Goal: Use online tool/utility: Use online tool/utility

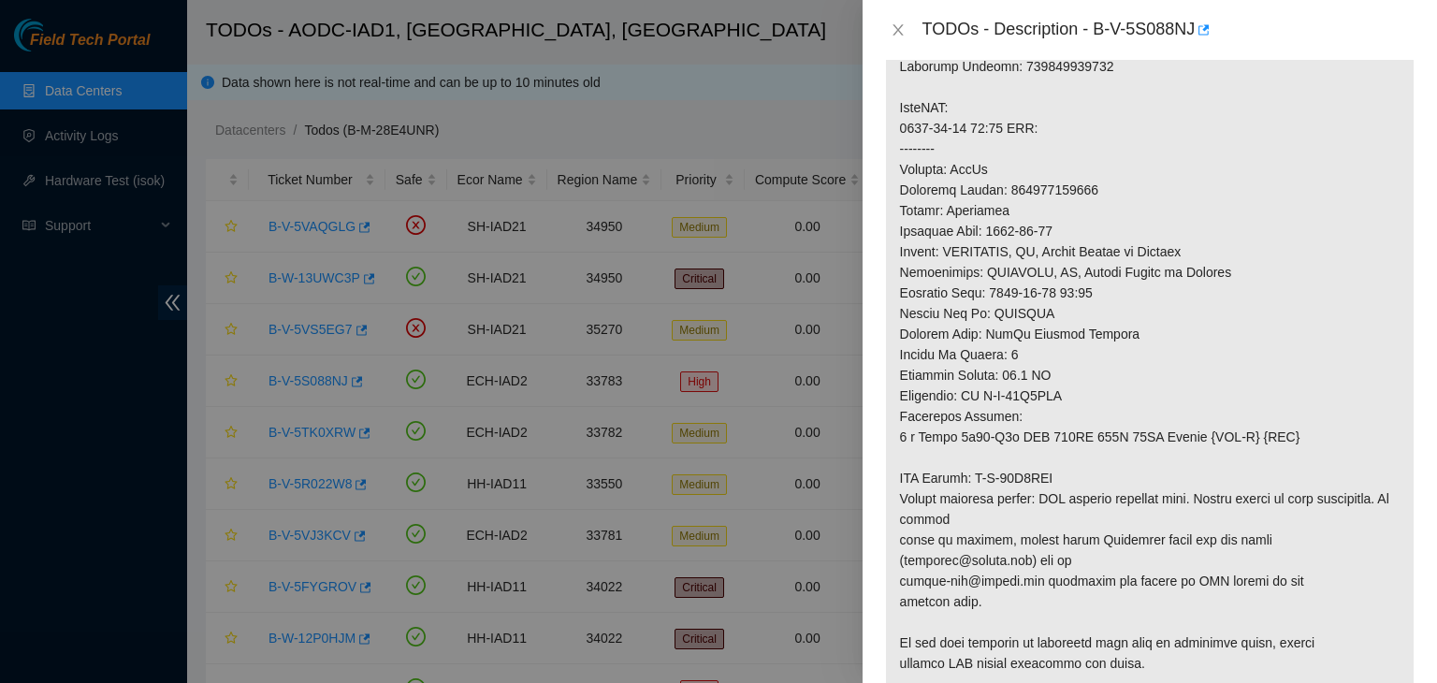
scroll to position [669, 0]
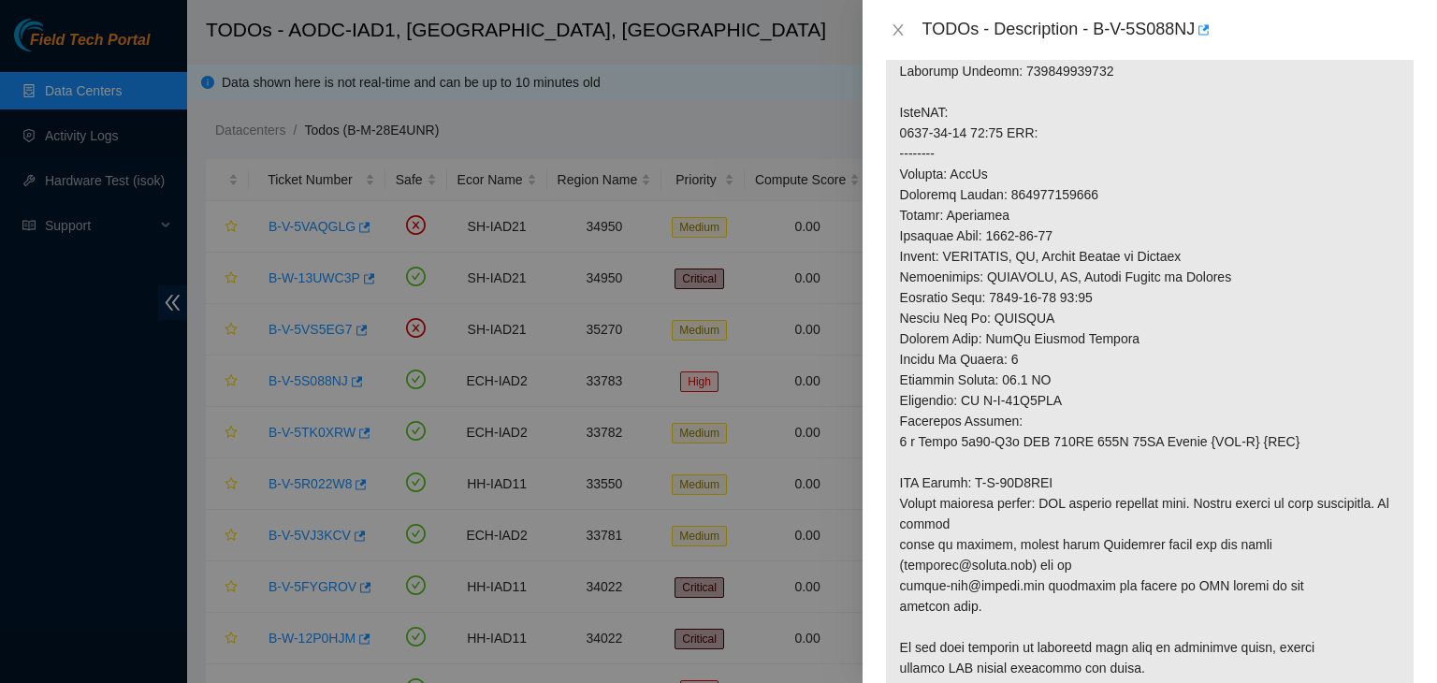
click at [109, 405] on div at bounding box center [718, 341] width 1437 height 683
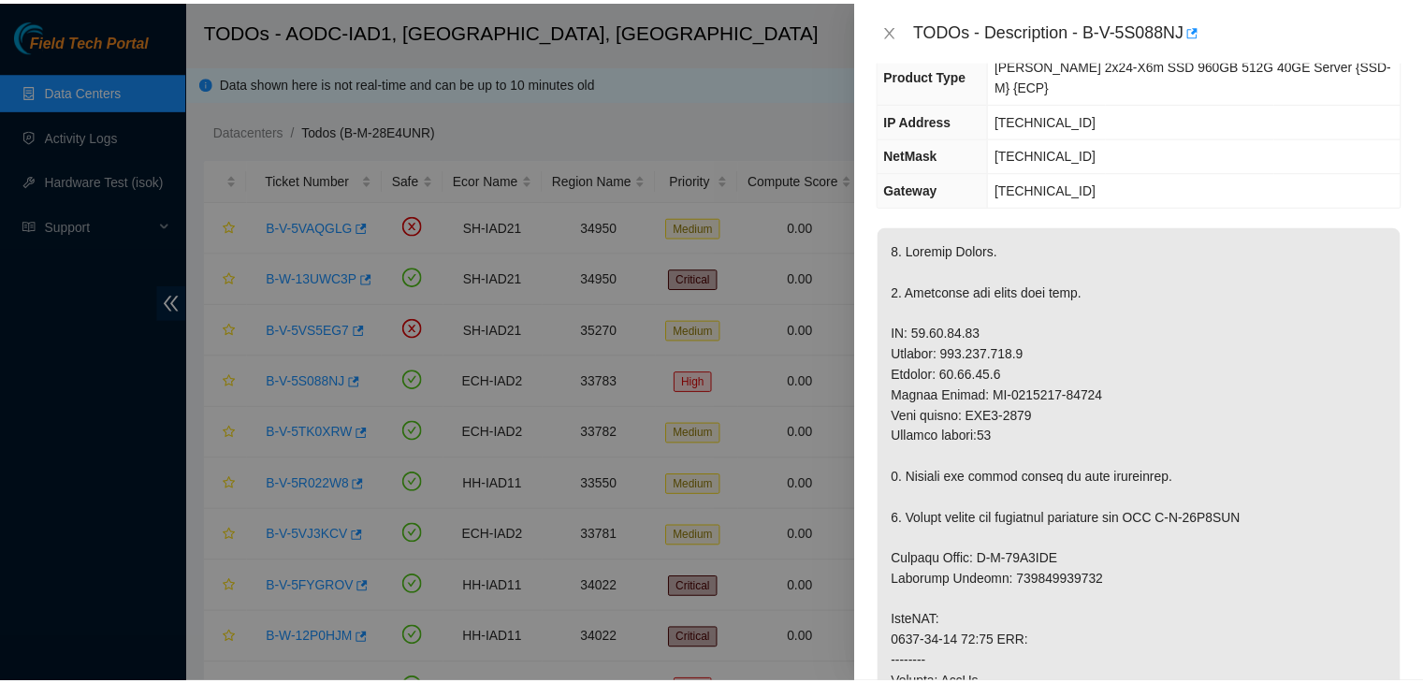
scroll to position [0, 0]
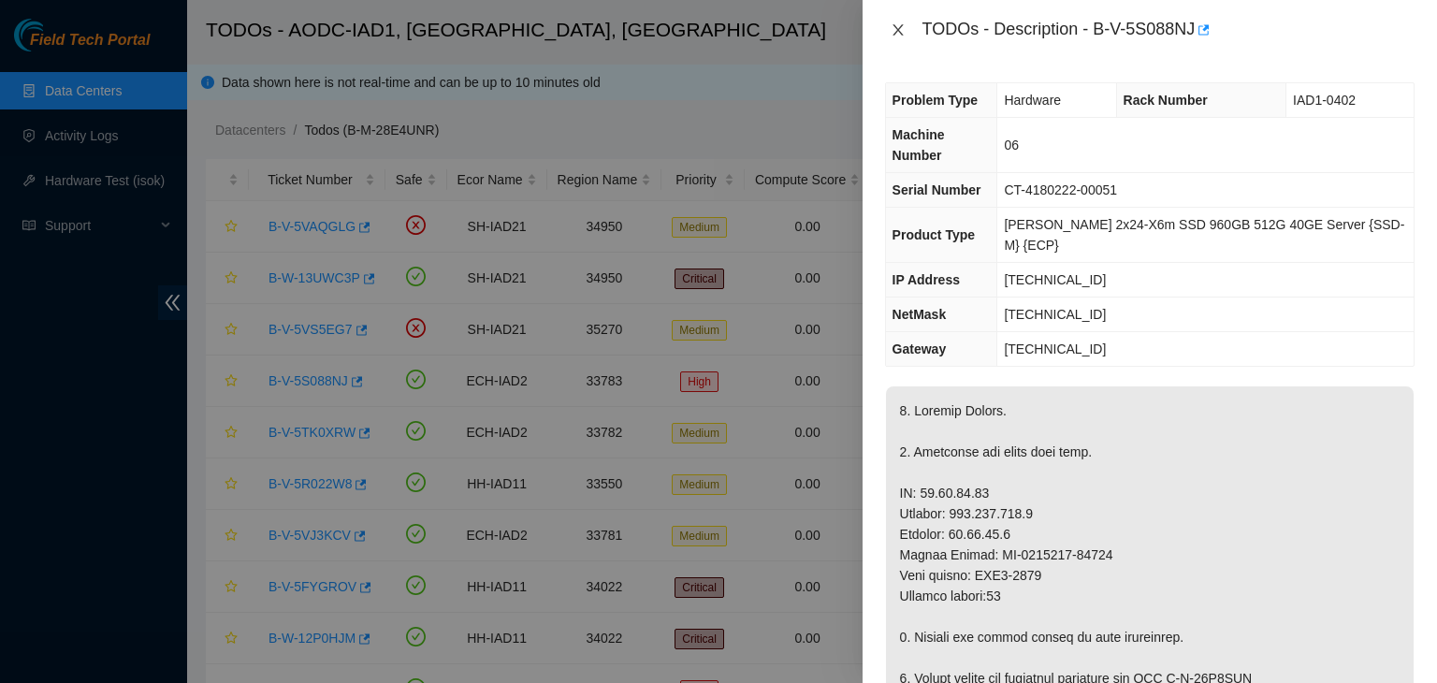
click at [905, 32] on button "Close" at bounding box center [898, 31] width 26 height 18
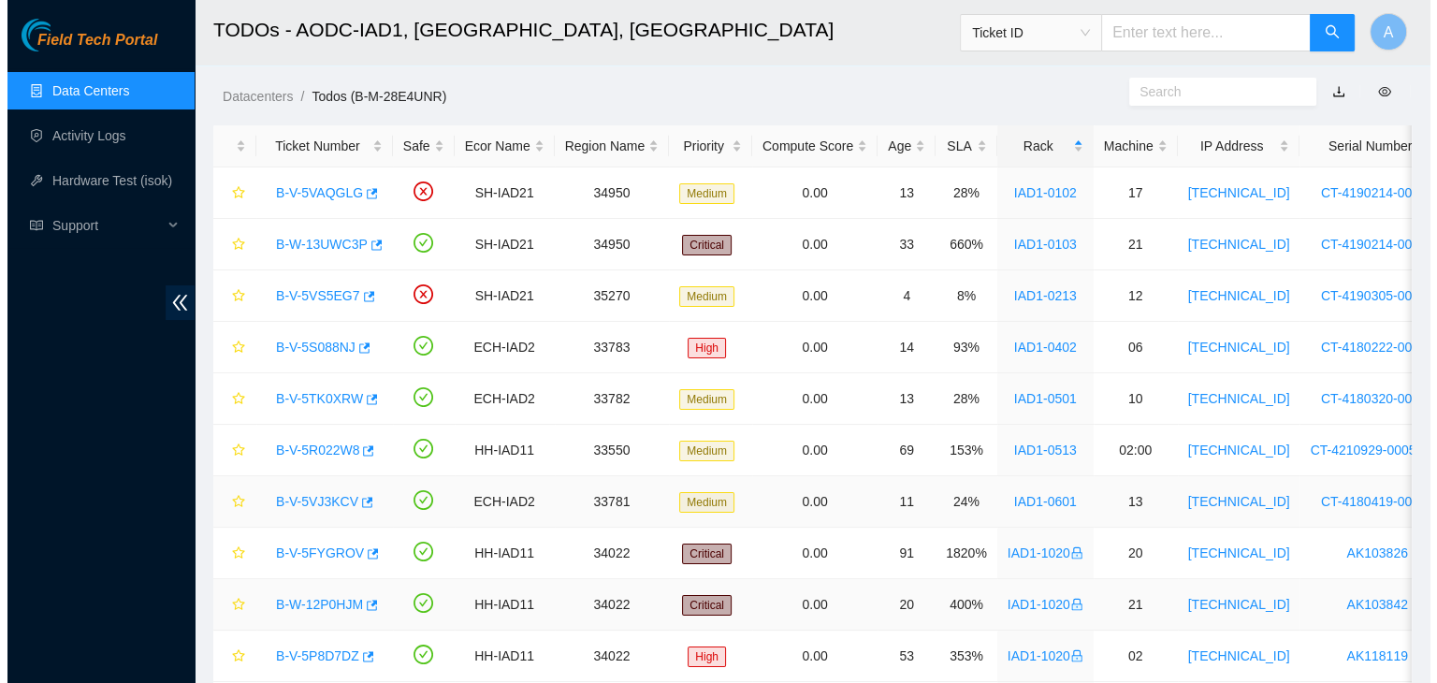
scroll to position [33, 0]
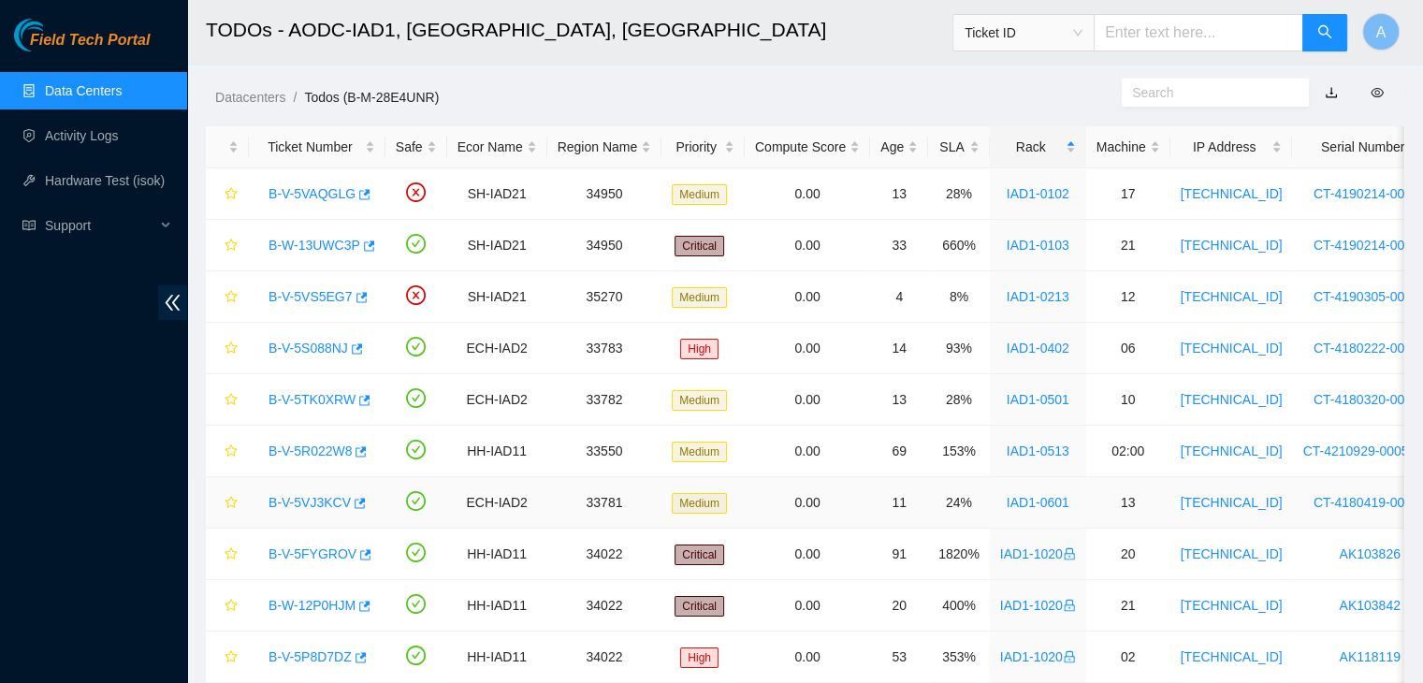
click at [315, 495] on link "B-V-5VJ3KCV" at bounding box center [309, 502] width 82 height 15
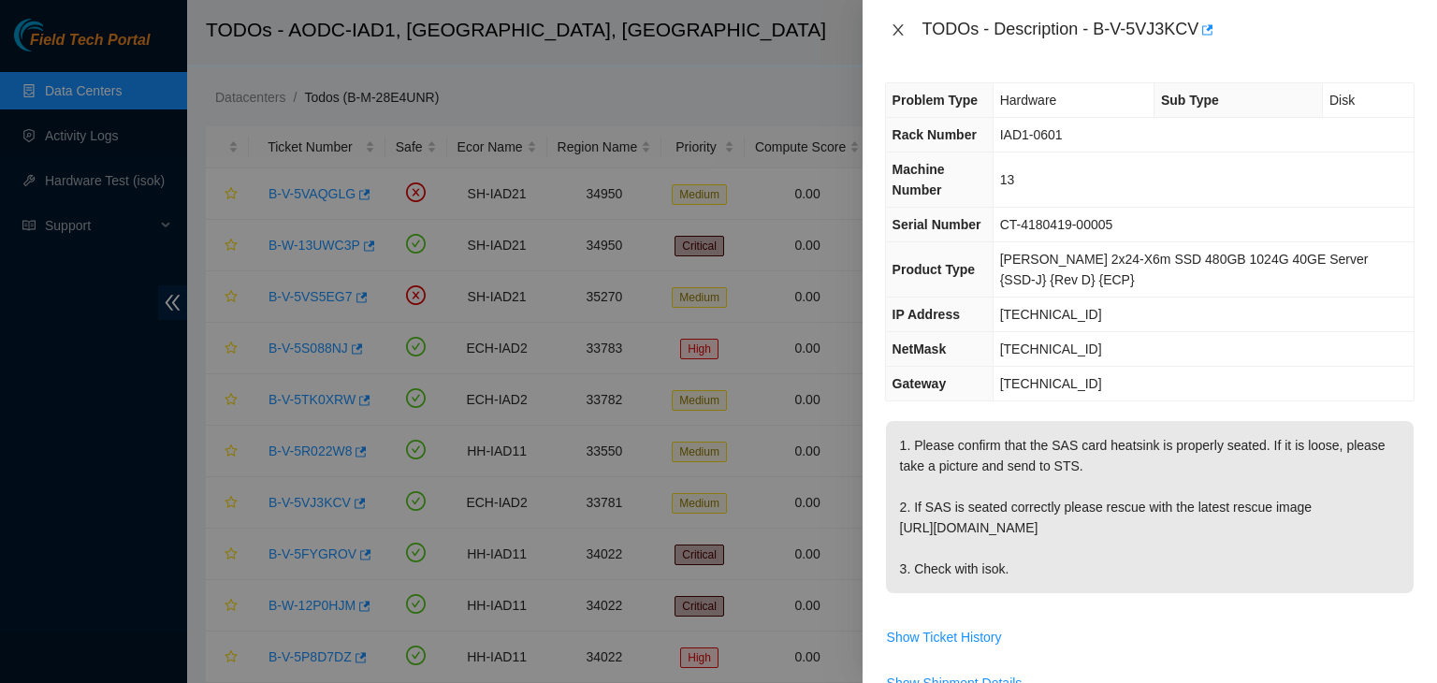
click at [902, 35] on icon "close" at bounding box center [897, 29] width 10 height 11
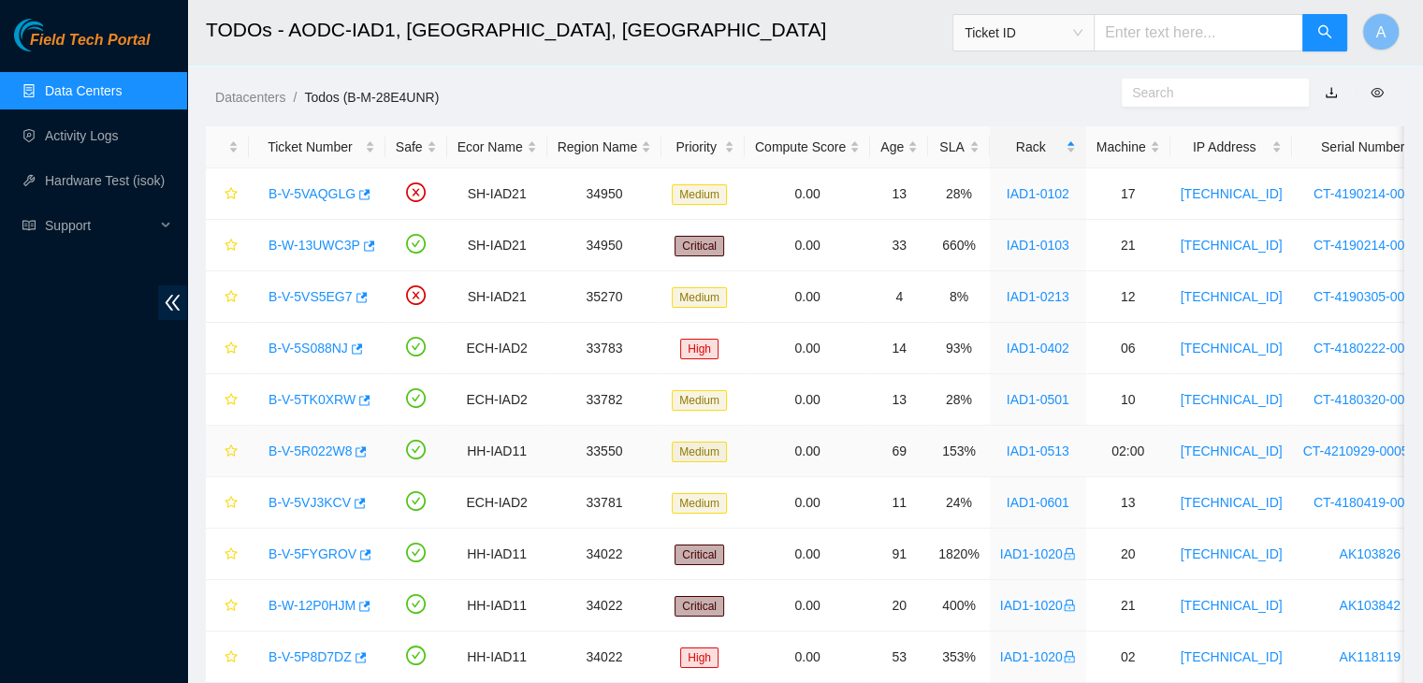
click at [312, 450] on link "B-V-5R022W8" at bounding box center [309, 450] width 83 height 15
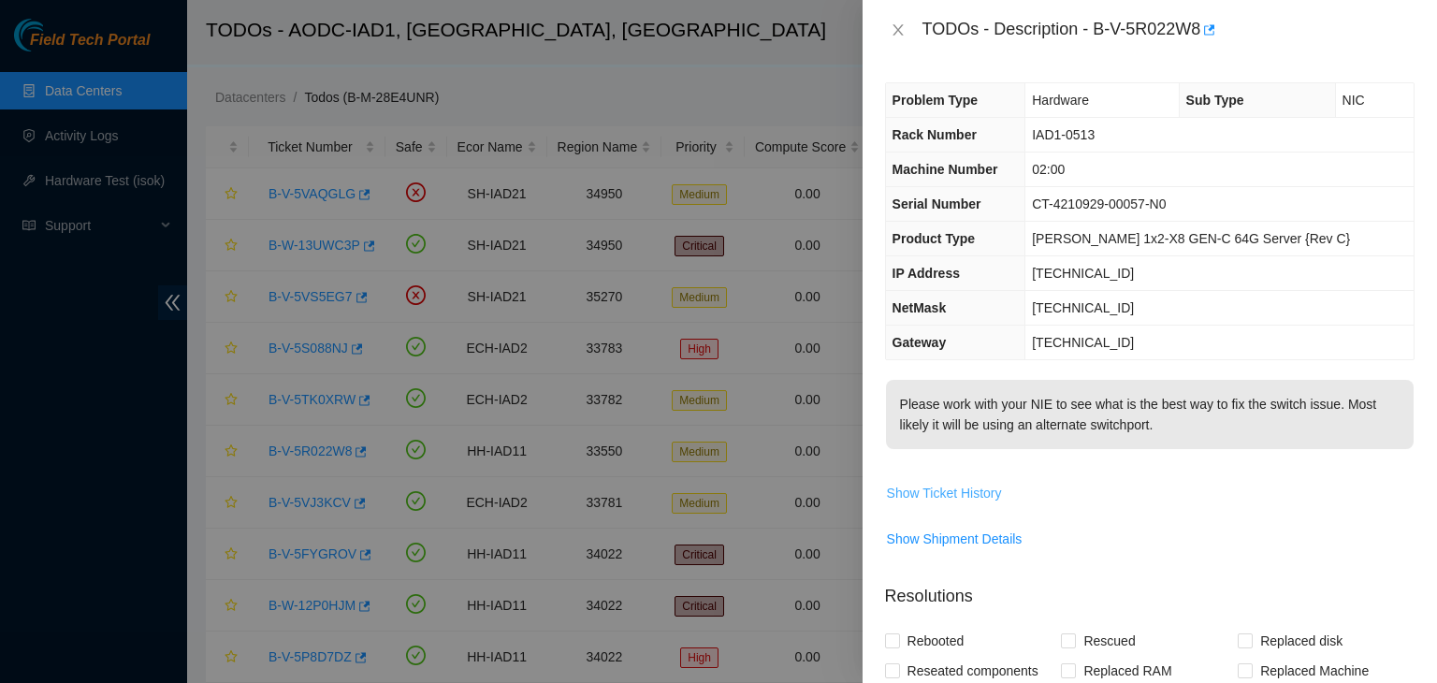
click at [981, 499] on span "Show Ticket History" at bounding box center [944, 493] width 115 height 21
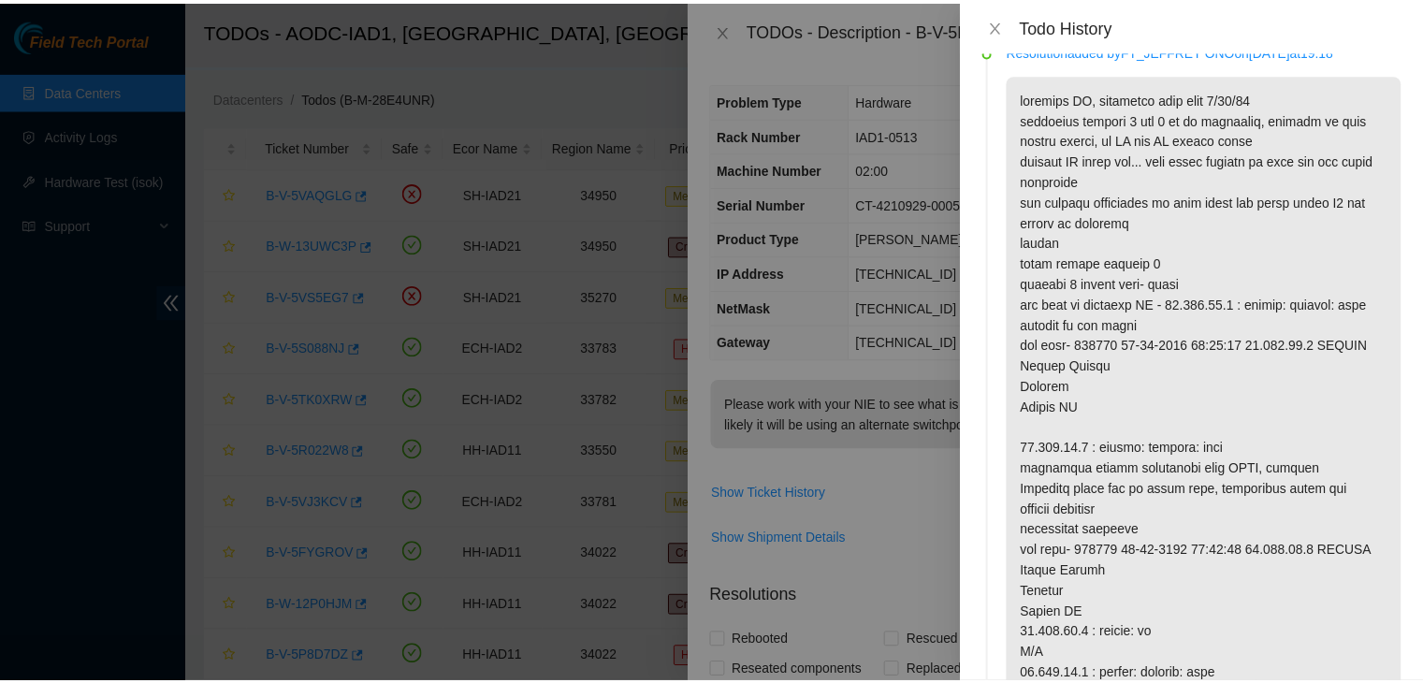
scroll to position [0, 0]
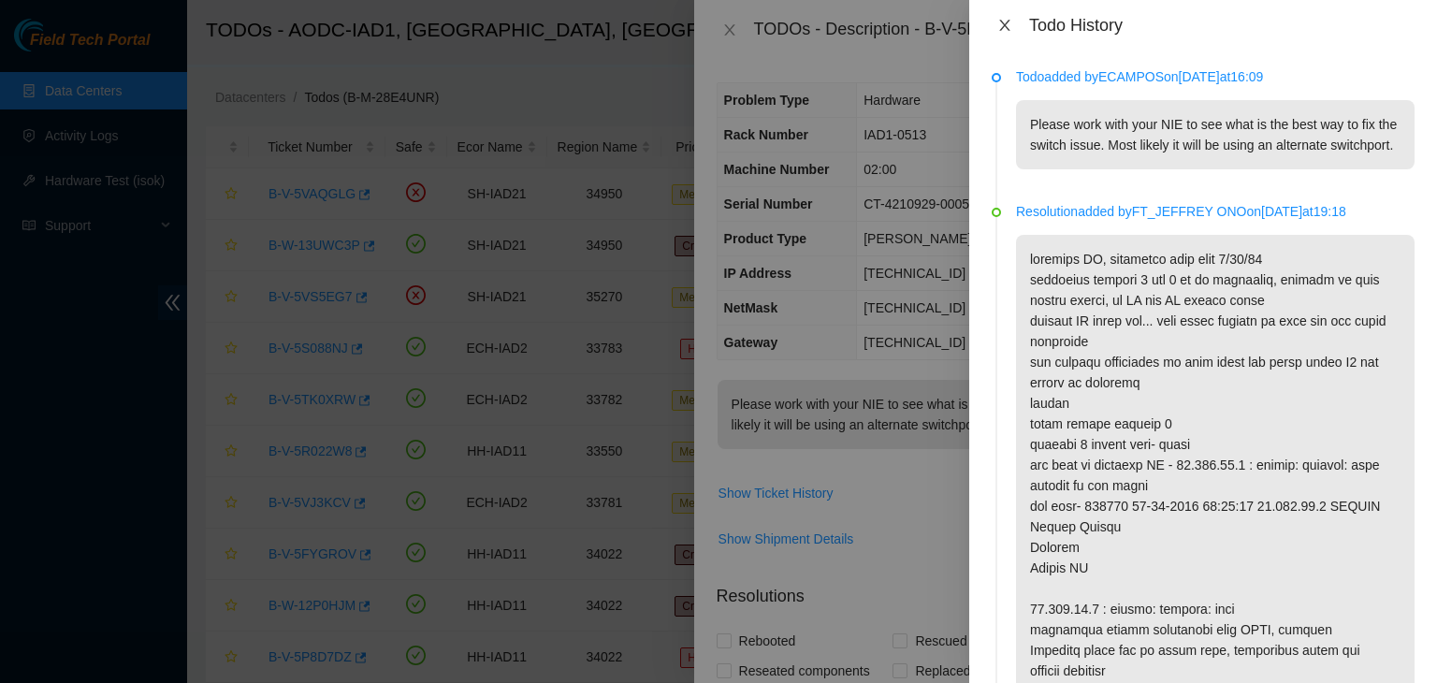
click at [1007, 22] on icon "close" at bounding box center [1004, 25] width 10 height 11
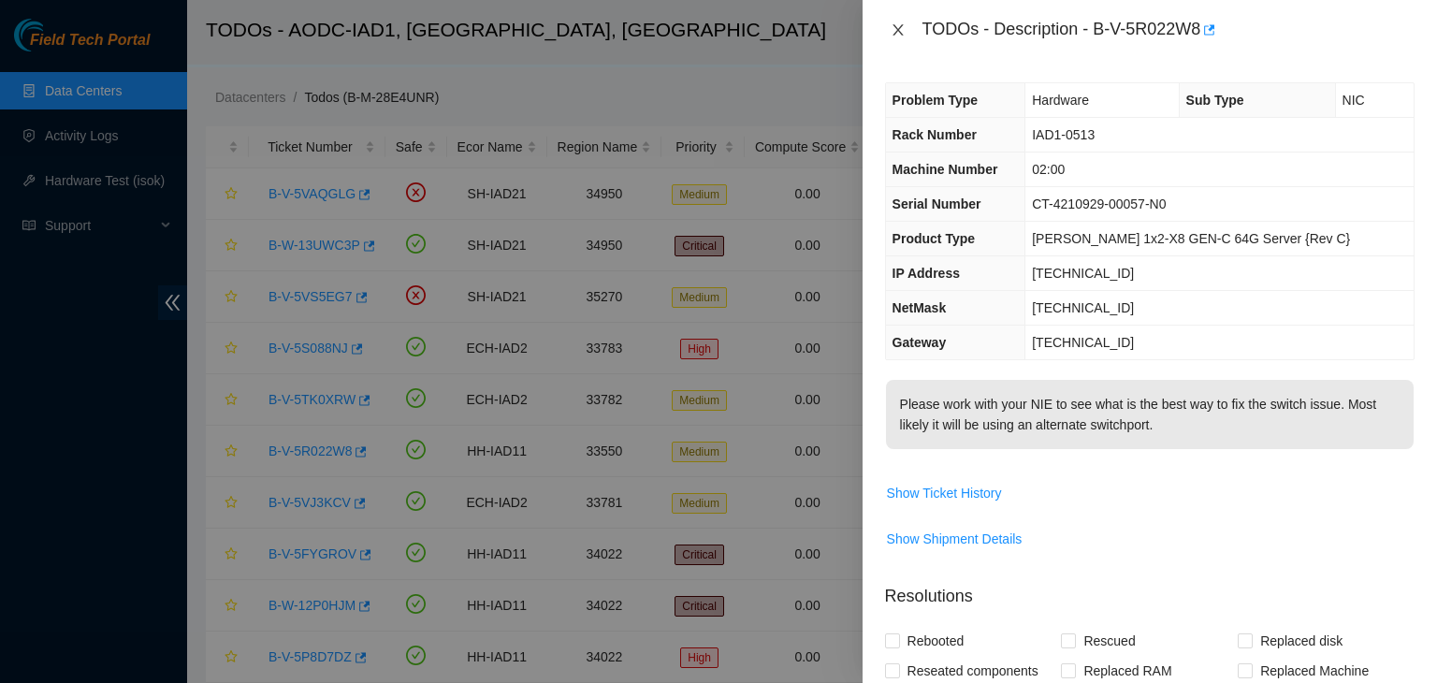
click at [908, 30] on button "Close" at bounding box center [898, 31] width 26 height 18
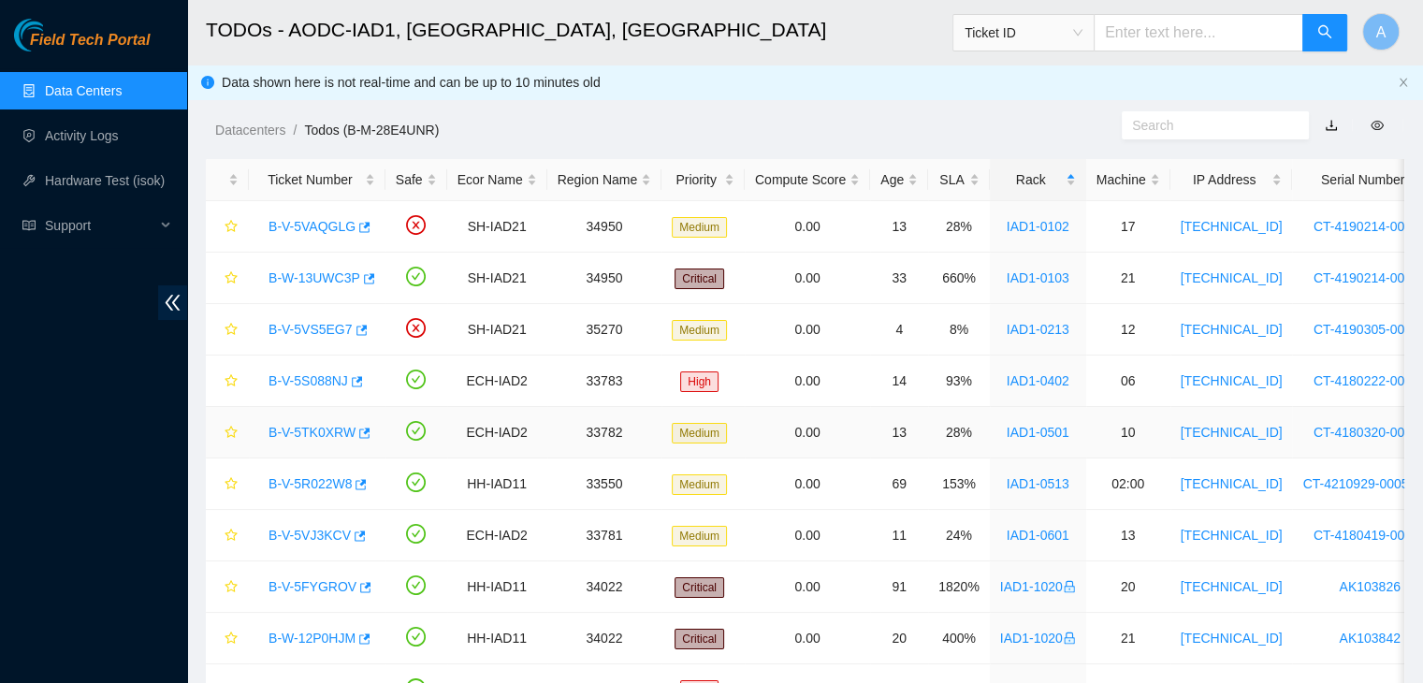
click at [318, 429] on link "B-V-5TK0XRW" at bounding box center [311, 432] width 87 height 15
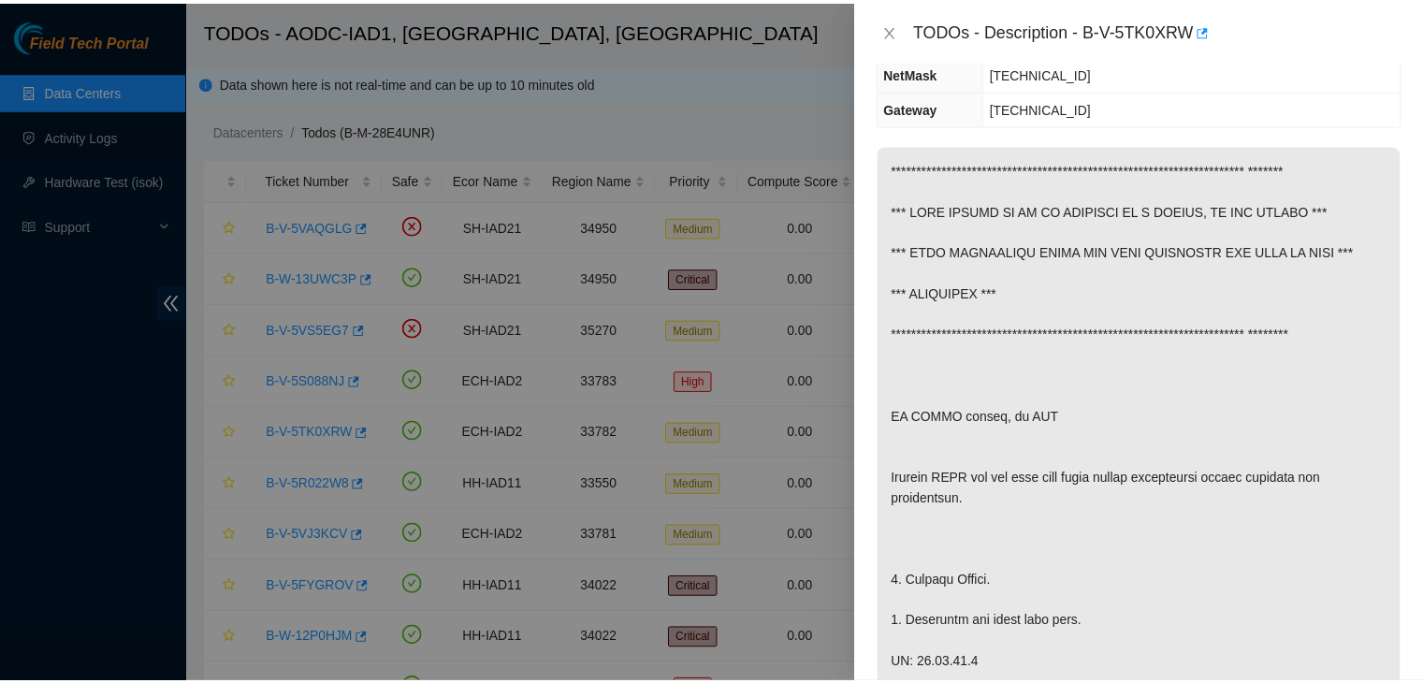
scroll to position [239, 0]
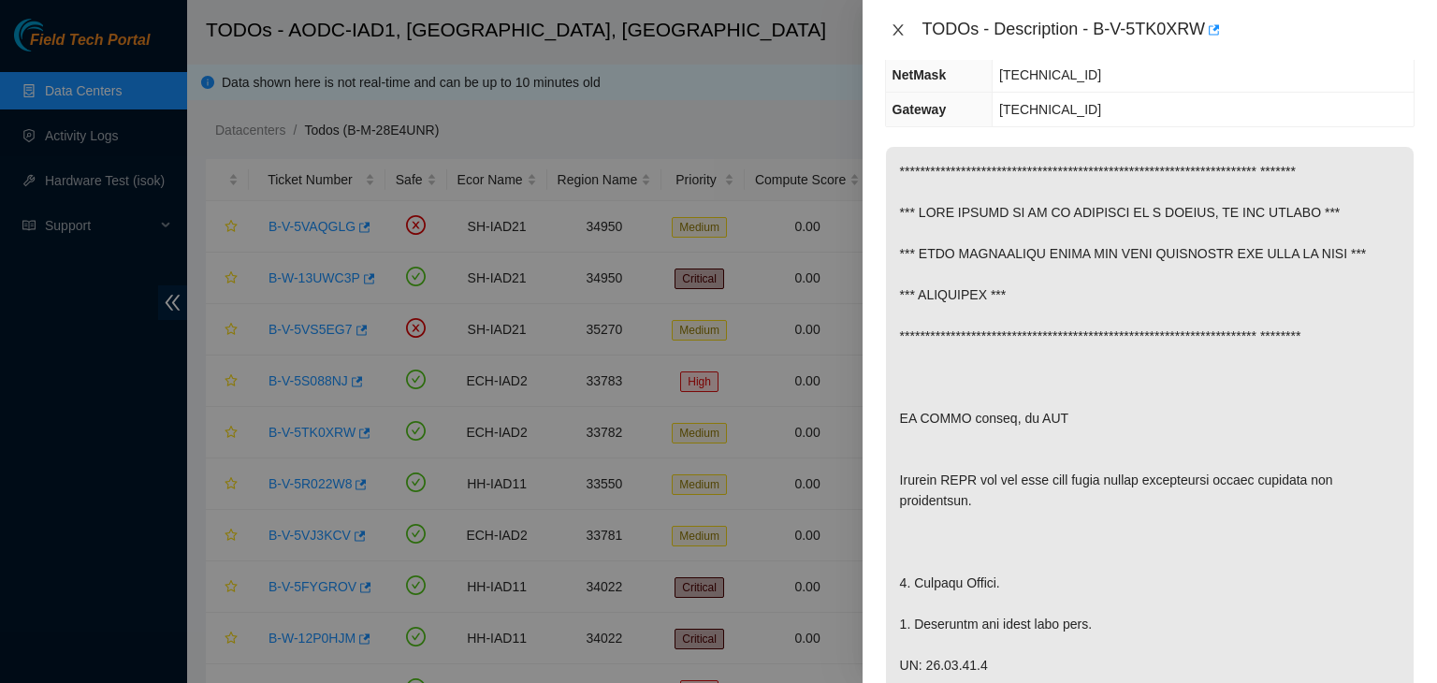
click at [894, 37] on button "Close" at bounding box center [898, 31] width 26 height 18
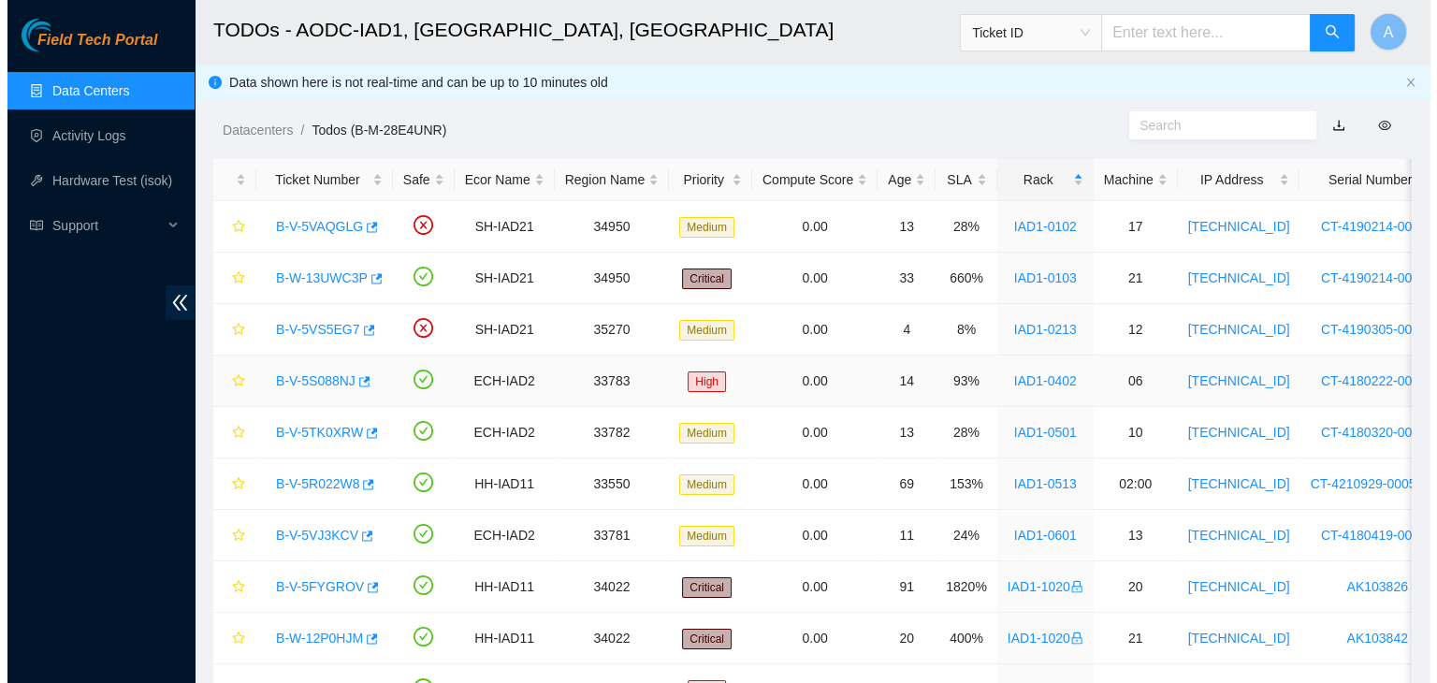
scroll to position [260, 0]
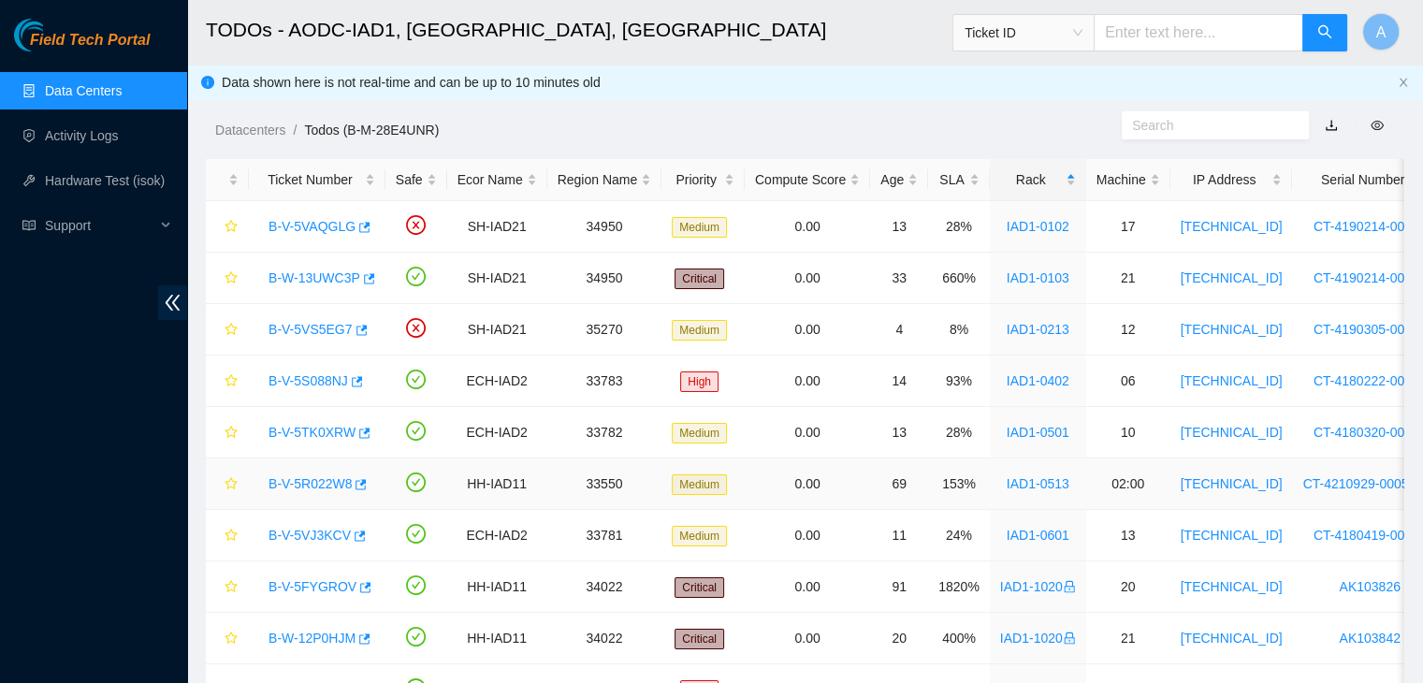
click at [314, 486] on link "B-V-5R022W8" at bounding box center [309, 483] width 83 height 15
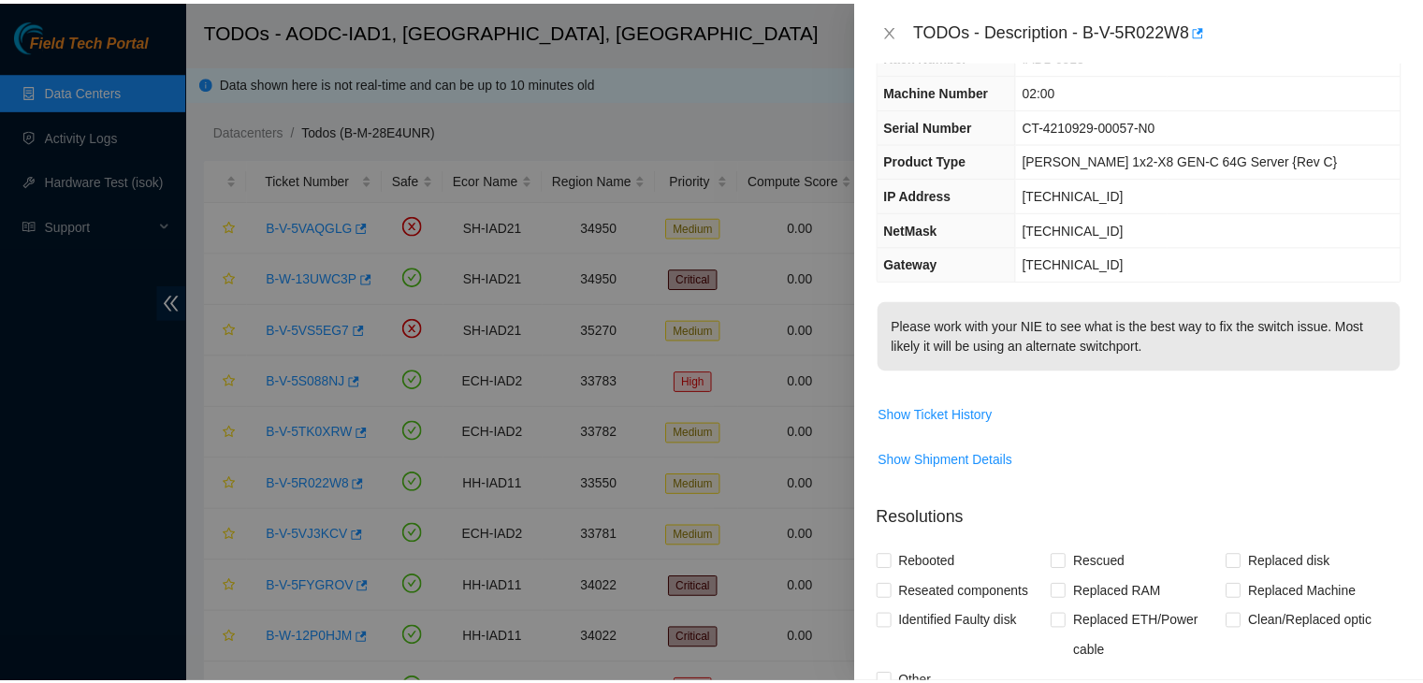
scroll to position [75, 0]
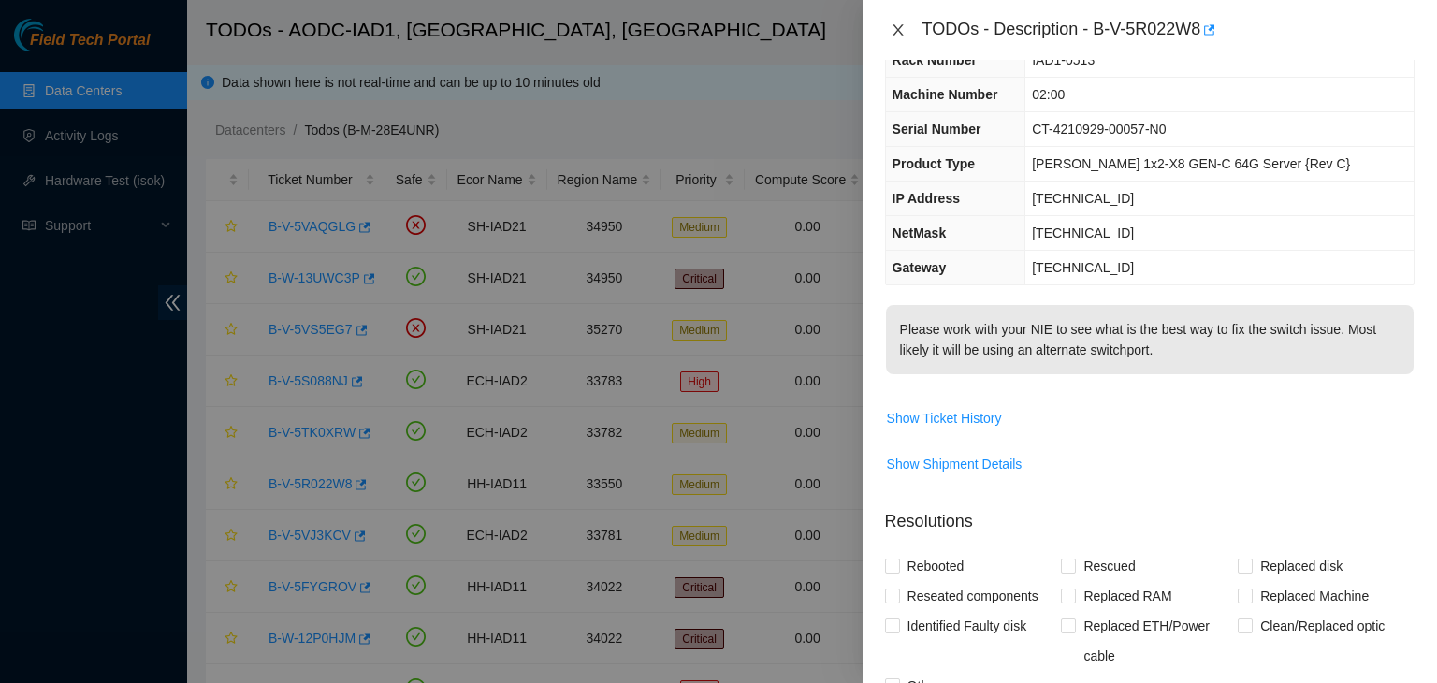
click at [896, 35] on icon "close" at bounding box center [898, 29] width 15 height 15
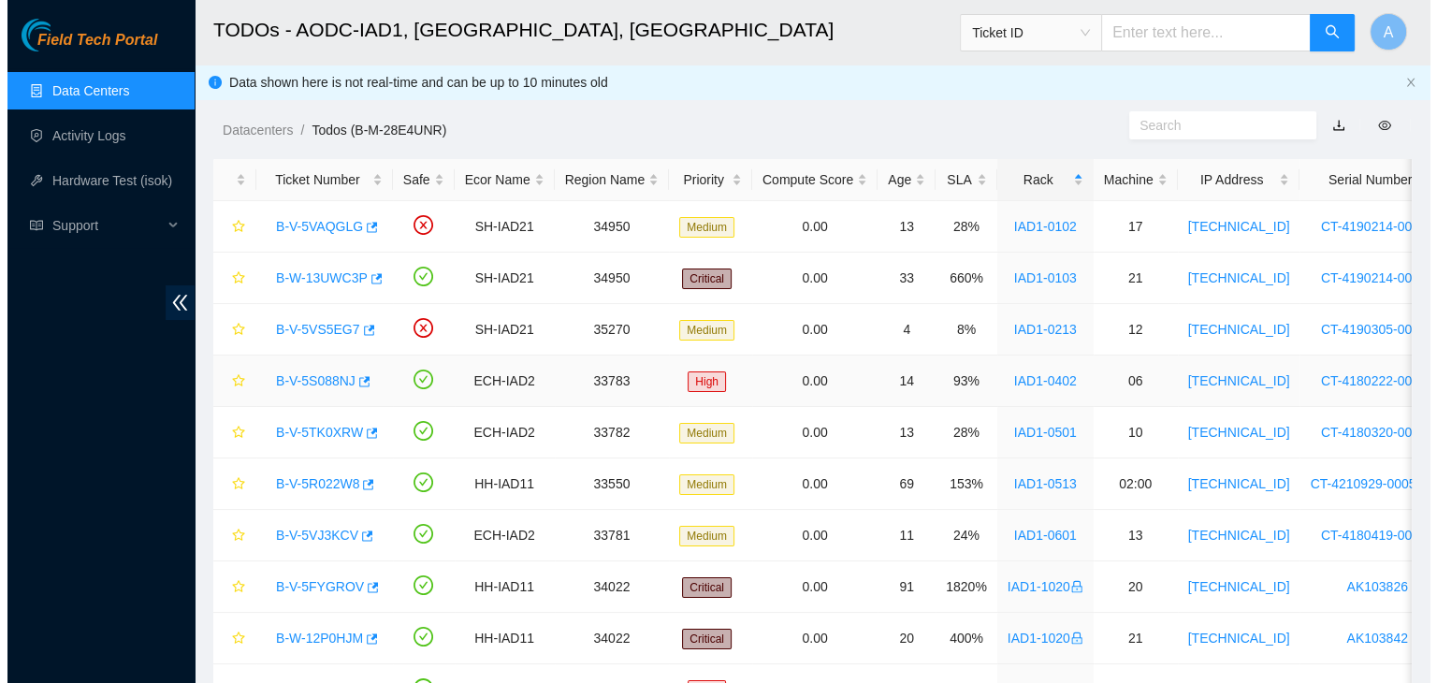
scroll to position [94, 0]
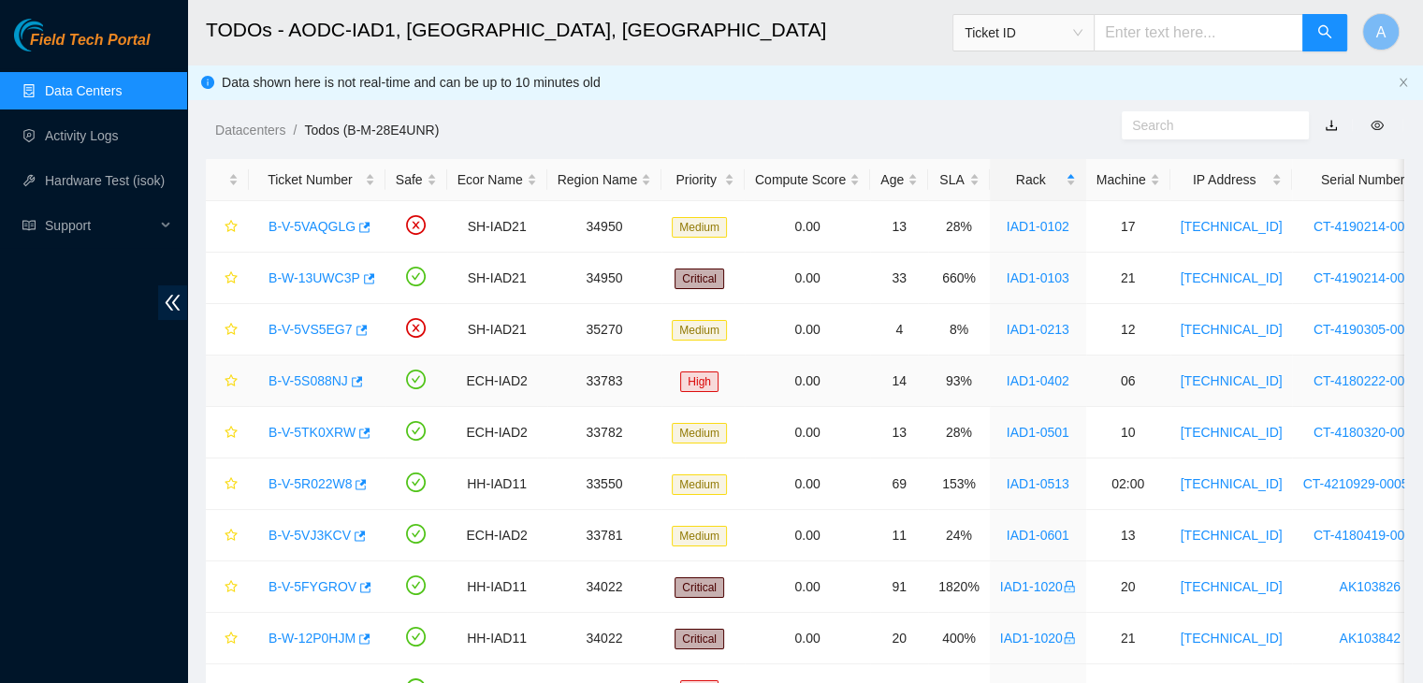
click at [307, 384] on link "B-V-5S088NJ" at bounding box center [308, 380] width 80 height 15
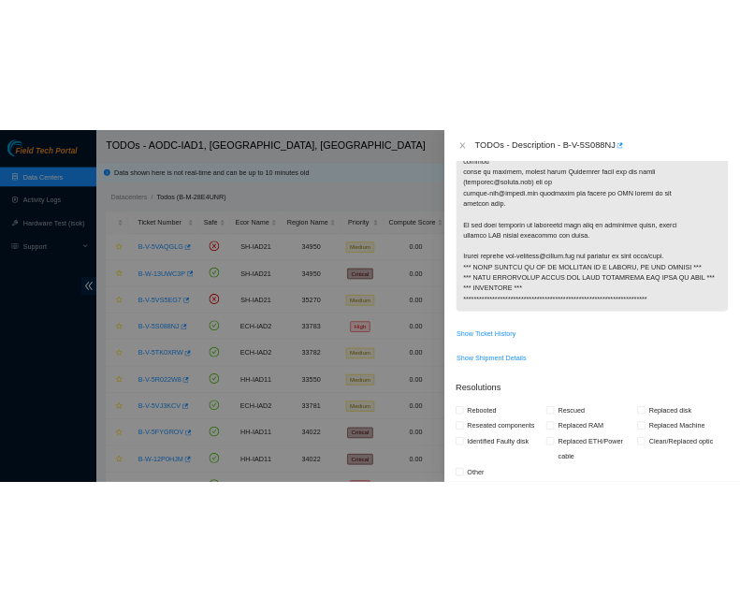
scroll to position [842, 0]
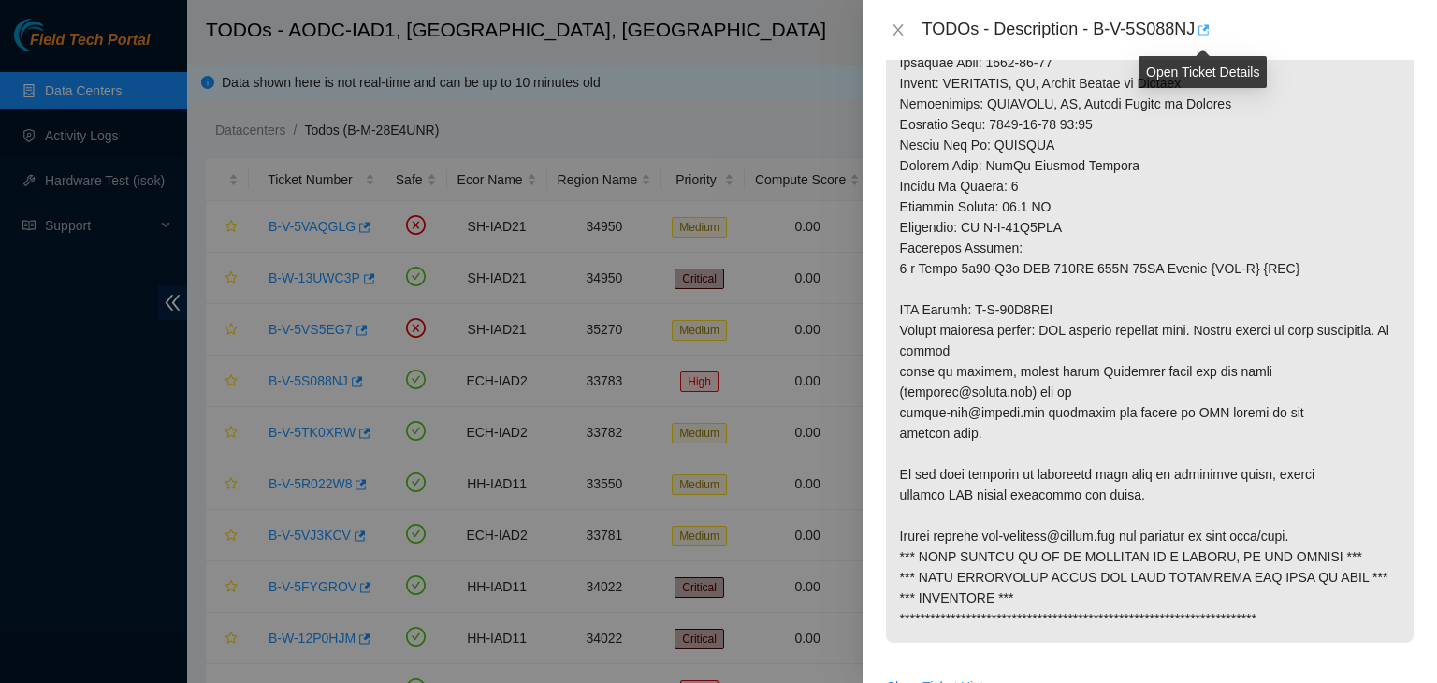
click at [1201, 35] on icon "button" at bounding box center [1203, 29] width 11 height 10
click at [907, 31] on button "Close" at bounding box center [898, 31] width 26 height 18
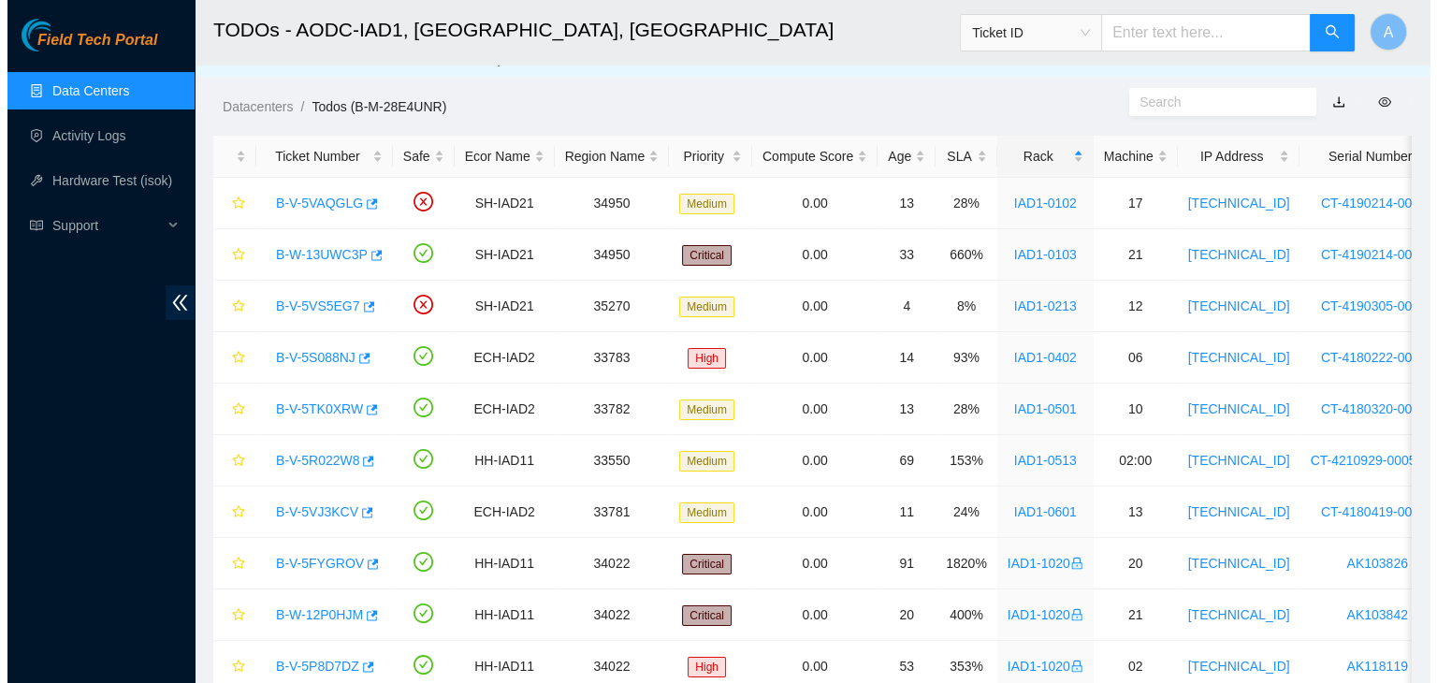
scroll to position [4, 0]
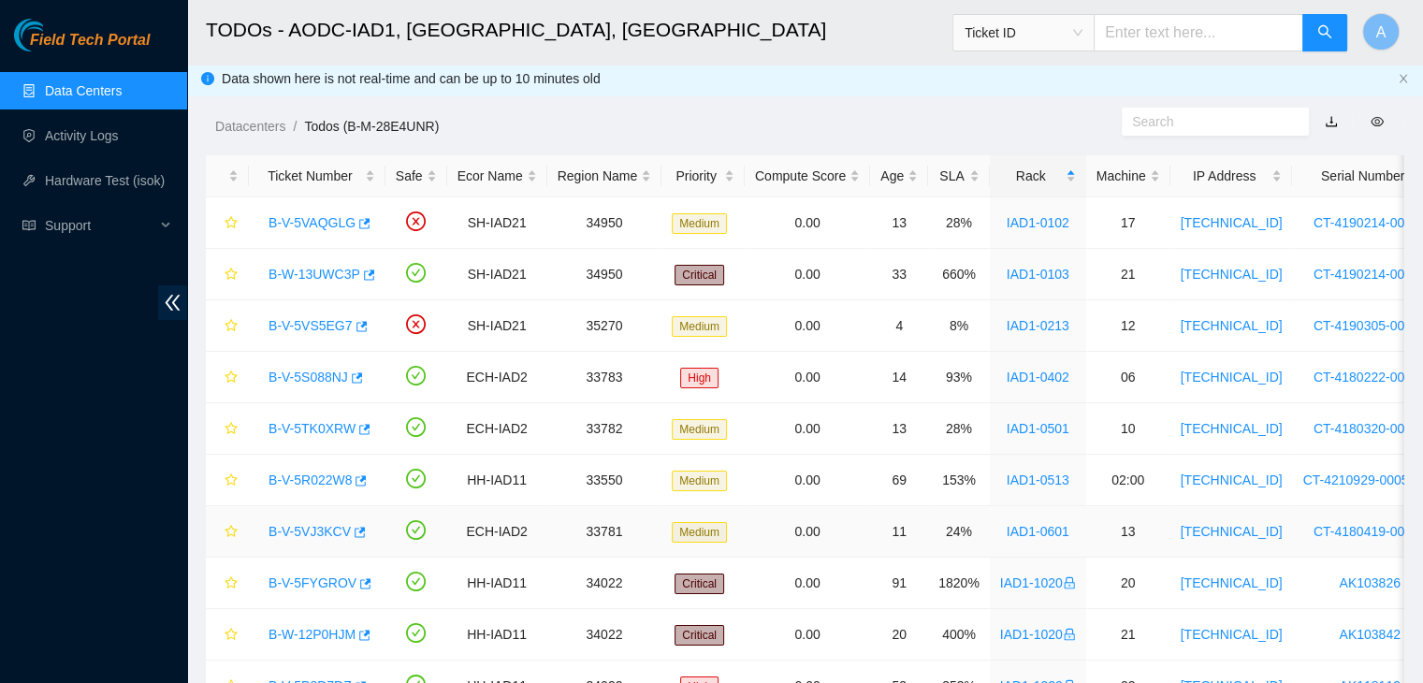
click at [314, 524] on link "B-V-5VJ3KCV" at bounding box center [309, 531] width 82 height 15
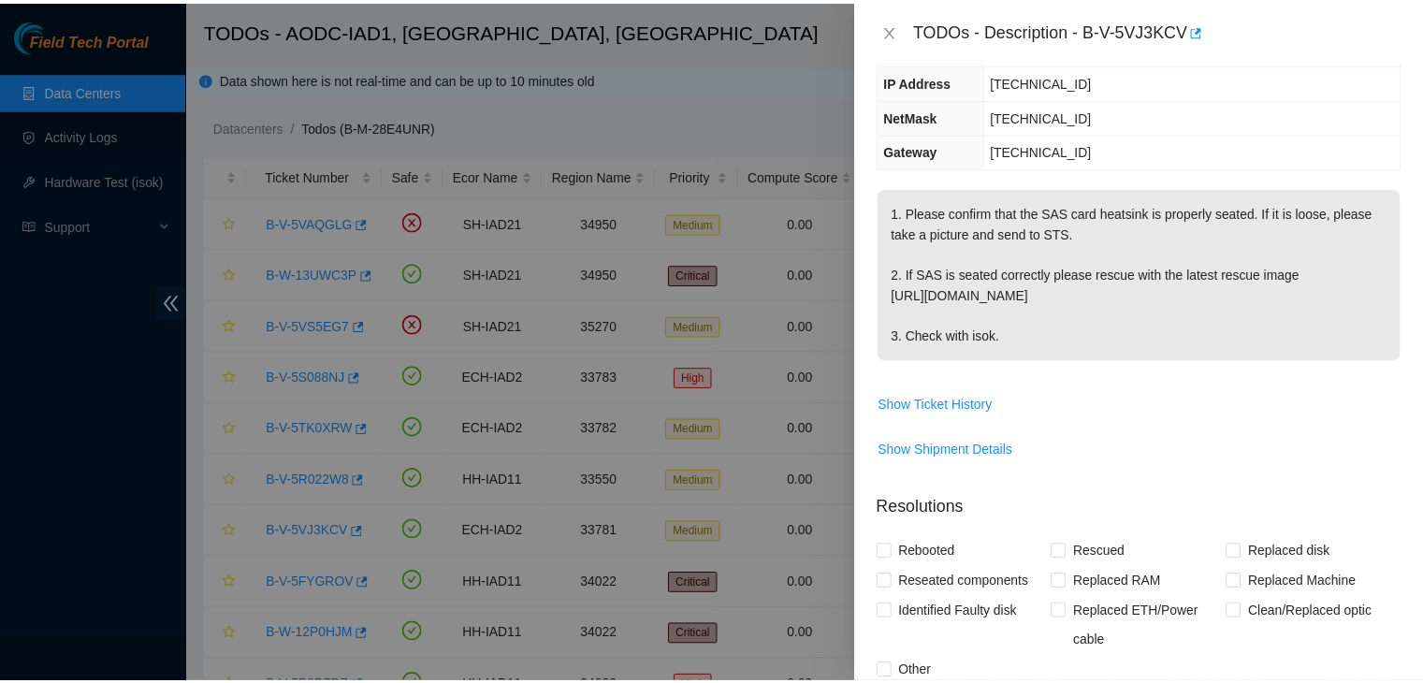
scroll to position [0, 0]
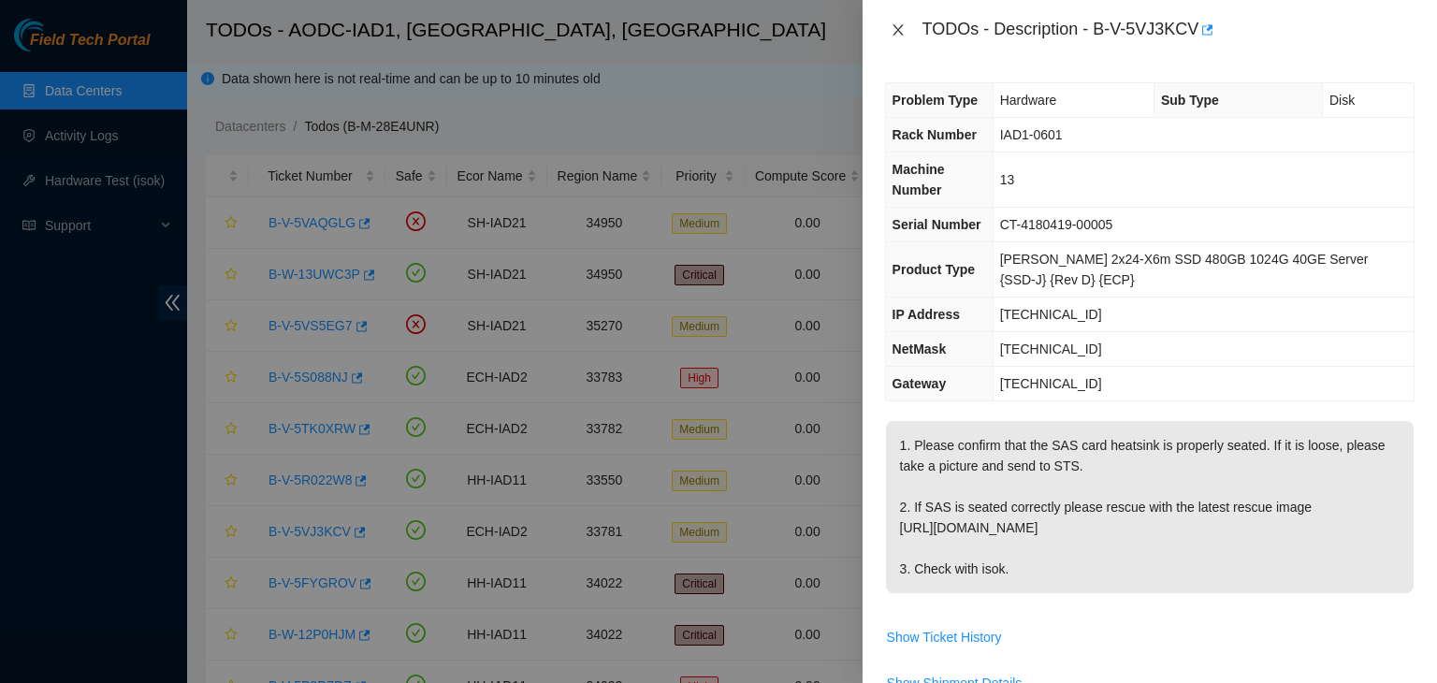
click at [905, 23] on button "Close" at bounding box center [898, 31] width 26 height 18
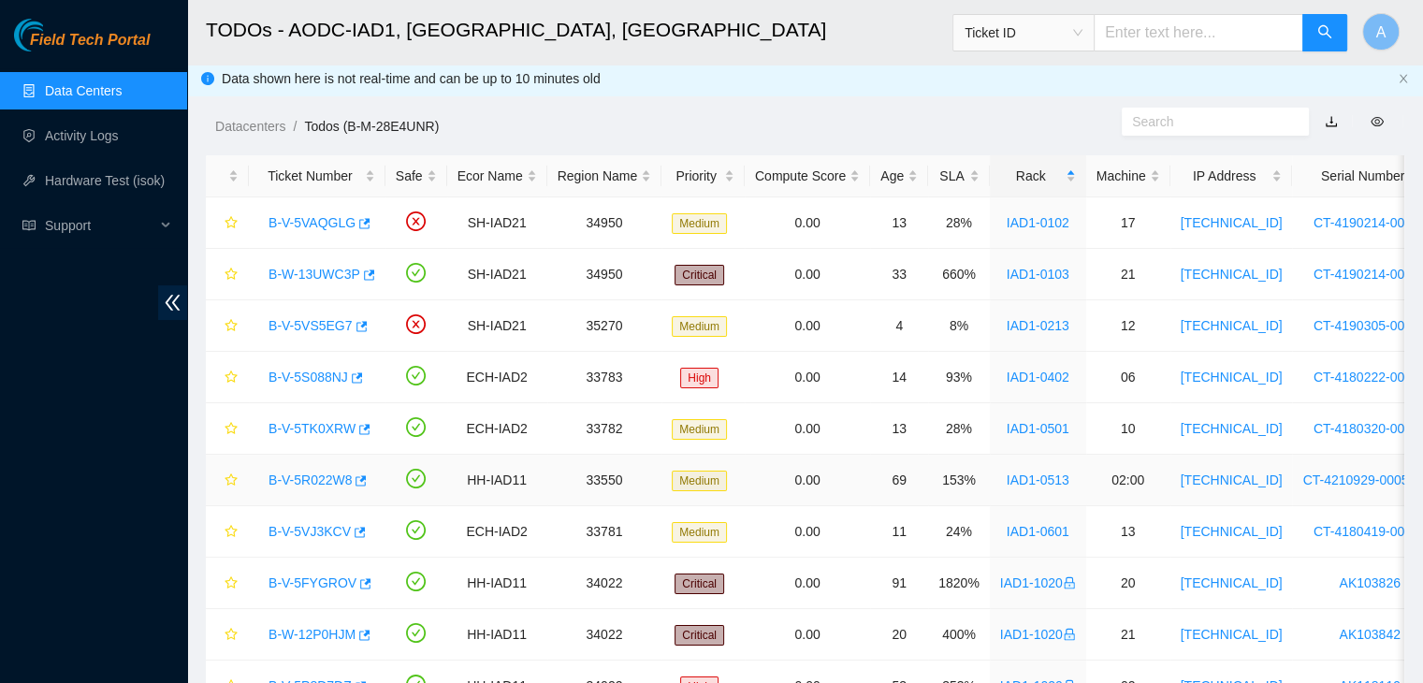
click at [320, 485] on link "B-V-5R022W8" at bounding box center [309, 479] width 83 height 15
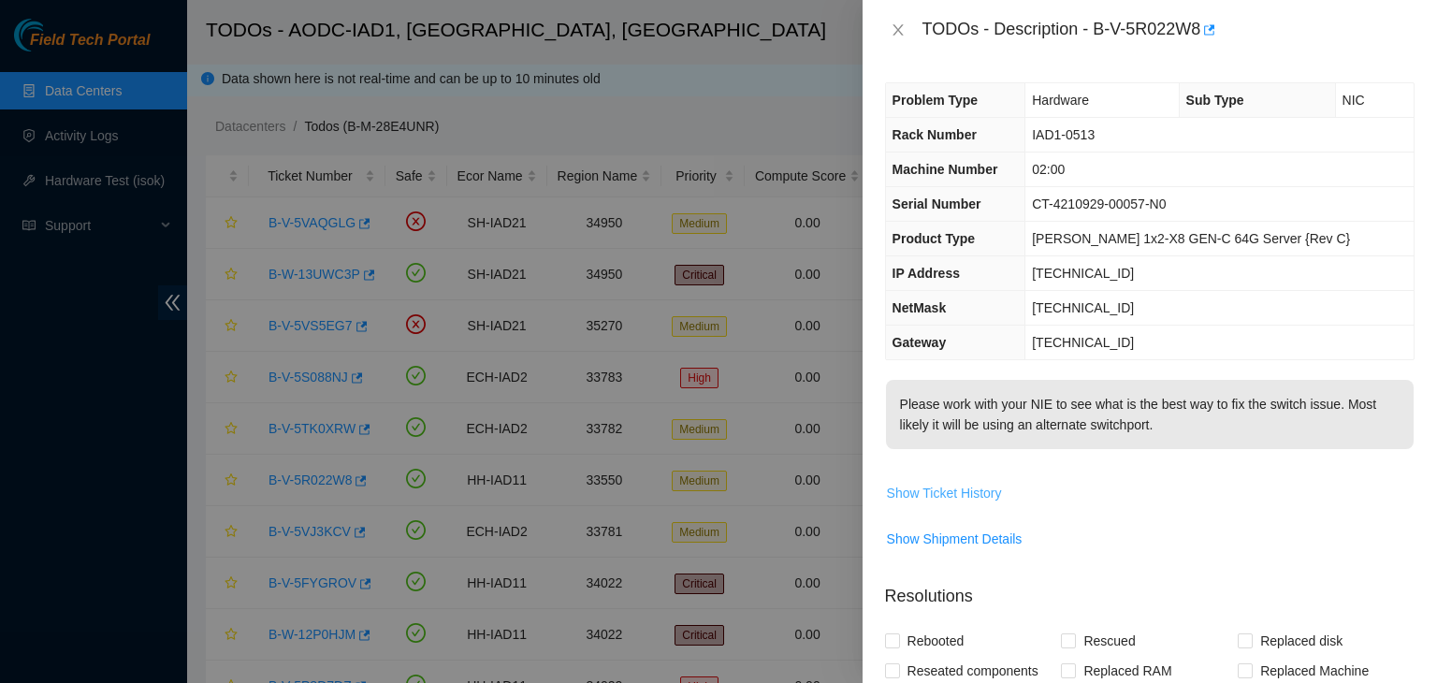
click at [920, 491] on span "Show Ticket History" at bounding box center [944, 493] width 115 height 21
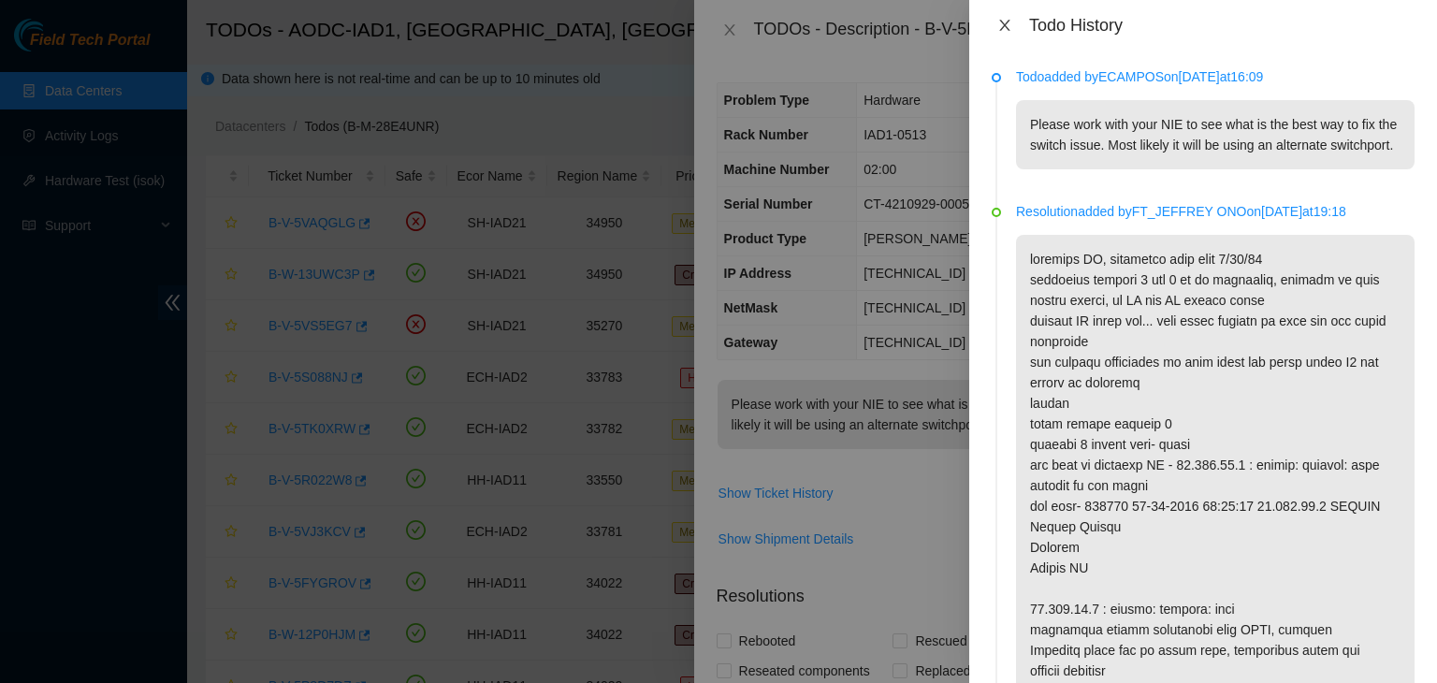
click at [1003, 32] on icon "close" at bounding box center [1004, 25] width 15 height 15
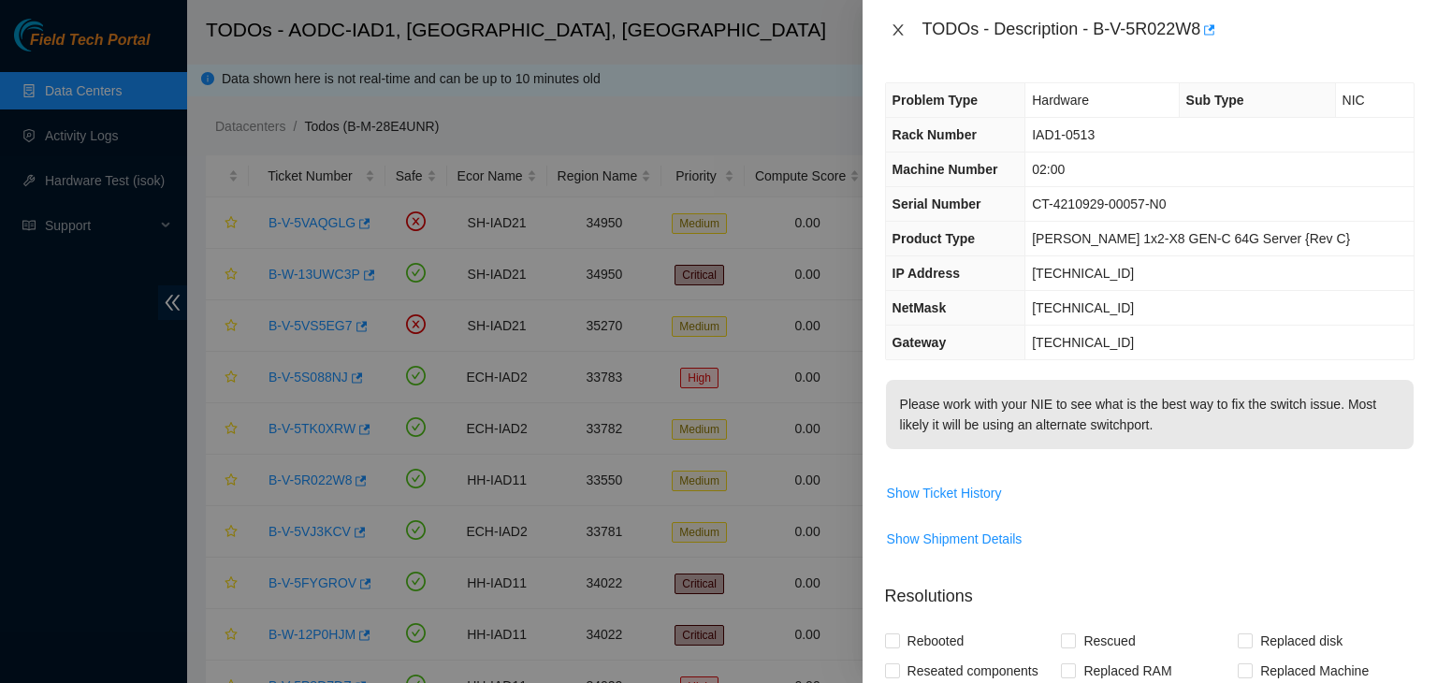
click at [896, 23] on icon "close" at bounding box center [898, 29] width 15 height 15
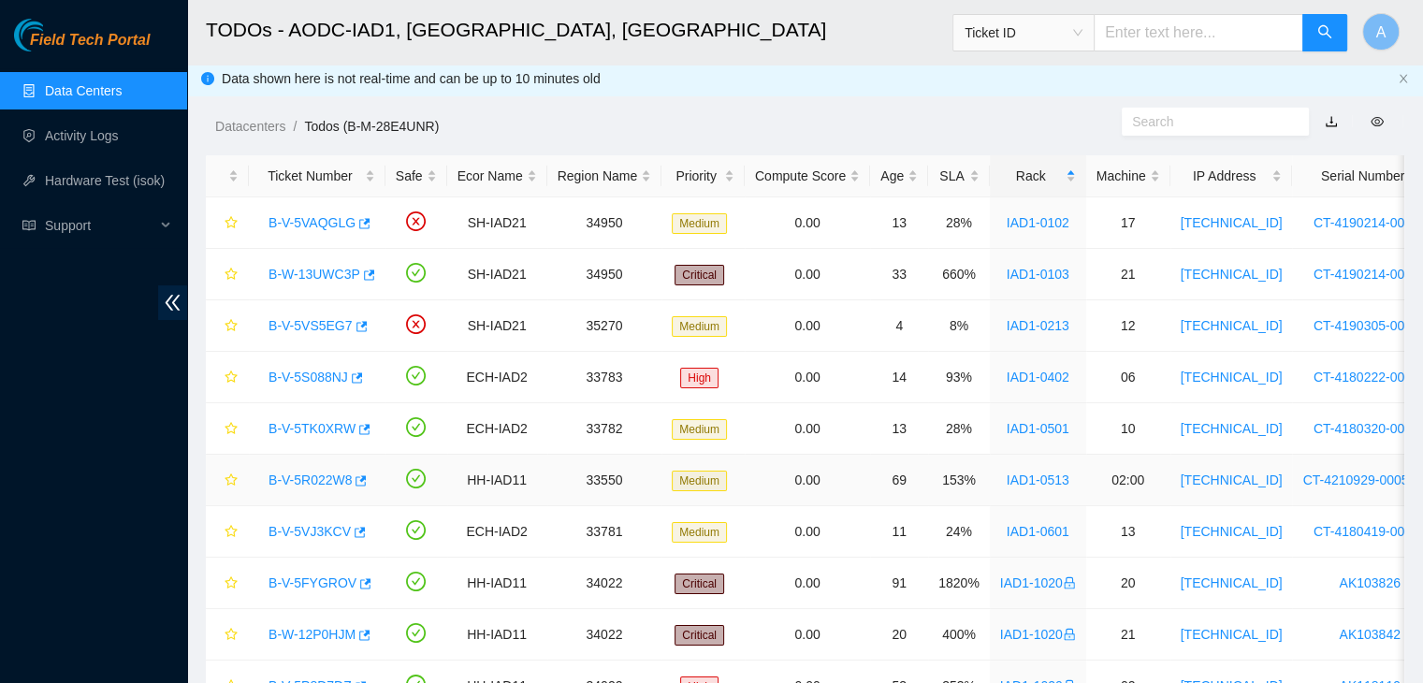
click at [303, 472] on link "B-V-5R022W8" at bounding box center [309, 479] width 83 height 15
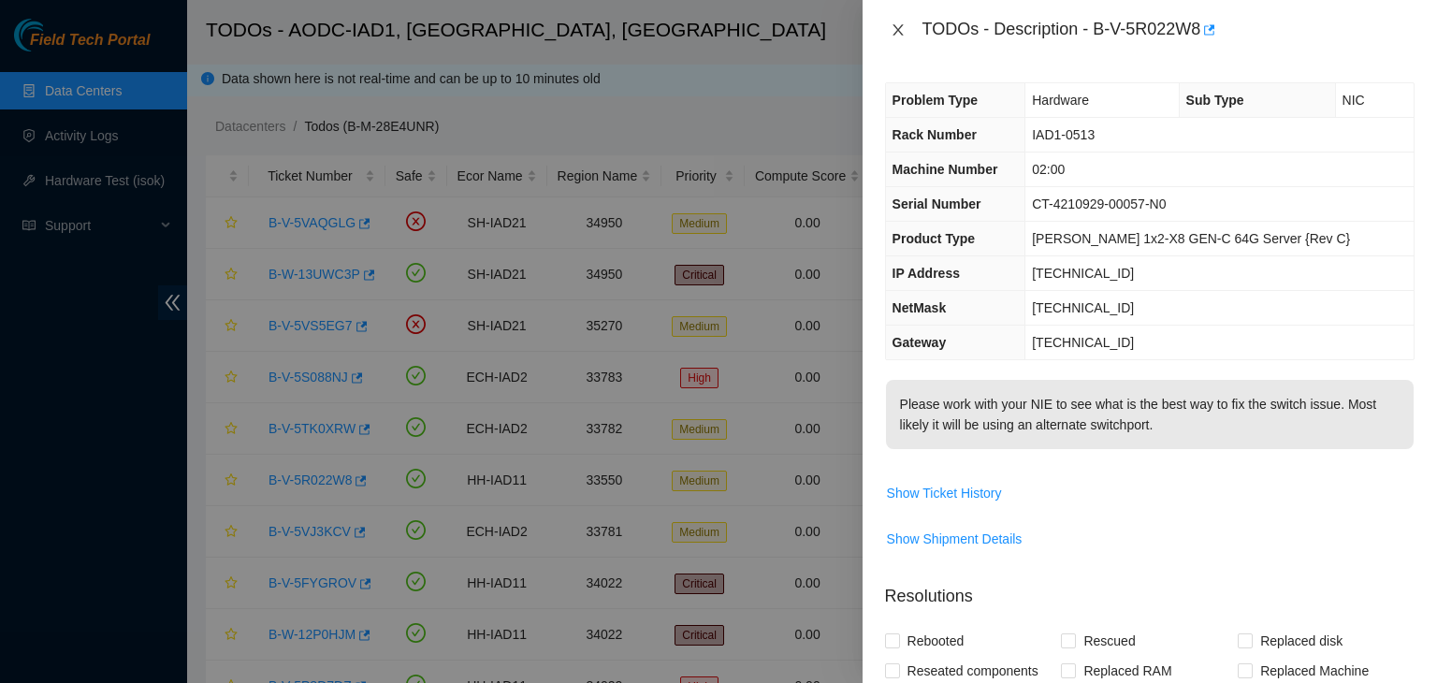
click at [904, 35] on icon "close" at bounding box center [898, 29] width 15 height 15
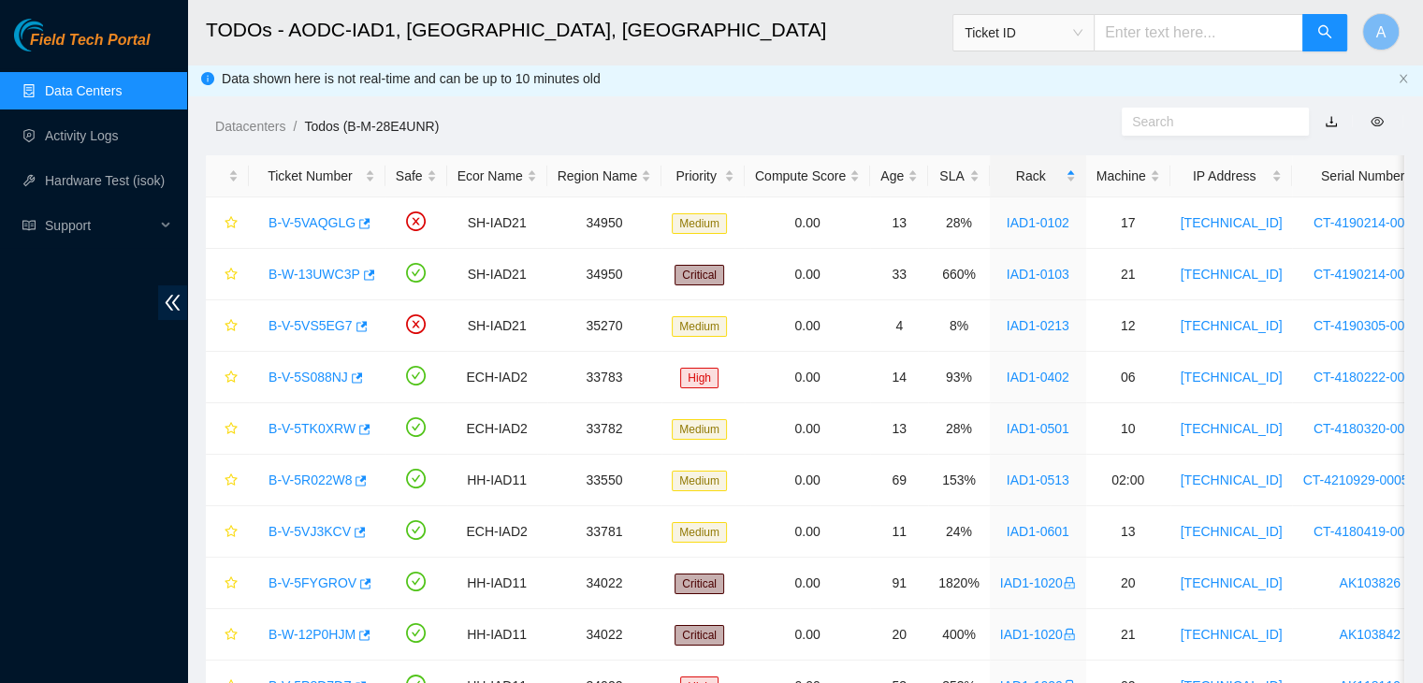
click at [122, 94] on link "Data Centers" at bounding box center [83, 90] width 77 height 15
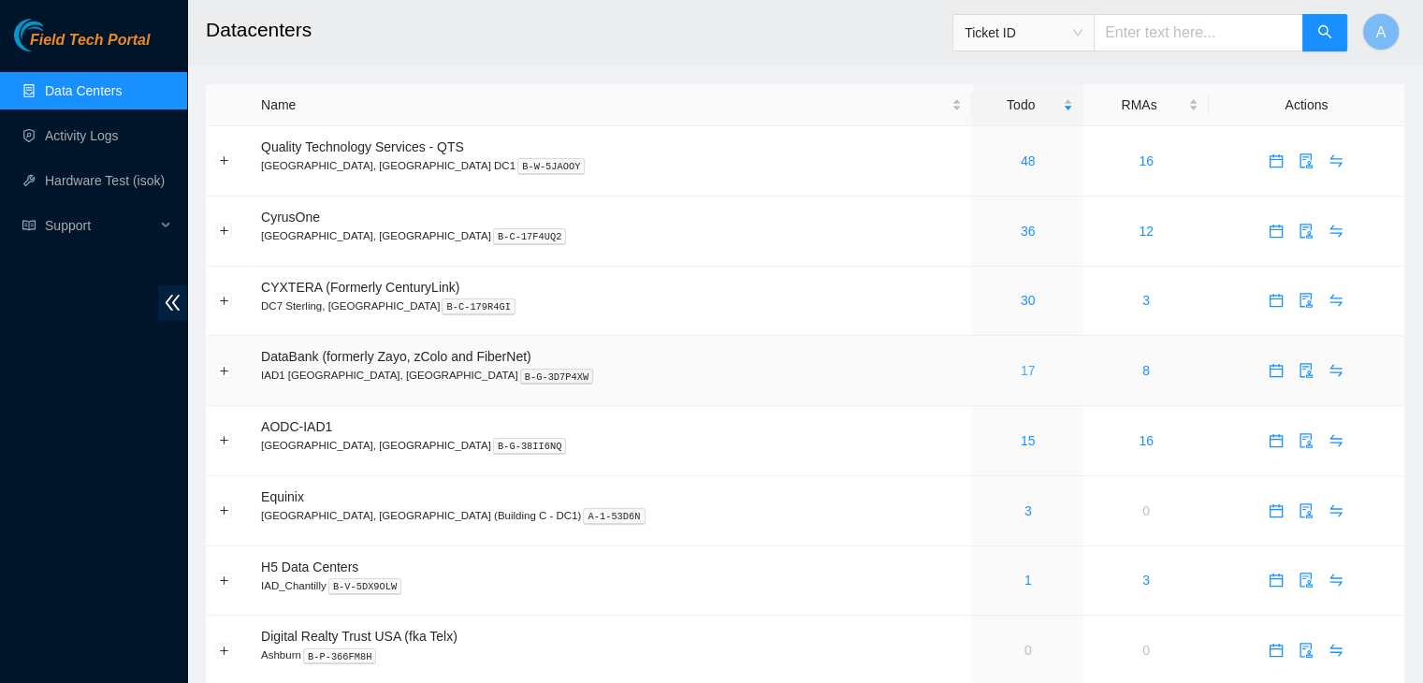
click at [1021, 366] on link "17" at bounding box center [1028, 370] width 15 height 15
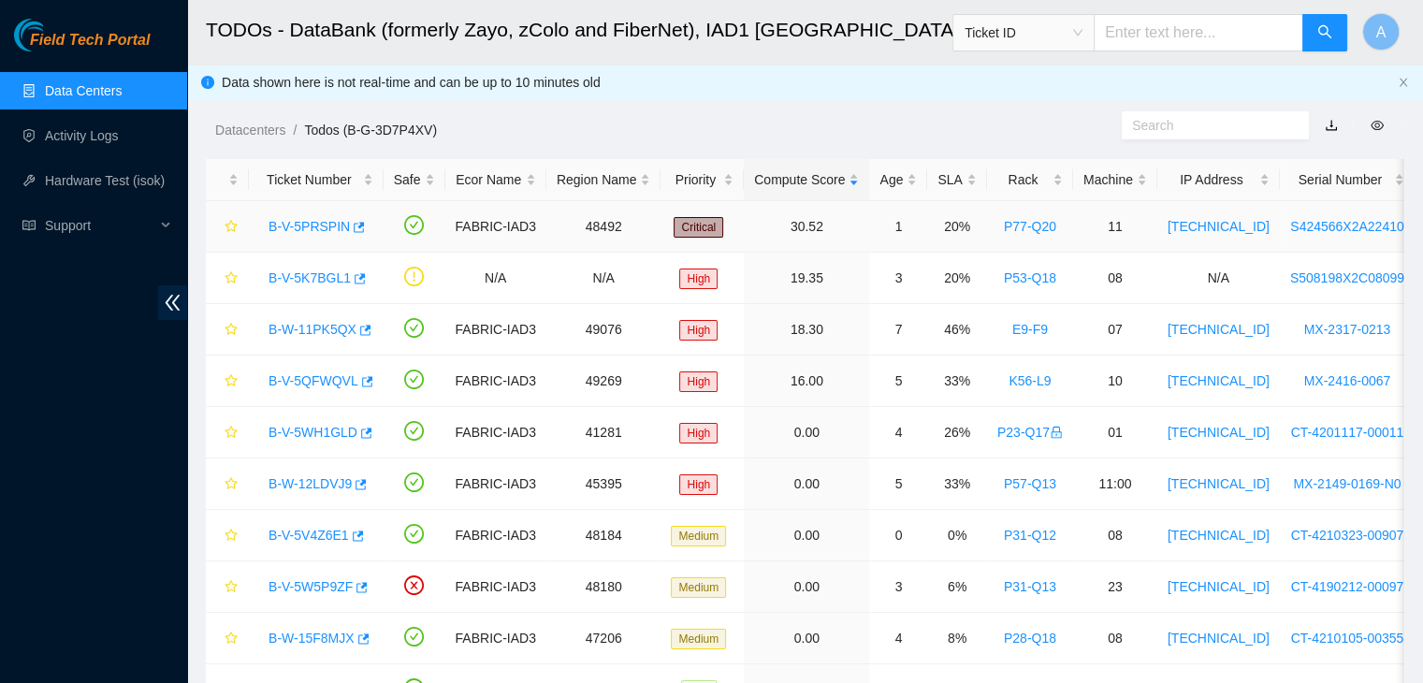
click at [321, 229] on link "B-V-5PRSPIN" at bounding box center [308, 226] width 81 height 15
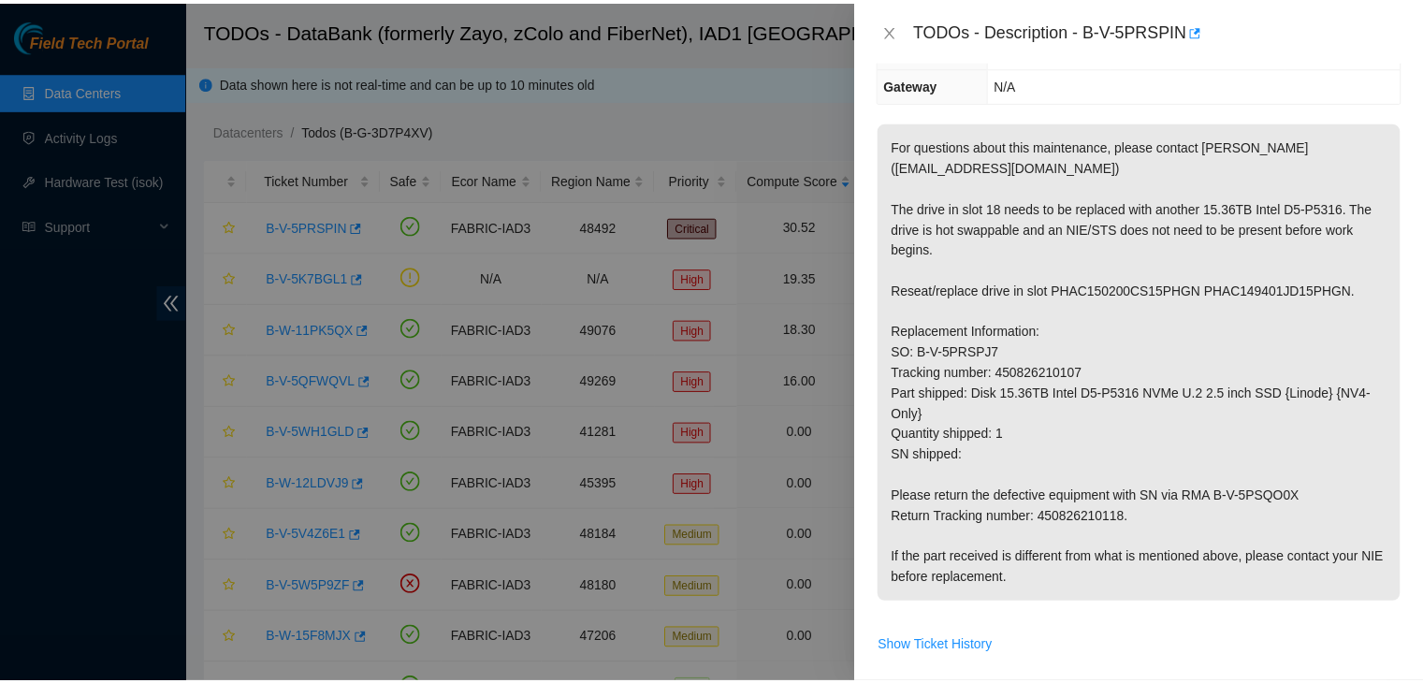
scroll to position [266, 0]
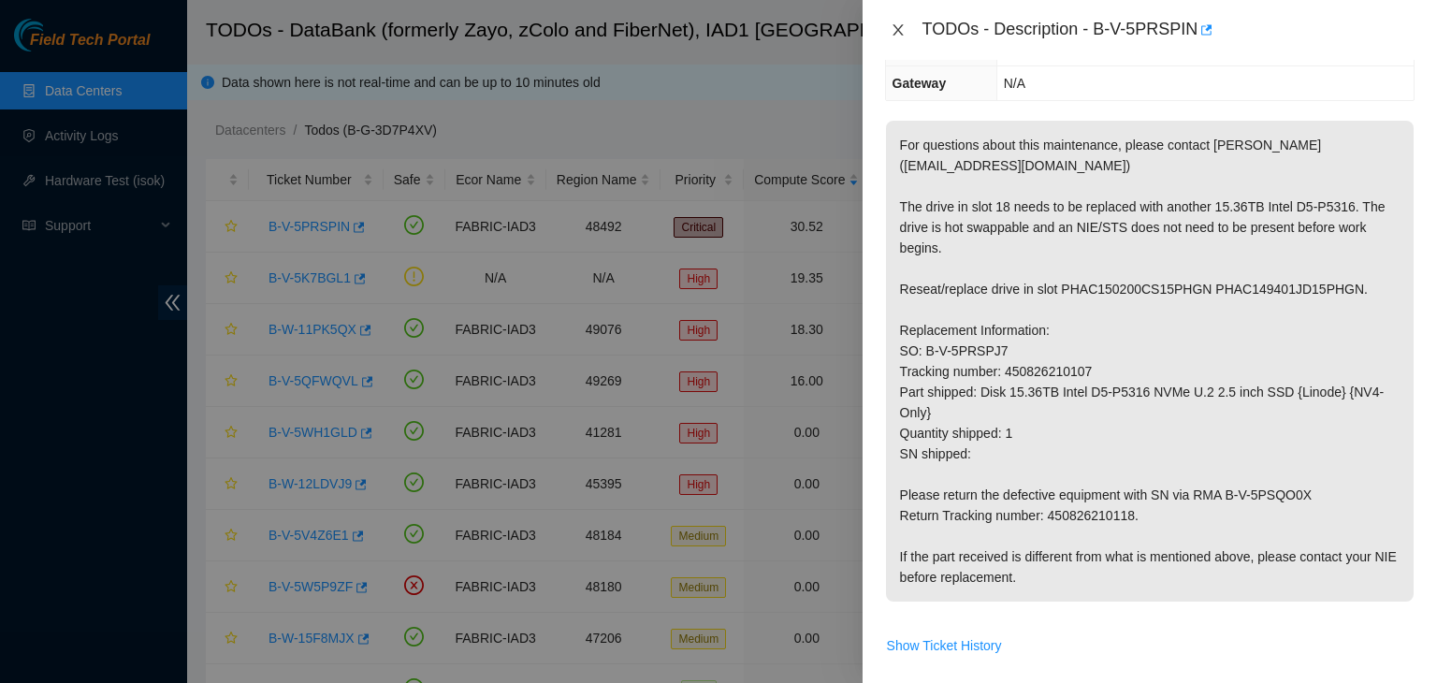
click at [896, 34] on icon "close" at bounding box center [898, 29] width 15 height 15
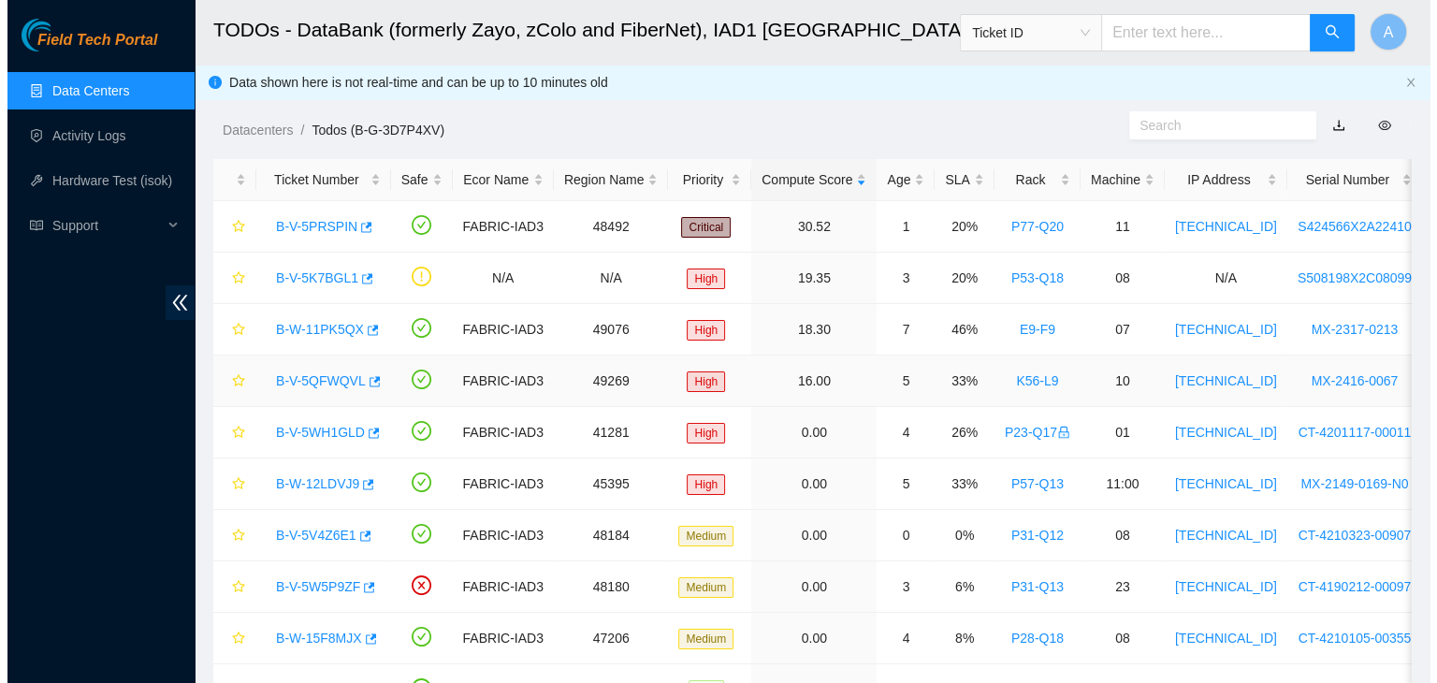
scroll to position [285, 0]
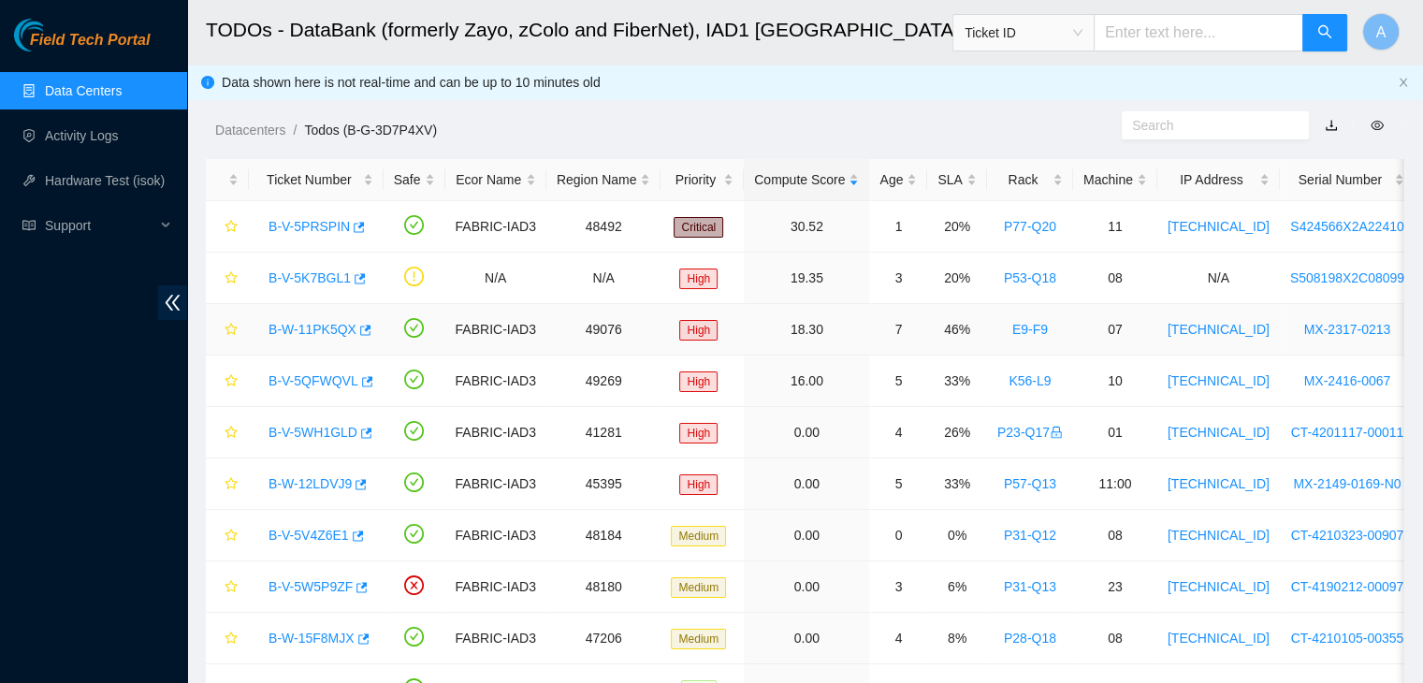
click at [323, 325] on link "B-W-11PK5QX" at bounding box center [312, 329] width 88 height 15
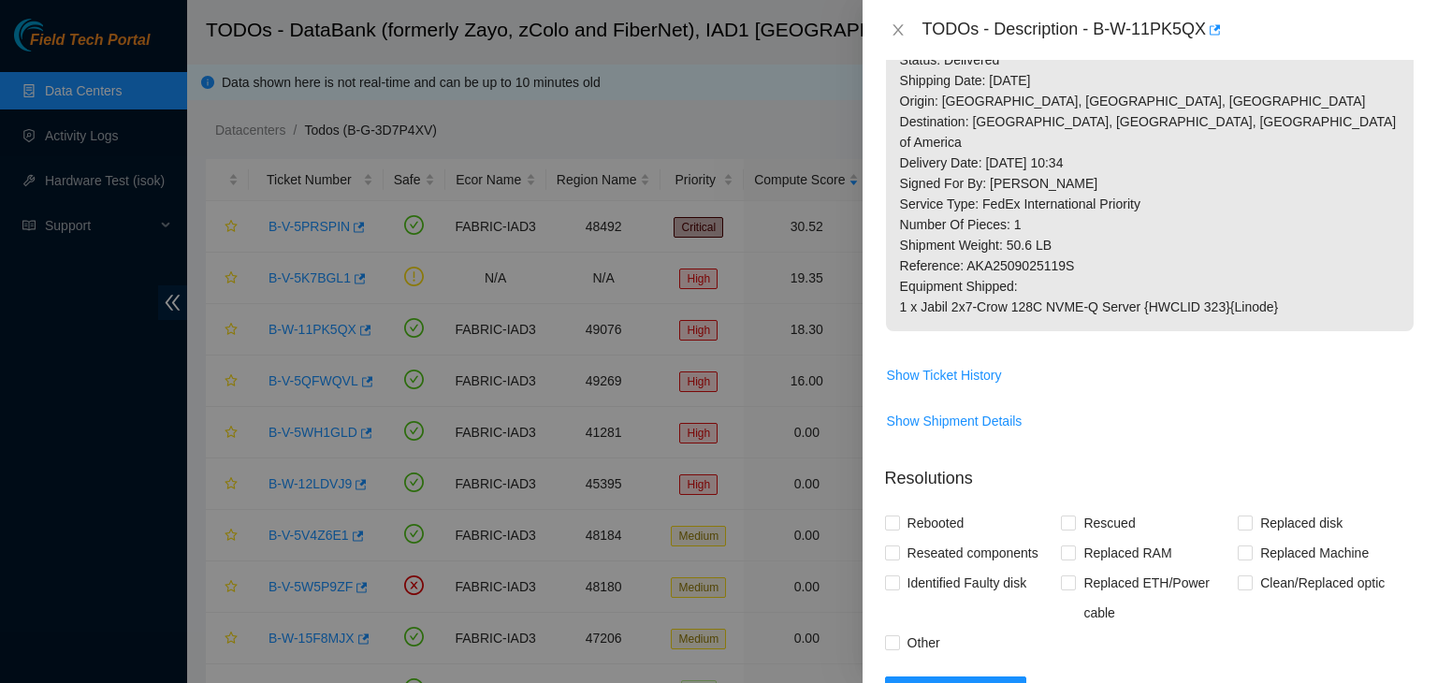
scroll to position [478, 0]
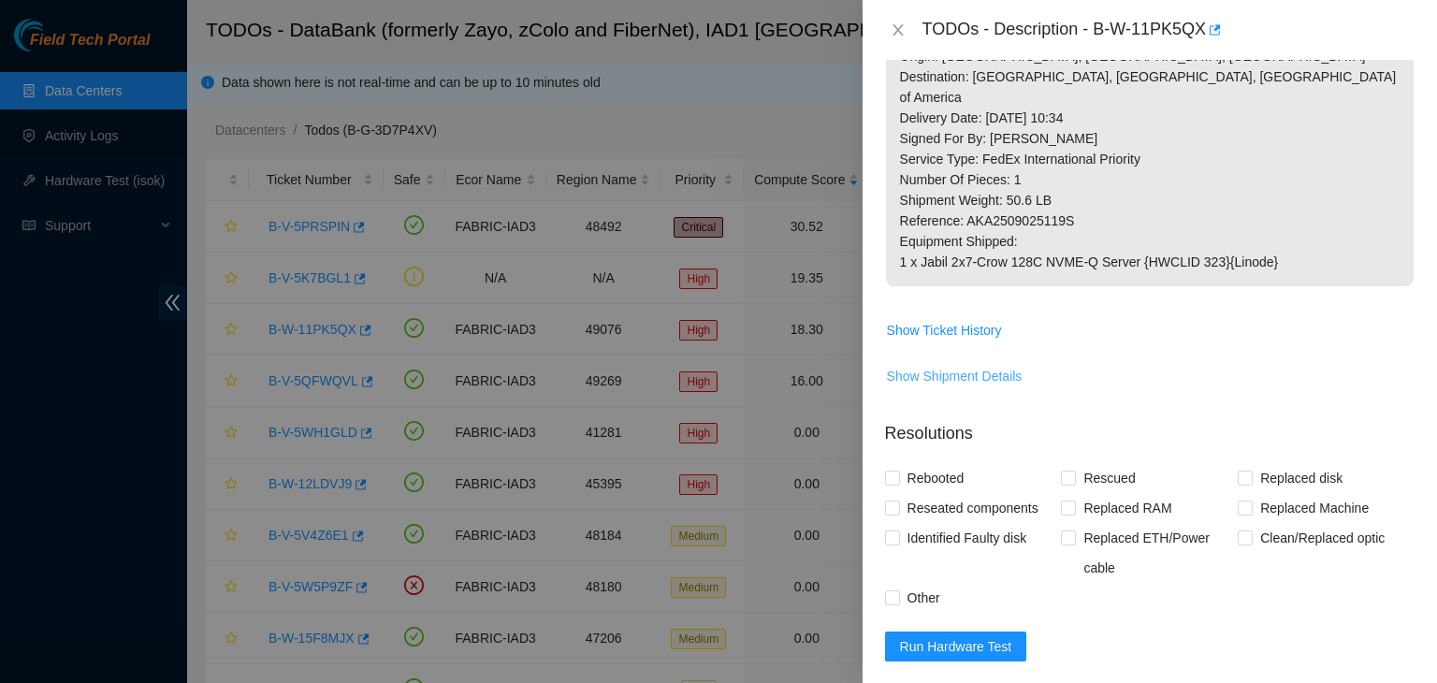
click at [958, 386] on span "Show Shipment Details" at bounding box center [955, 376] width 136 height 21
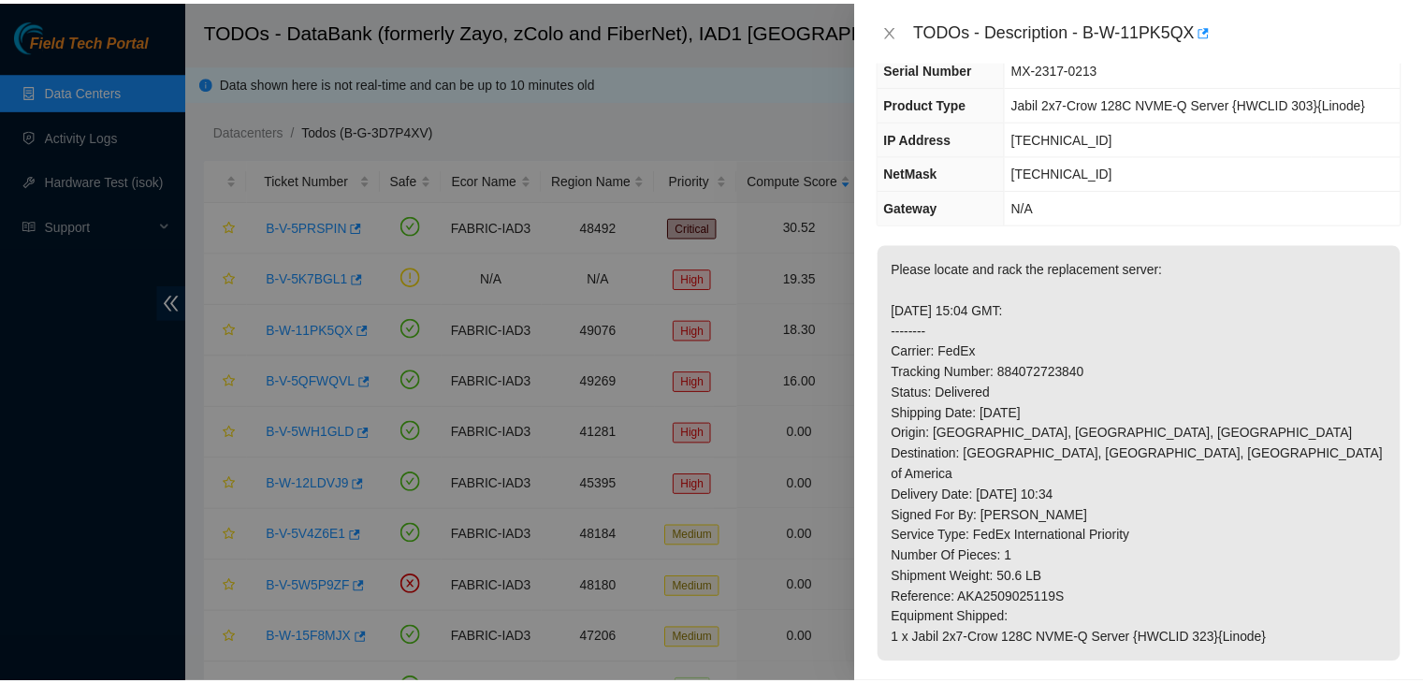
scroll to position [73, 0]
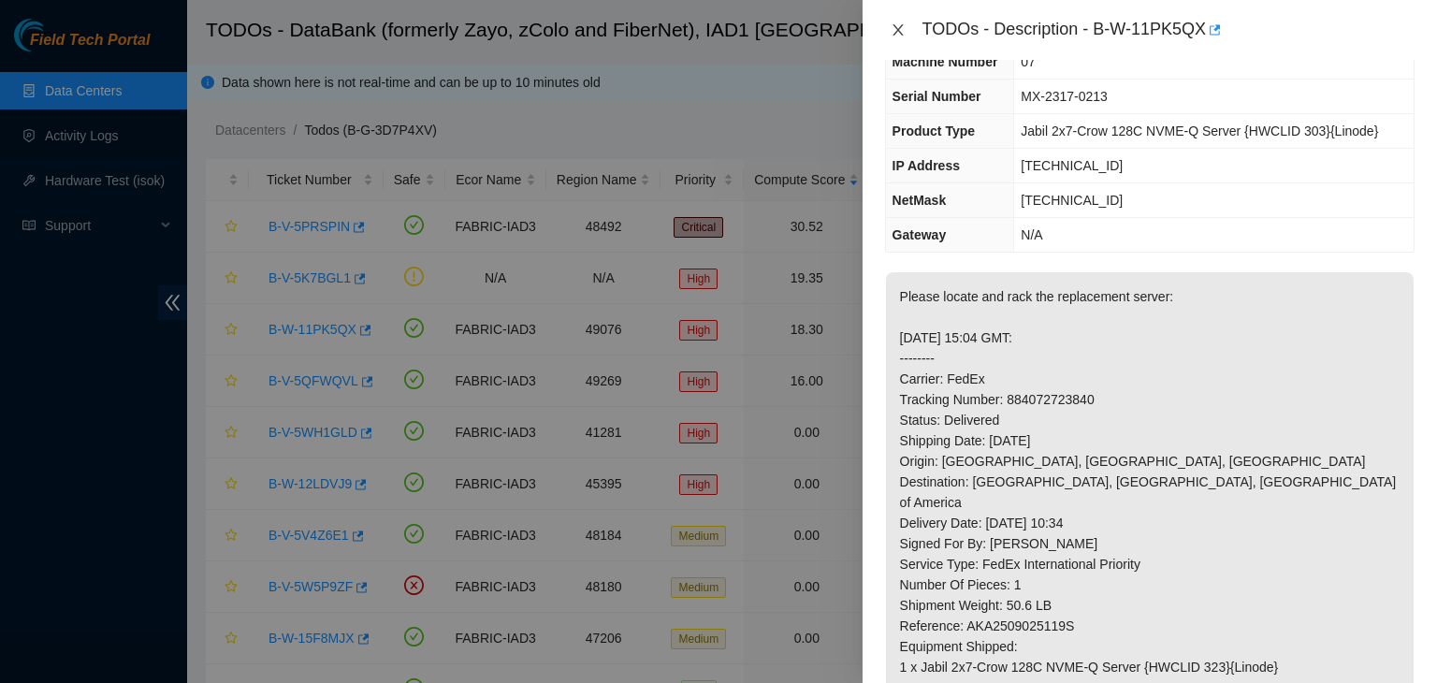
click at [894, 23] on icon "close" at bounding box center [898, 29] width 15 height 15
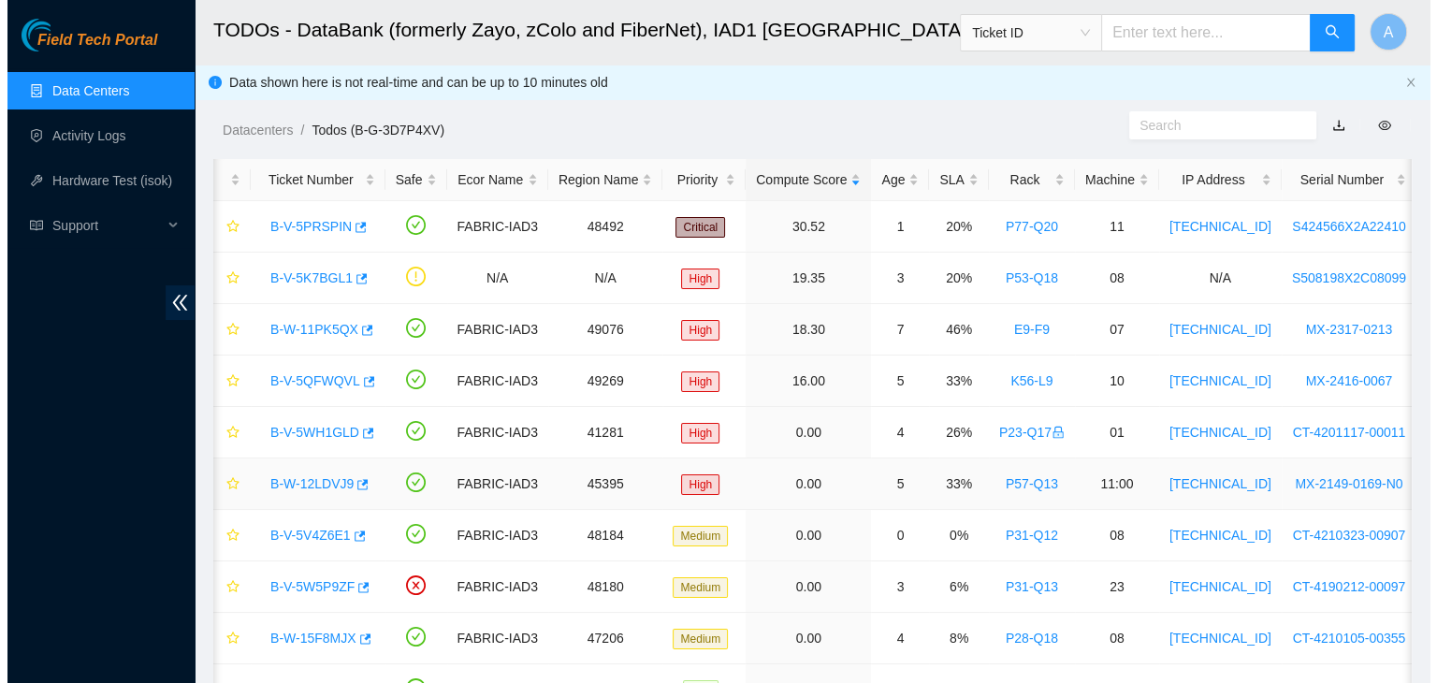
scroll to position [0, 0]
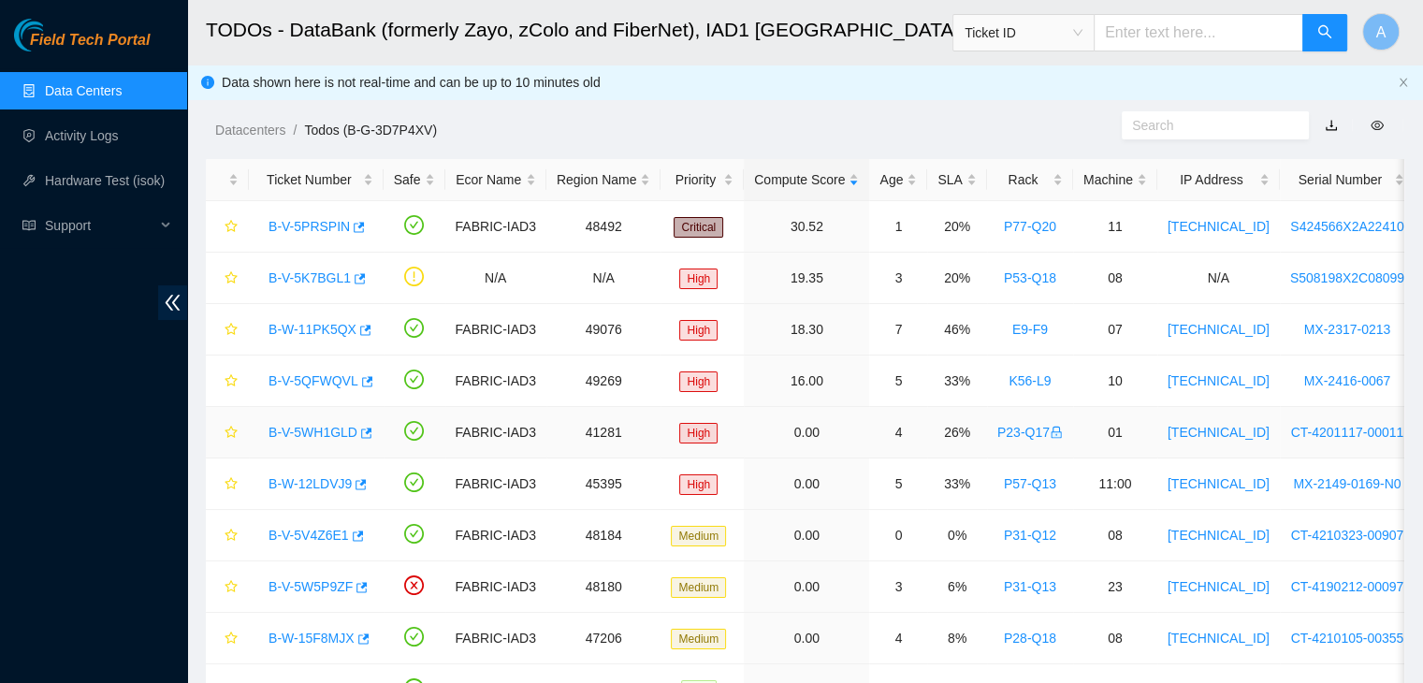
click at [321, 434] on link "B-V-5WH1GLD" at bounding box center [312, 432] width 89 height 15
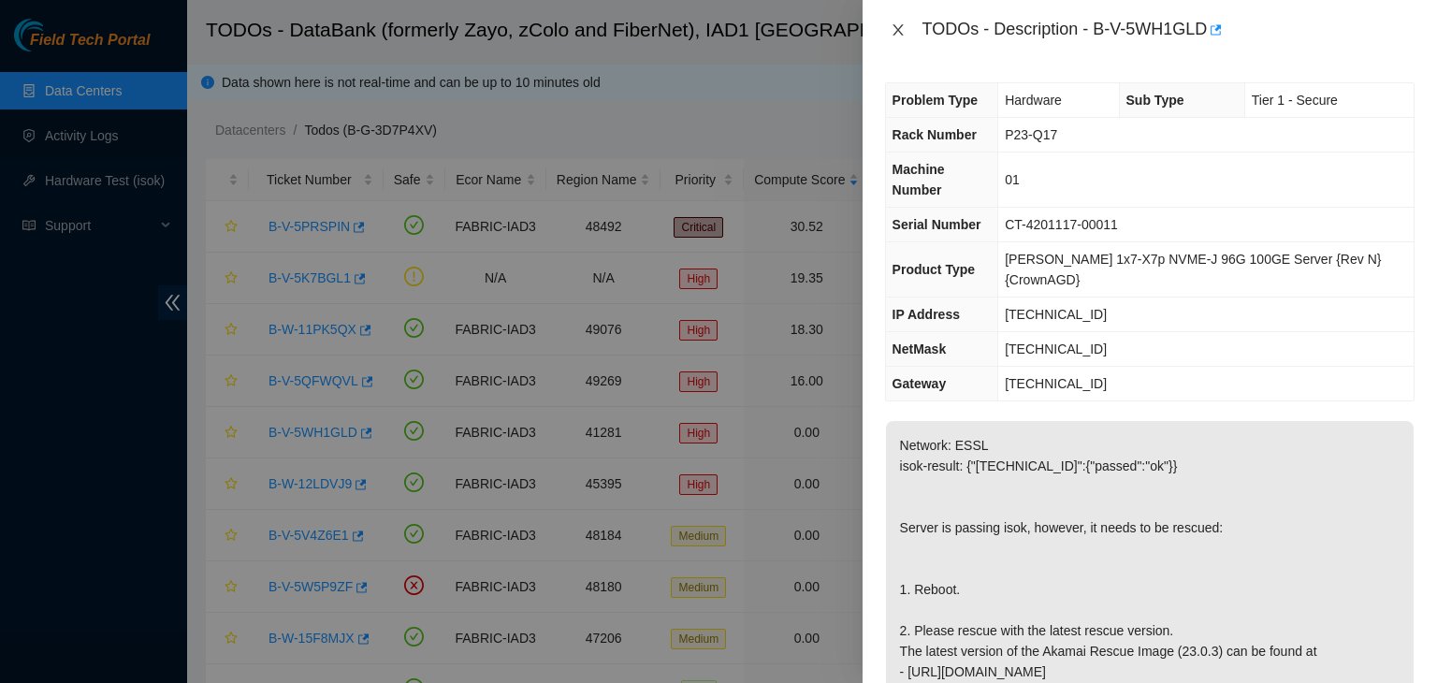
click at [898, 35] on icon "close" at bounding box center [898, 29] width 15 height 15
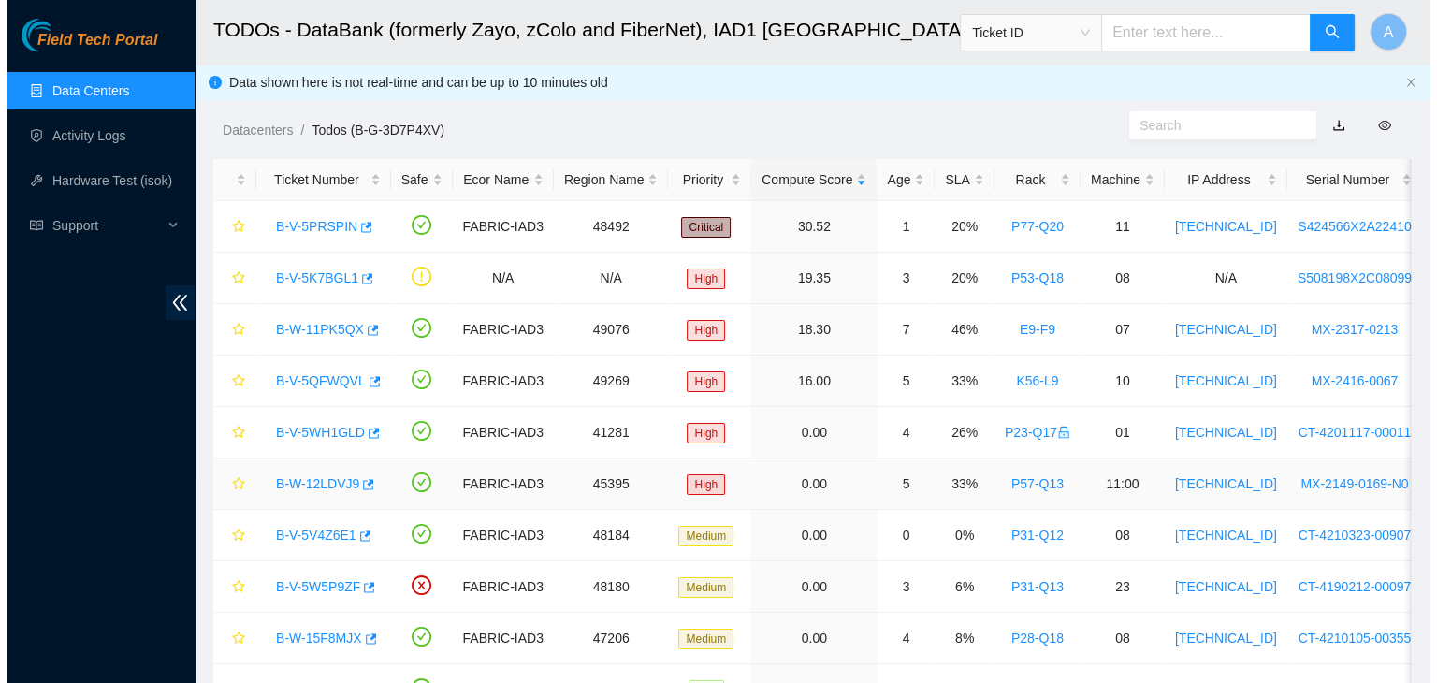
scroll to position [462, 0]
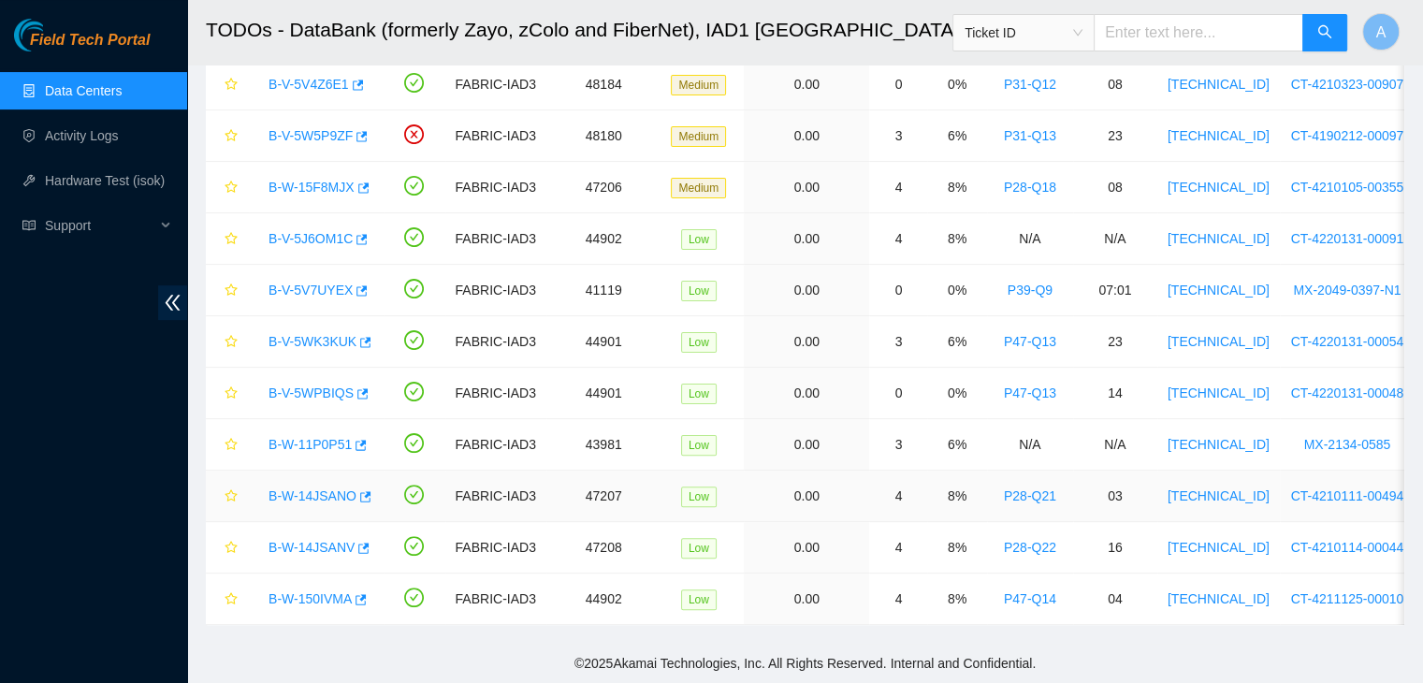
click at [316, 488] on link "B-W-14JSANO" at bounding box center [312, 495] width 88 height 15
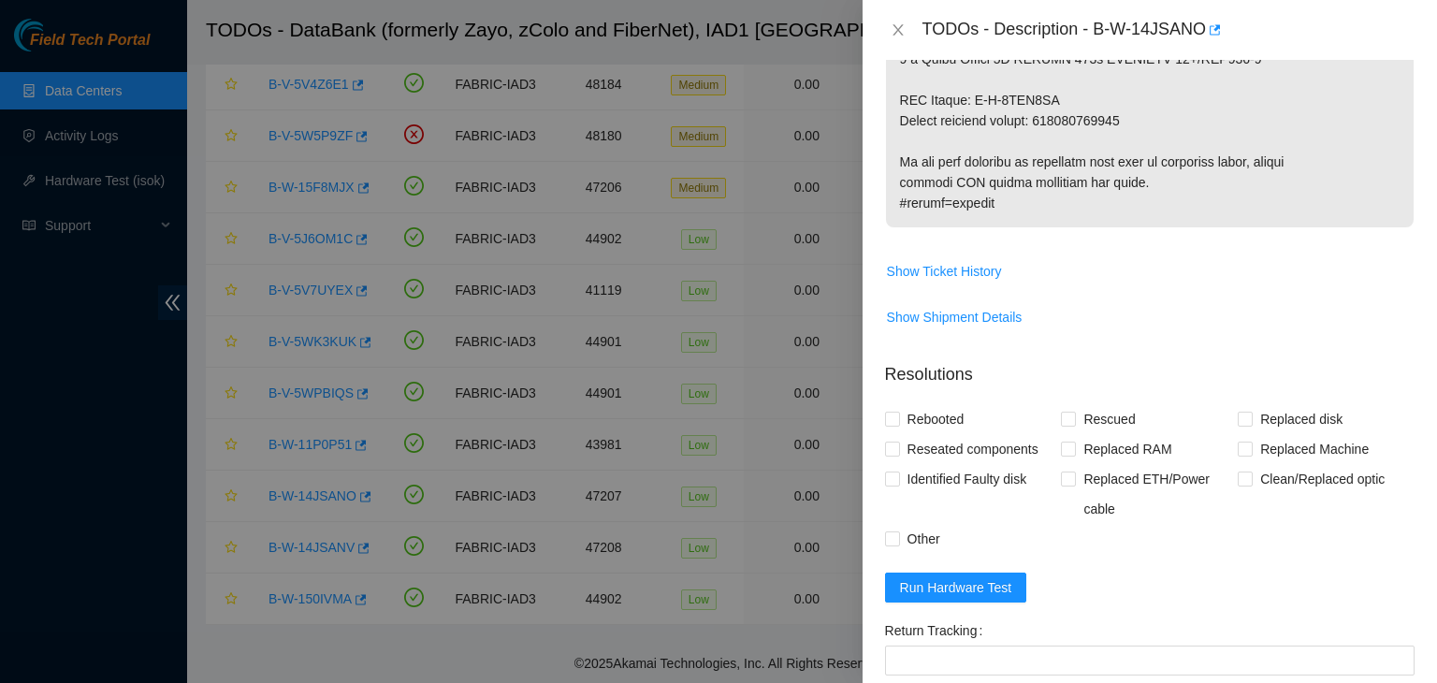
scroll to position [1079, 0]
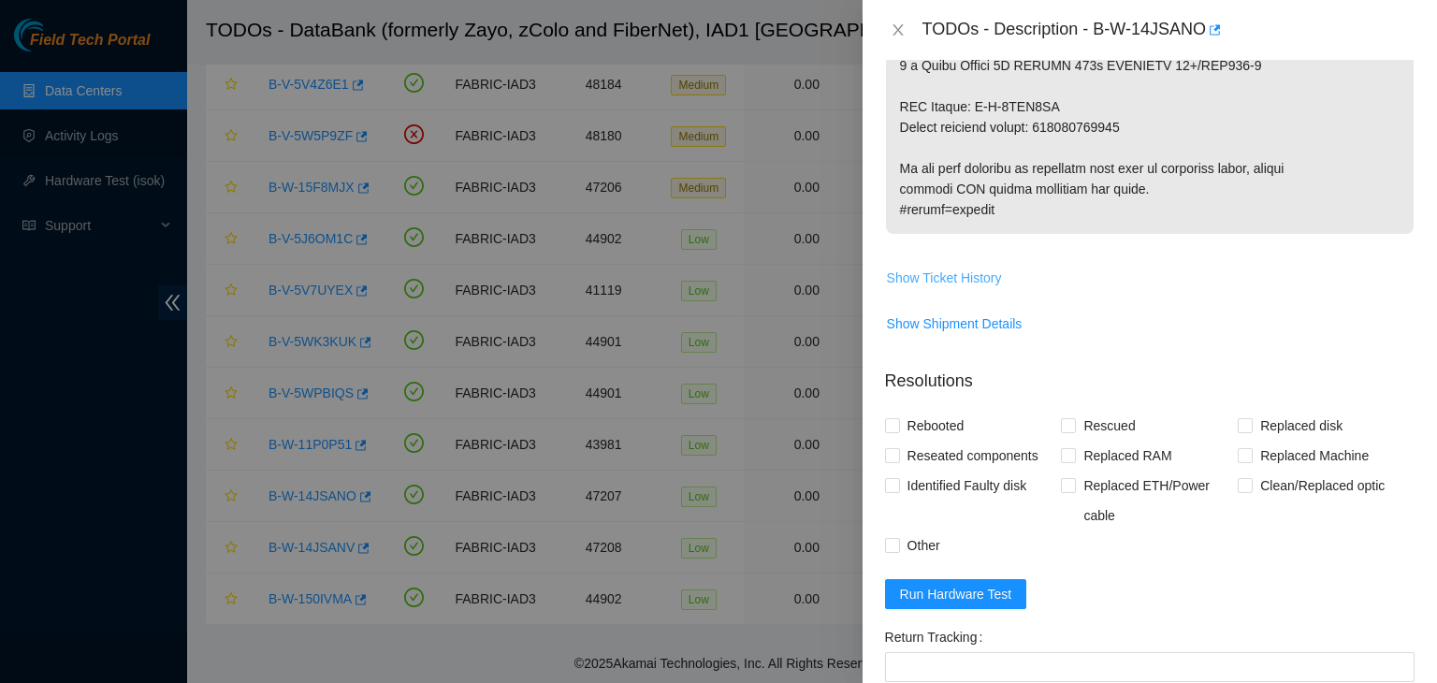
click at [984, 288] on span "Show Ticket History" at bounding box center [944, 278] width 115 height 21
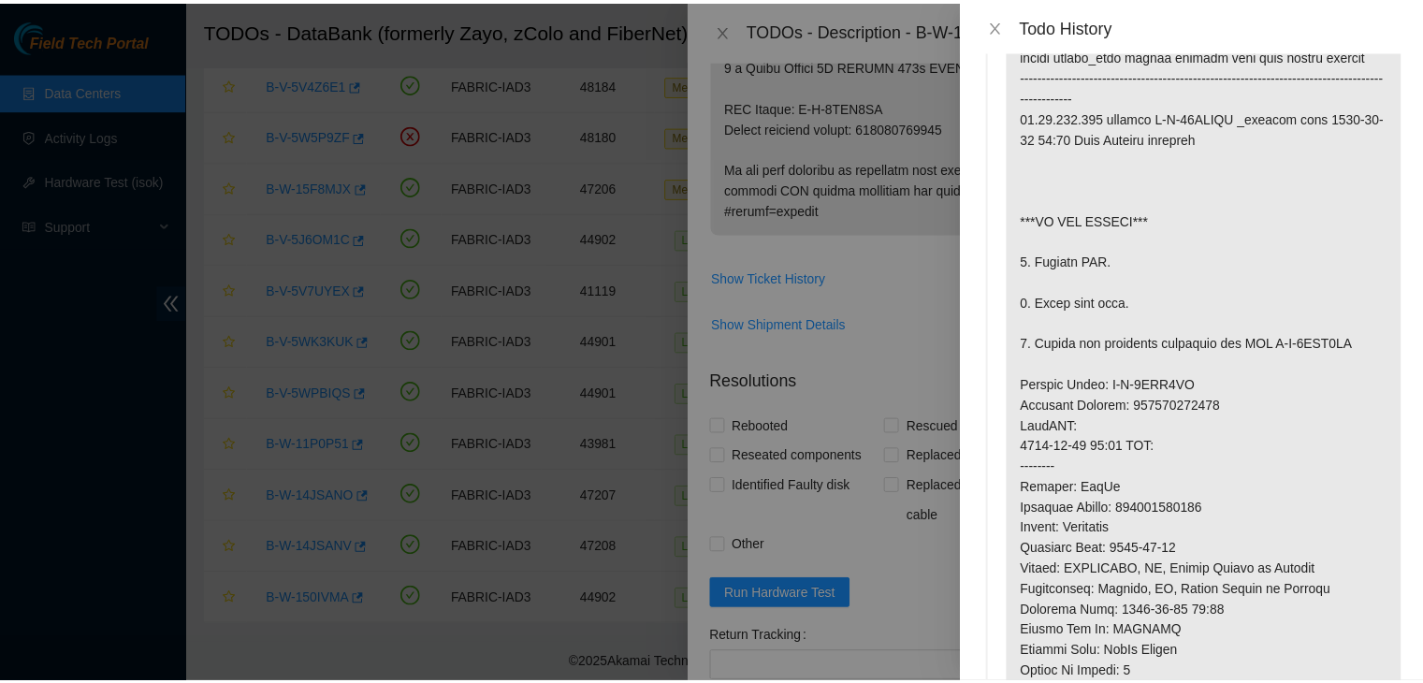
scroll to position [0, 0]
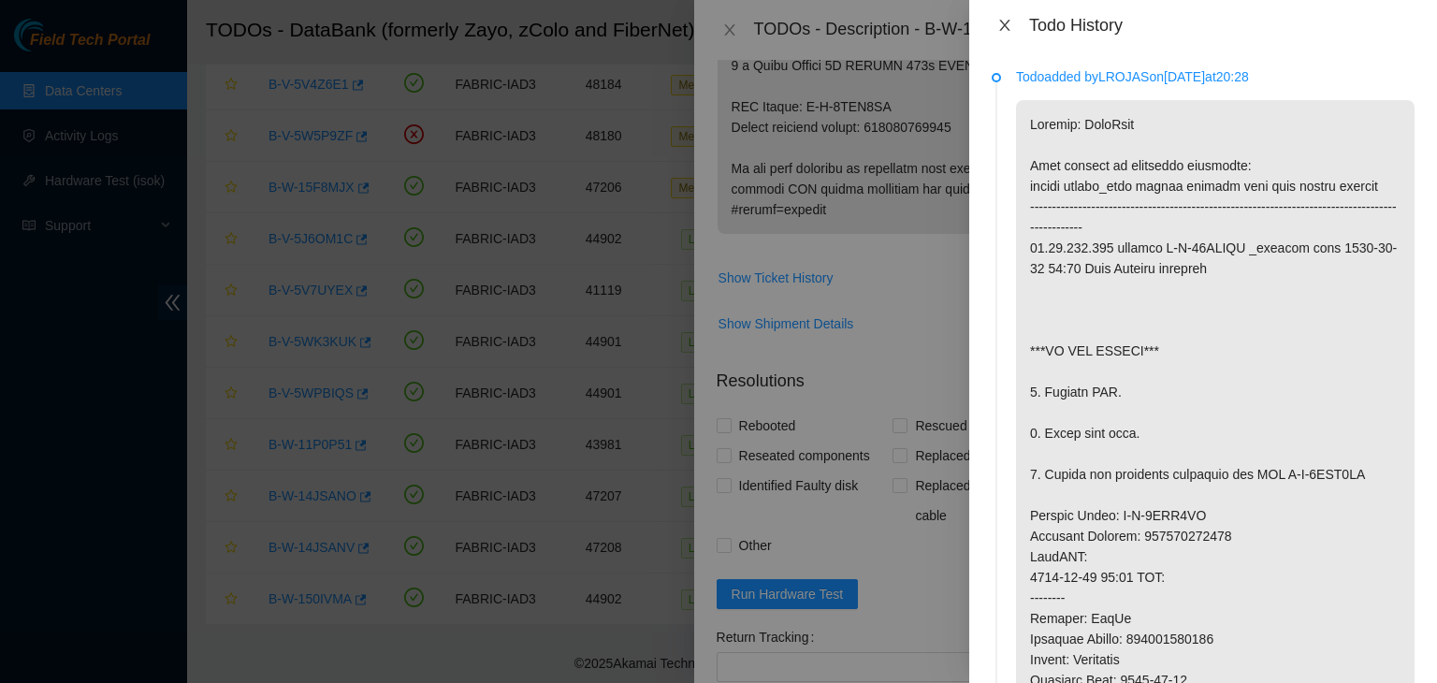
click at [1007, 33] on button "Close" at bounding box center [1005, 26] width 26 height 18
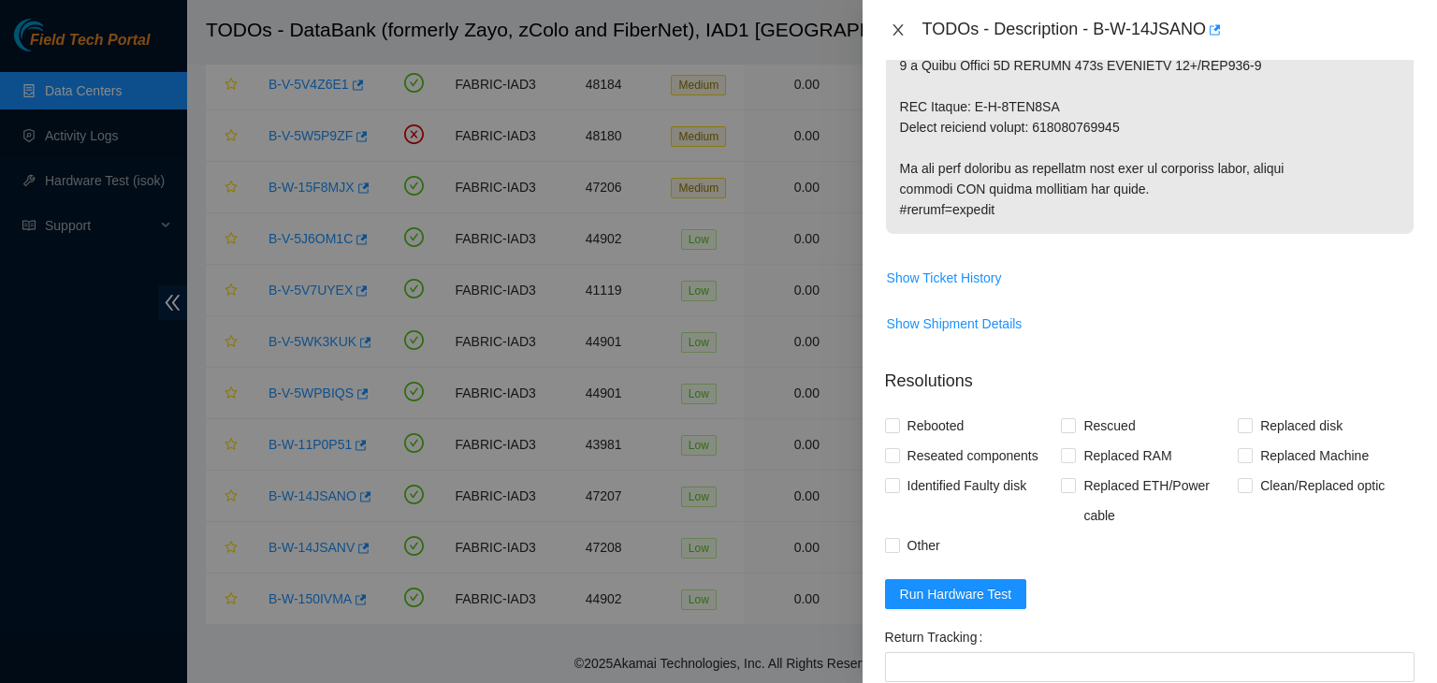
click at [904, 32] on icon "close" at bounding box center [898, 29] width 15 height 15
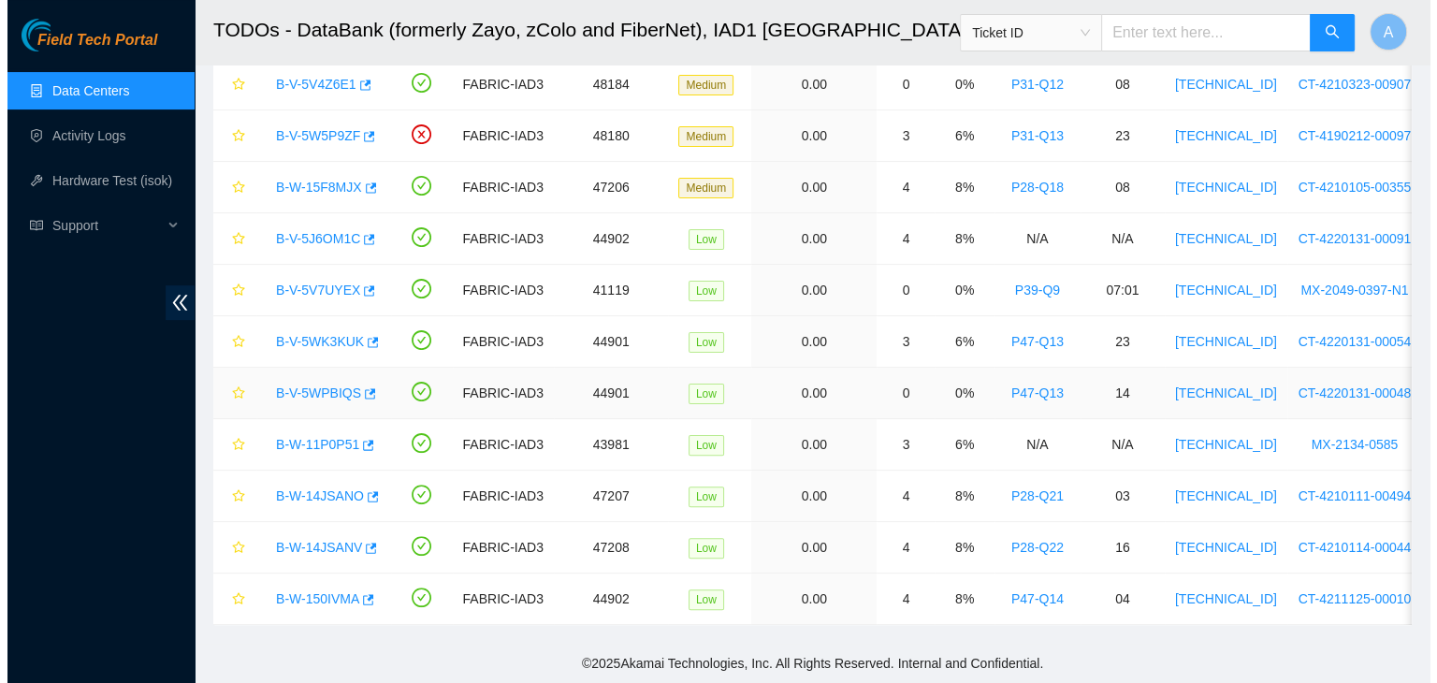
scroll to position [550, 0]
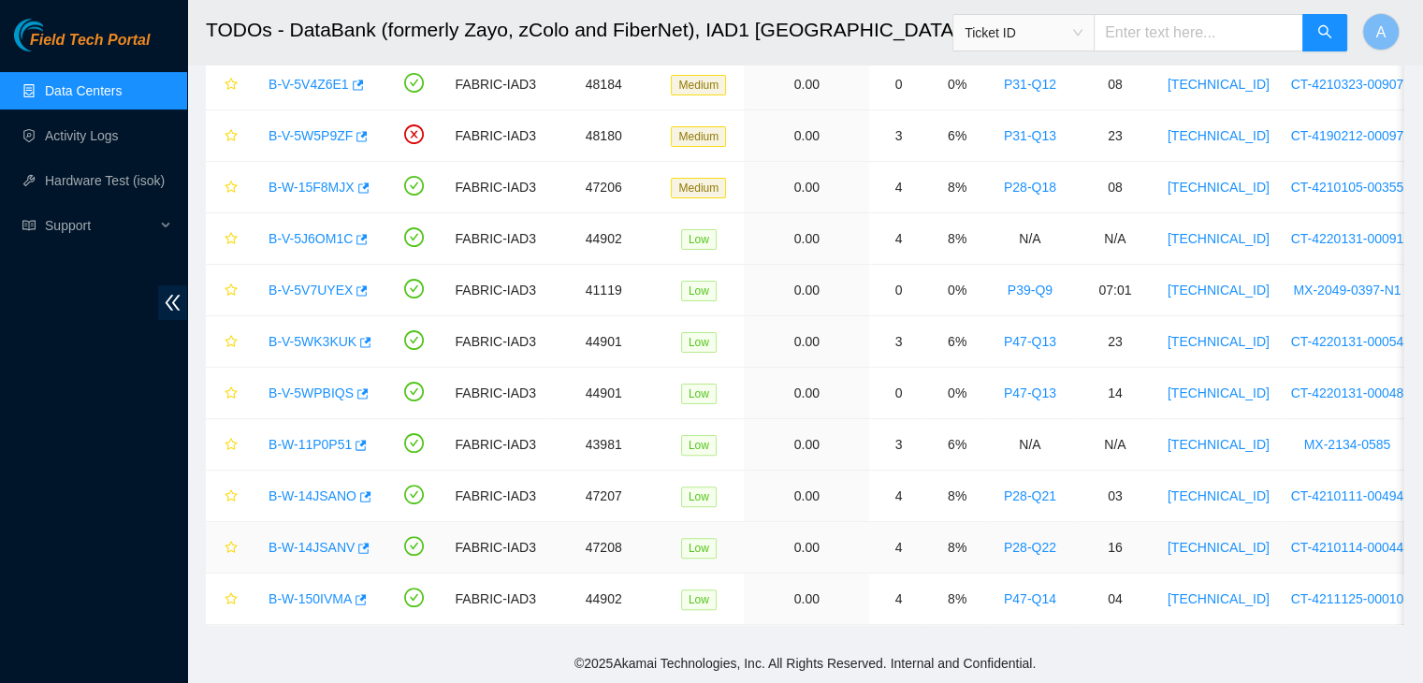
click at [305, 540] on link "B-W-14JSANV" at bounding box center [311, 547] width 86 height 15
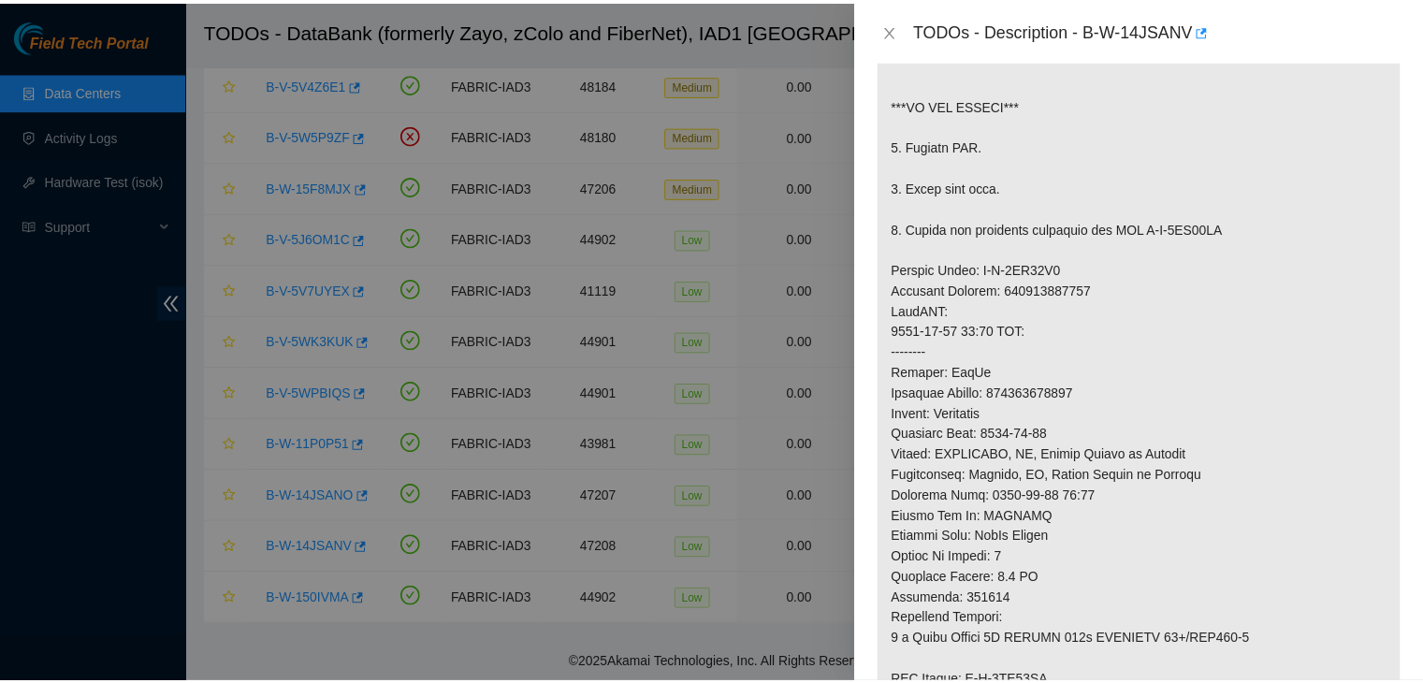
scroll to position [503, 0]
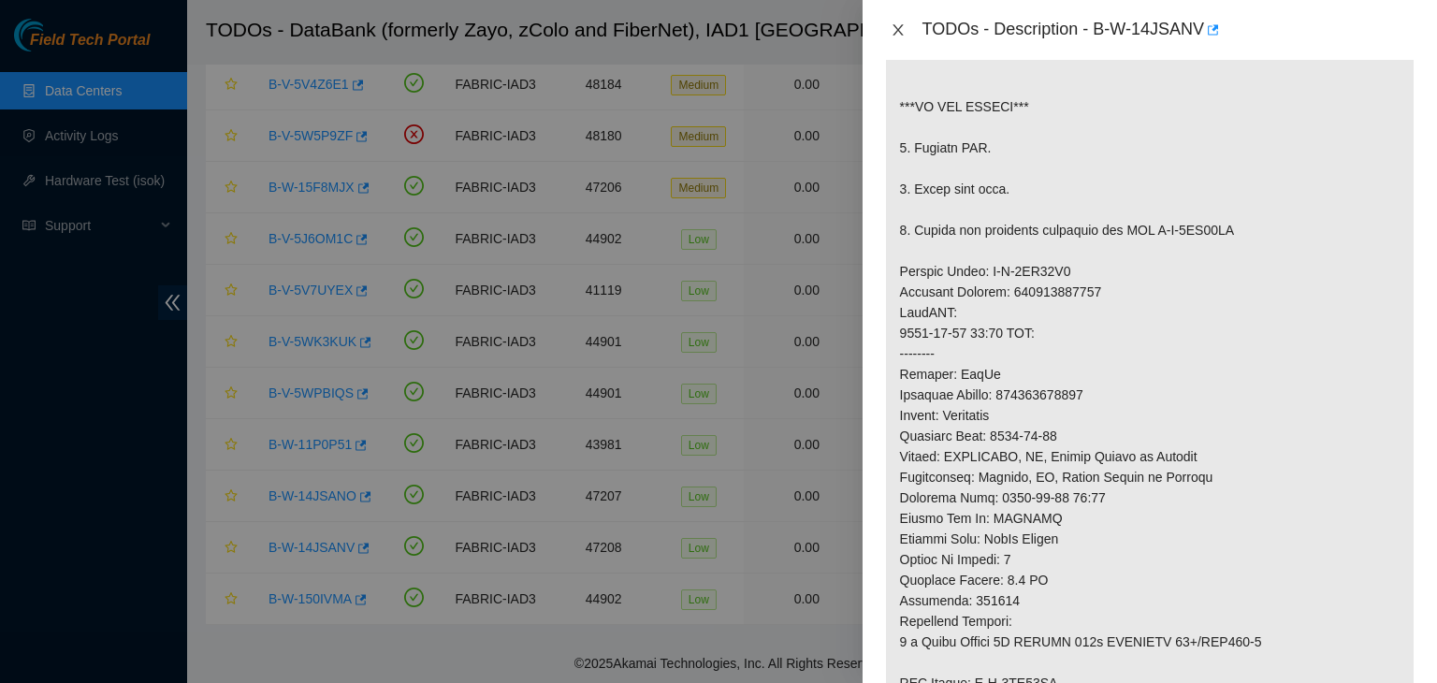
click at [898, 30] on icon "close" at bounding box center [898, 29] width 15 height 15
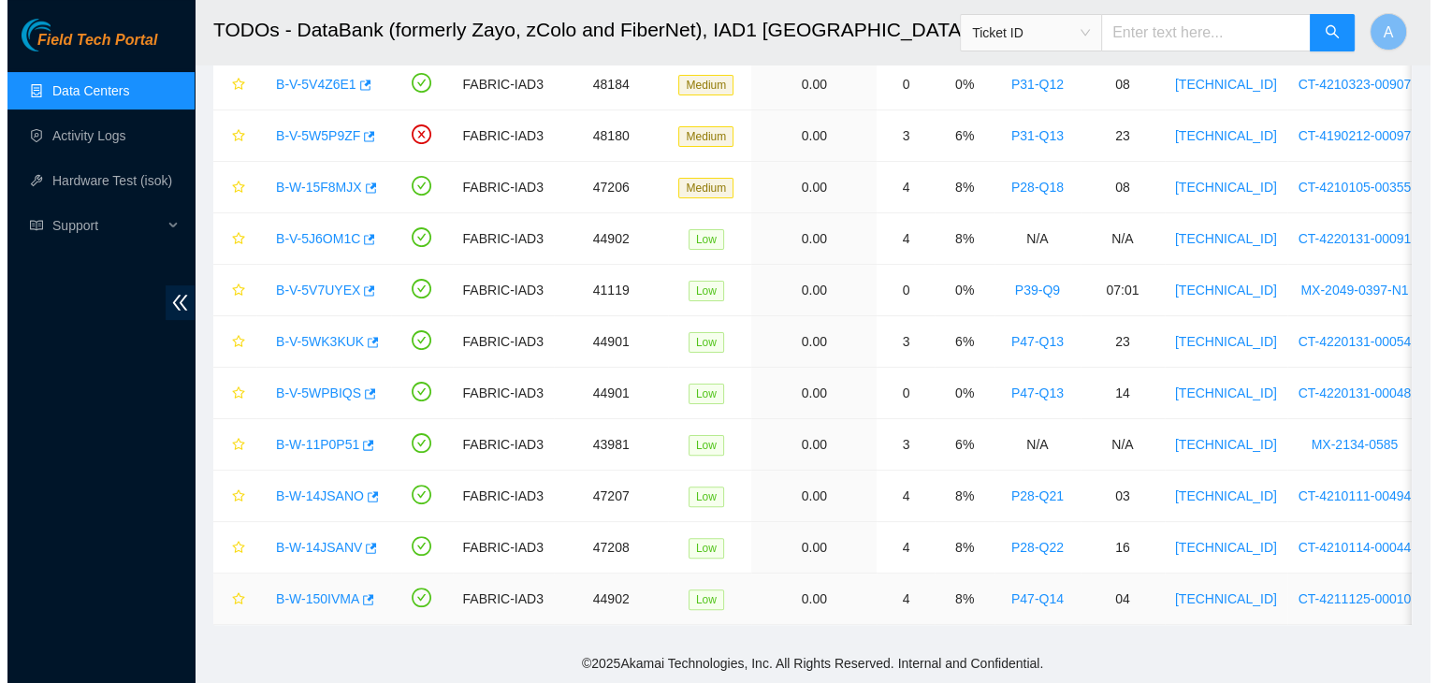
scroll to position [531, 0]
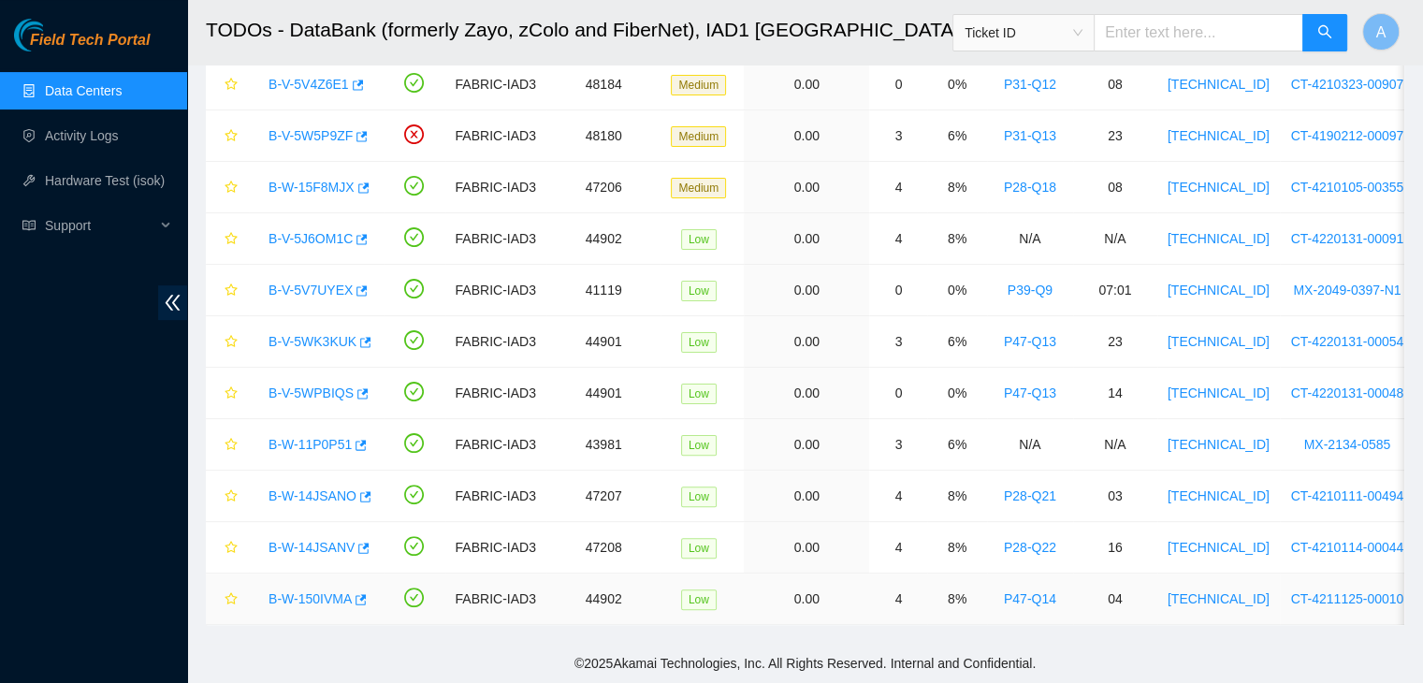
click at [330, 591] on link "B-W-150IVMA" at bounding box center [309, 598] width 83 height 15
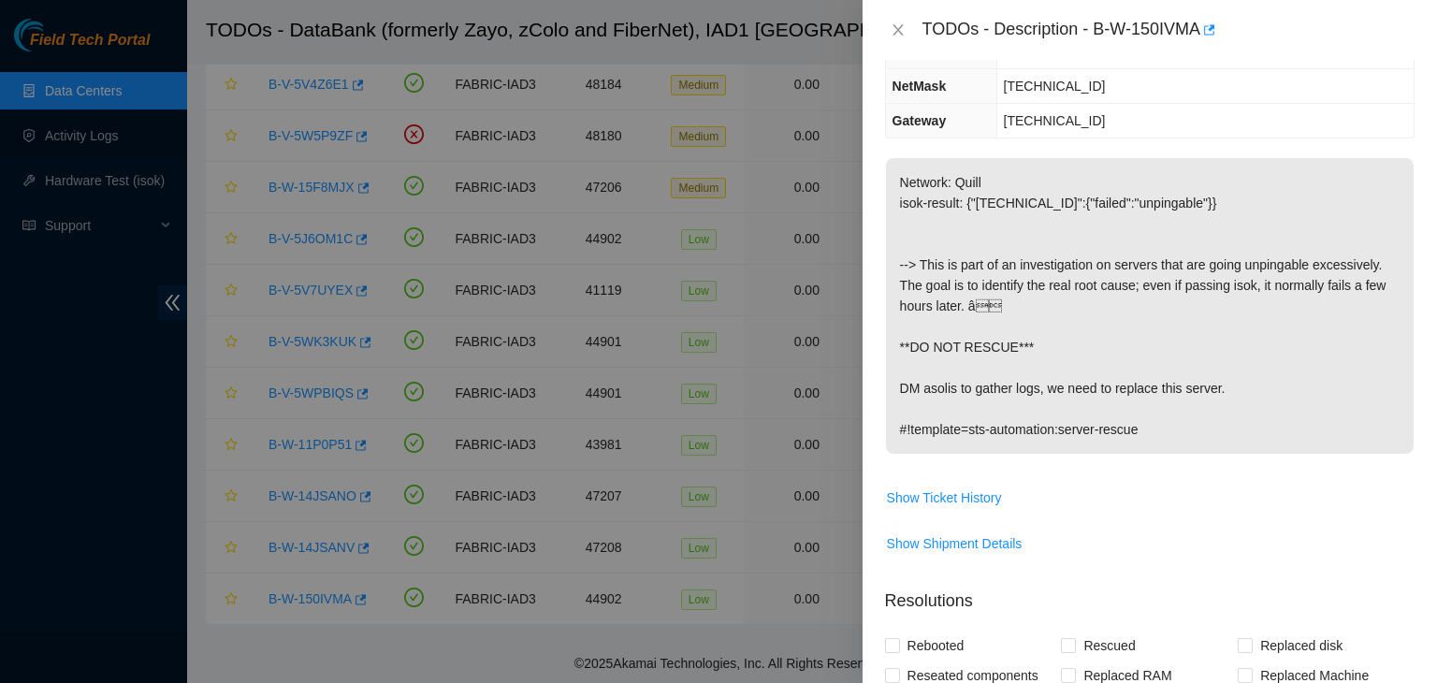
scroll to position [239, 0]
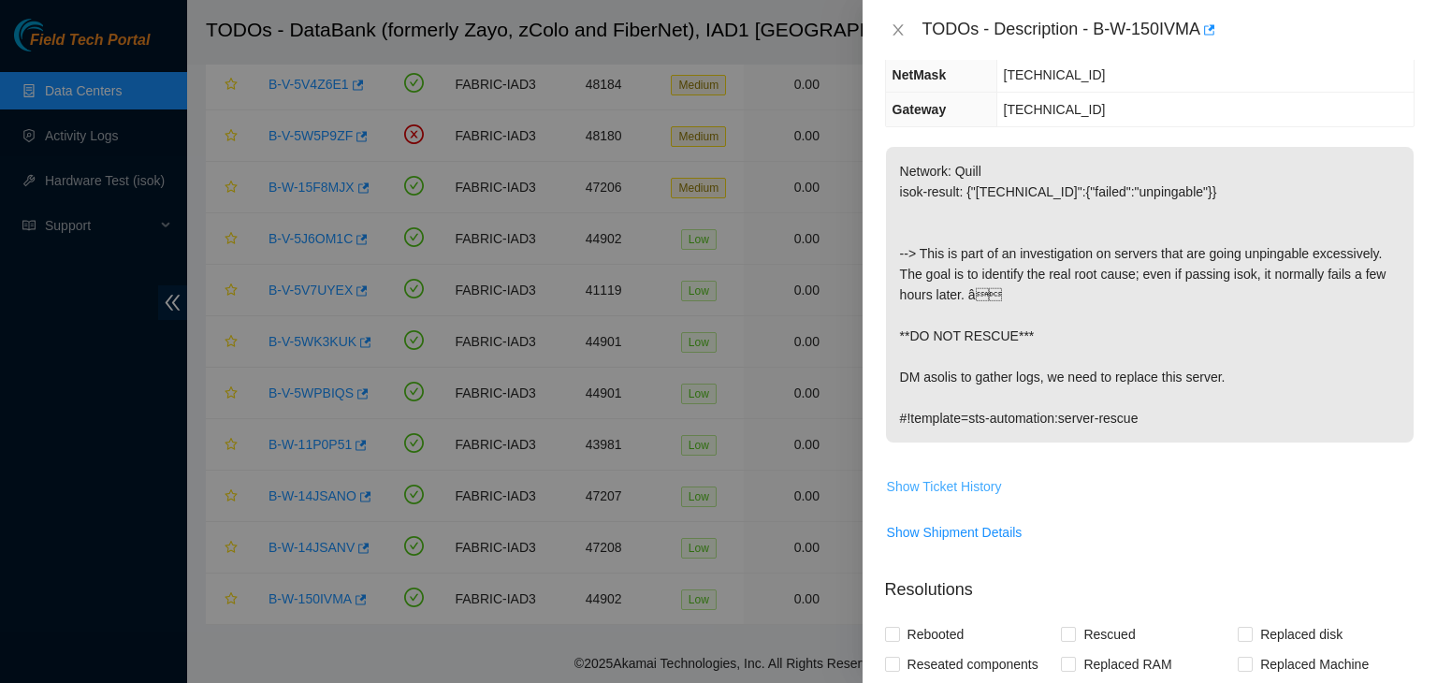
click at [968, 476] on span "Show Ticket History" at bounding box center [944, 486] width 115 height 21
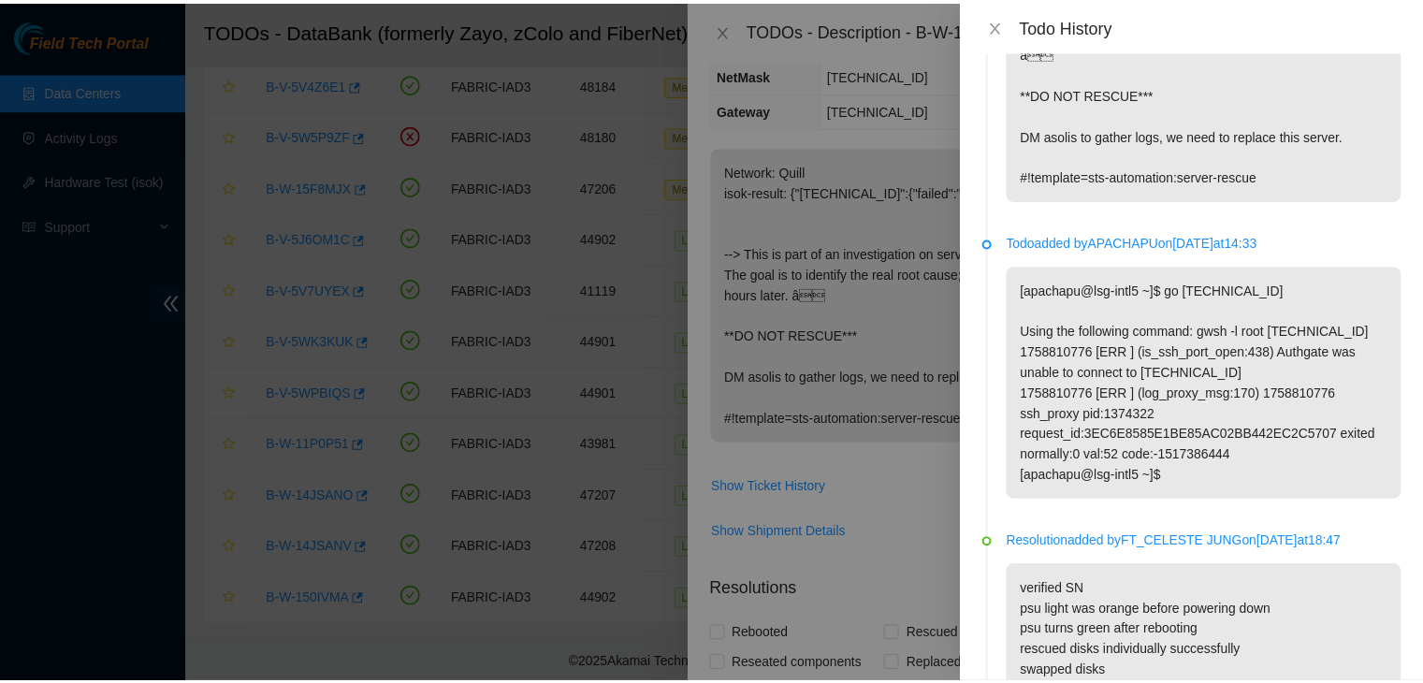
scroll to position [0, 0]
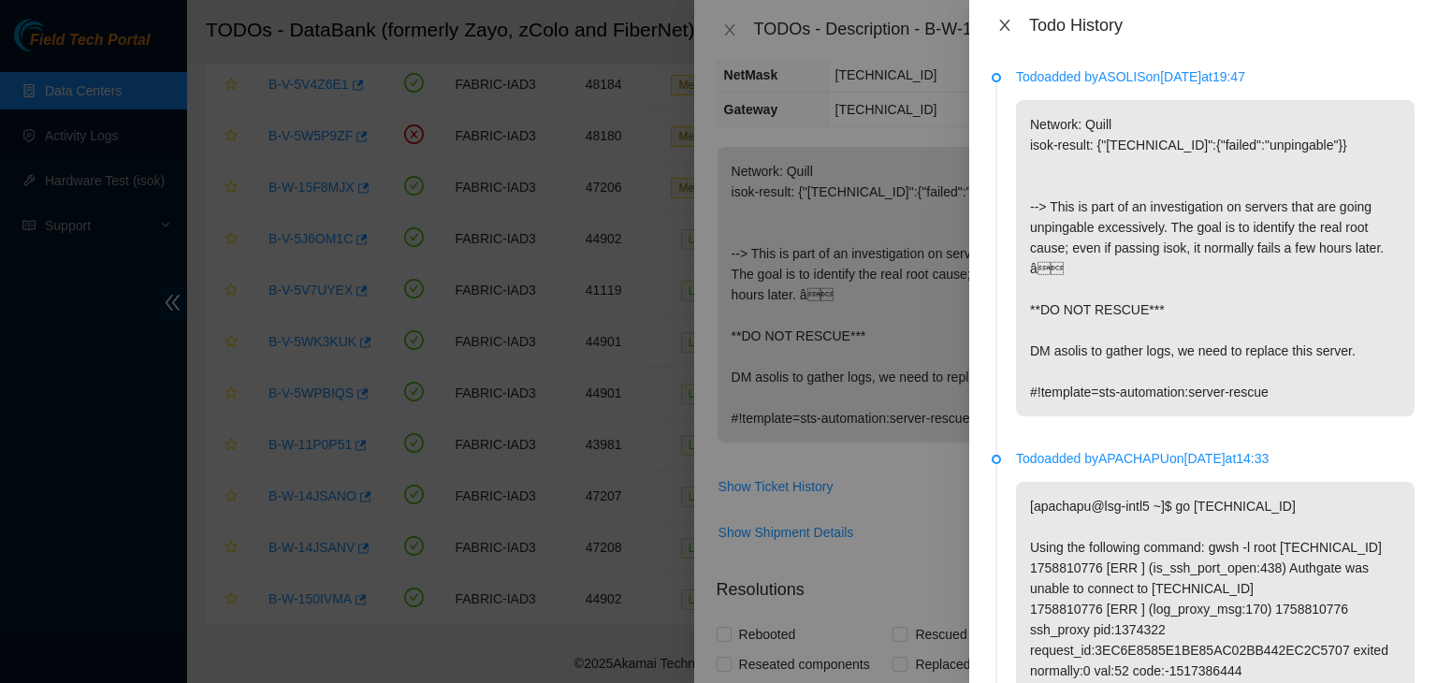
click at [998, 25] on icon "close" at bounding box center [1004, 25] width 15 height 15
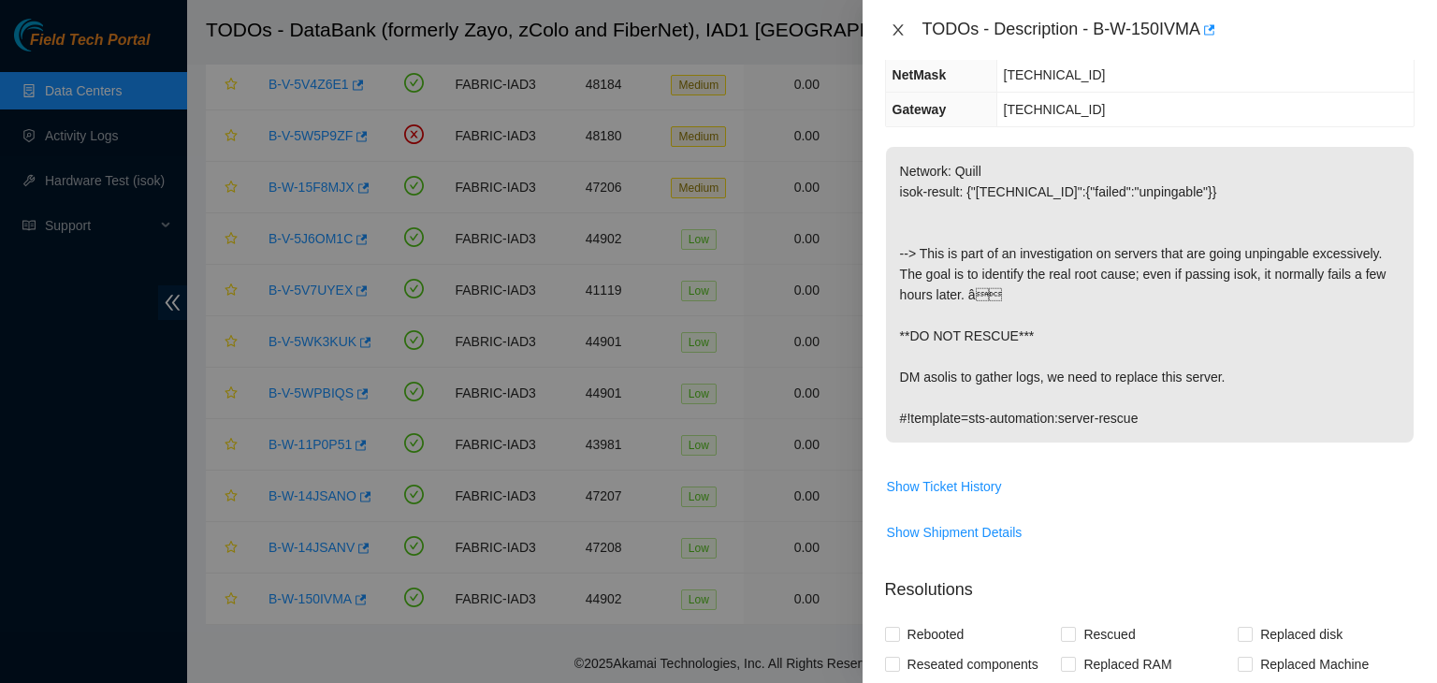
click at [909, 31] on button "Close" at bounding box center [898, 31] width 26 height 18
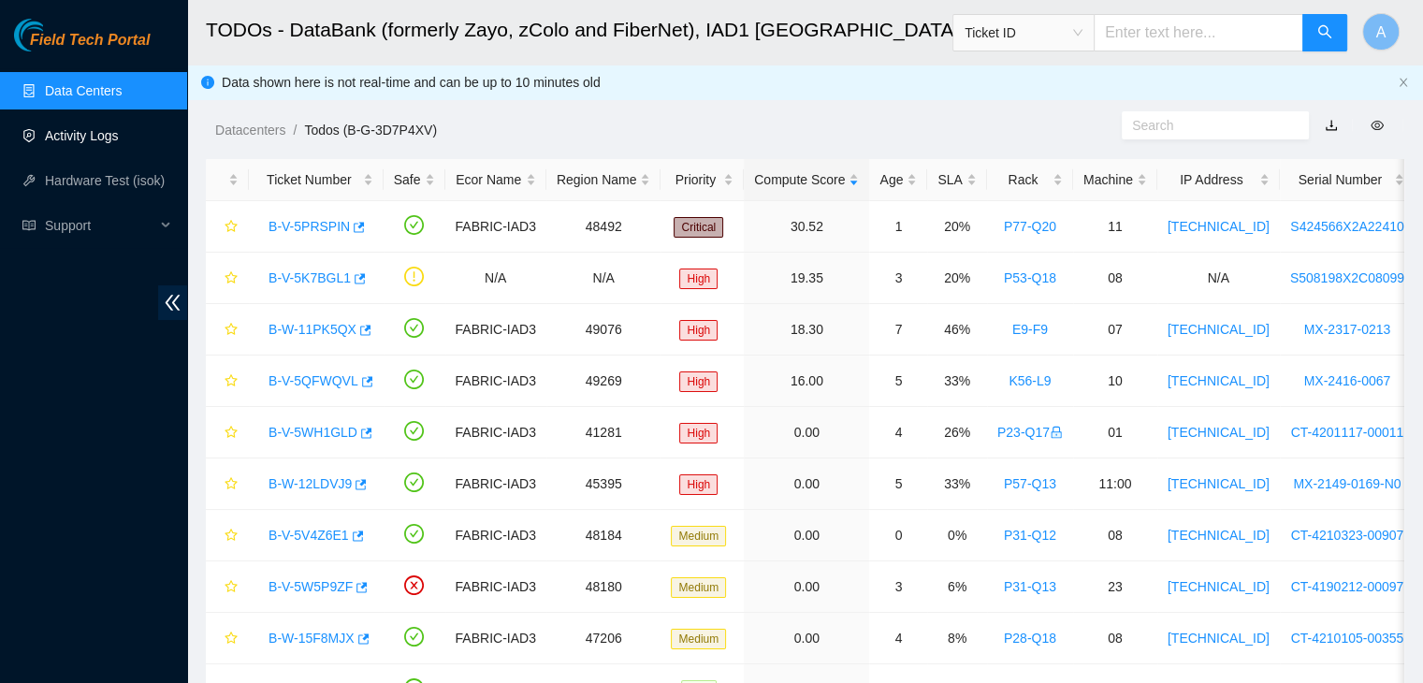
click at [67, 143] on link "Activity Logs" at bounding box center [82, 135] width 74 height 15
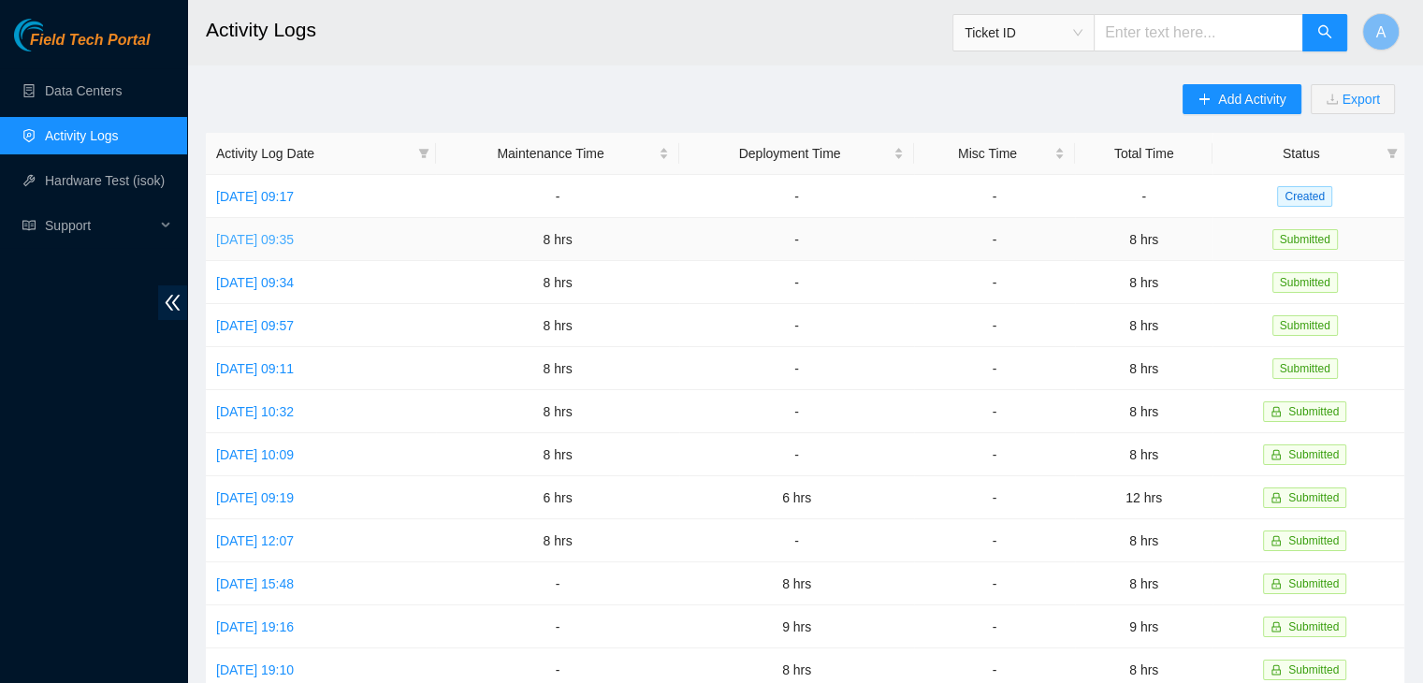
click at [294, 232] on link "Mon, 29 Sep 2025 09:35" at bounding box center [255, 239] width 78 height 15
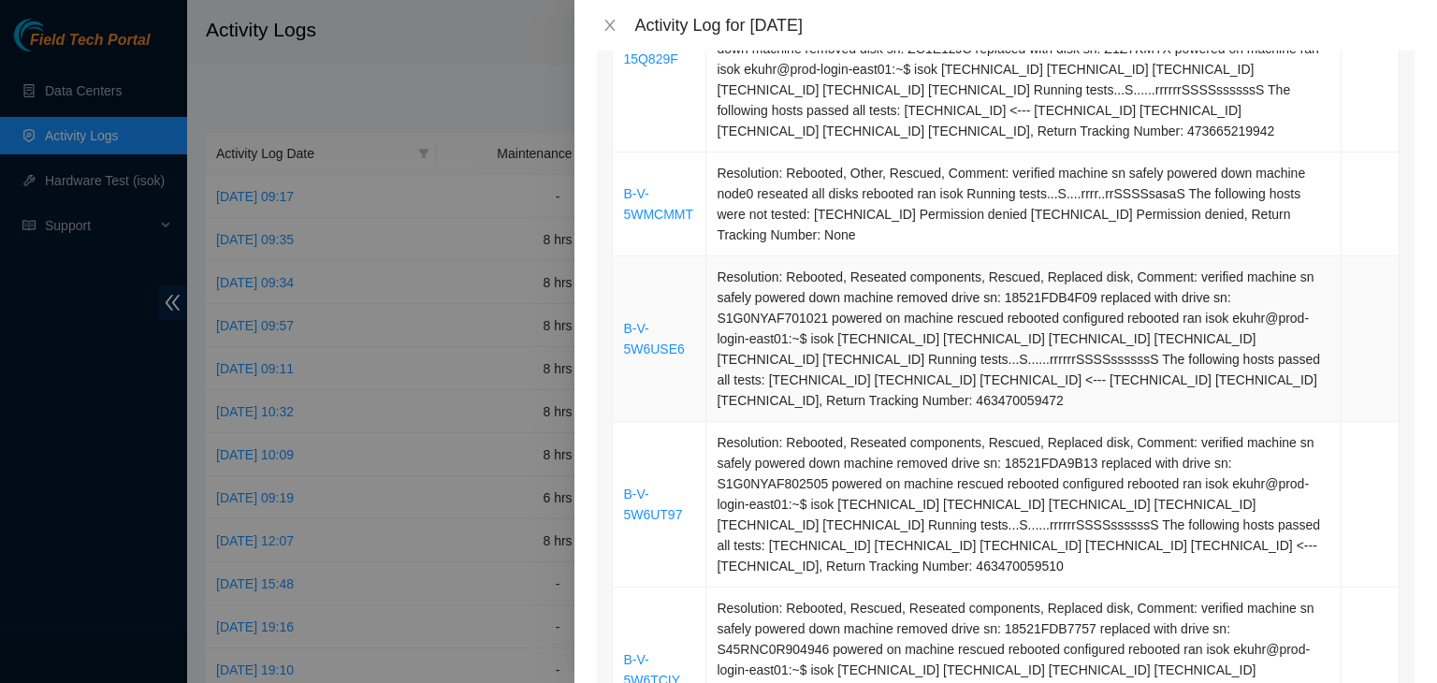
scroll to position [1186, 0]
click at [670, 358] on td "B-V-5W6USE6" at bounding box center [660, 341] width 94 height 166
click at [666, 353] on link "B-V-5W6USE6" at bounding box center [653, 341] width 61 height 36
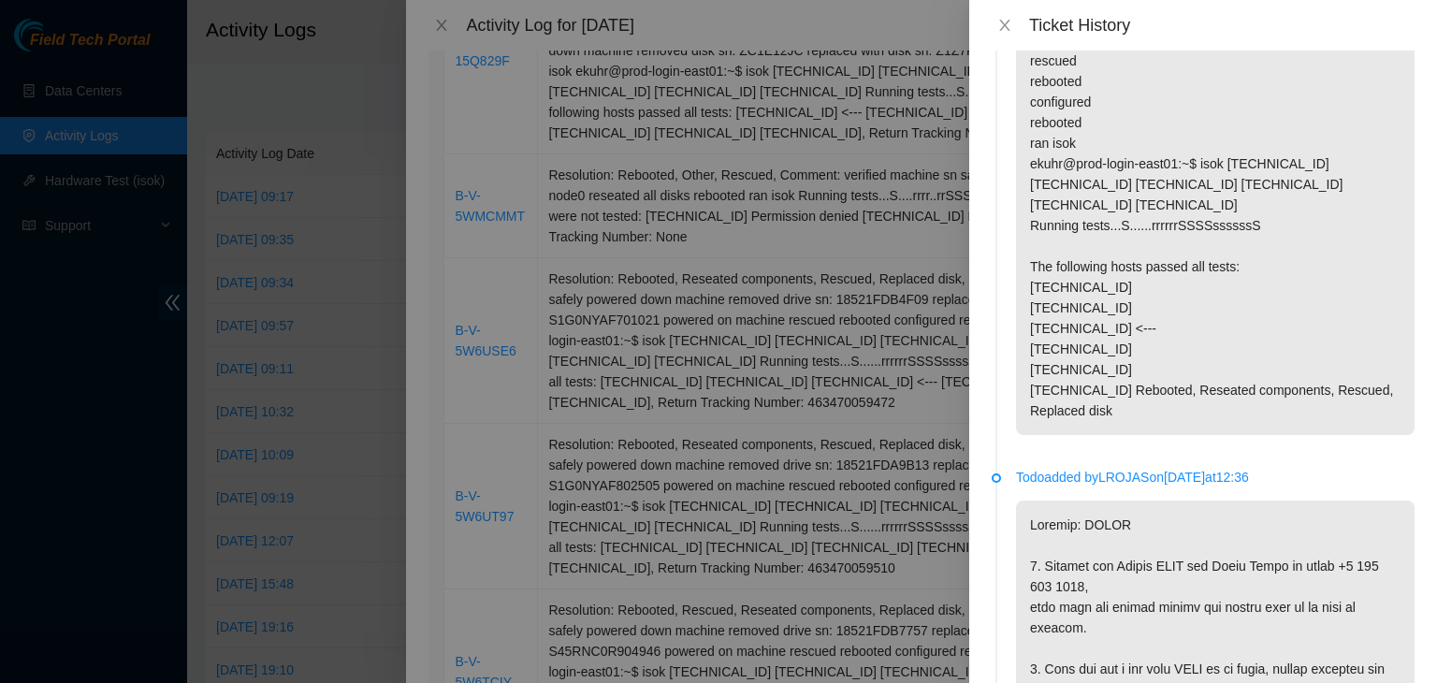
scroll to position [343, 0]
click at [1011, 34] on div "Ticket History" at bounding box center [1203, 25] width 423 height 21
click at [1008, 27] on icon "close" at bounding box center [1004, 25] width 15 height 15
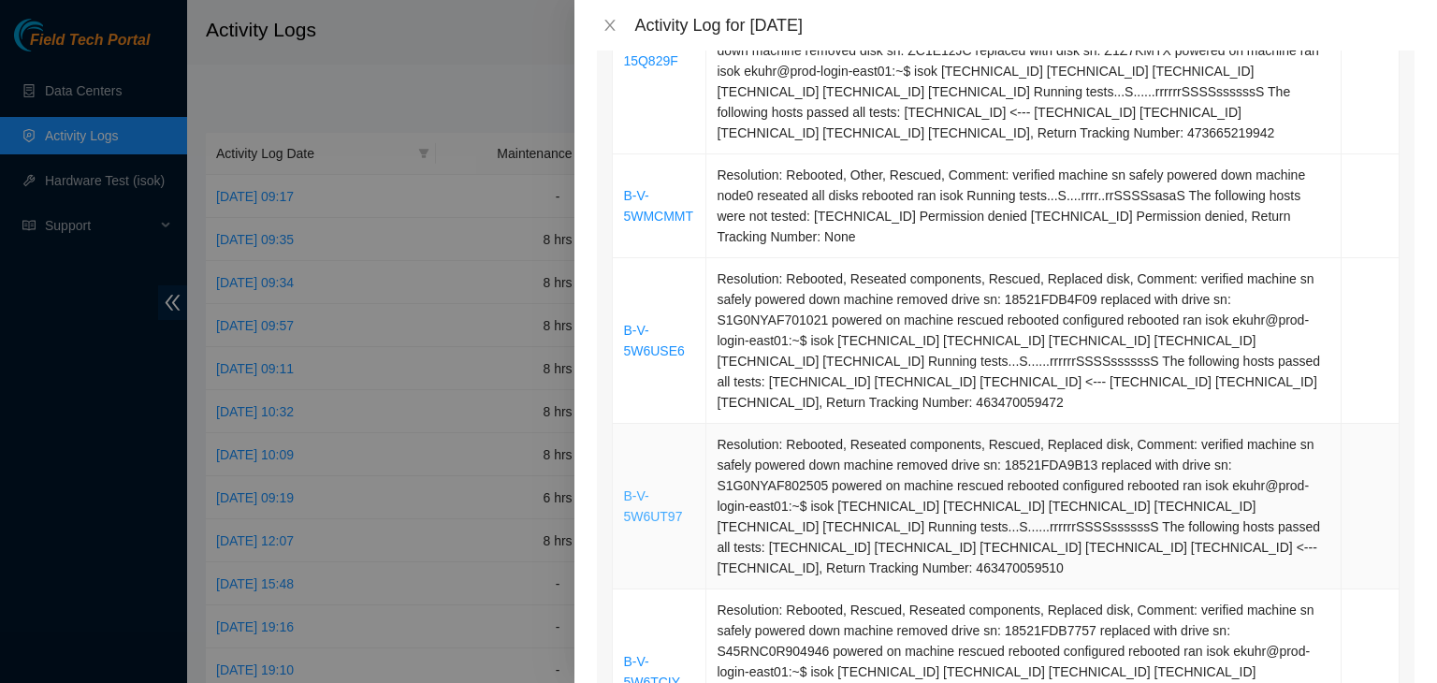
scroll to position [1377, 0]
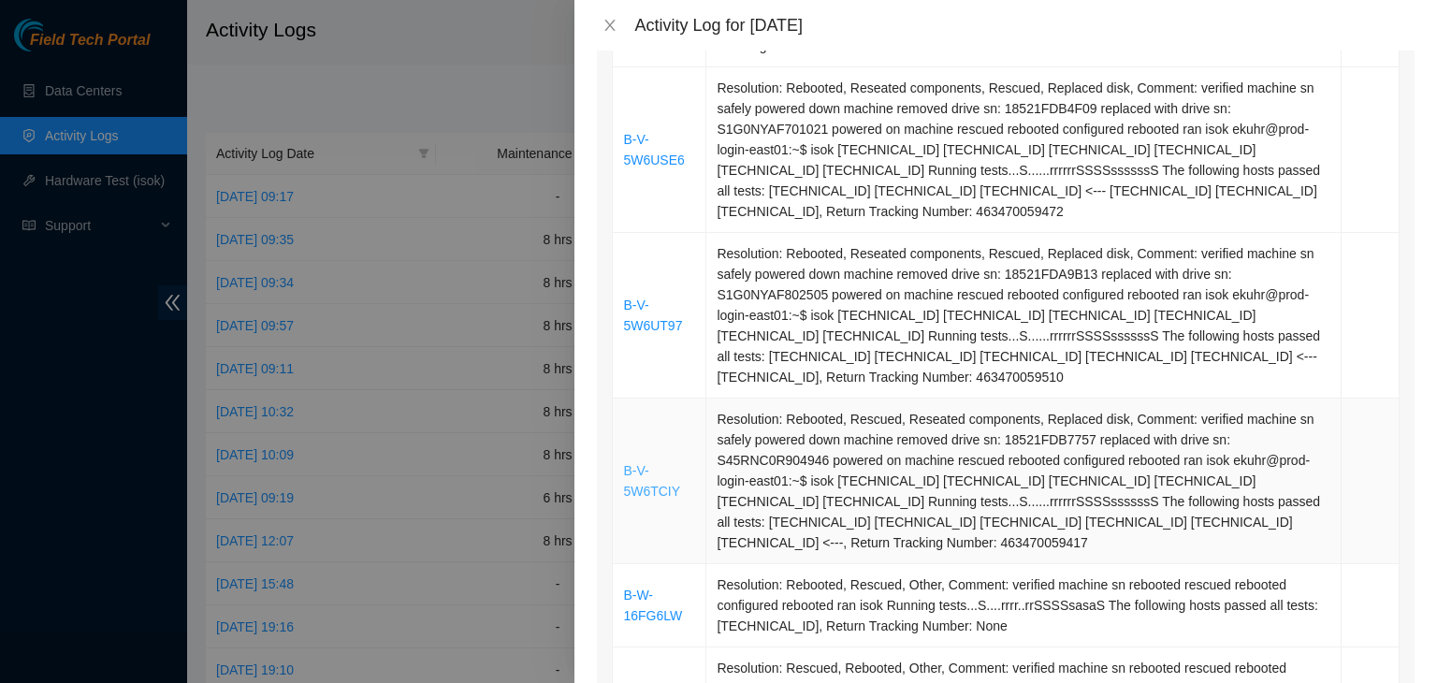
click at [659, 494] on link "B-V-5W6TCIY" at bounding box center [651, 481] width 57 height 36
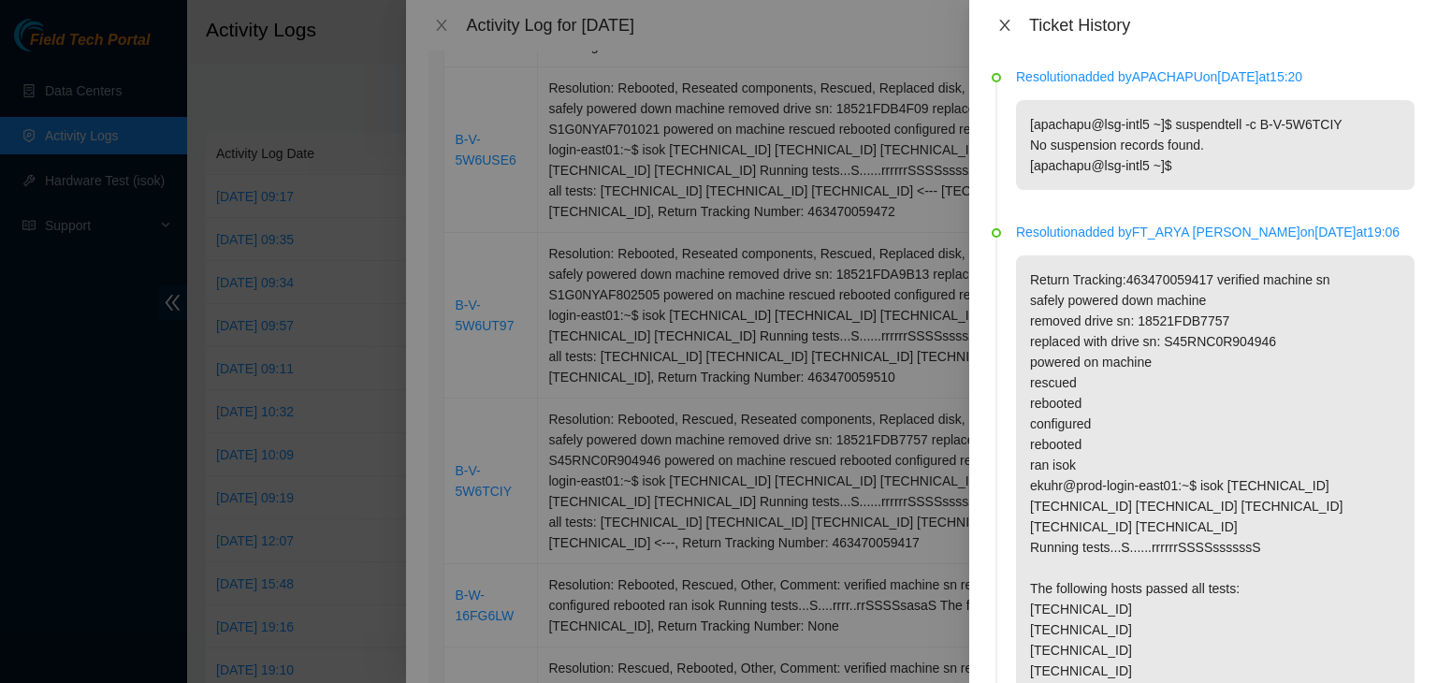
click at [1008, 30] on icon "close" at bounding box center [1004, 25] width 10 height 11
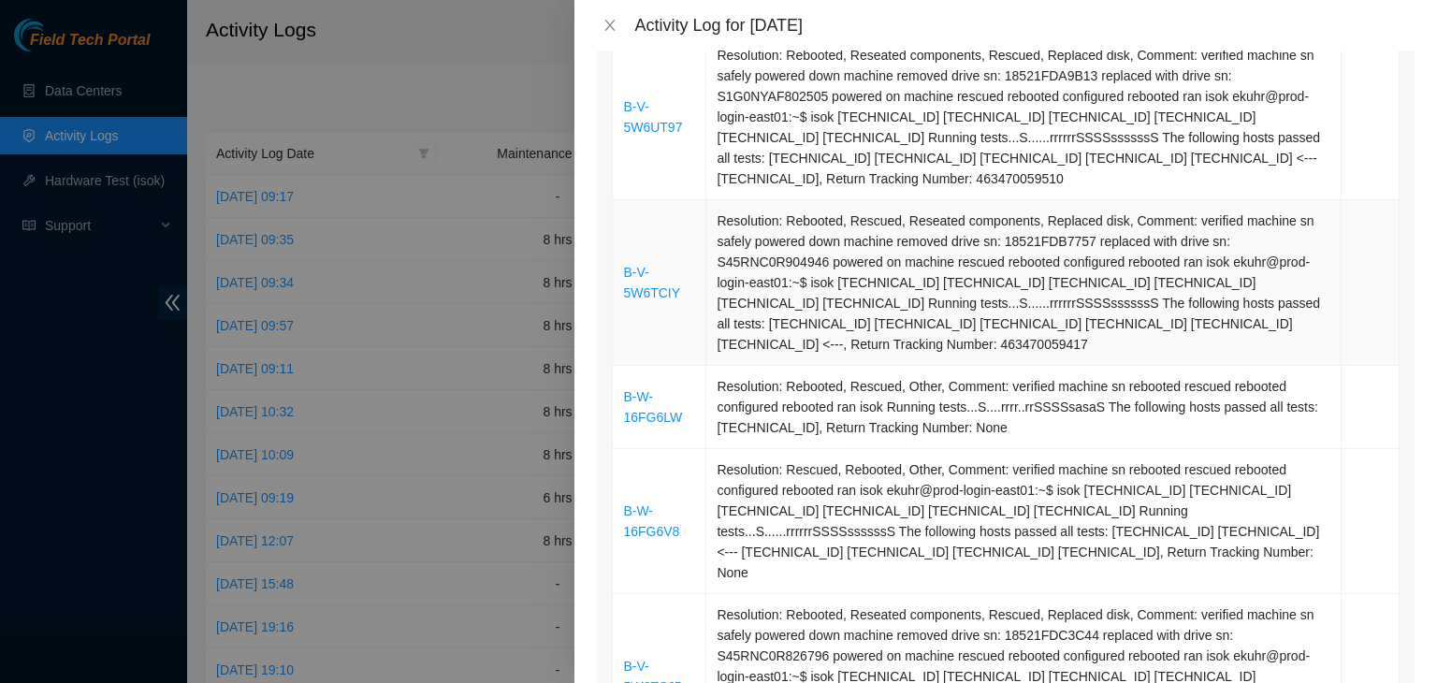
scroll to position [1592, 0]
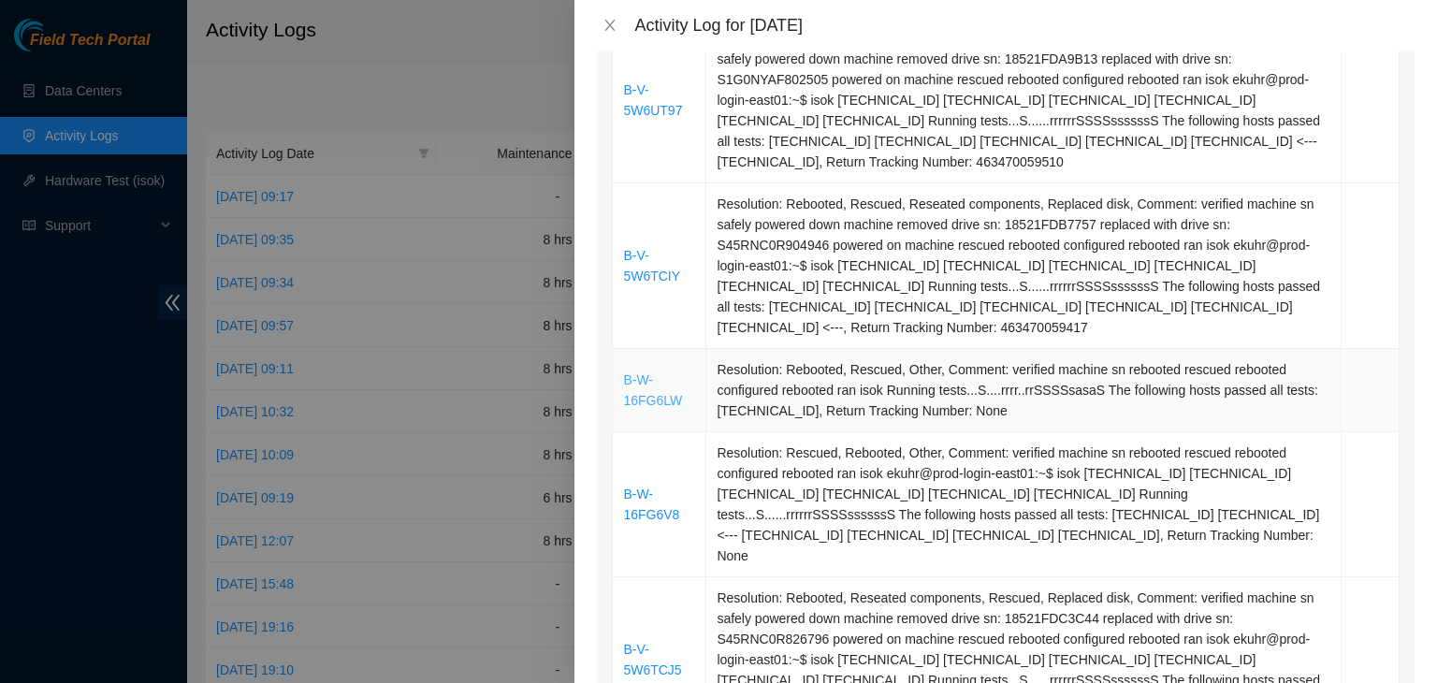
click at [645, 403] on link "B-W-16FG6LW" at bounding box center [652, 390] width 59 height 36
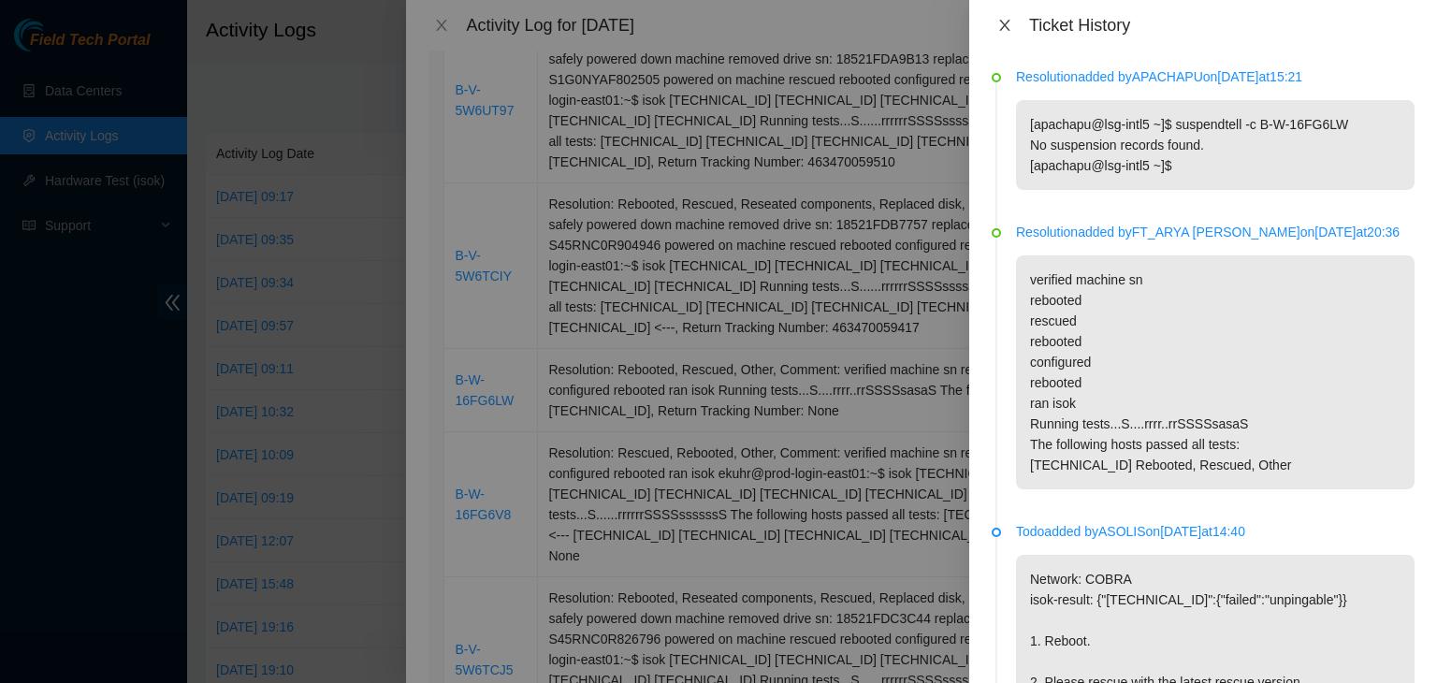
click at [1000, 20] on icon "close" at bounding box center [1004, 25] width 15 height 15
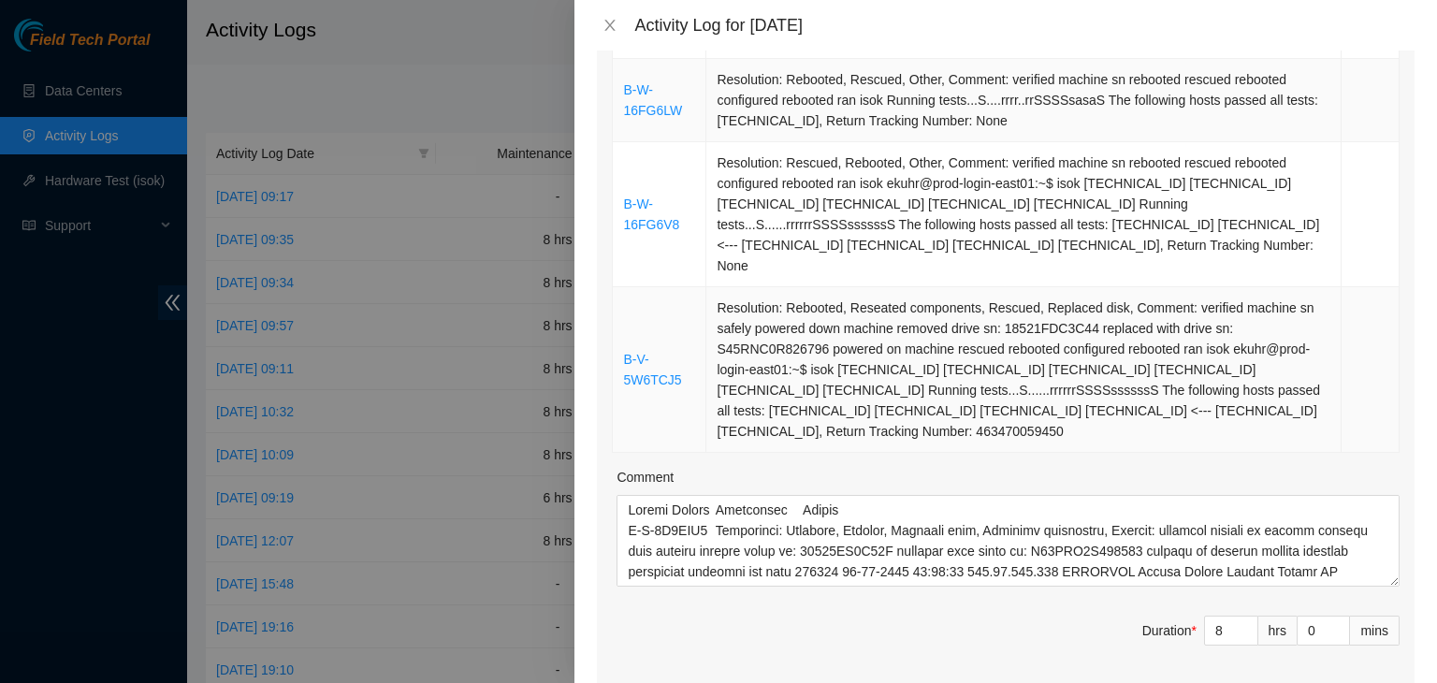
scroll to position [1884, 0]
click at [656, 353] on link "B-V-5W6TCJ5" at bounding box center [652, 368] width 58 height 36
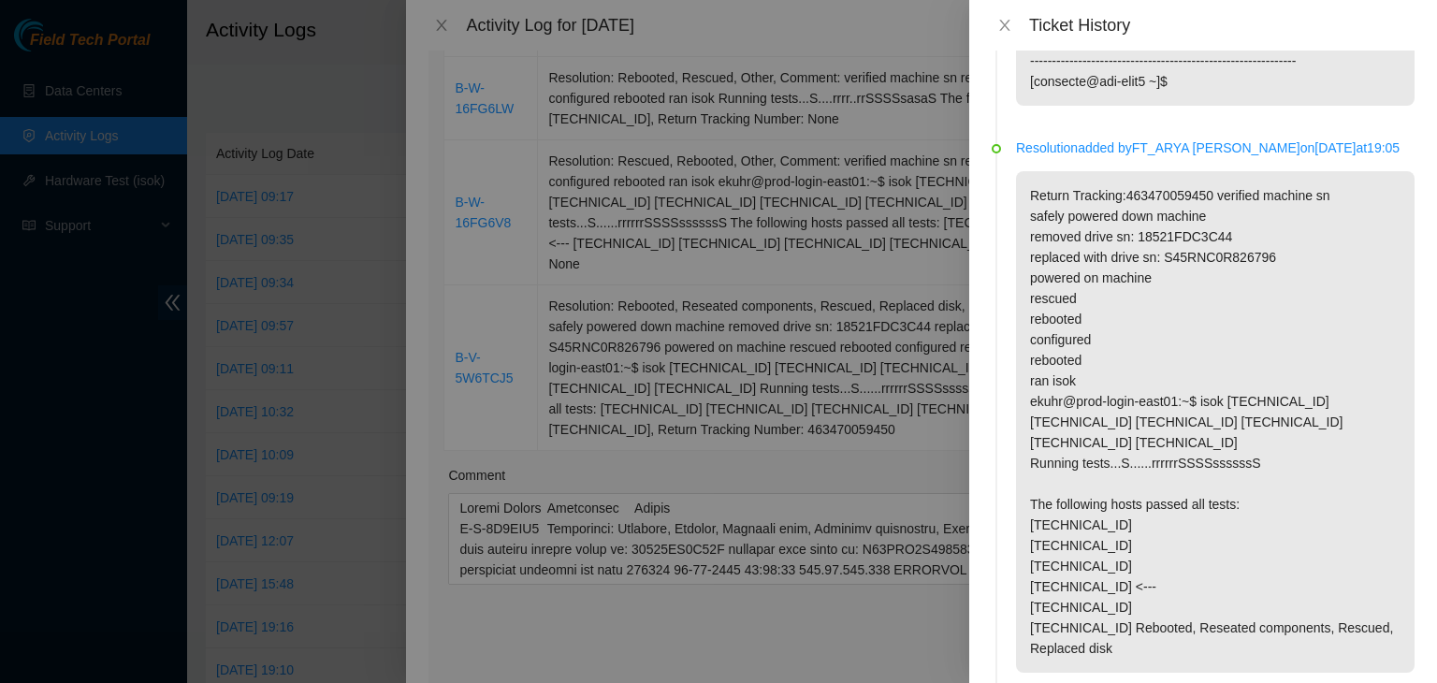
scroll to position [0, 0]
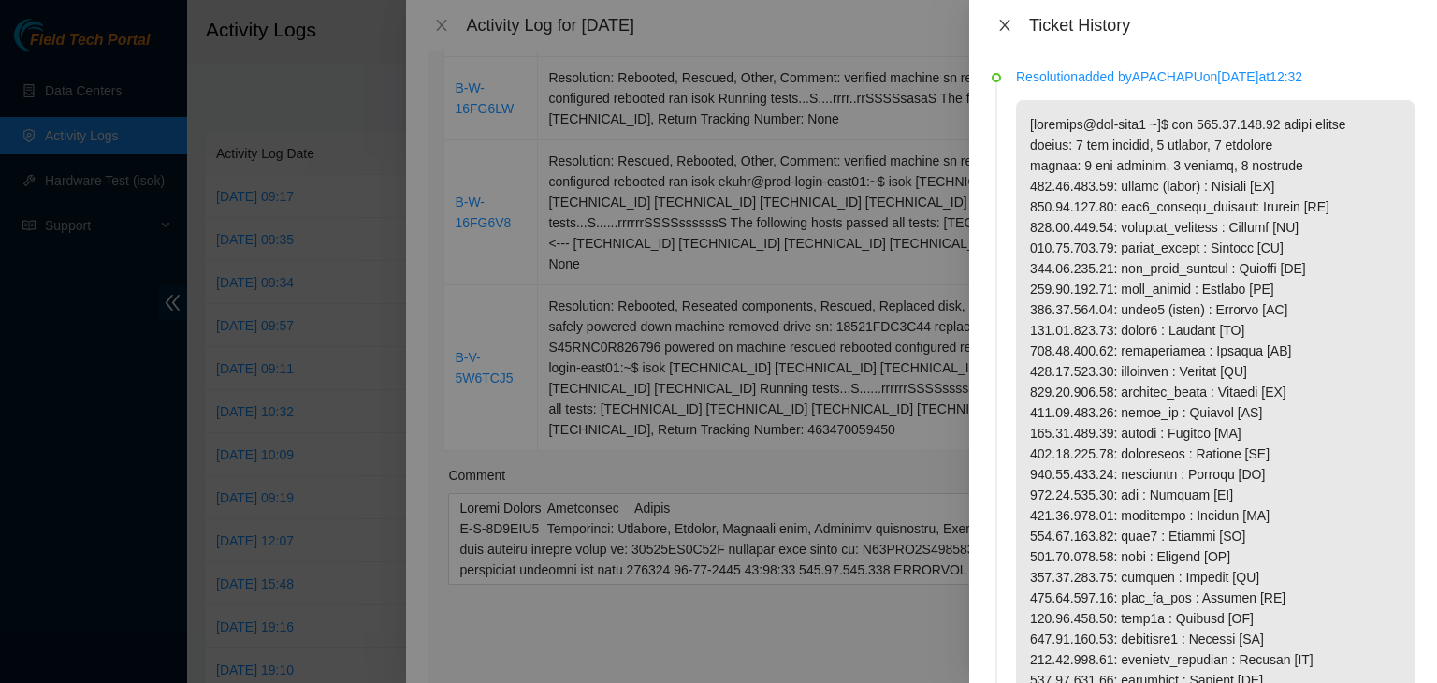
click at [1003, 24] on icon "close" at bounding box center [1004, 25] width 10 height 11
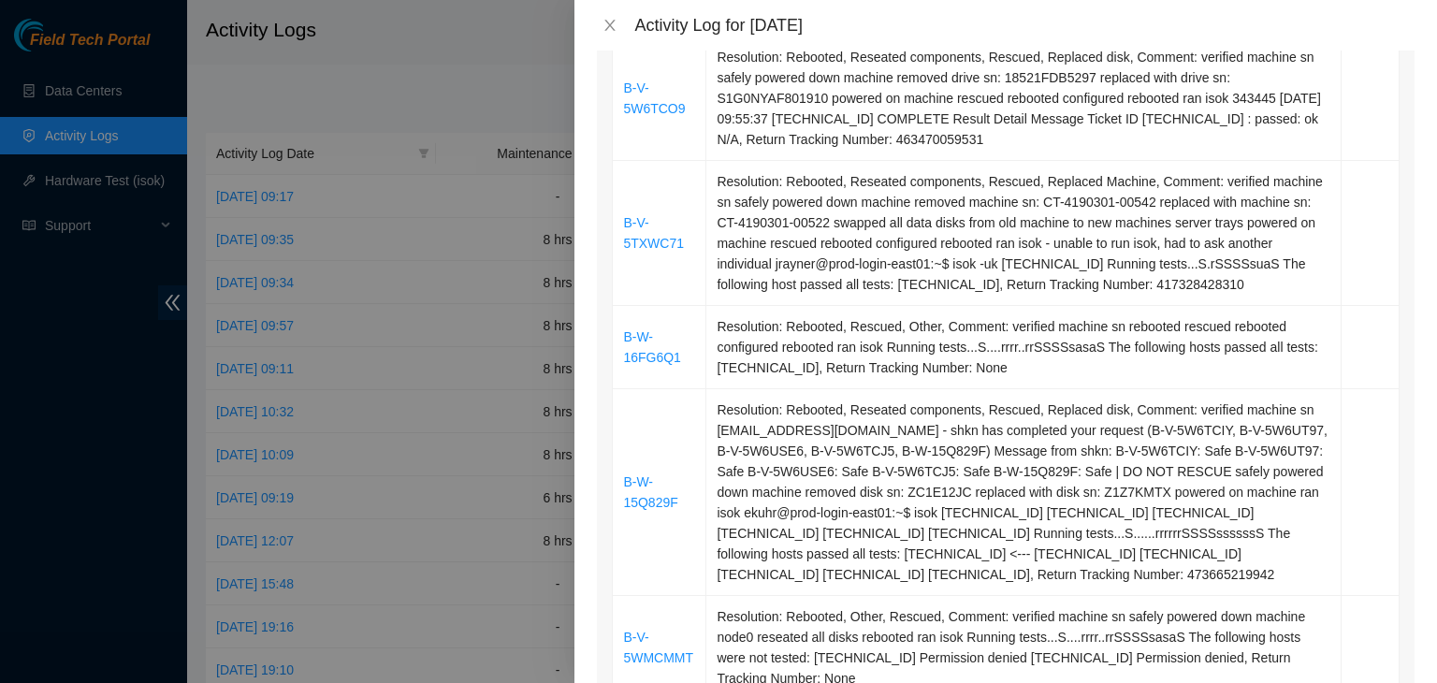
scroll to position [389, 0]
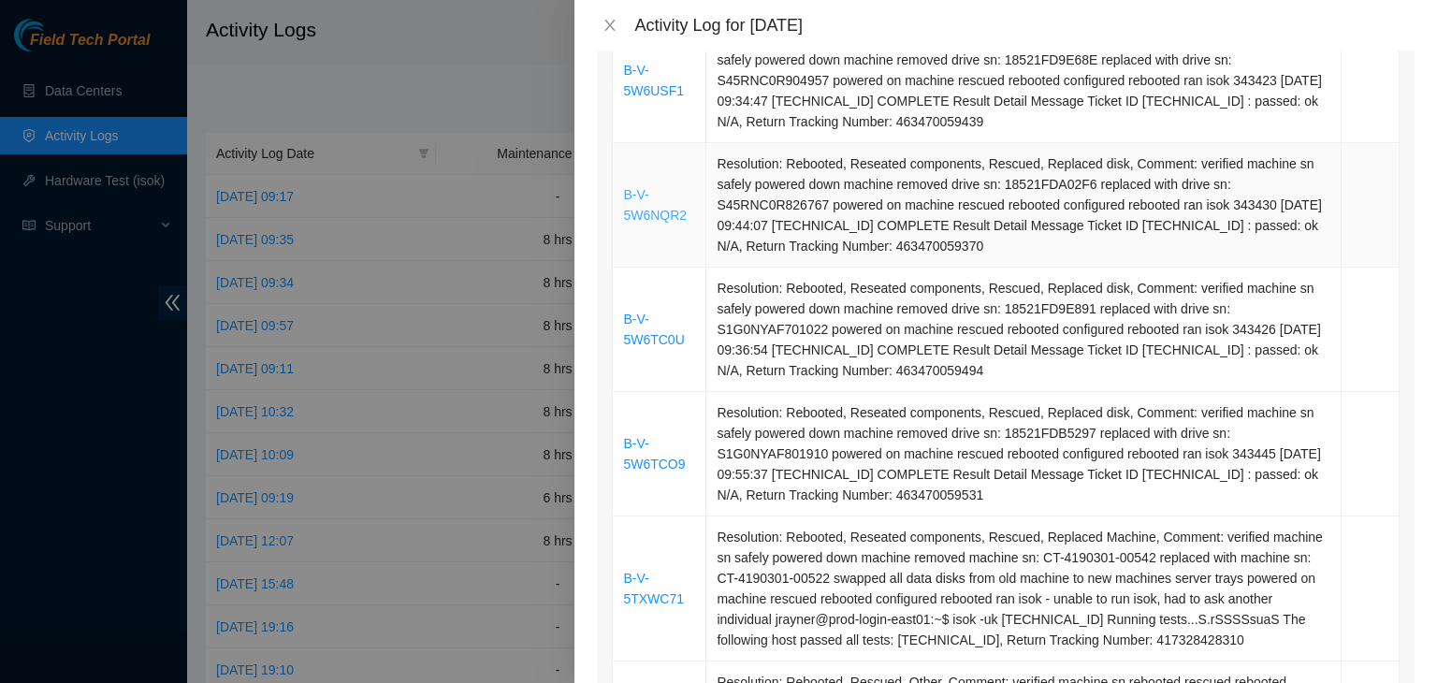
click at [651, 211] on link "B-V-5W6NQR2" at bounding box center [655, 205] width 64 height 36
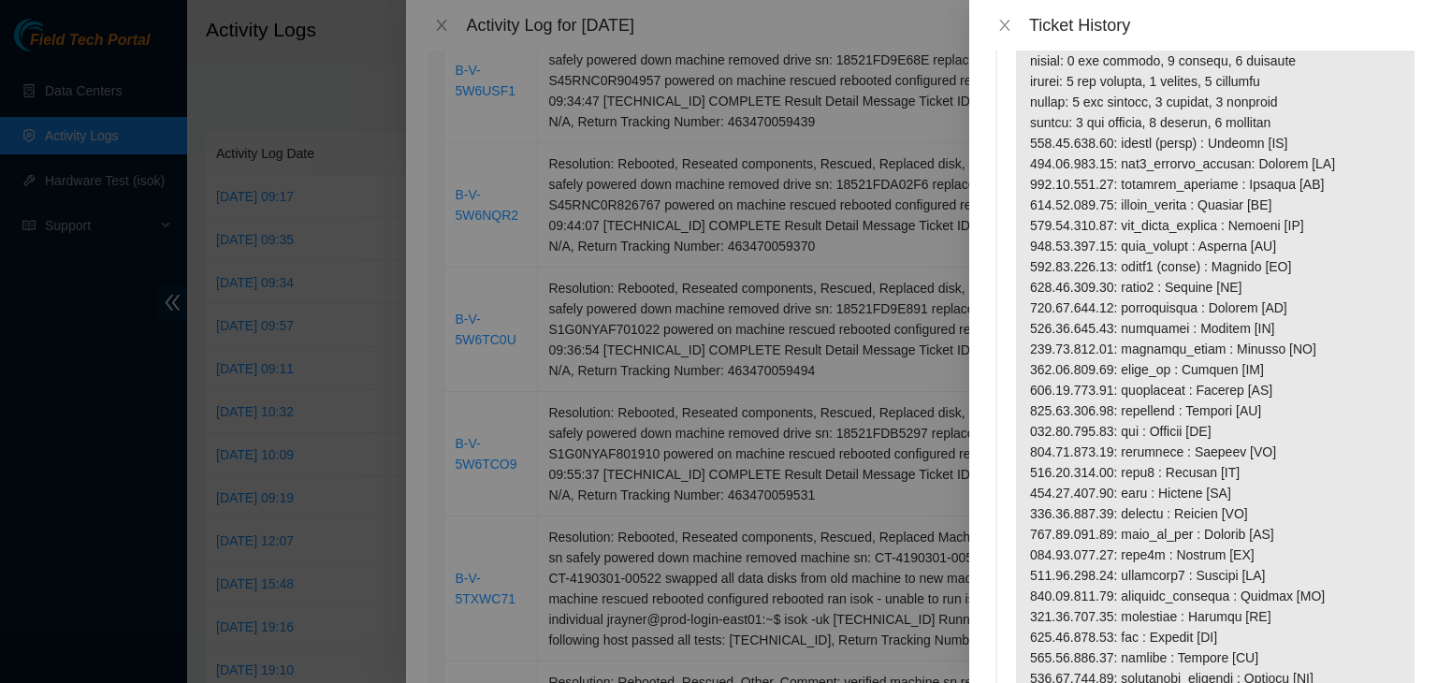
scroll to position [0, 0]
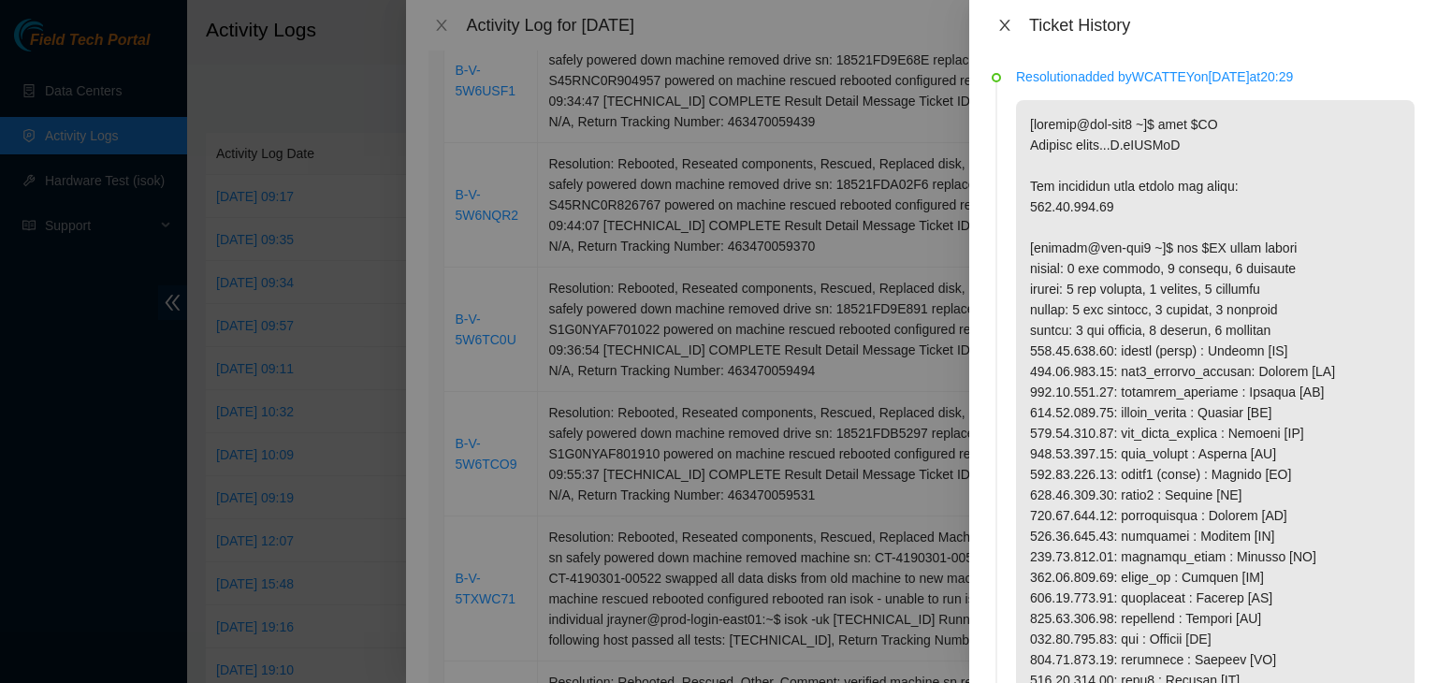
click at [995, 24] on button "Close" at bounding box center [1005, 26] width 26 height 18
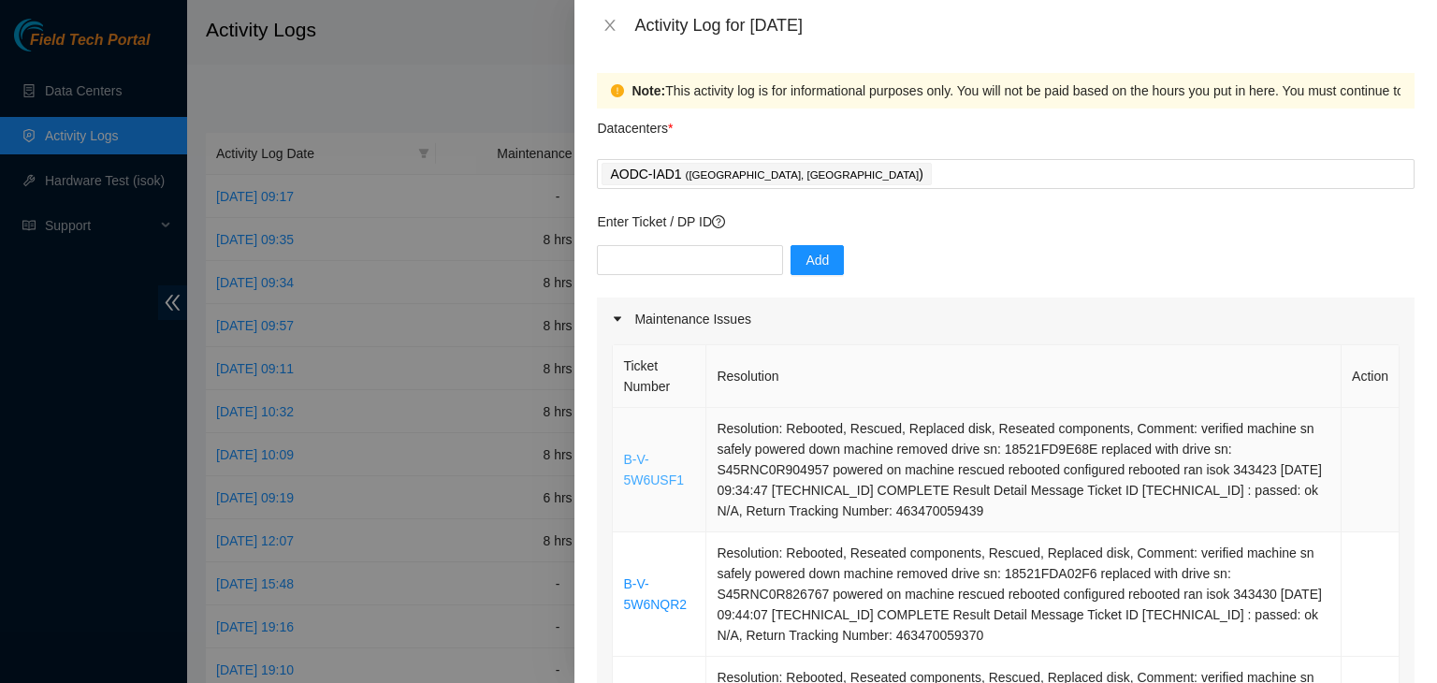
click at [644, 465] on link "B-V-5W6USF1" at bounding box center [653, 470] width 61 height 36
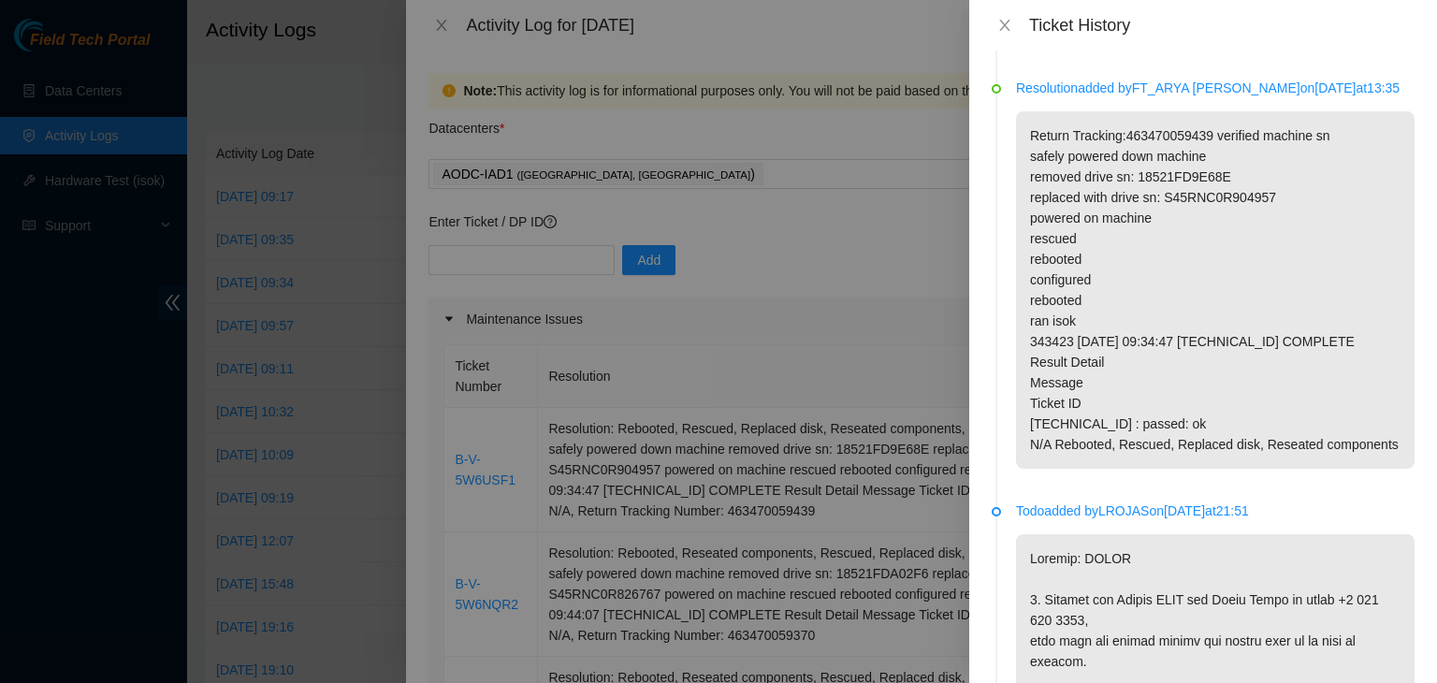
scroll to position [741, 0]
click at [1009, 26] on icon "close" at bounding box center [1004, 25] width 15 height 15
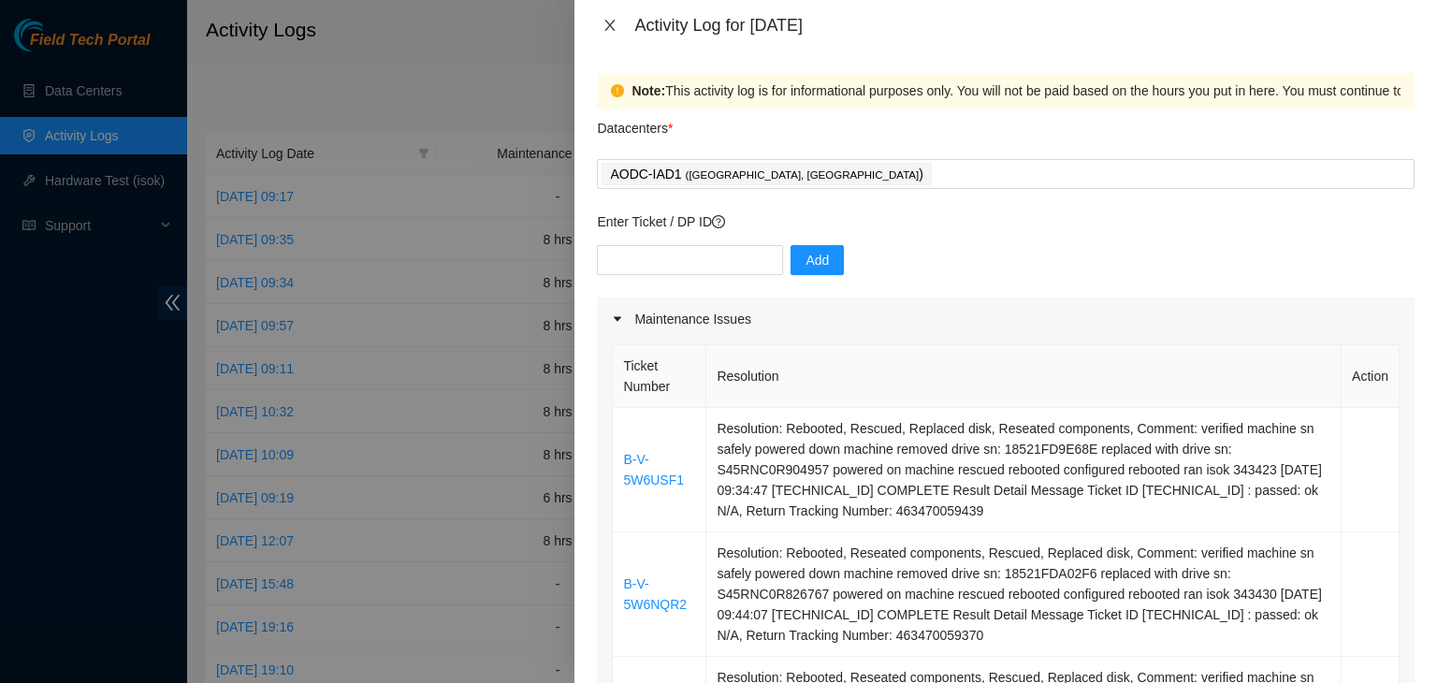
click at [610, 27] on icon "close" at bounding box center [609, 25] width 15 height 15
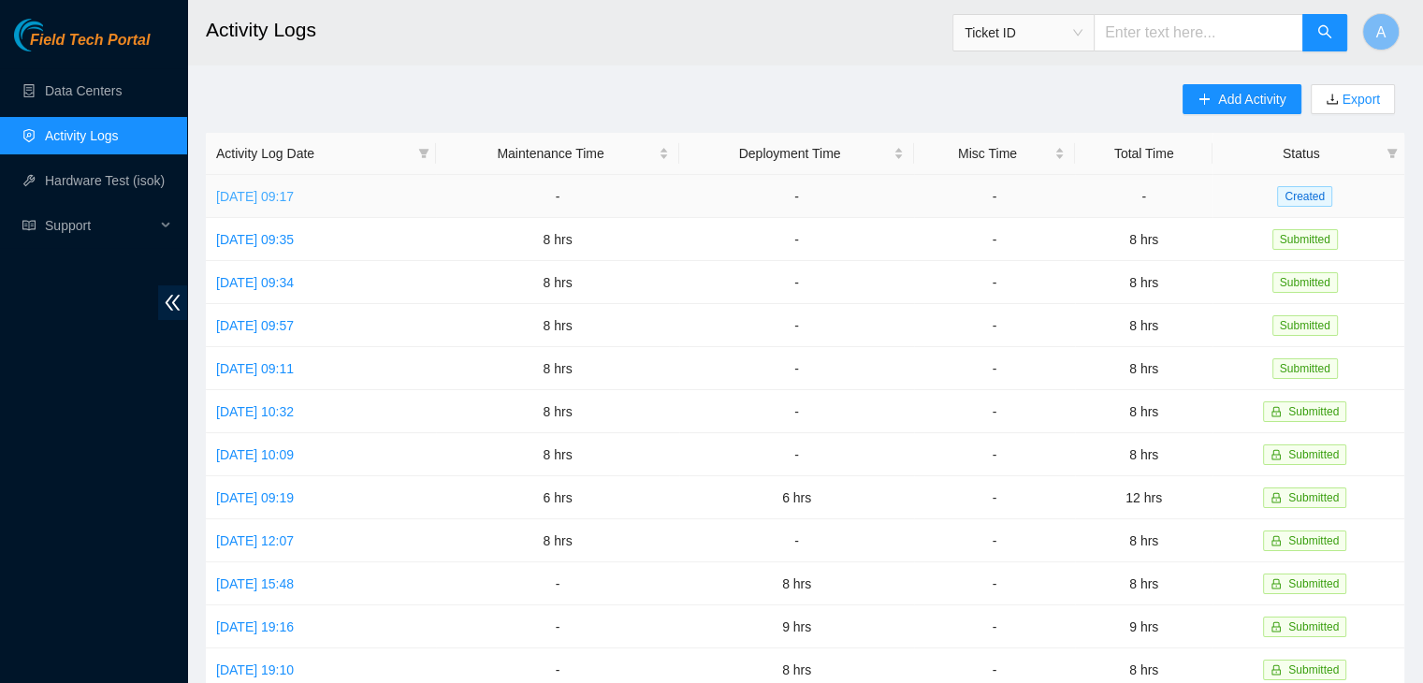
click at [294, 195] on link "Tue, 30 Sep 2025 09:17" at bounding box center [255, 196] width 78 height 15
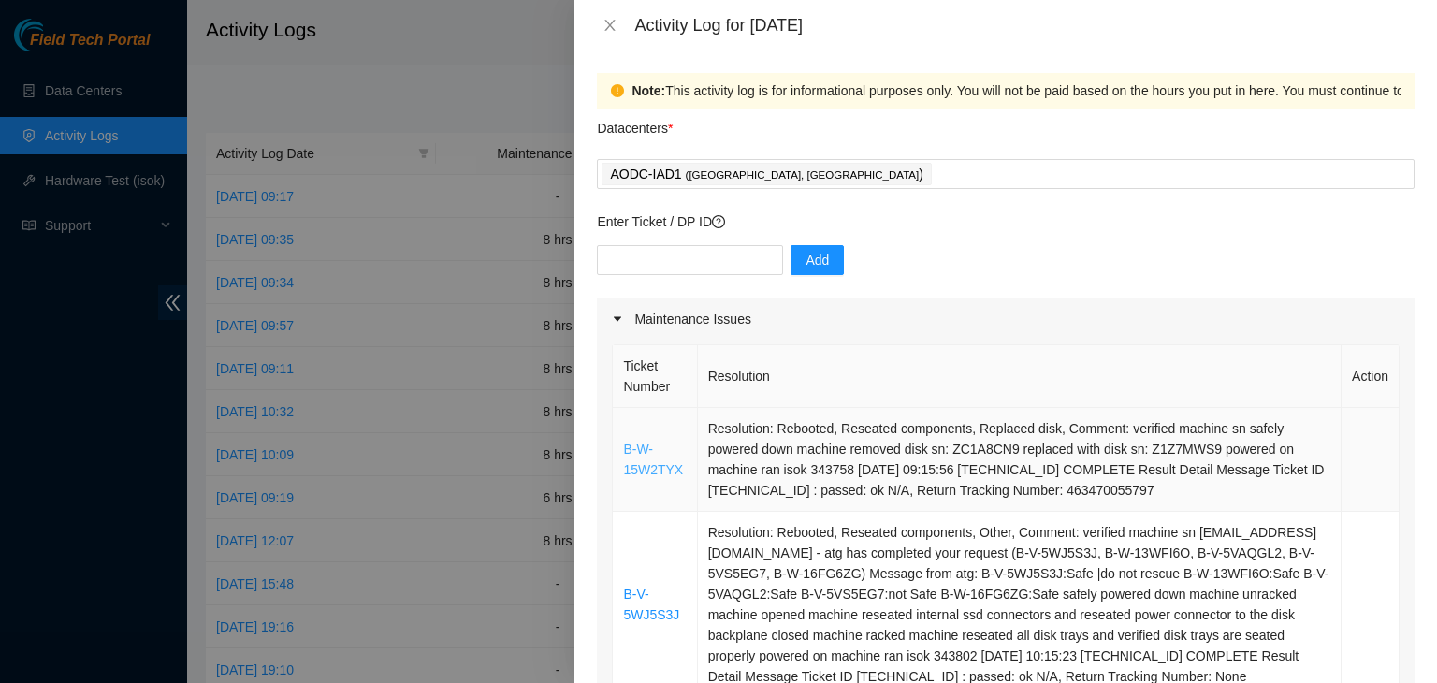
click at [641, 468] on link "B-W-15W2TYX" at bounding box center [653, 460] width 60 height 36
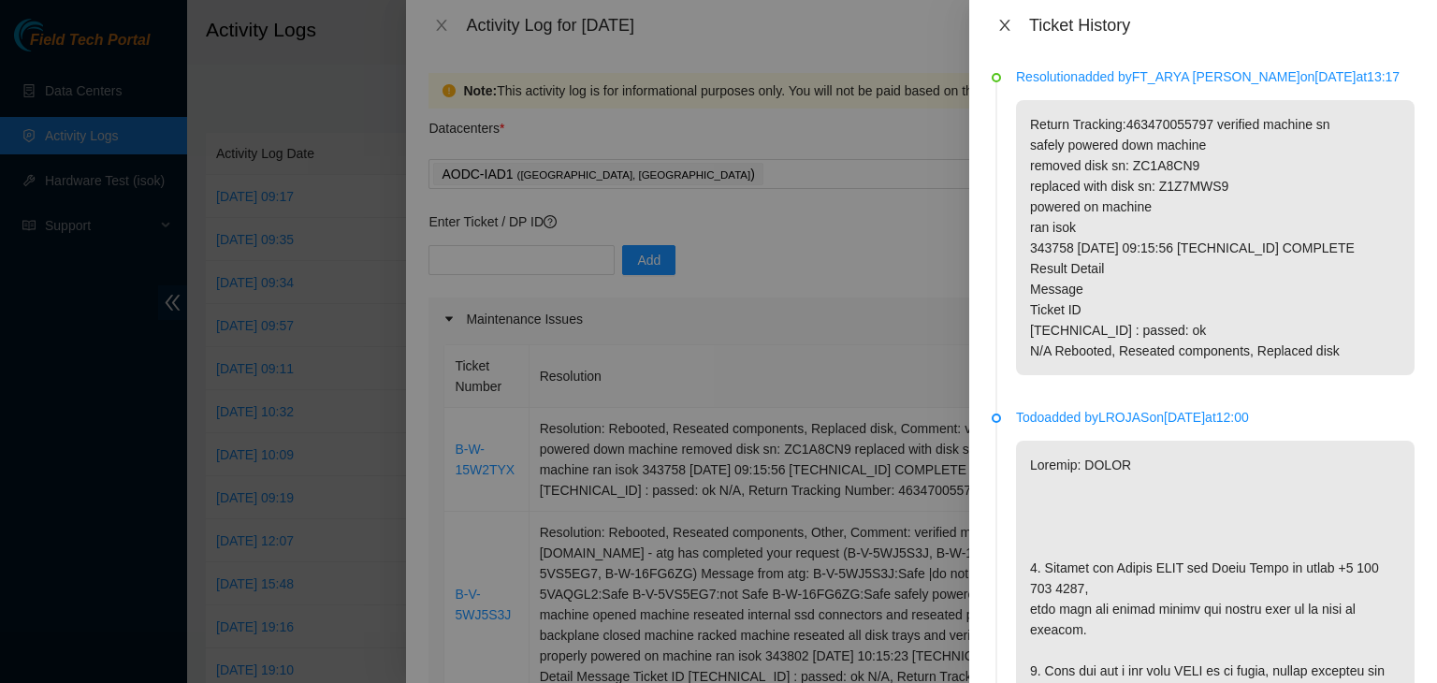
click at [1005, 25] on icon "close" at bounding box center [1004, 25] width 10 height 11
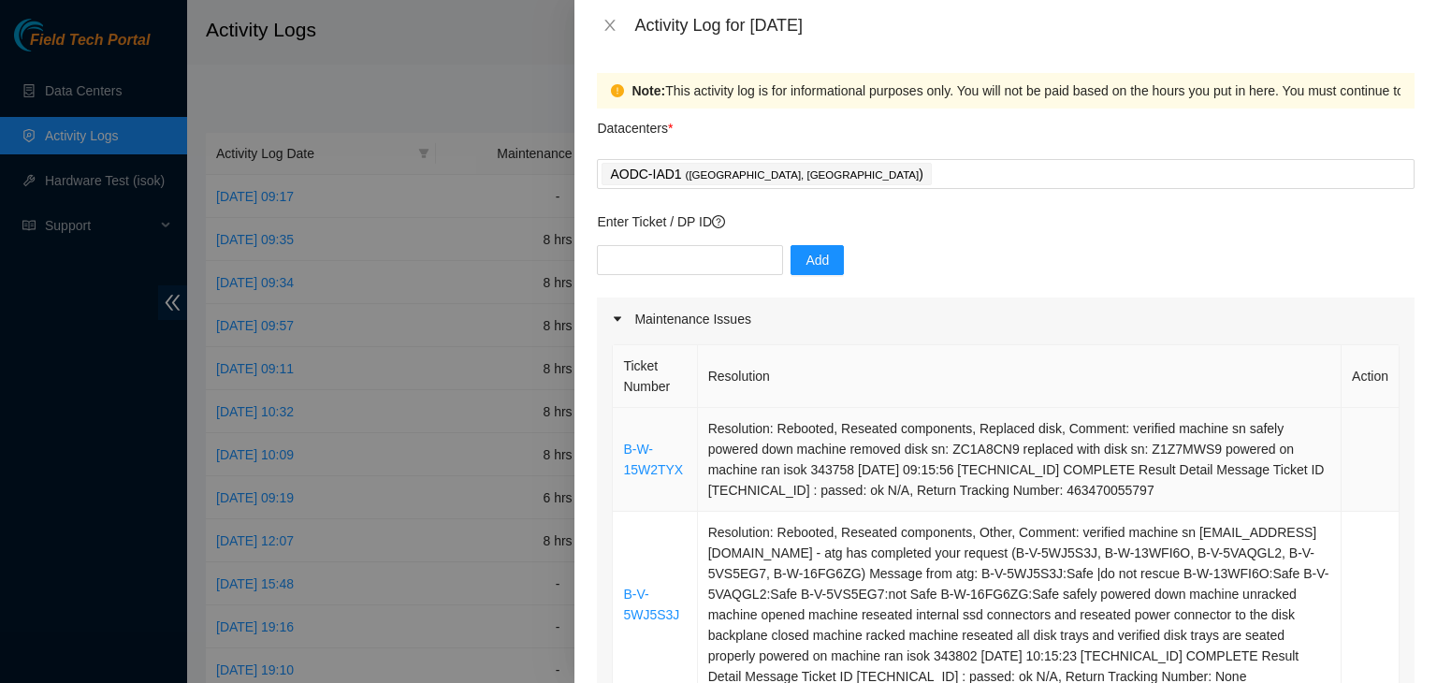
scroll to position [290, 0]
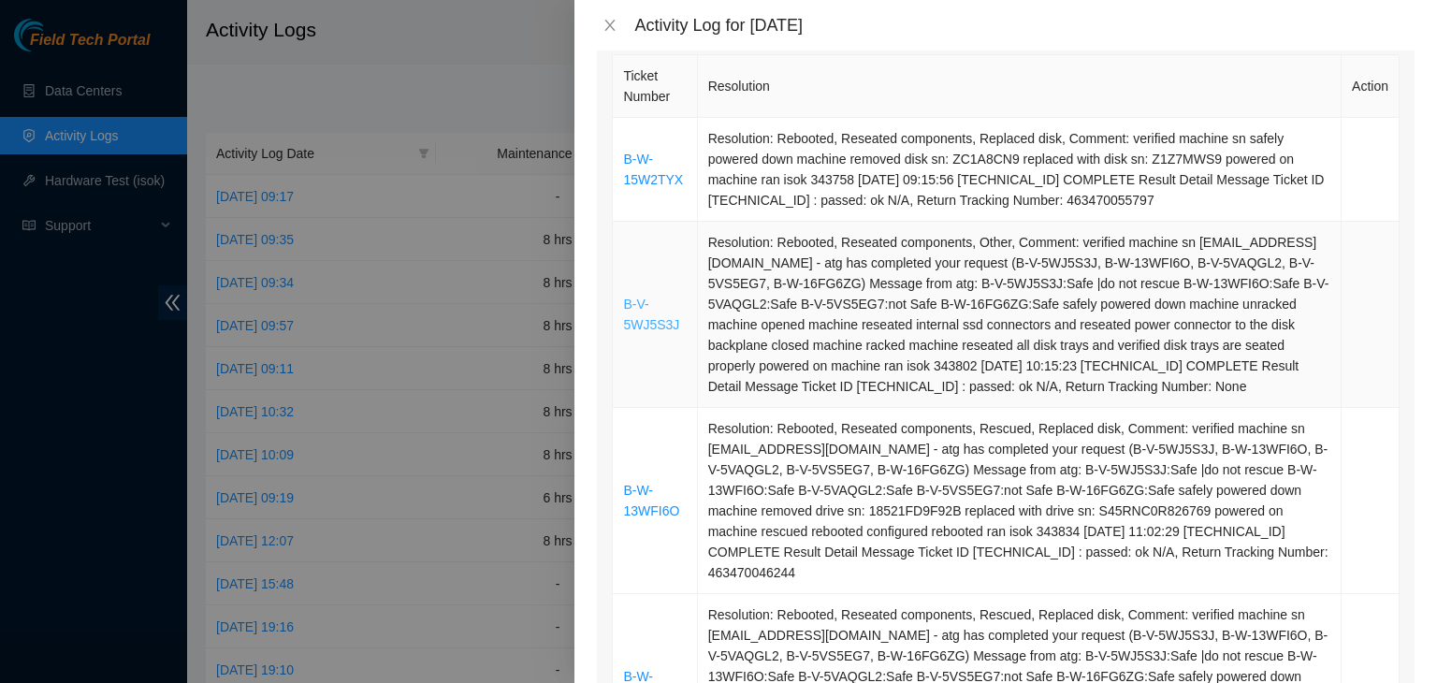
click at [632, 310] on link "B-V-5WJ5S3J" at bounding box center [651, 315] width 56 height 36
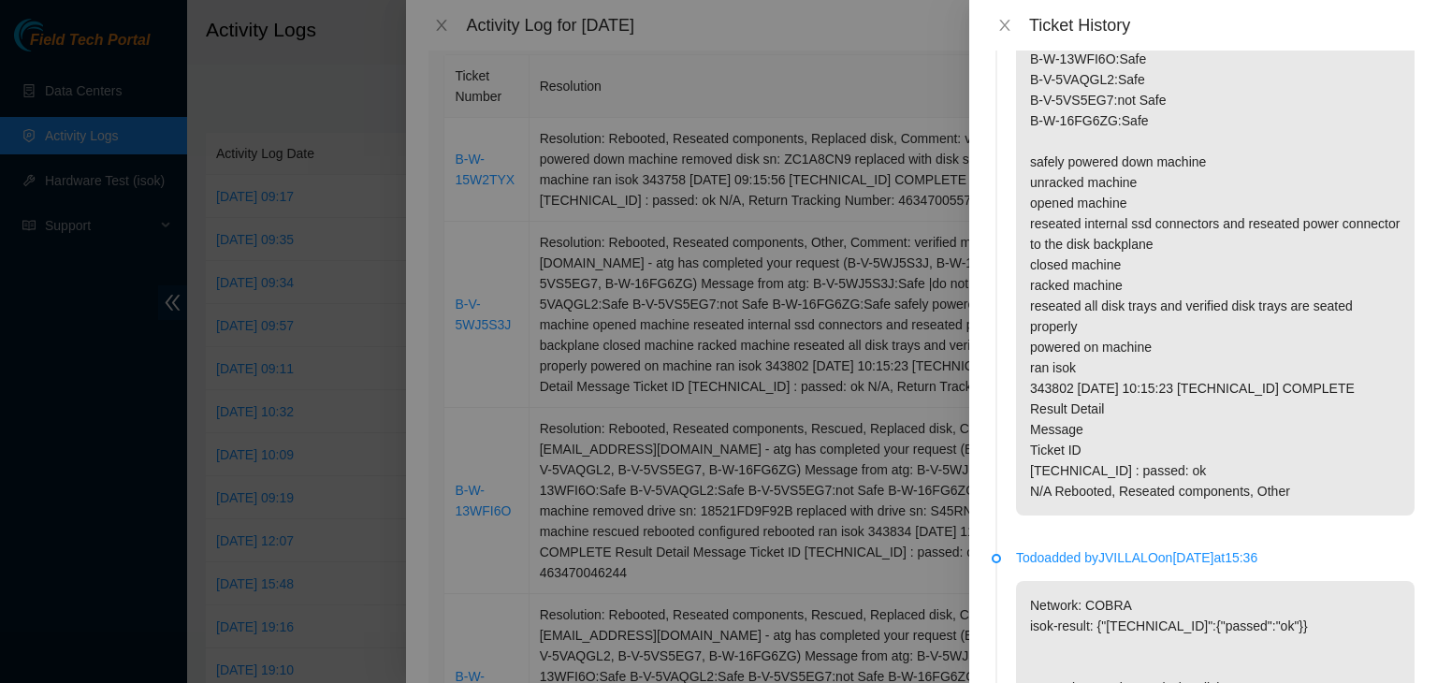
scroll to position [210, 0]
click at [1009, 27] on icon "close" at bounding box center [1004, 25] width 15 height 15
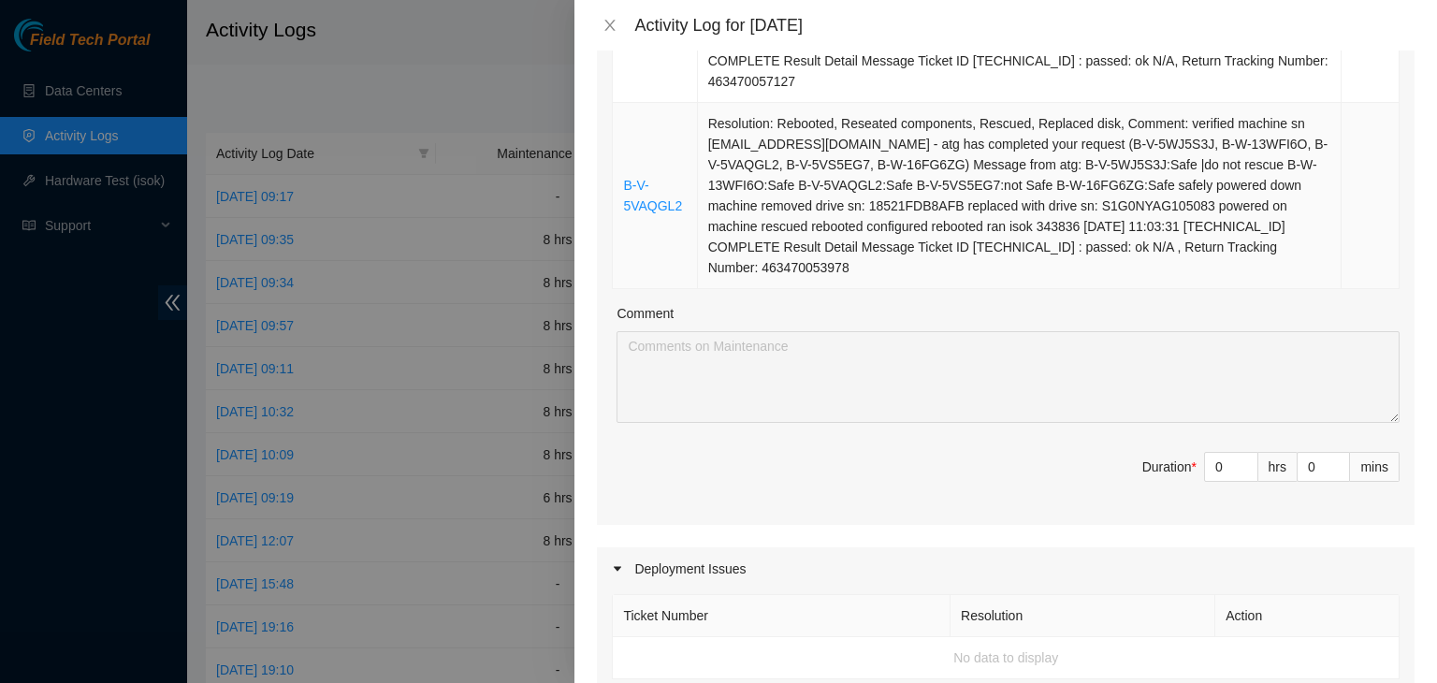
scroll to position [677, 0]
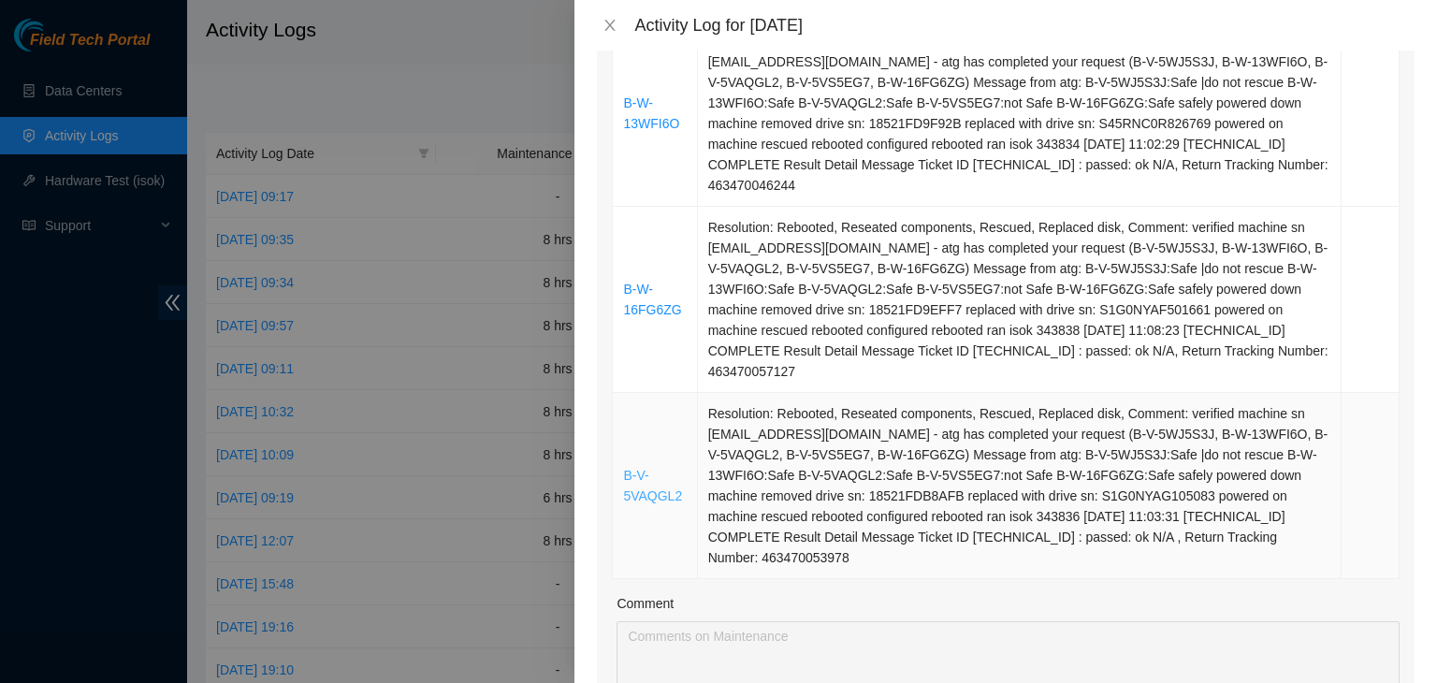
click at [664, 468] on link "B-V-5VAQGL2" at bounding box center [652, 486] width 59 height 36
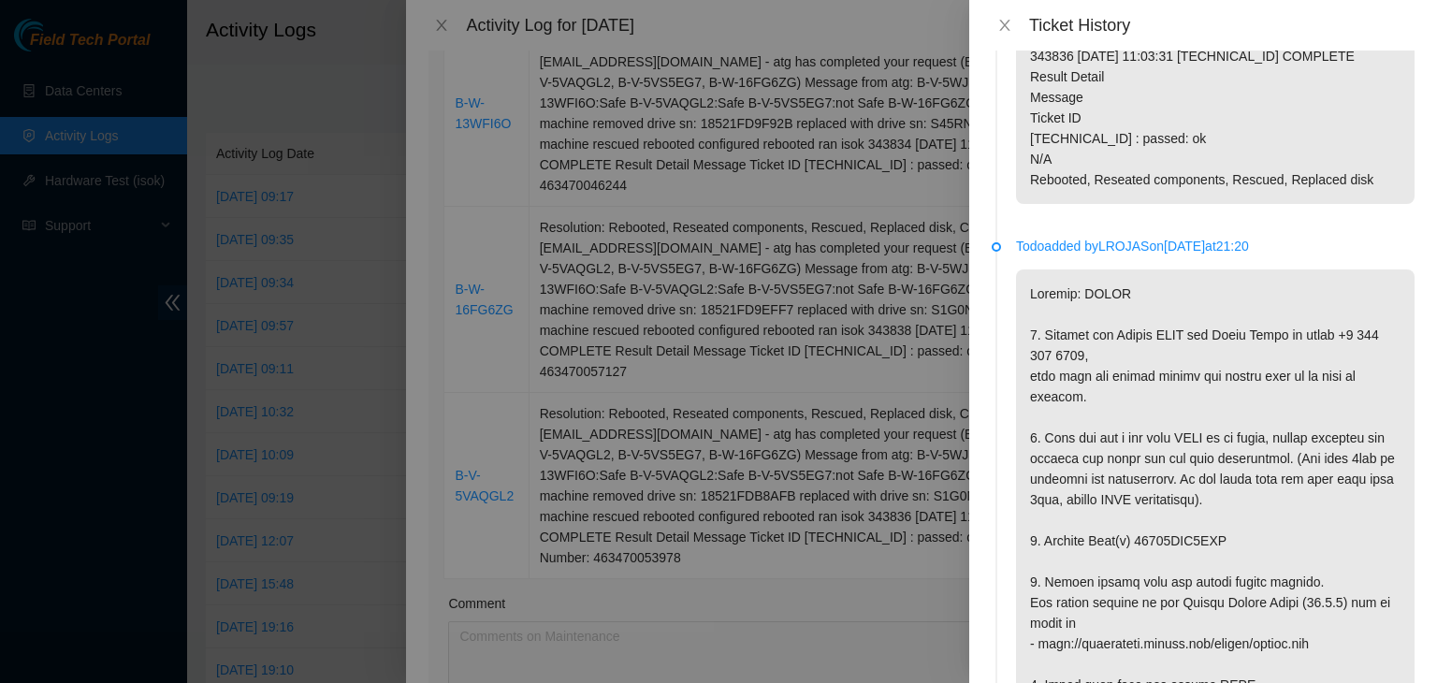
scroll to position [0, 0]
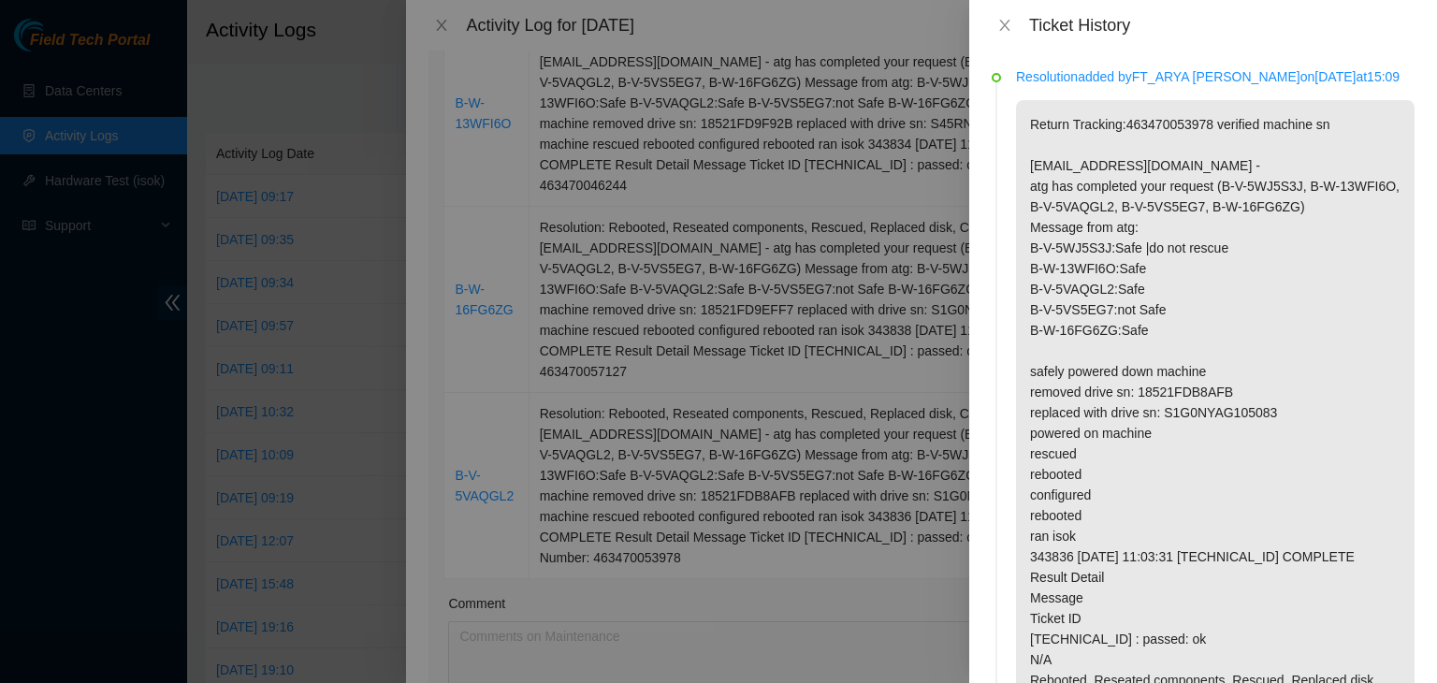
click at [1003, 35] on div "Ticket History" at bounding box center [1203, 25] width 423 height 21
click at [1003, 24] on div "Ticket History" at bounding box center [1203, 25] width 423 height 21
click at [1003, 24] on icon "close" at bounding box center [1004, 25] width 10 height 11
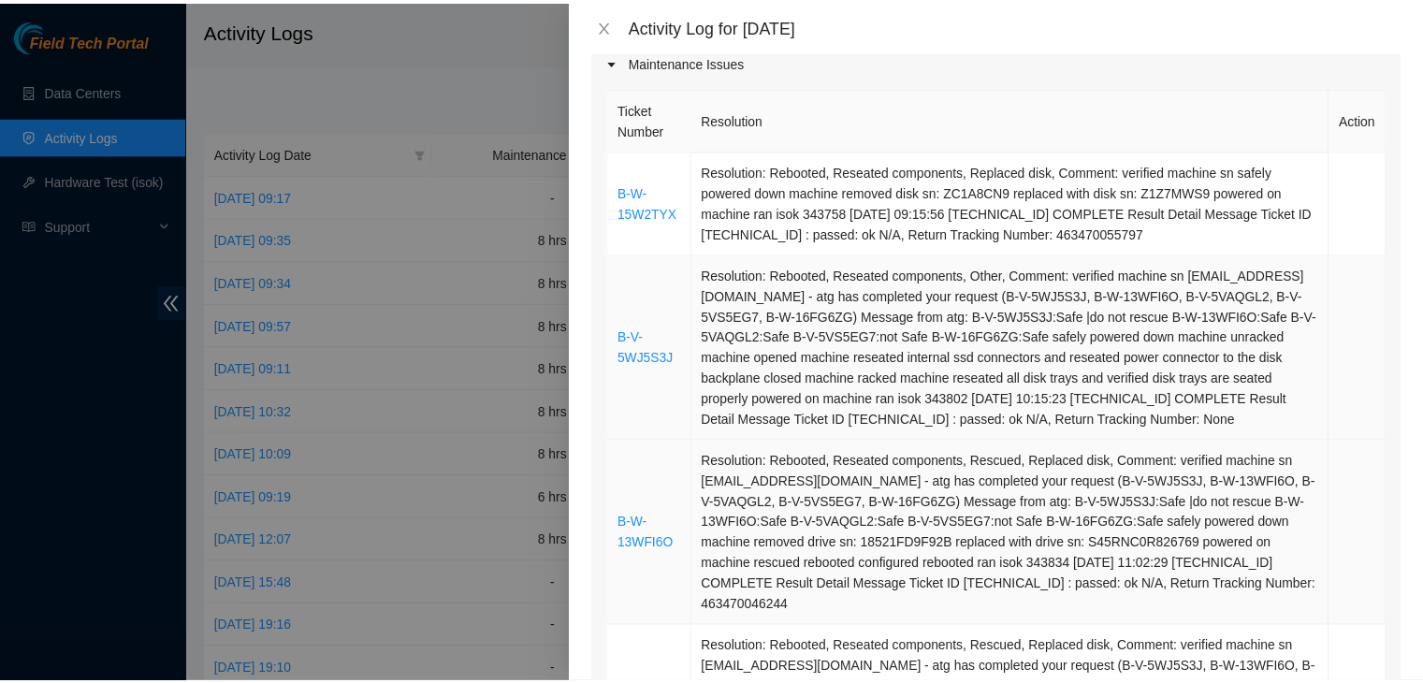
scroll to position [227, 0]
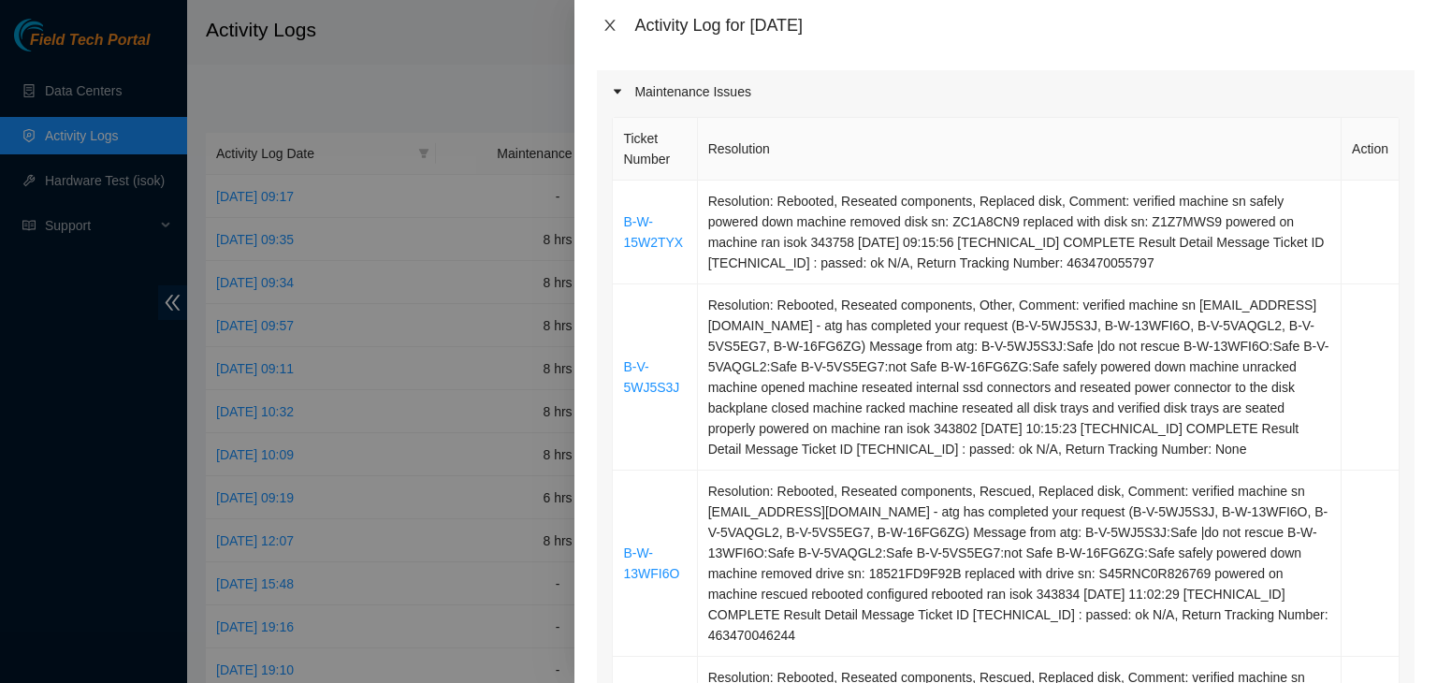
click at [610, 22] on icon "close" at bounding box center [609, 25] width 15 height 15
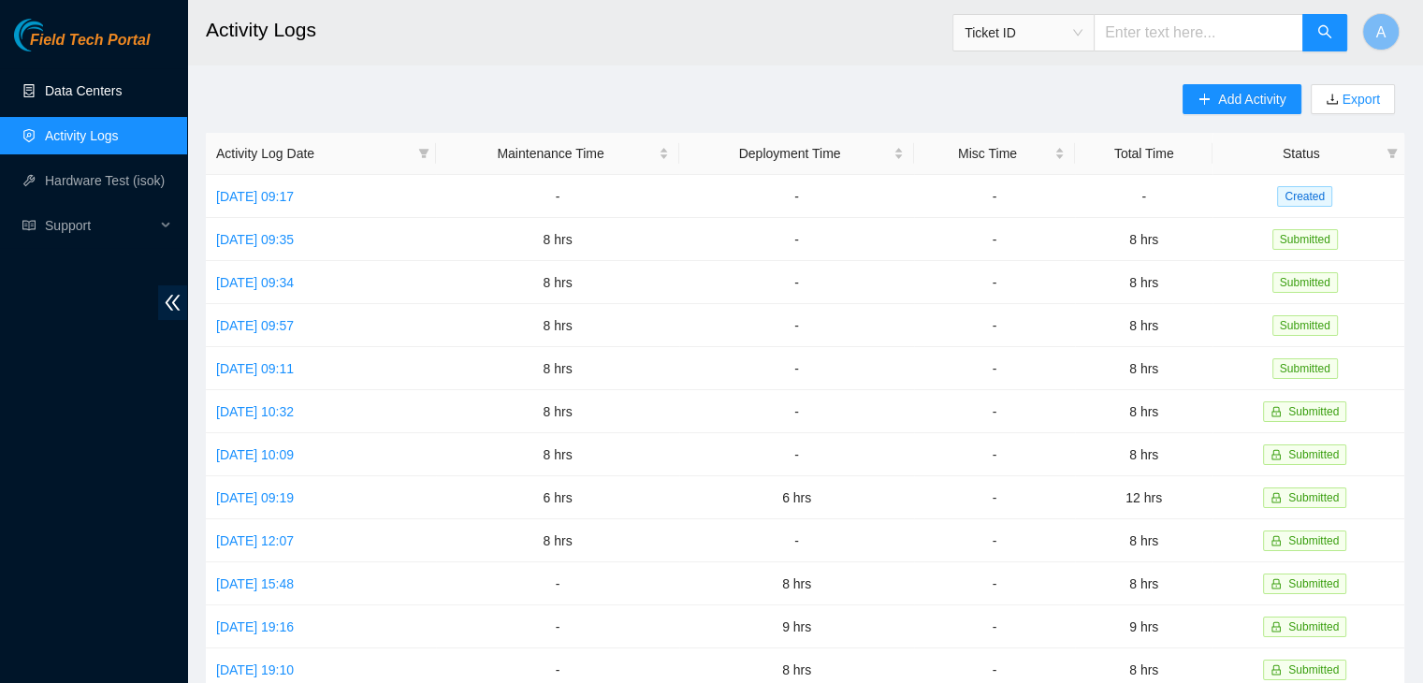
click at [117, 83] on link "Data Centers" at bounding box center [83, 90] width 77 height 15
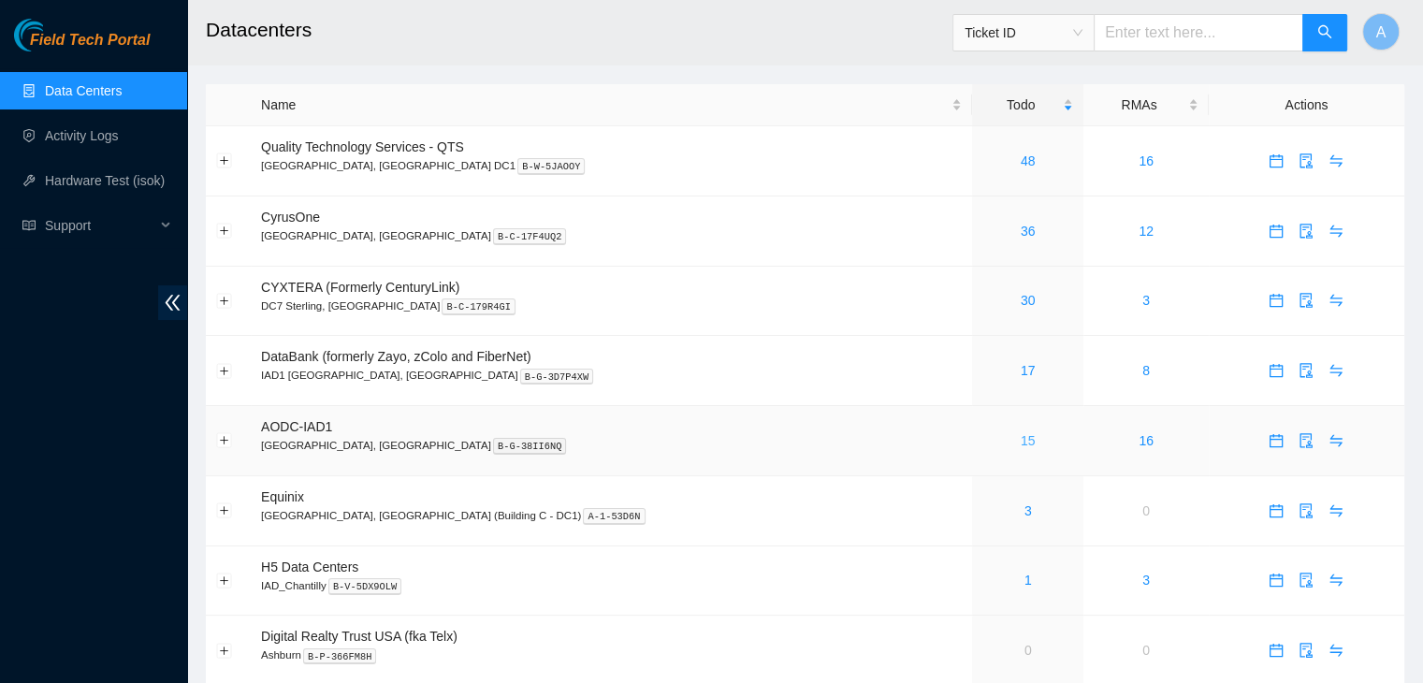
click at [1021, 437] on link "15" at bounding box center [1028, 440] width 15 height 15
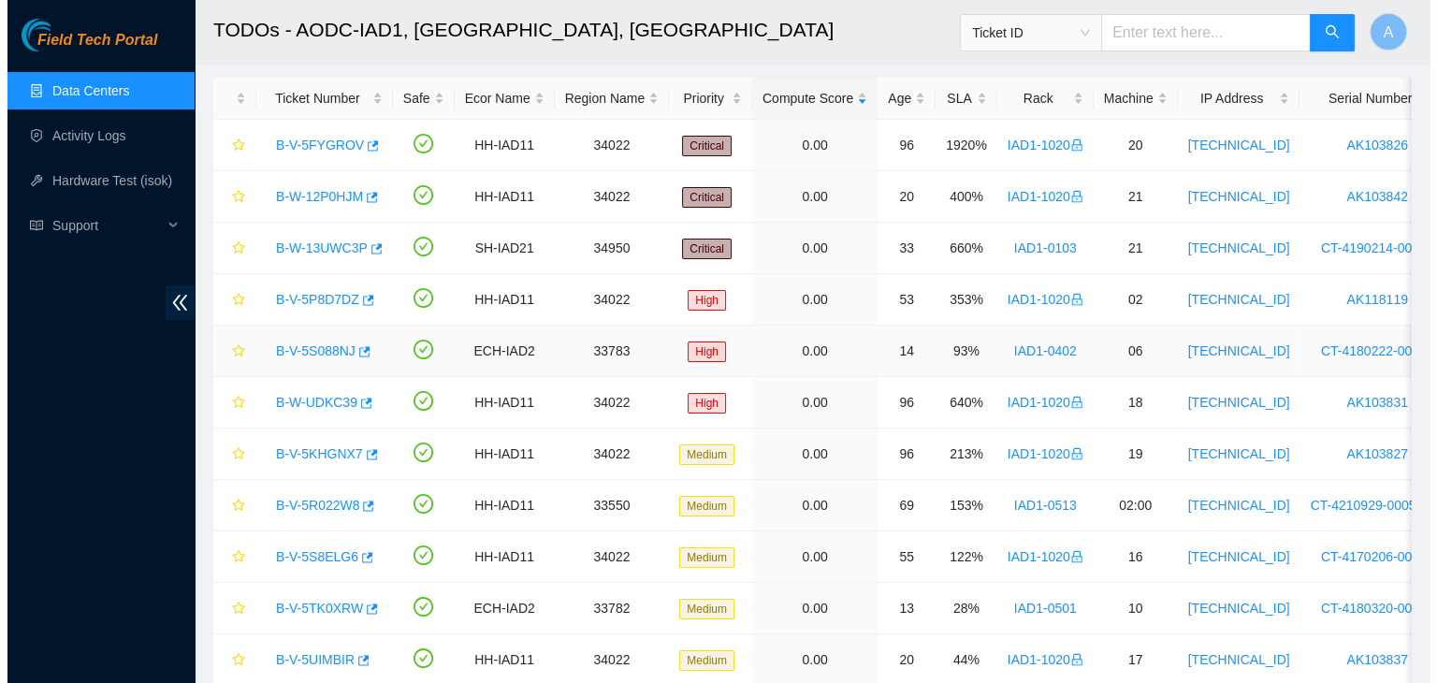
scroll to position [86, 0]
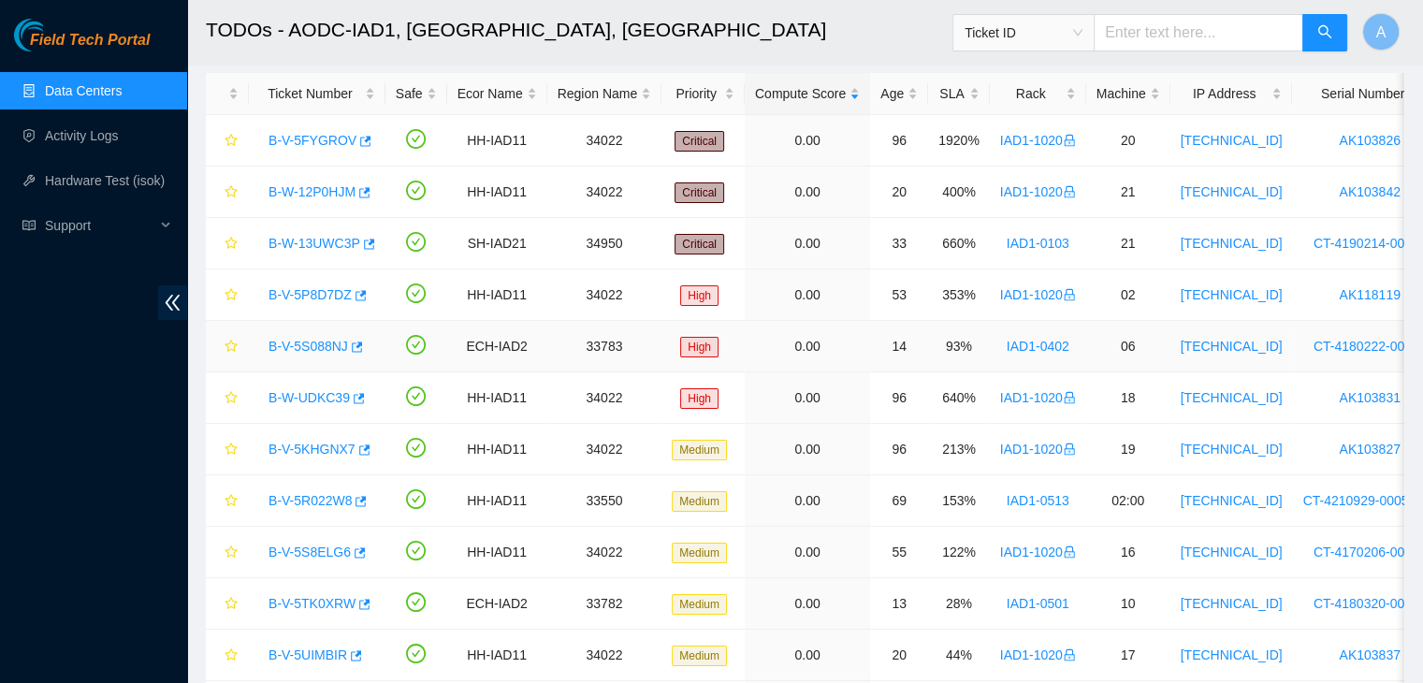
click at [322, 344] on link "B-V-5S088NJ" at bounding box center [308, 346] width 80 height 15
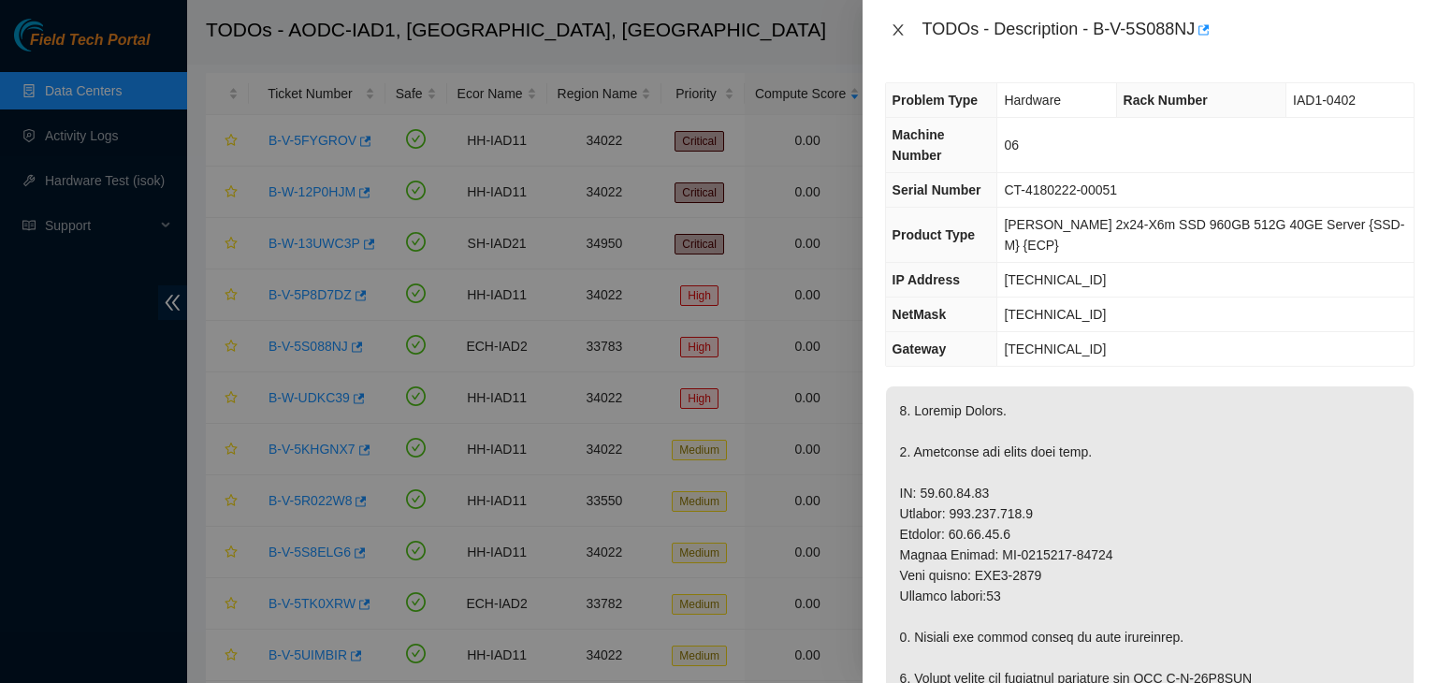
click at [905, 36] on icon "close" at bounding box center [898, 29] width 15 height 15
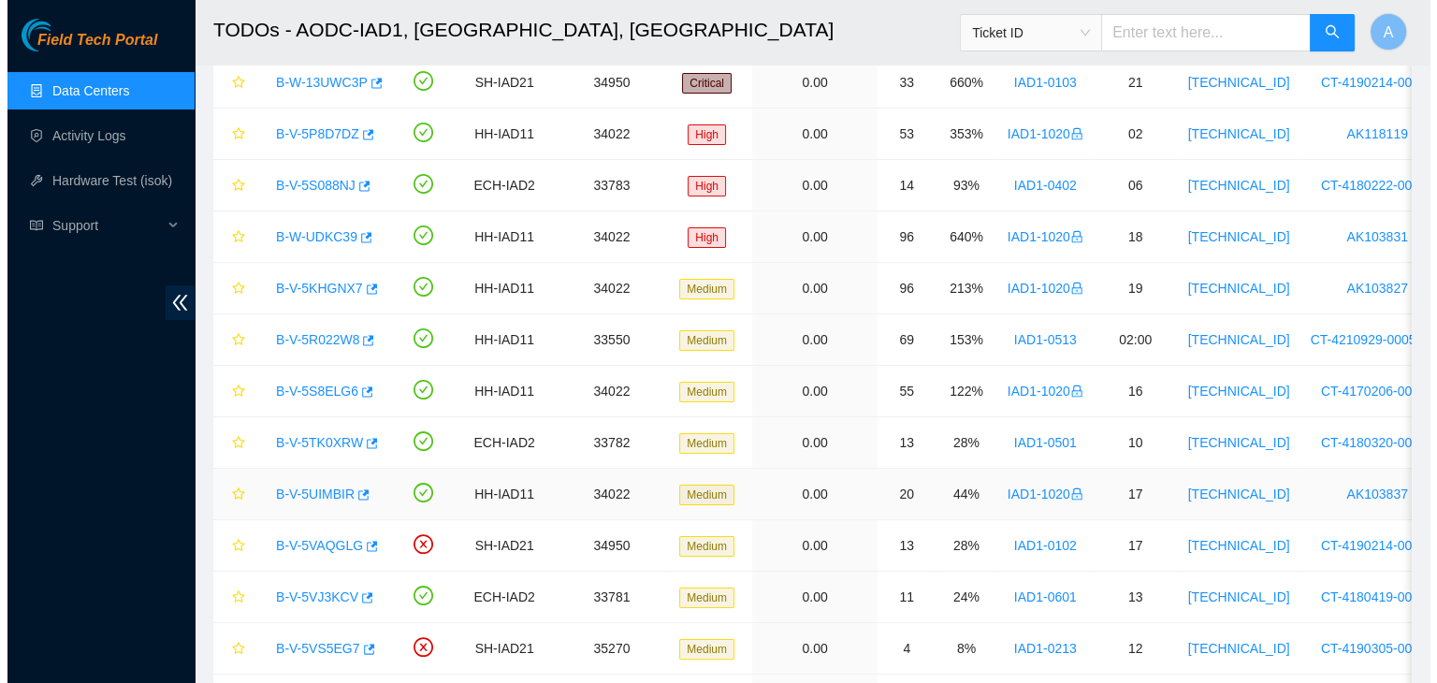
scroll to position [249, 0]
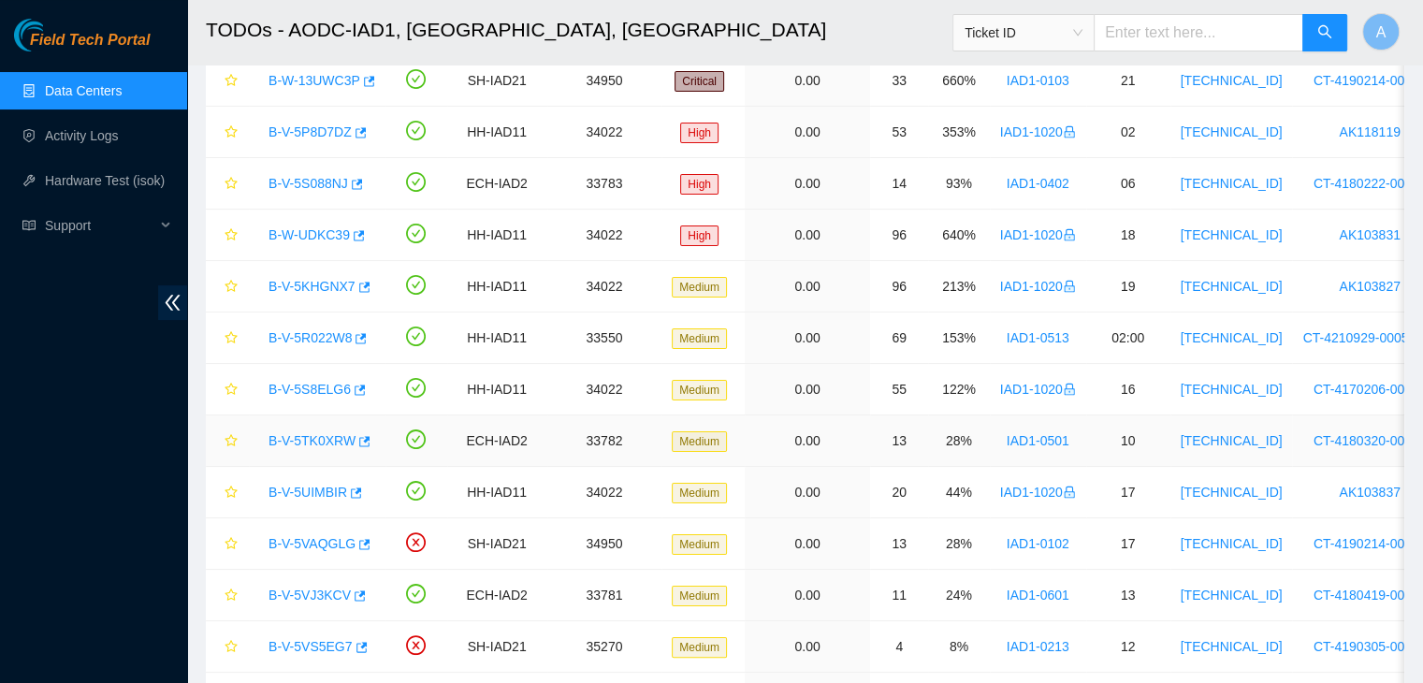
click at [336, 439] on link "B-V-5TK0XRW" at bounding box center [311, 440] width 87 height 15
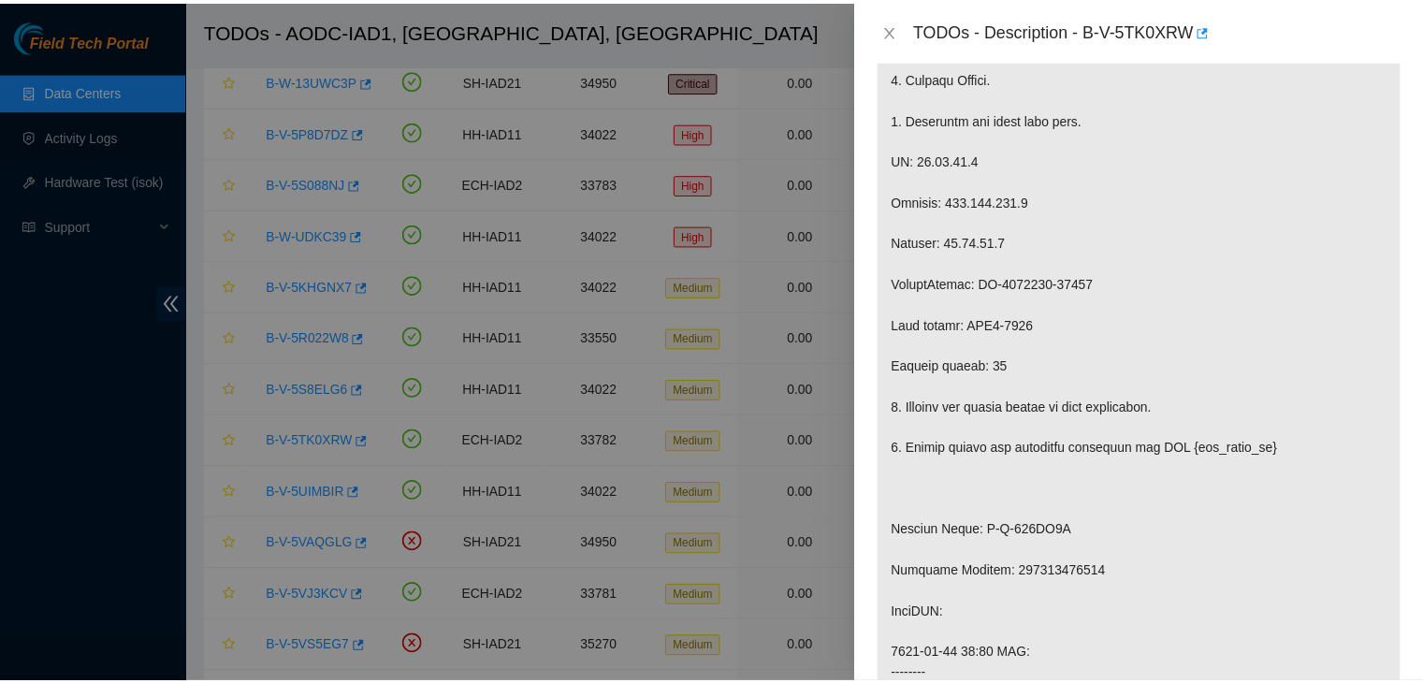
scroll to position [746, 0]
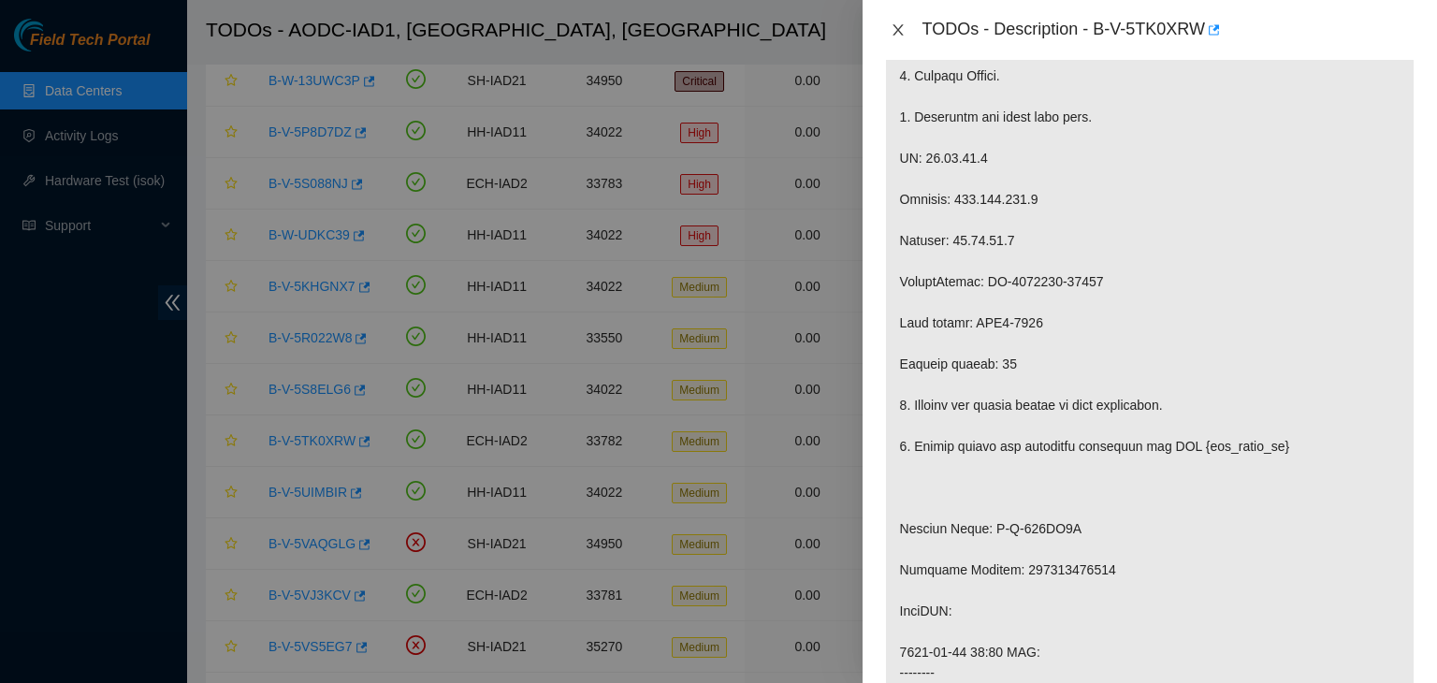
click at [896, 31] on icon "close" at bounding box center [897, 29] width 10 height 11
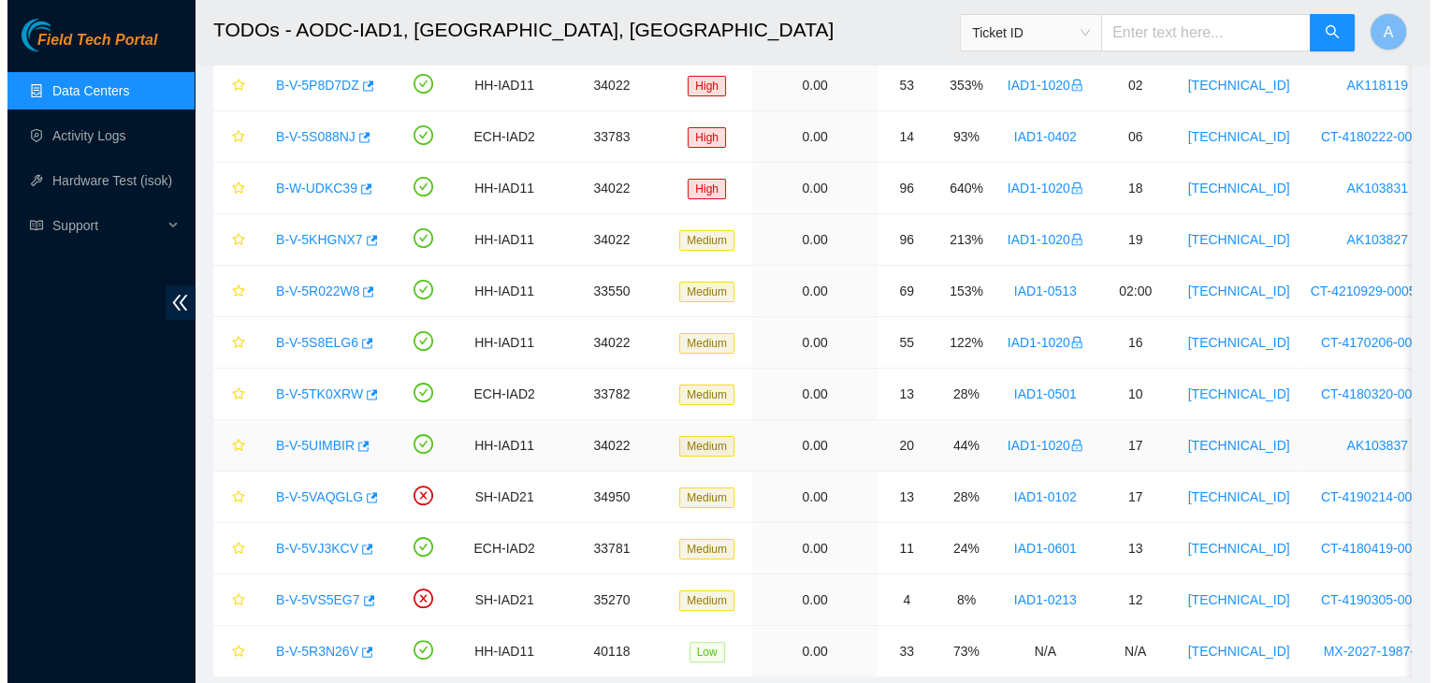
scroll to position [299, 0]
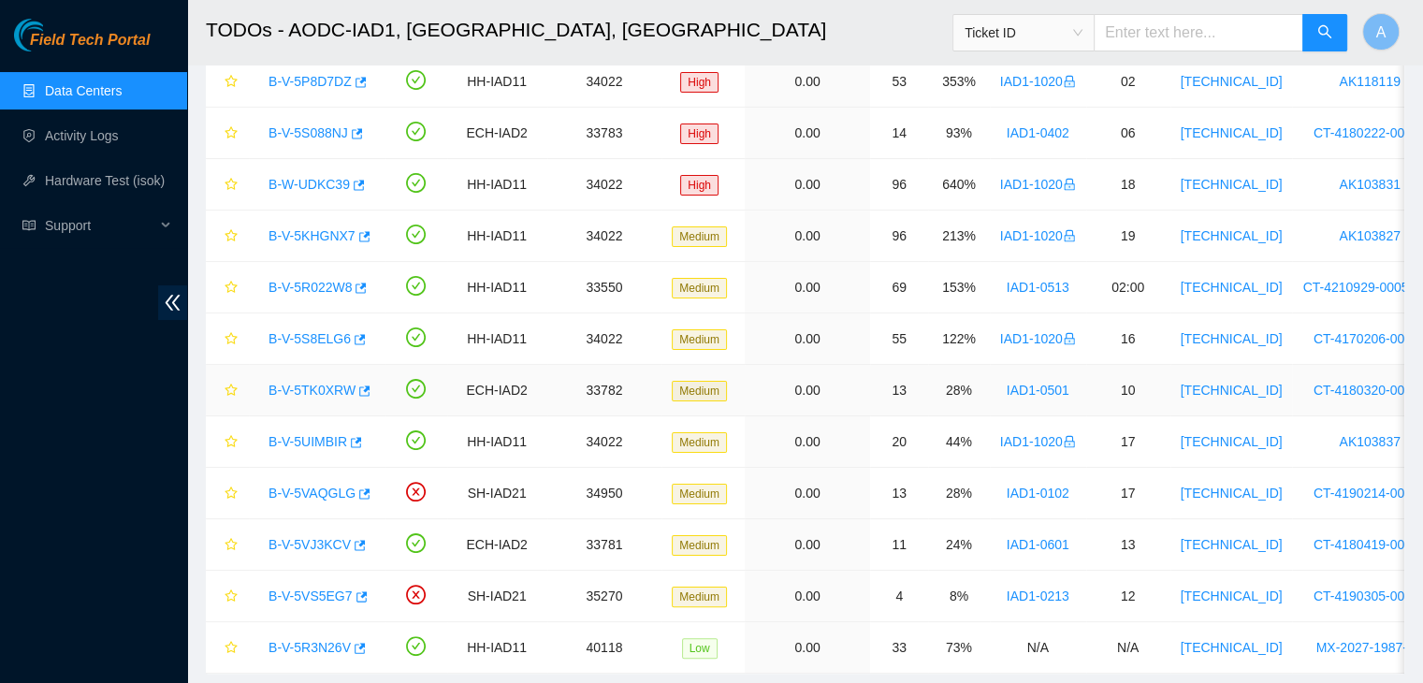
click at [329, 384] on link "B-V-5TK0XRW" at bounding box center [311, 390] width 87 height 15
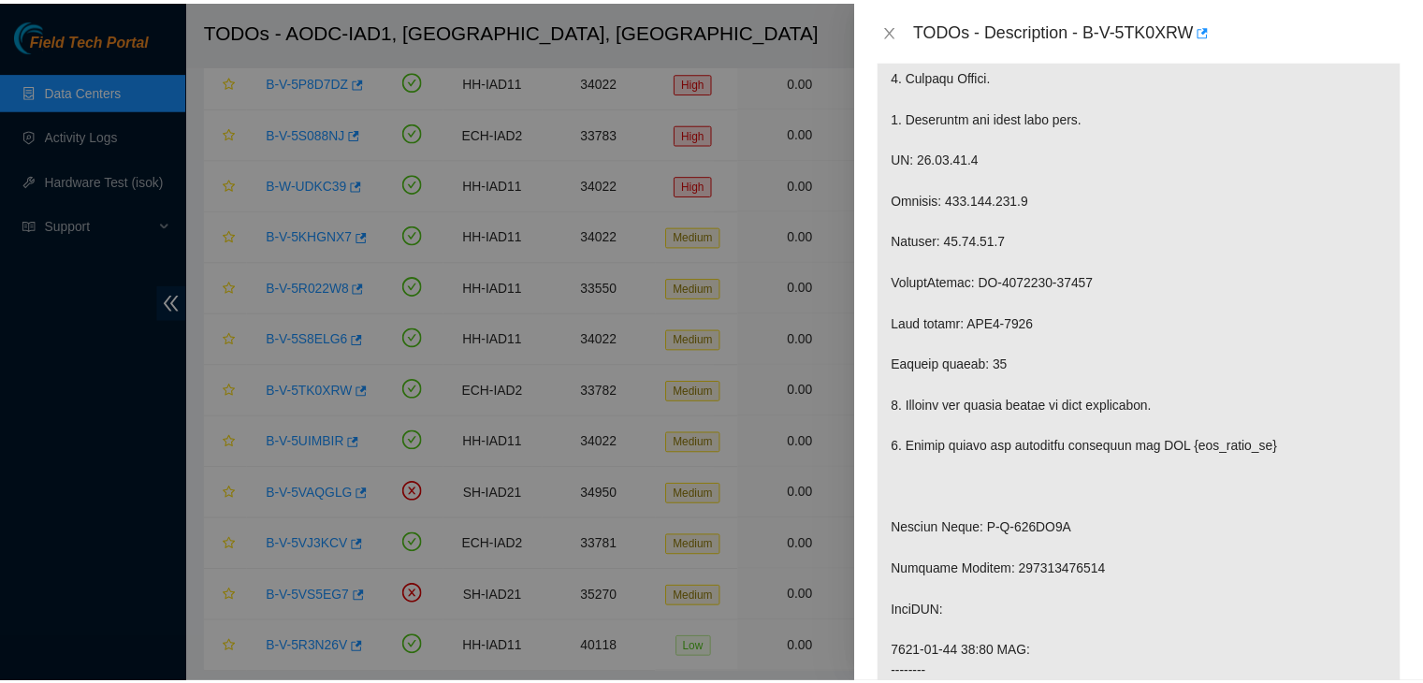
scroll to position [767, 0]
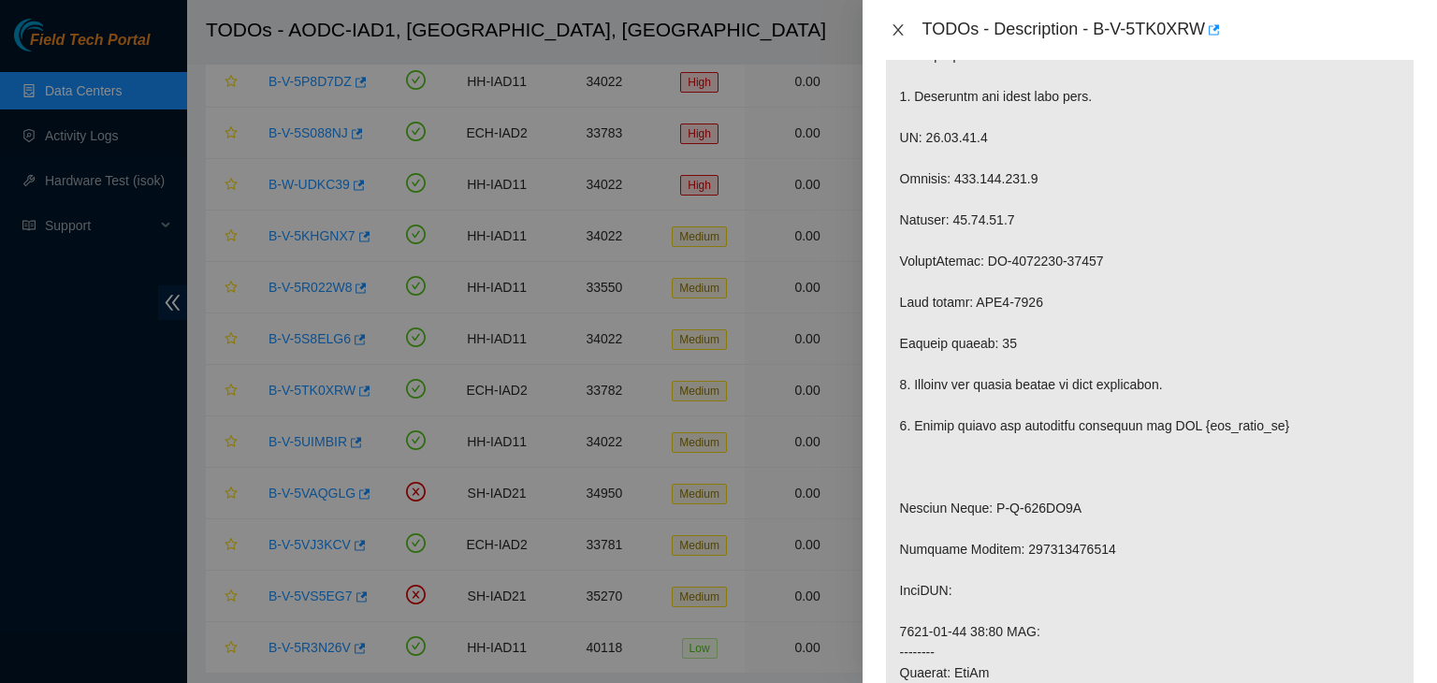
click at [895, 28] on icon "close" at bounding box center [897, 29] width 10 height 11
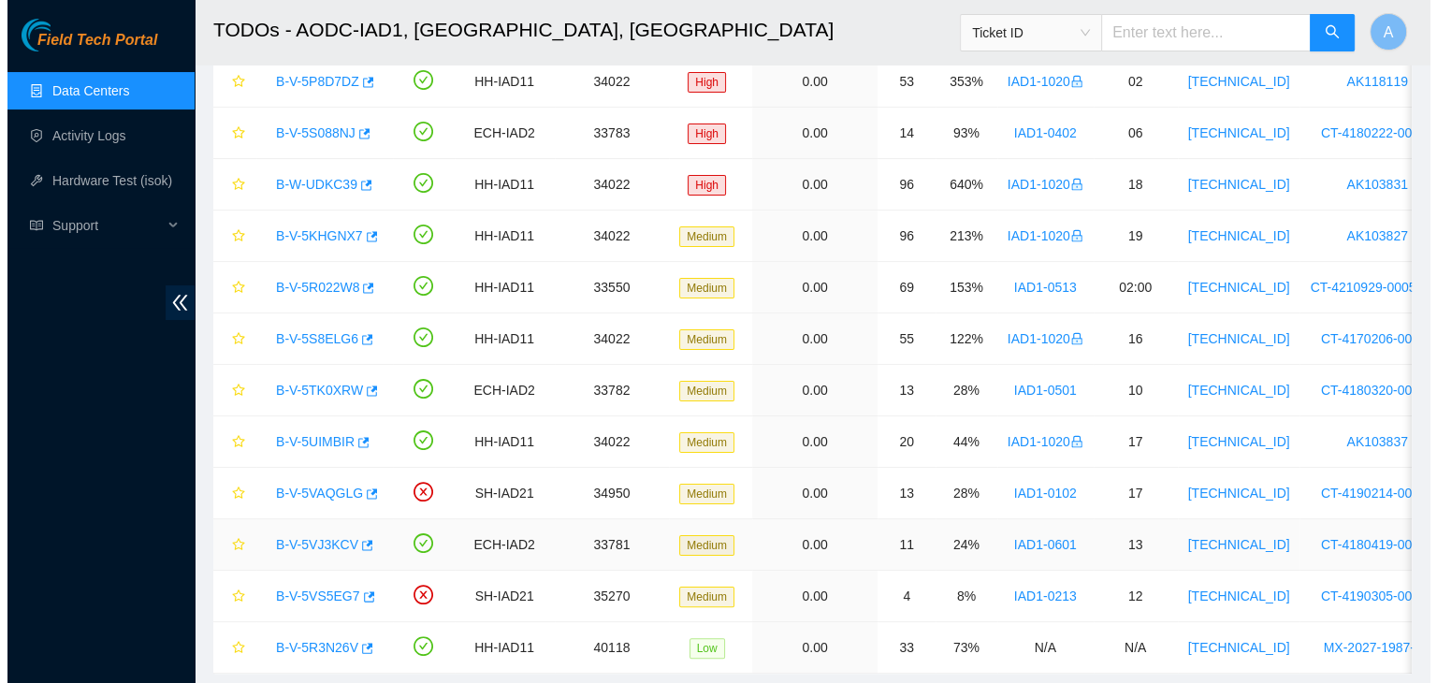
scroll to position [339, 0]
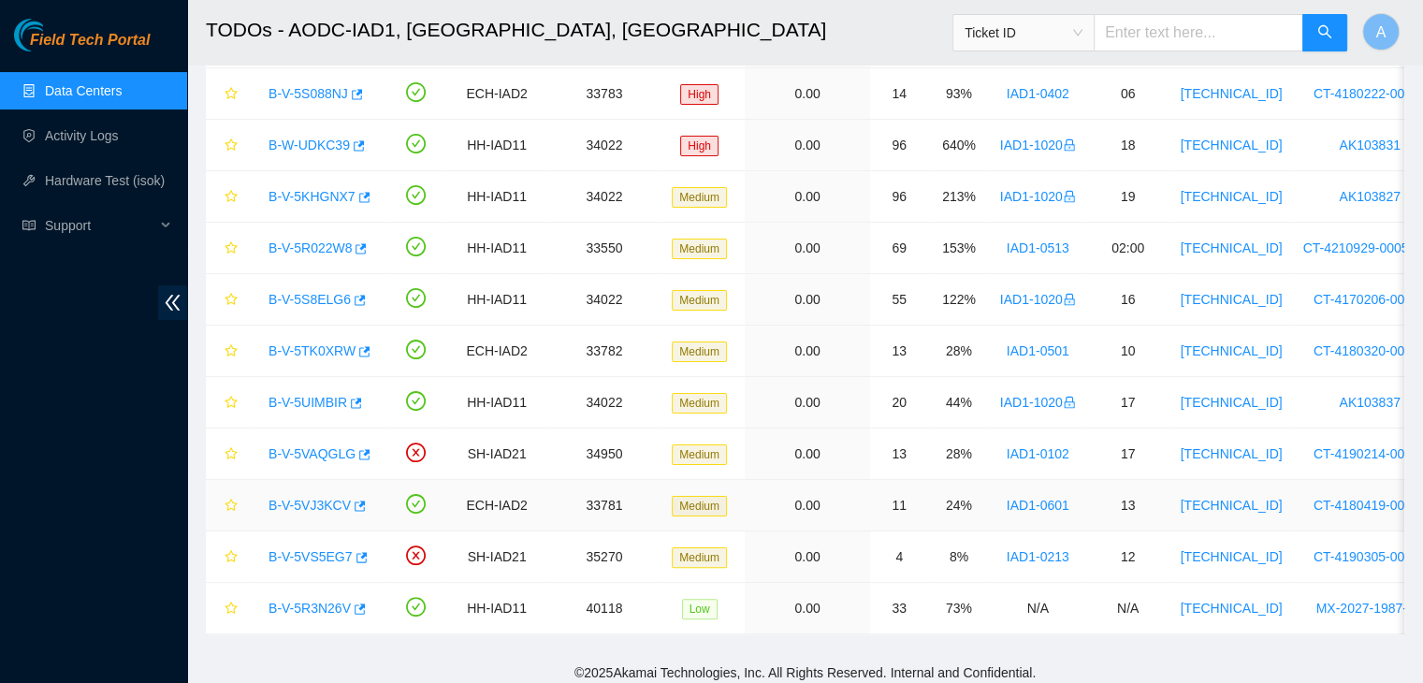
click at [314, 510] on link "B-V-5VJ3KCV" at bounding box center [309, 505] width 82 height 15
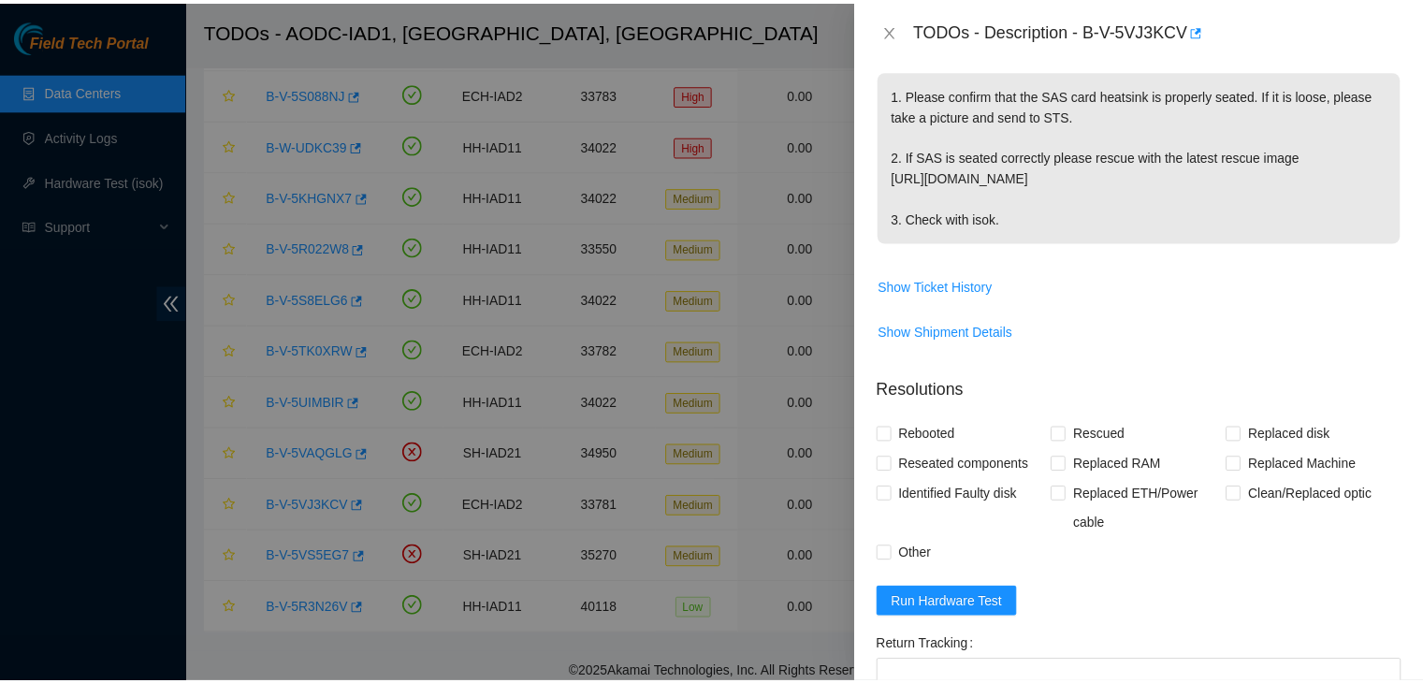
scroll to position [349, 0]
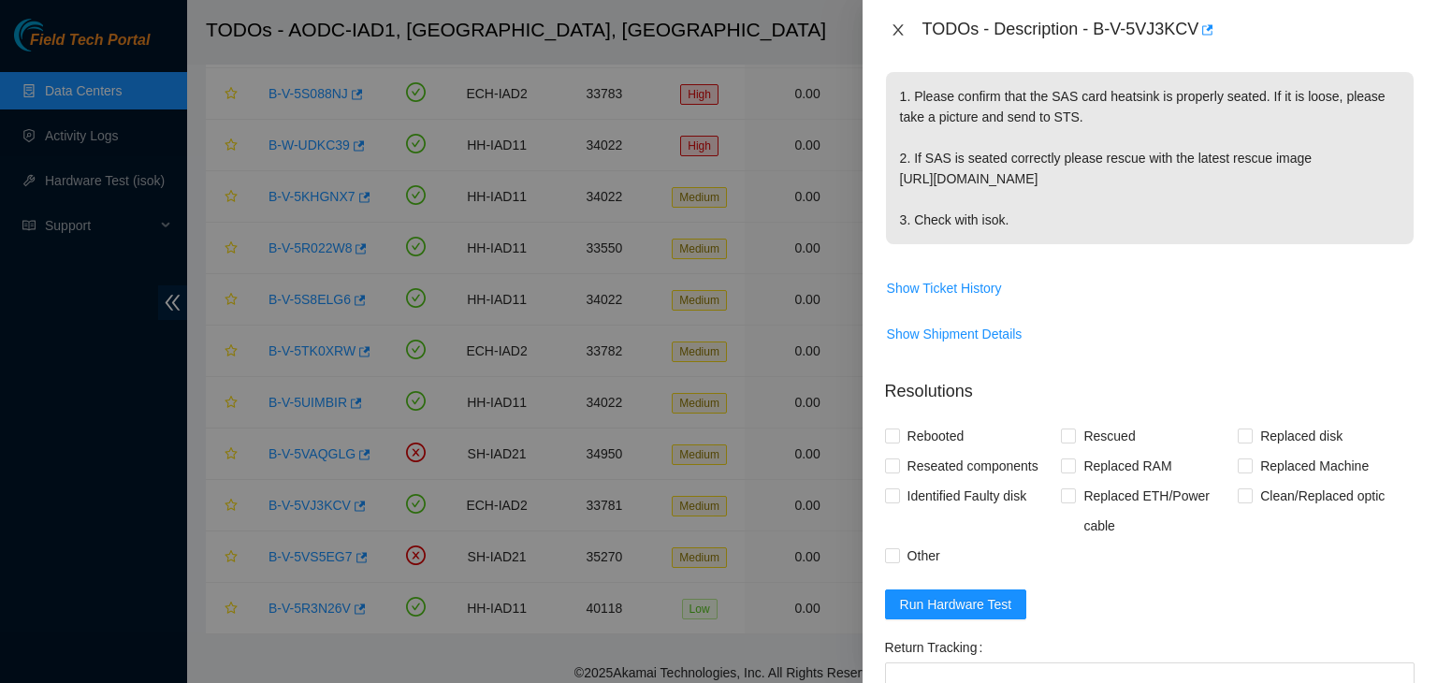
click at [897, 35] on icon "close" at bounding box center [898, 29] width 15 height 15
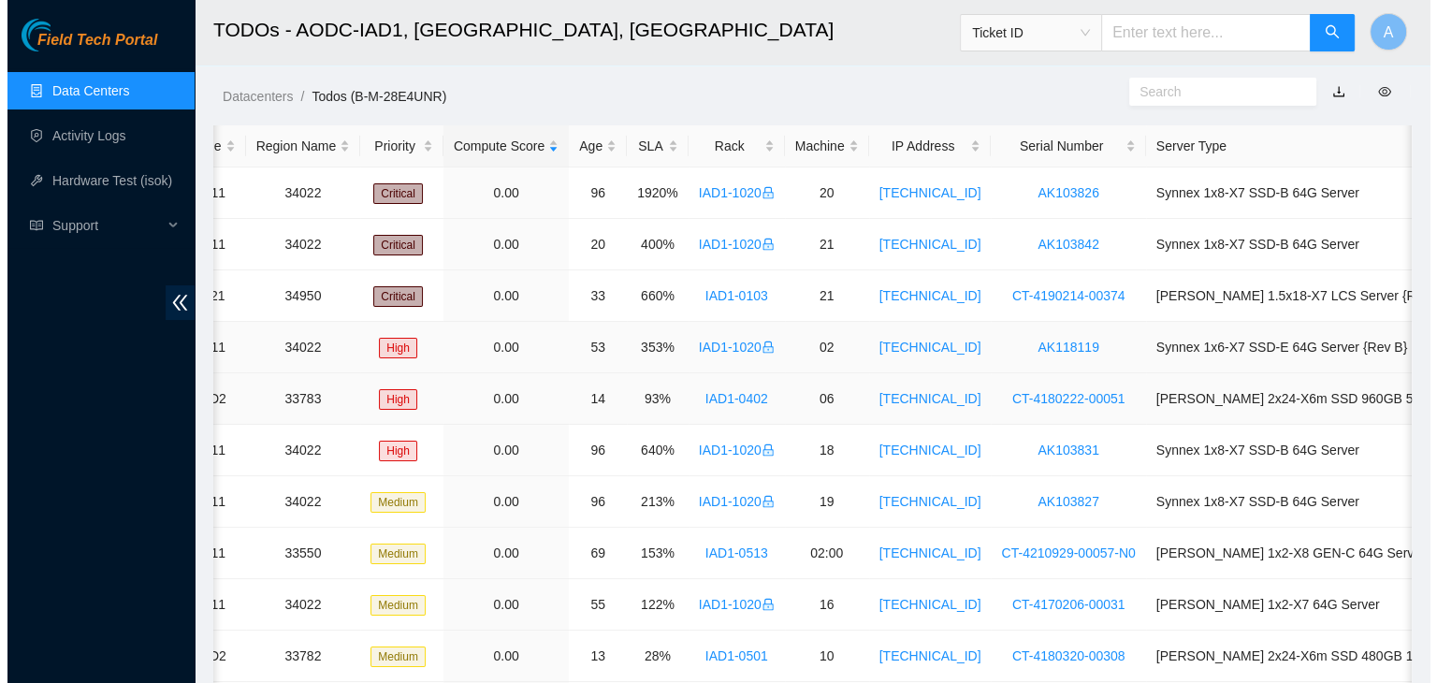
scroll to position [0, 0]
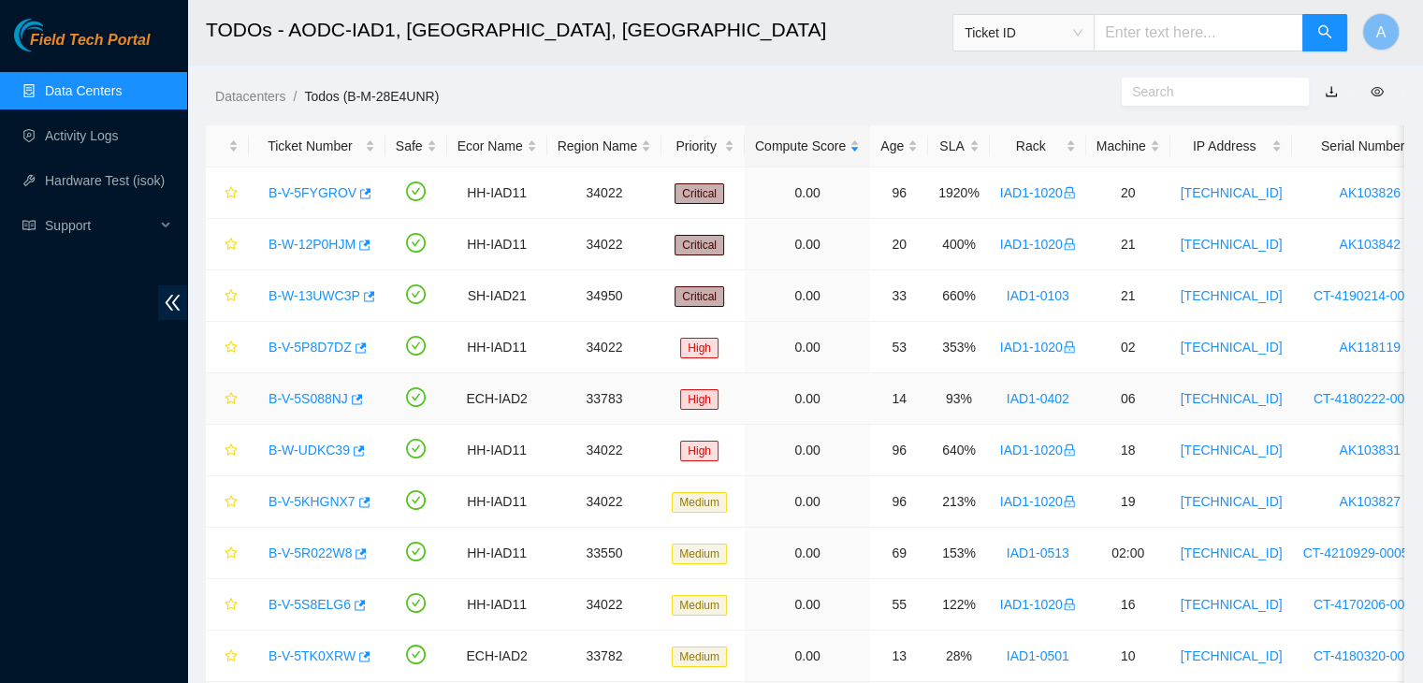
click at [291, 392] on link "B-V-5S088NJ" at bounding box center [308, 398] width 80 height 15
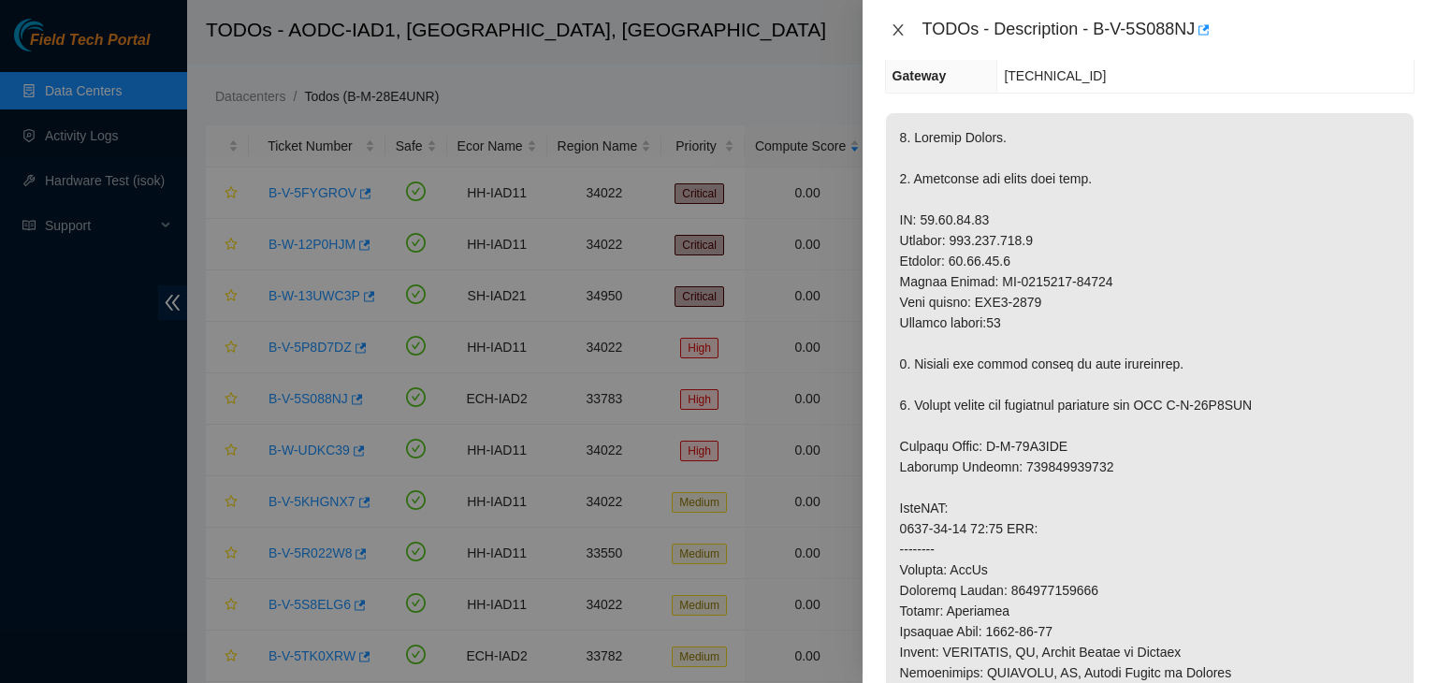
click at [891, 29] on icon "close" at bounding box center [898, 29] width 15 height 15
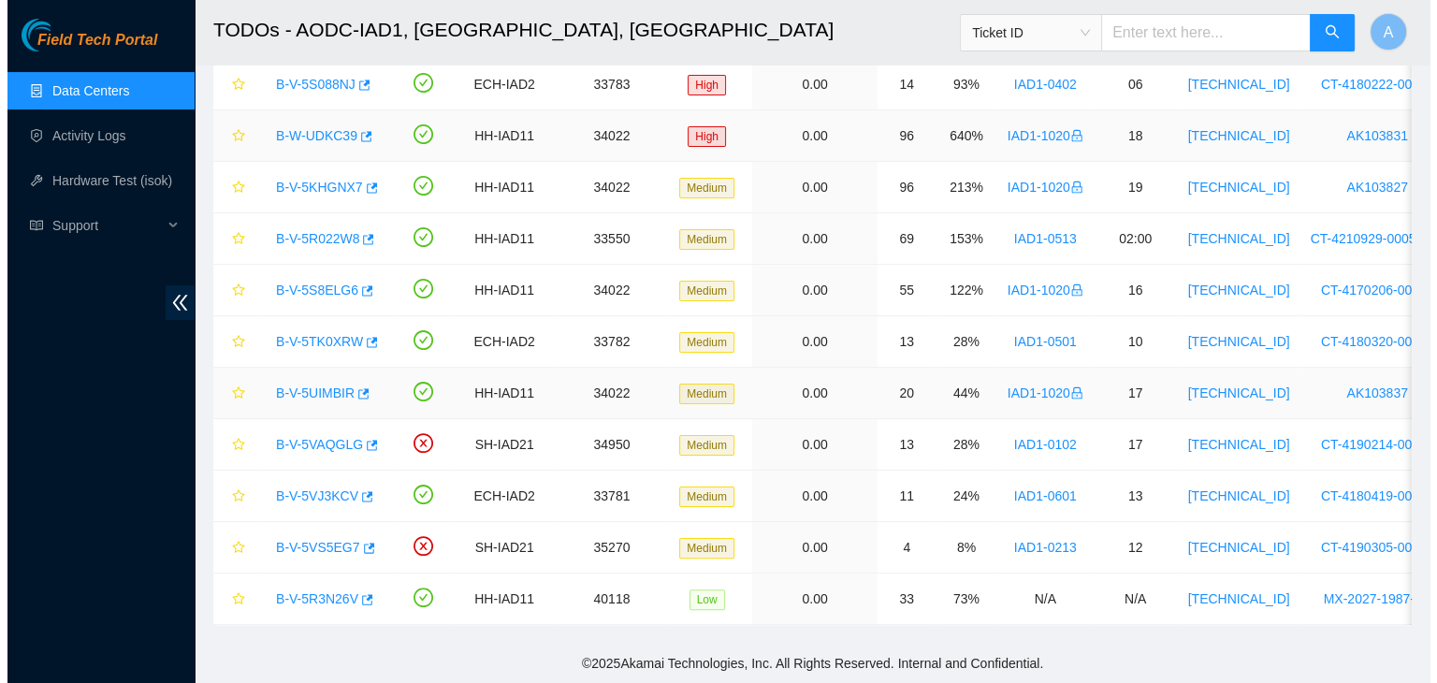
scroll to position [357, 0]
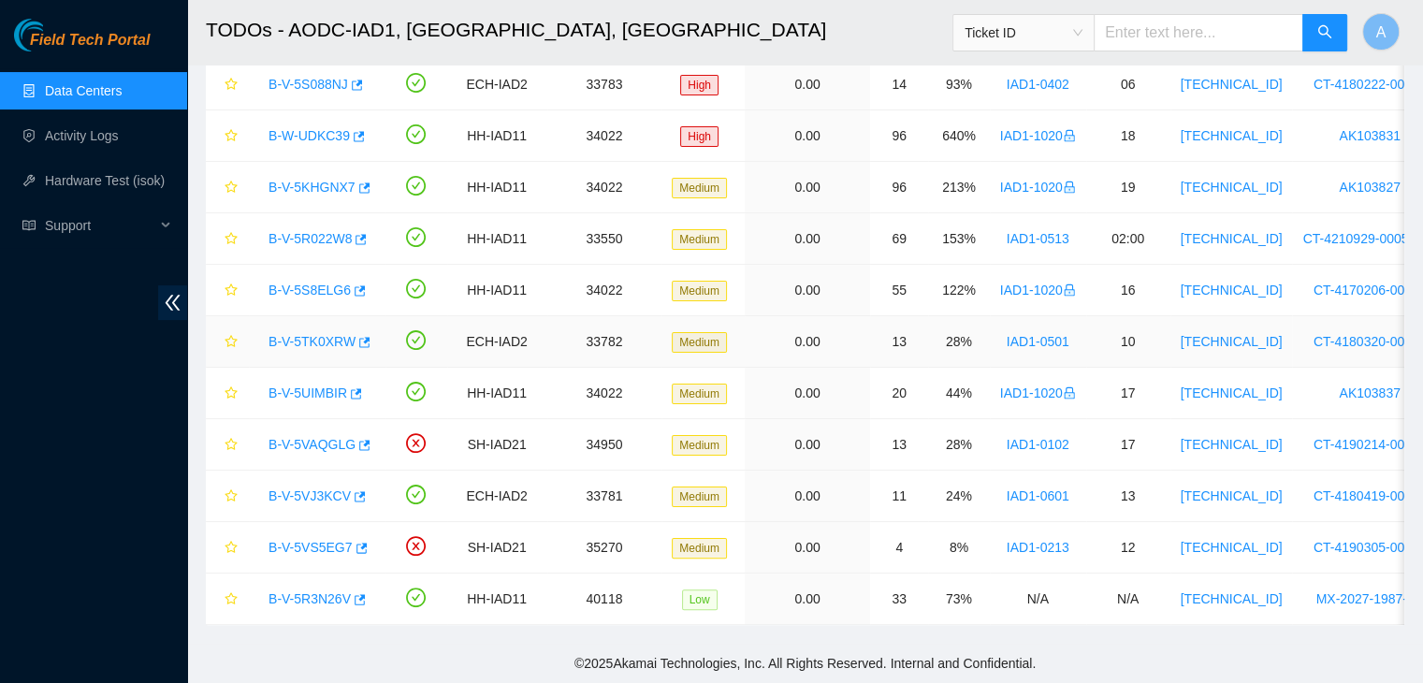
click at [308, 334] on link "B-V-5TK0XRW" at bounding box center [311, 341] width 87 height 15
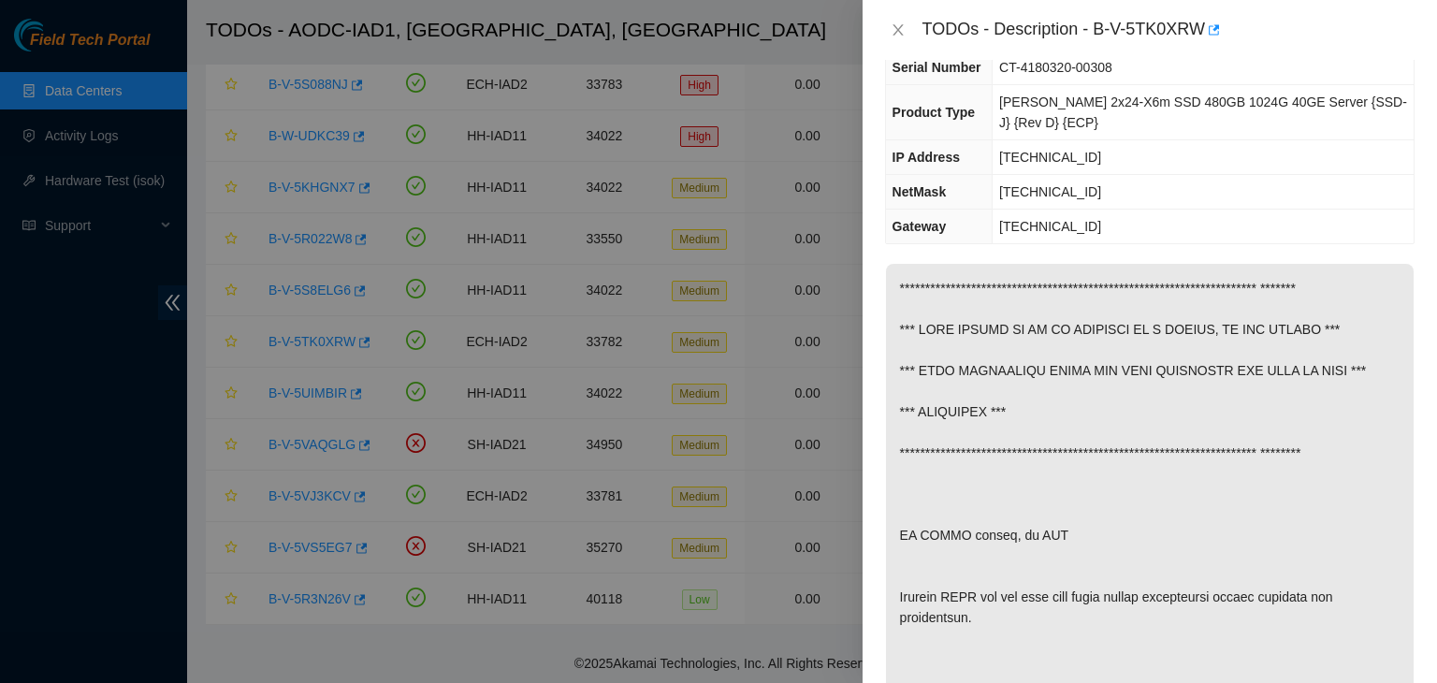
scroll to position [120, 0]
drag, startPoint x: 1093, startPoint y: 27, endPoint x: 1199, endPoint y: 36, distance: 107.0
click at [1199, 36] on div "TODOs - Description - B-V-5TK0XRW" at bounding box center [1168, 30] width 492 height 30
copy div "B-V-5TK0XRW"
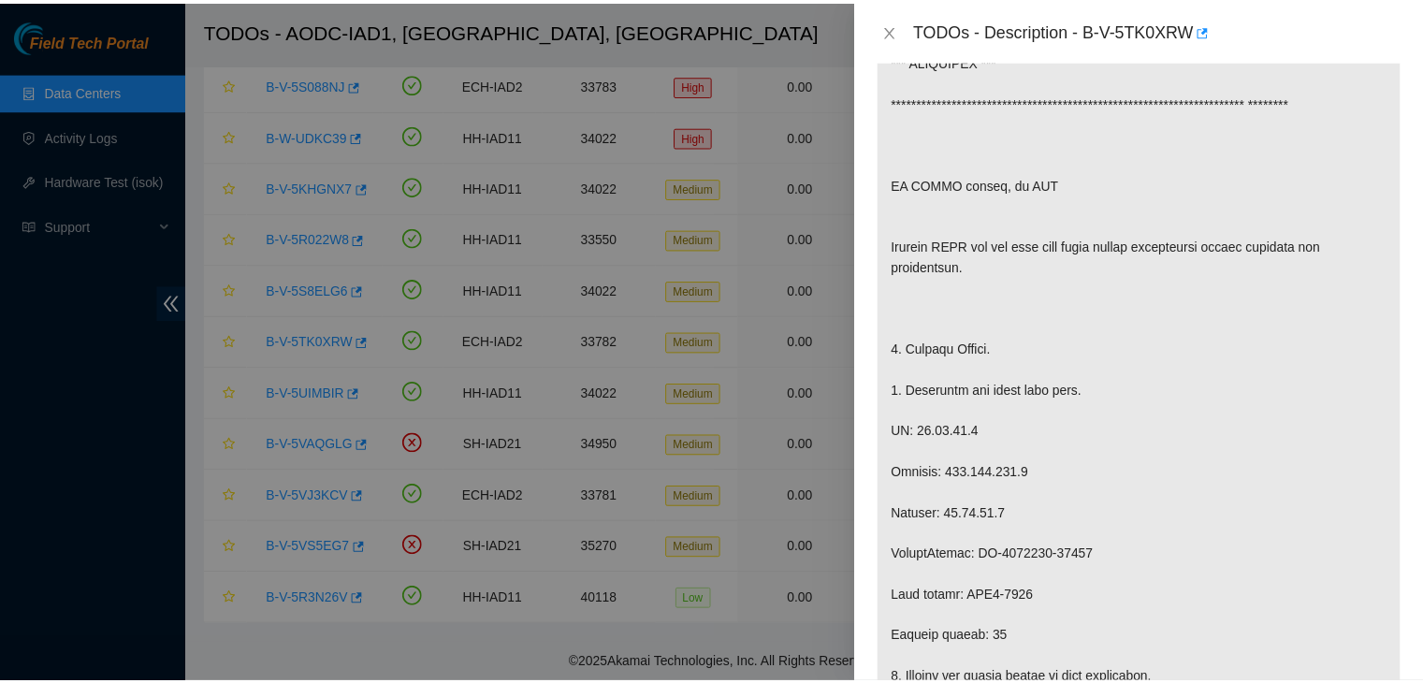
scroll to position [485, 0]
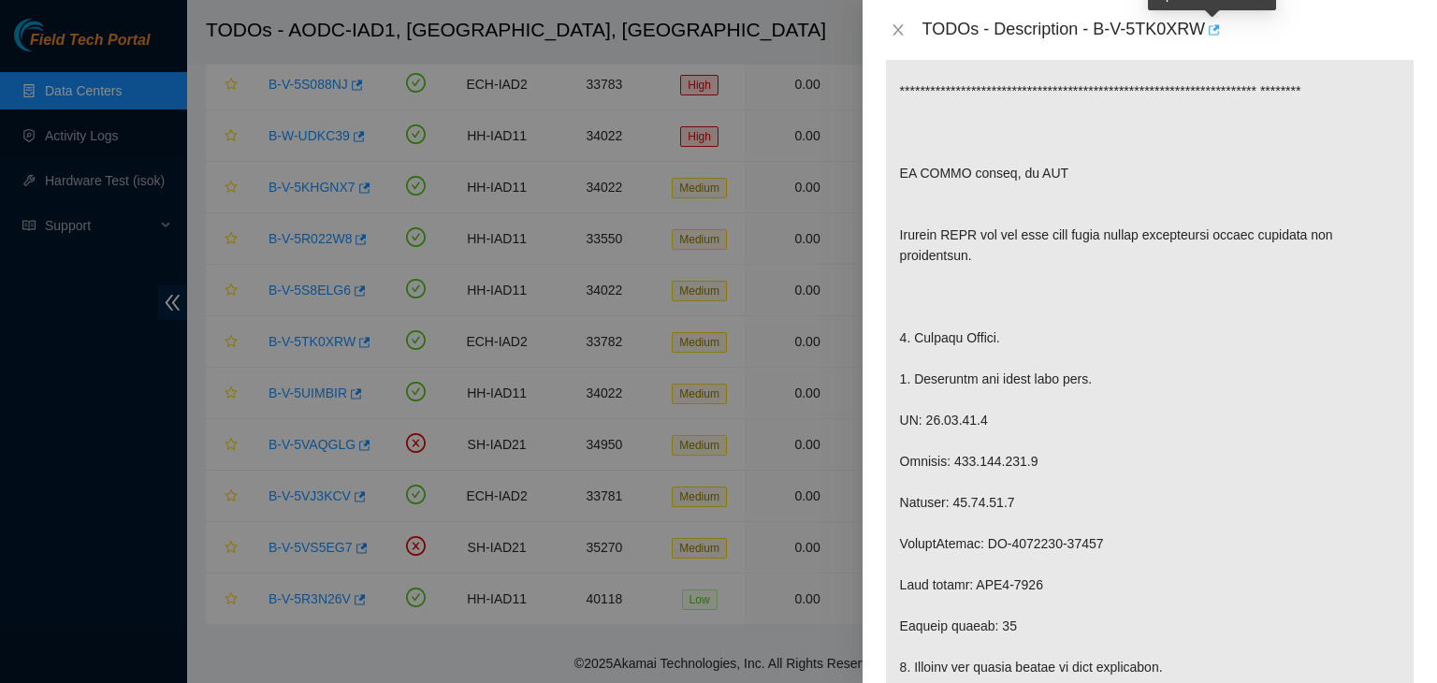
click at [1209, 36] on icon "button" at bounding box center [1212, 29] width 13 height 13
click at [899, 28] on icon "close" at bounding box center [897, 29] width 10 height 11
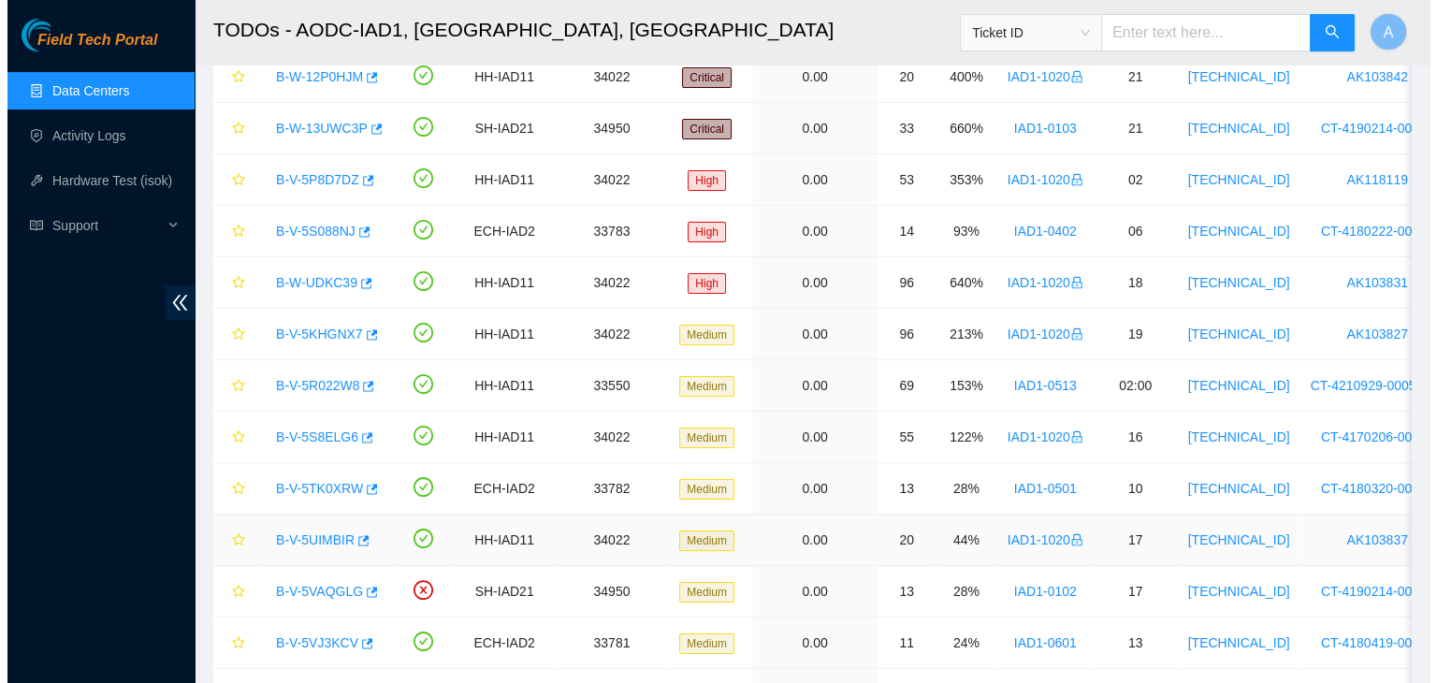
scroll to position [200, 0]
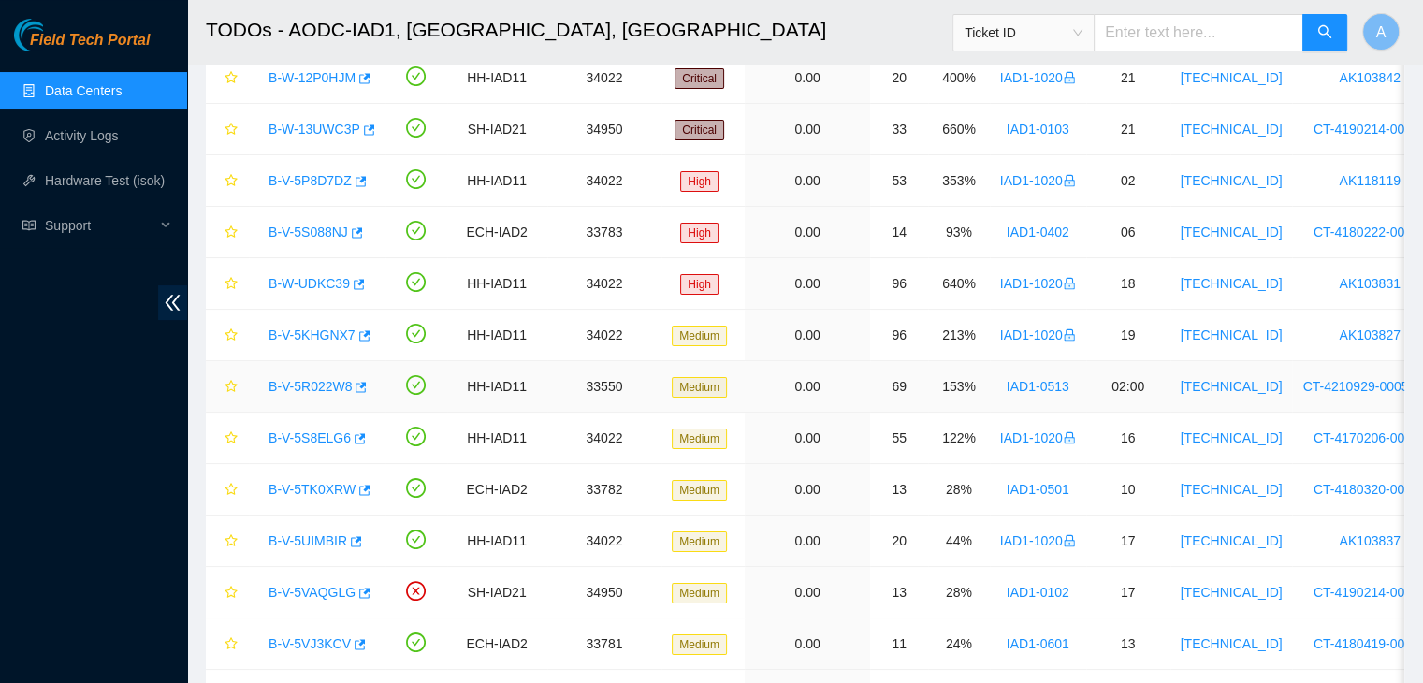
click at [326, 382] on link "B-V-5R022W8" at bounding box center [309, 386] width 83 height 15
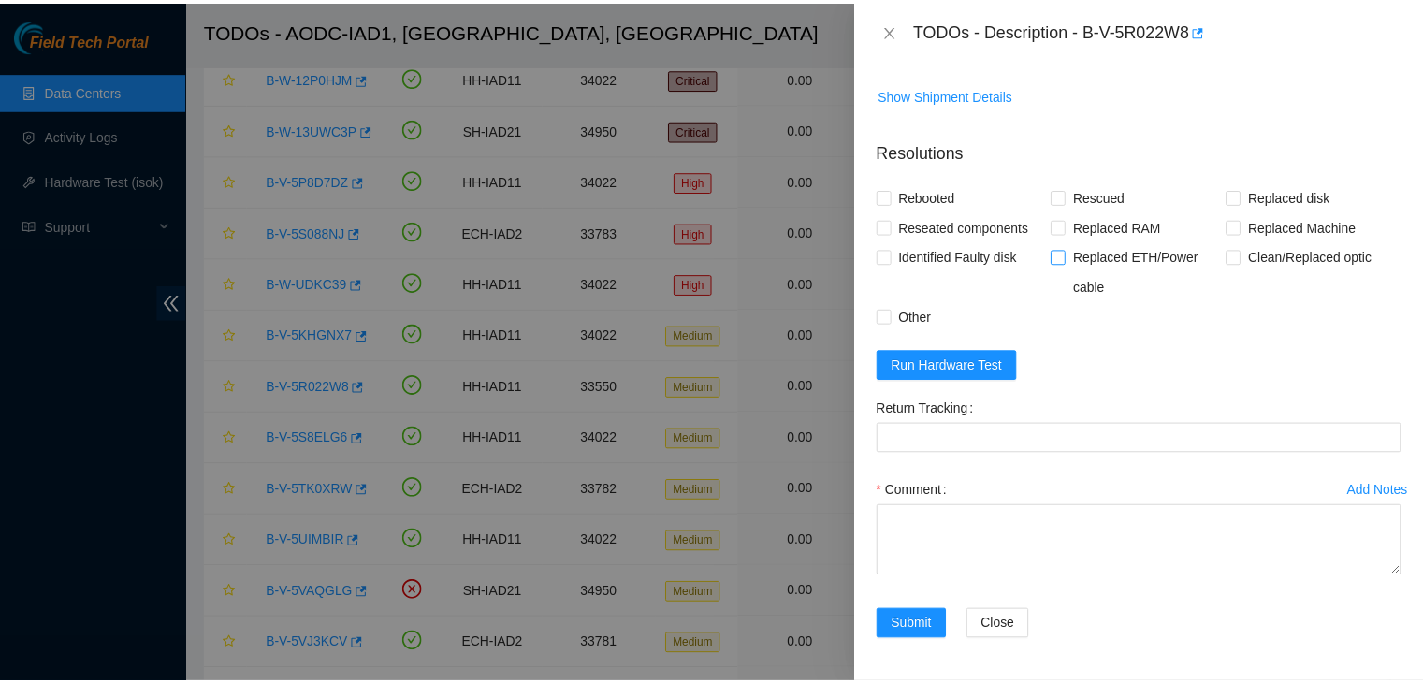
scroll to position [0, 0]
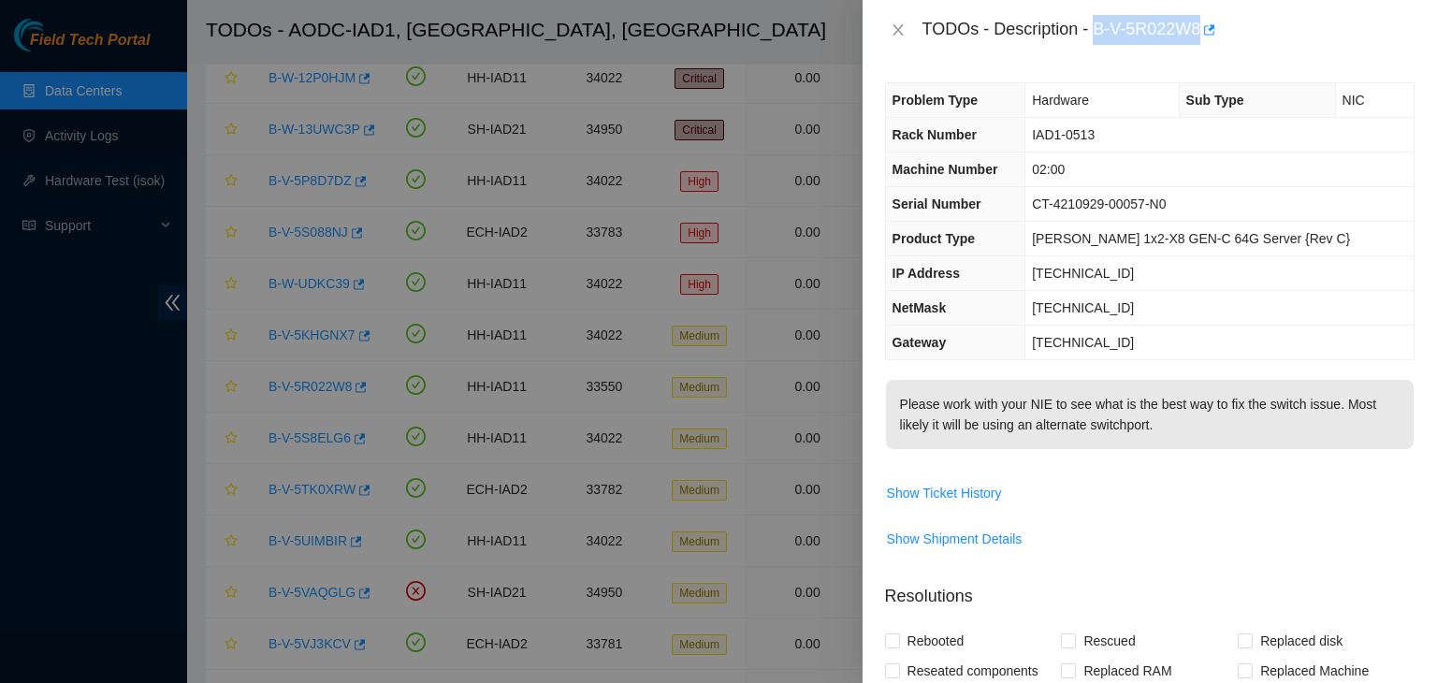
drag, startPoint x: 1095, startPoint y: 31, endPoint x: 1199, endPoint y: 33, distance: 103.8
click at [1199, 33] on div "TODOs - Description - B-V-5R022W8" at bounding box center [1168, 30] width 492 height 30
copy div "B-V-5R022W8"
click at [1137, 47] on div "TODOs - Description - B-V-5R022W8" at bounding box center [1149, 30] width 574 height 60
click at [903, 32] on icon "close" at bounding box center [898, 29] width 15 height 15
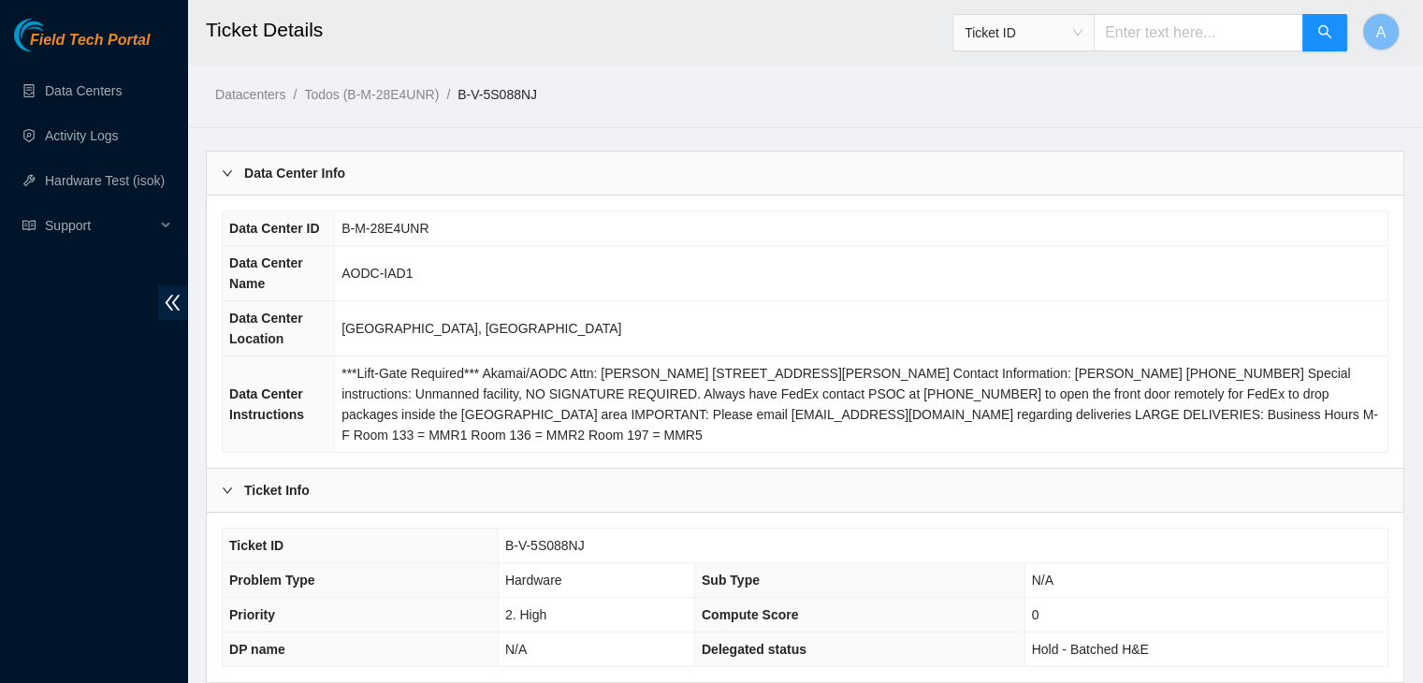
scroll to position [581, 0]
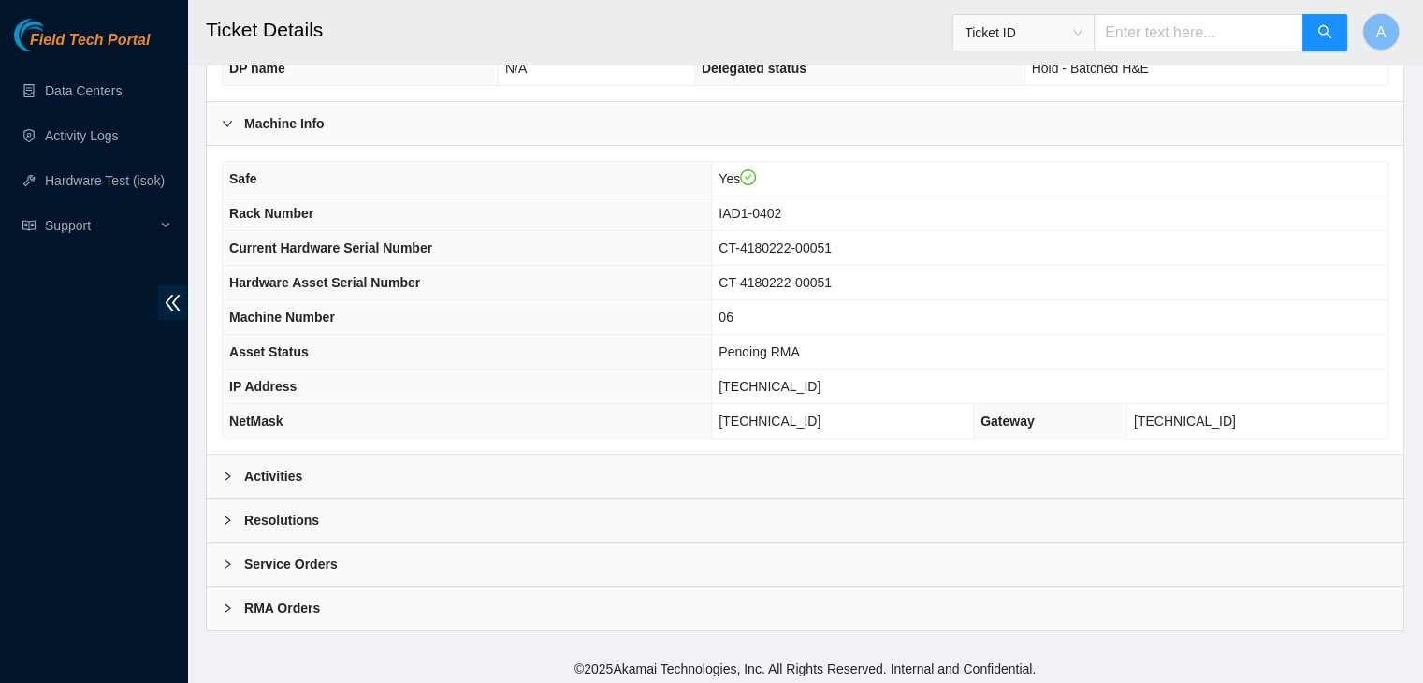
click at [504, 469] on div "Activities" at bounding box center [805, 476] width 1196 height 43
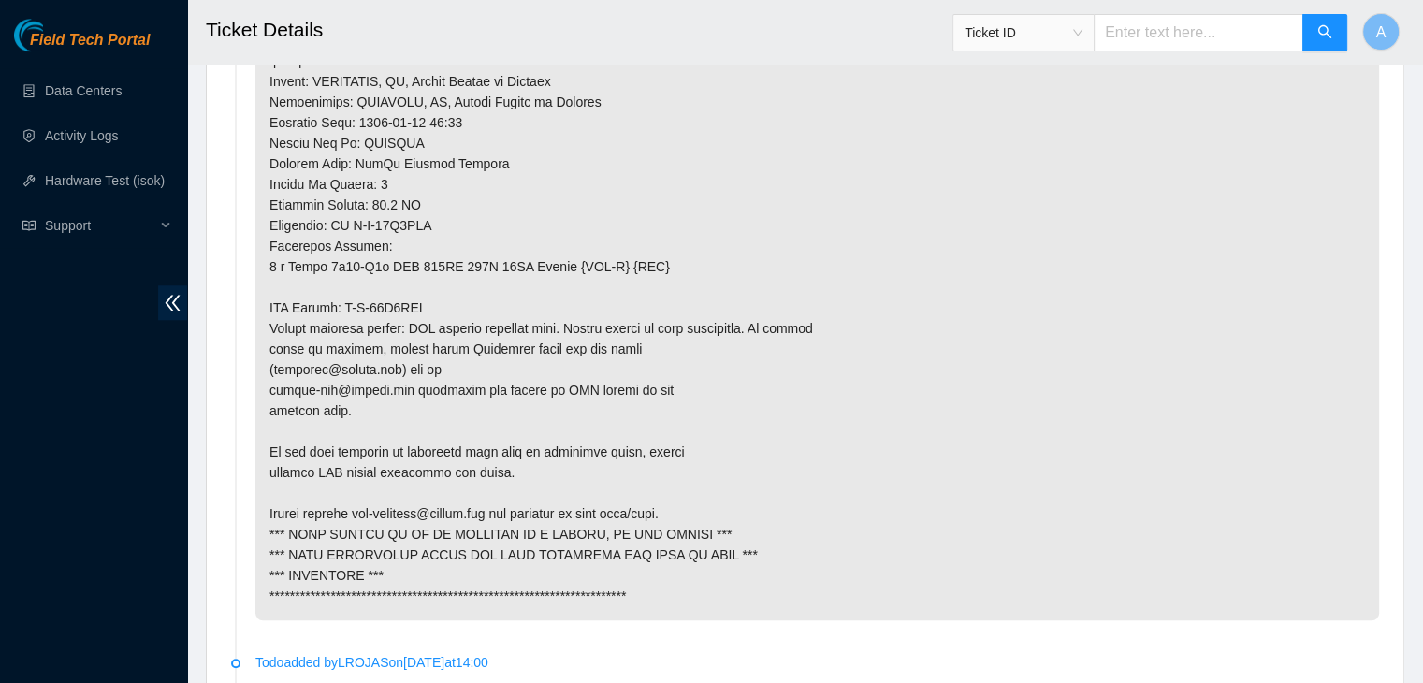
scroll to position [1595, 0]
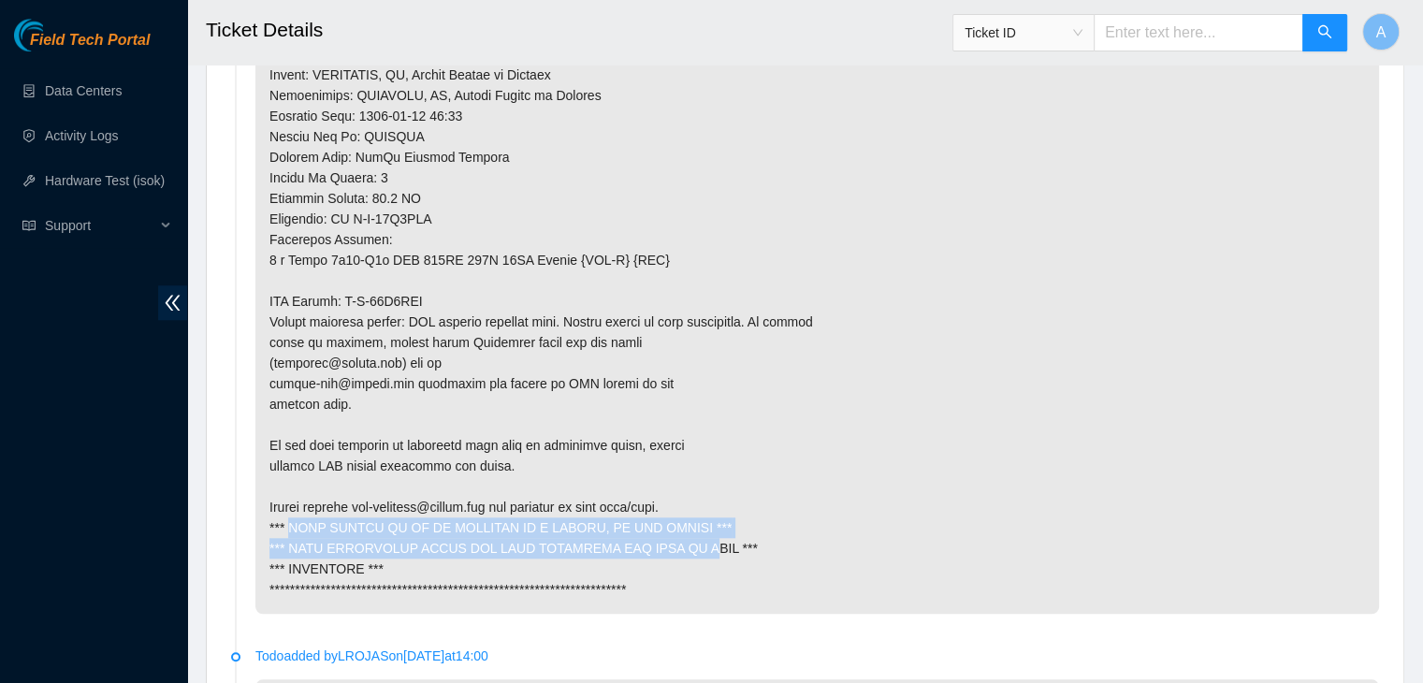
drag, startPoint x: 291, startPoint y: 521, endPoint x: 672, endPoint y: 543, distance: 381.3
click at [672, 543] on p at bounding box center [816, 75] width 1123 height 1078
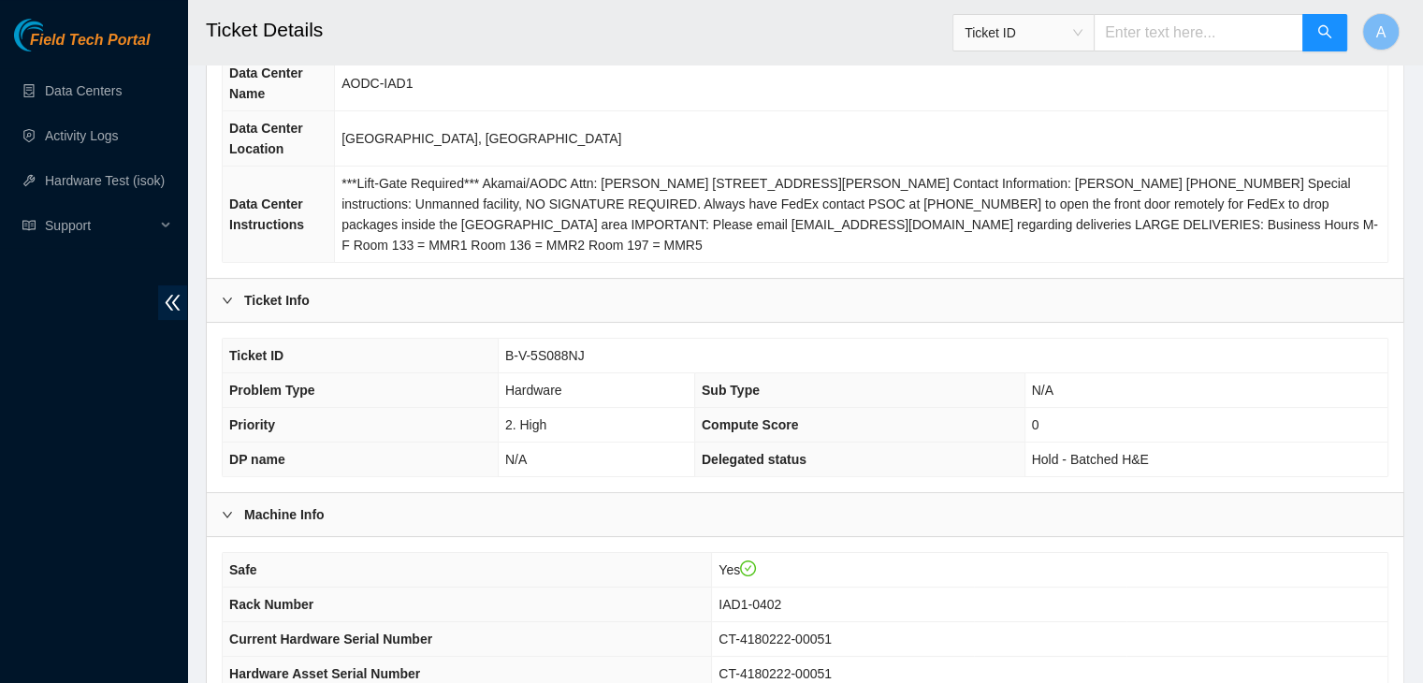
scroll to position [182, 0]
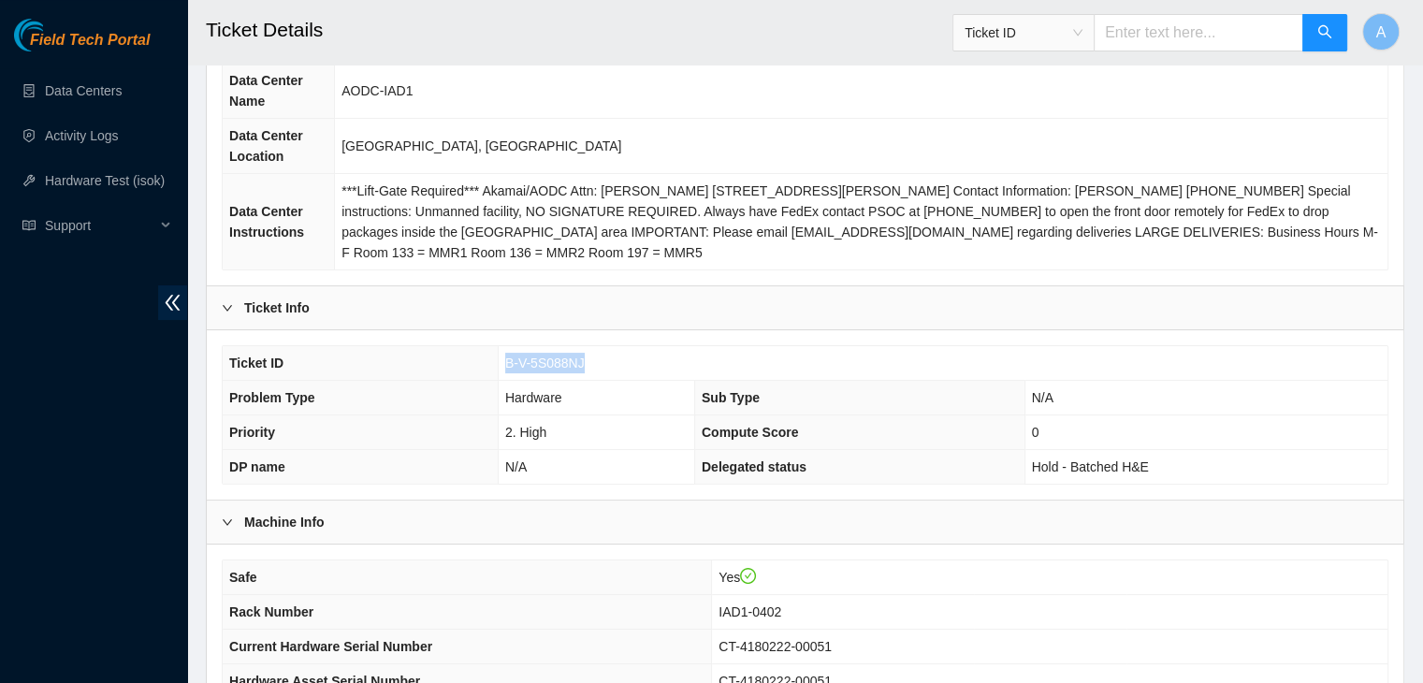
drag, startPoint x: 508, startPoint y: 364, endPoint x: 580, endPoint y: 359, distance: 72.2
click at [580, 359] on span "B-V-5S088NJ" at bounding box center [545, 362] width 80 height 15
copy span "B-V-5S088NJ"
click at [580, 359] on span "B-V-5S088NJ" at bounding box center [545, 362] width 80 height 15
click at [468, 354] on th "Ticket ID" at bounding box center [360, 363] width 275 height 35
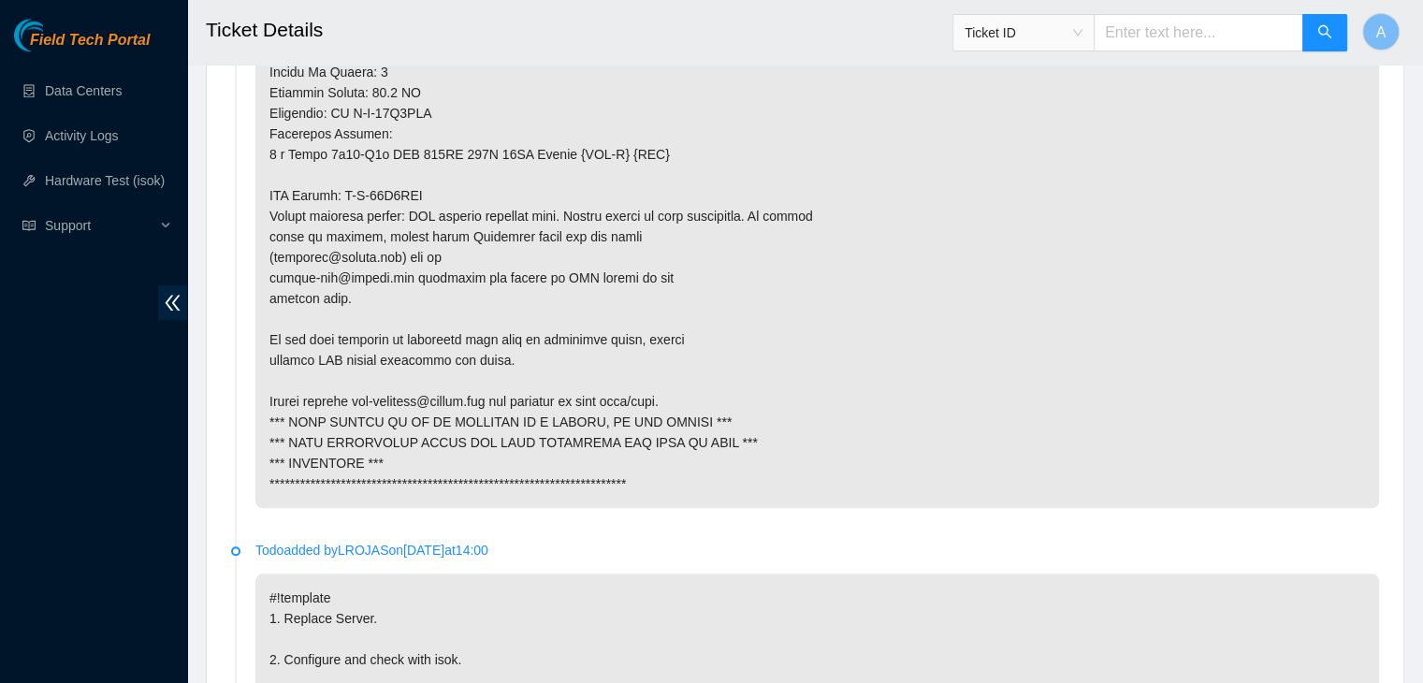
scroll to position [1699, 0]
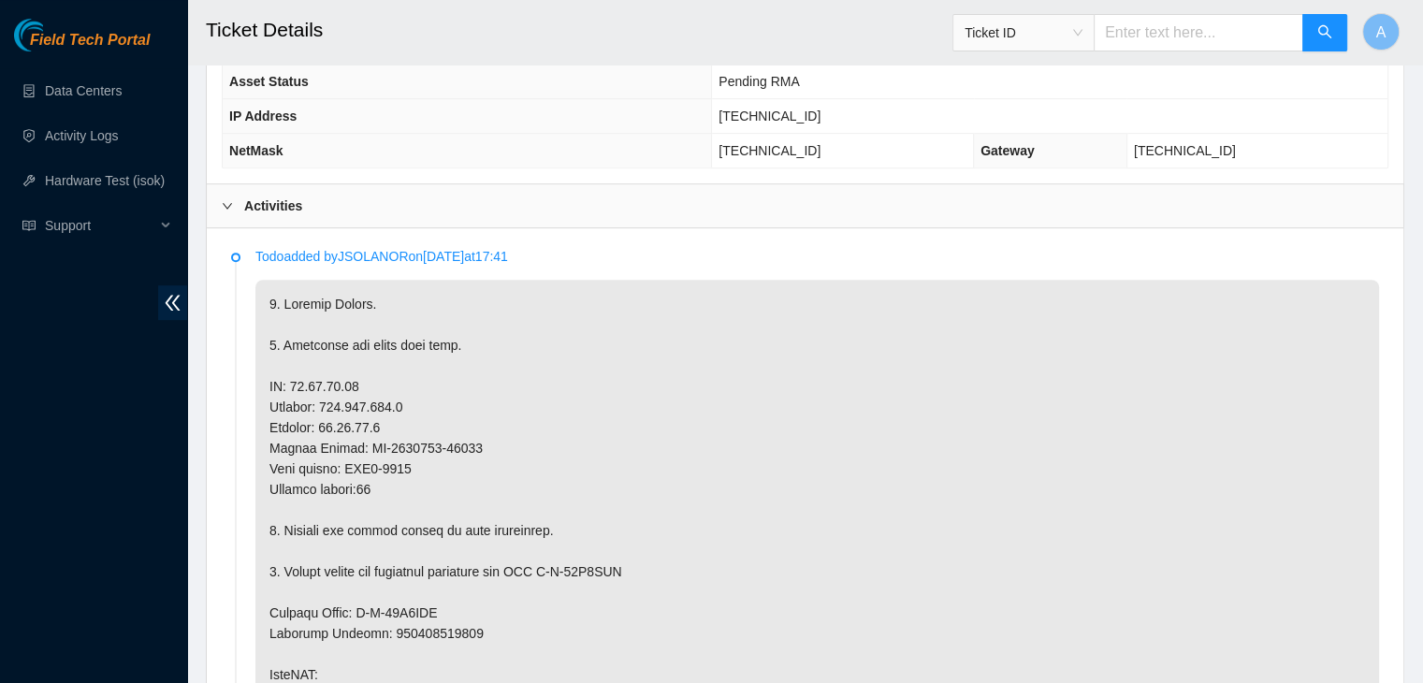
scroll to position [849, 0]
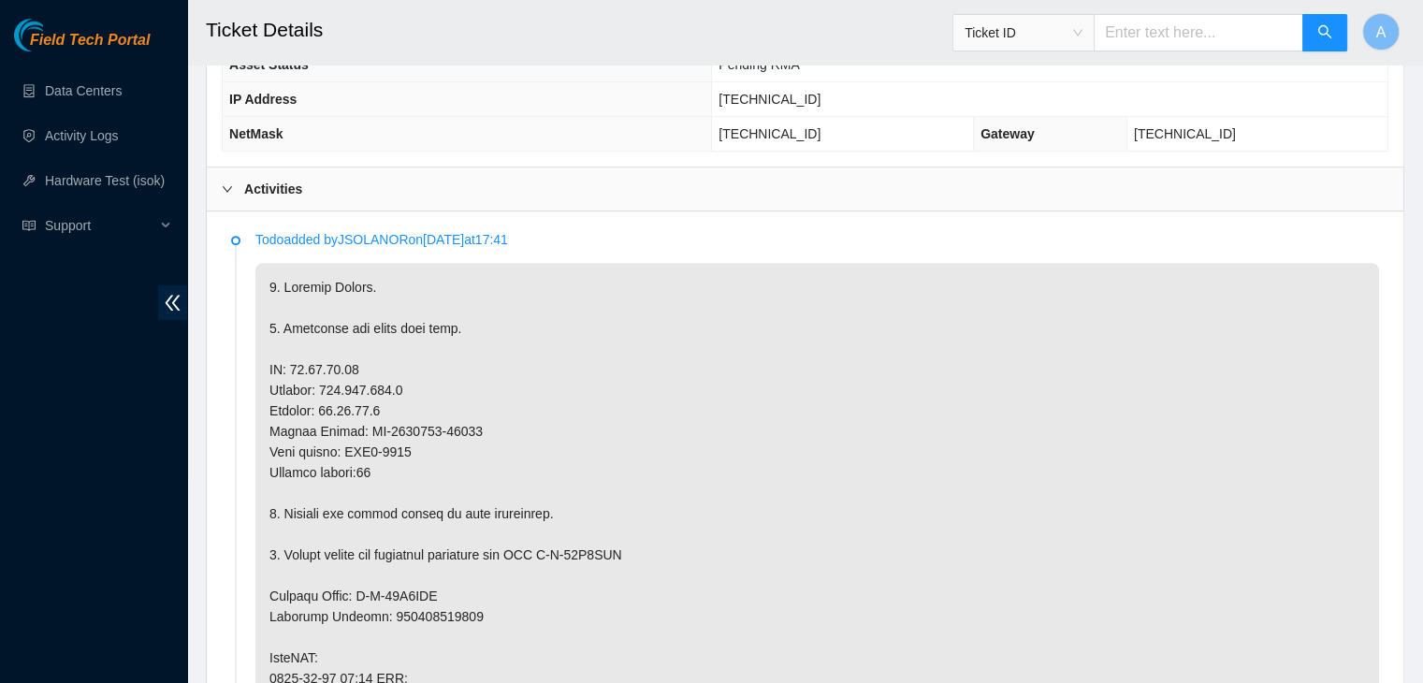
scroll to position [861, 0]
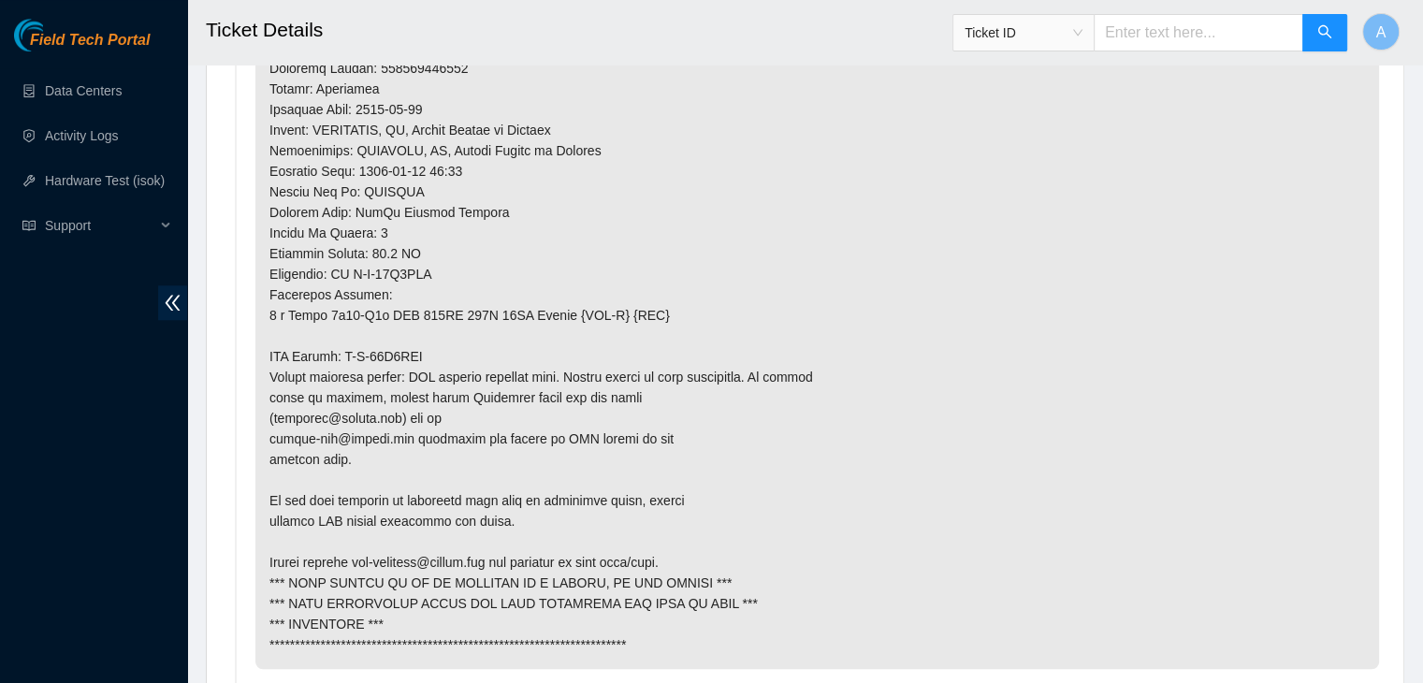
scroll to position [1538, 0]
click at [643, 334] on p at bounding box center [816, 132] width 1123 height 1078
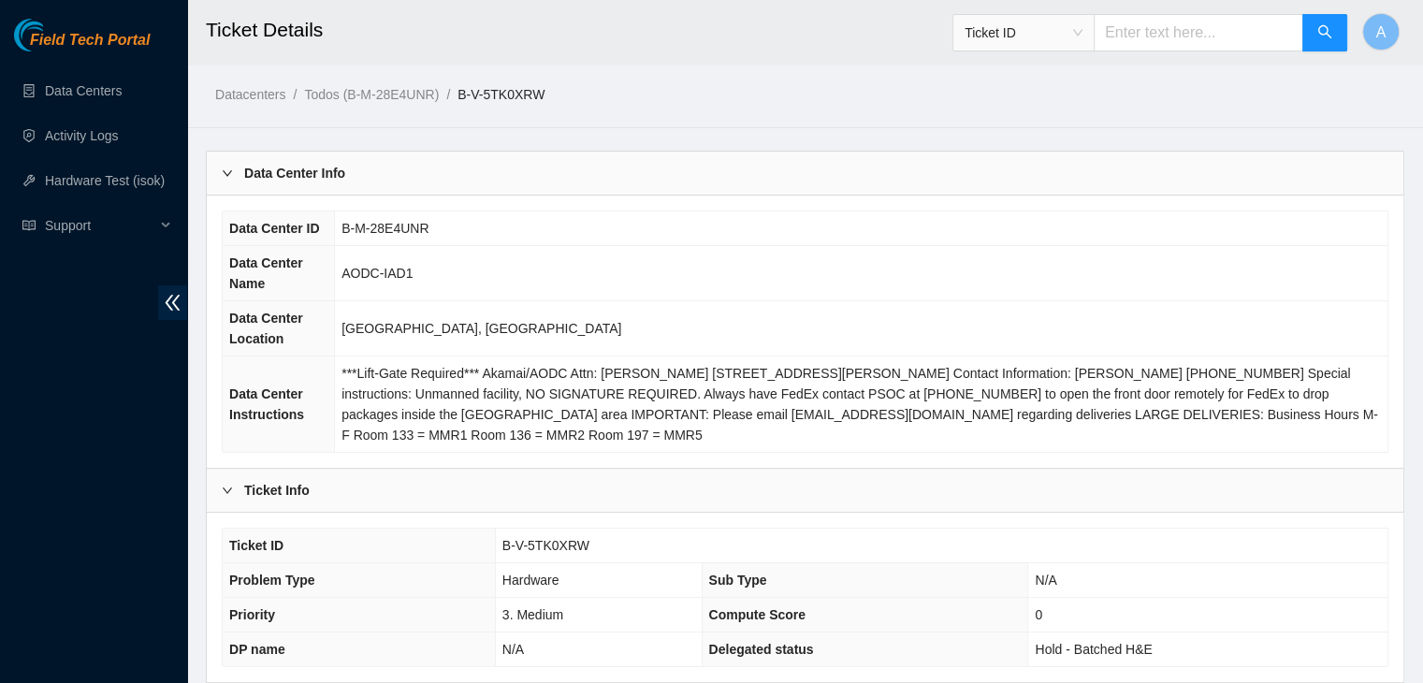
scroll to position [581, 0]
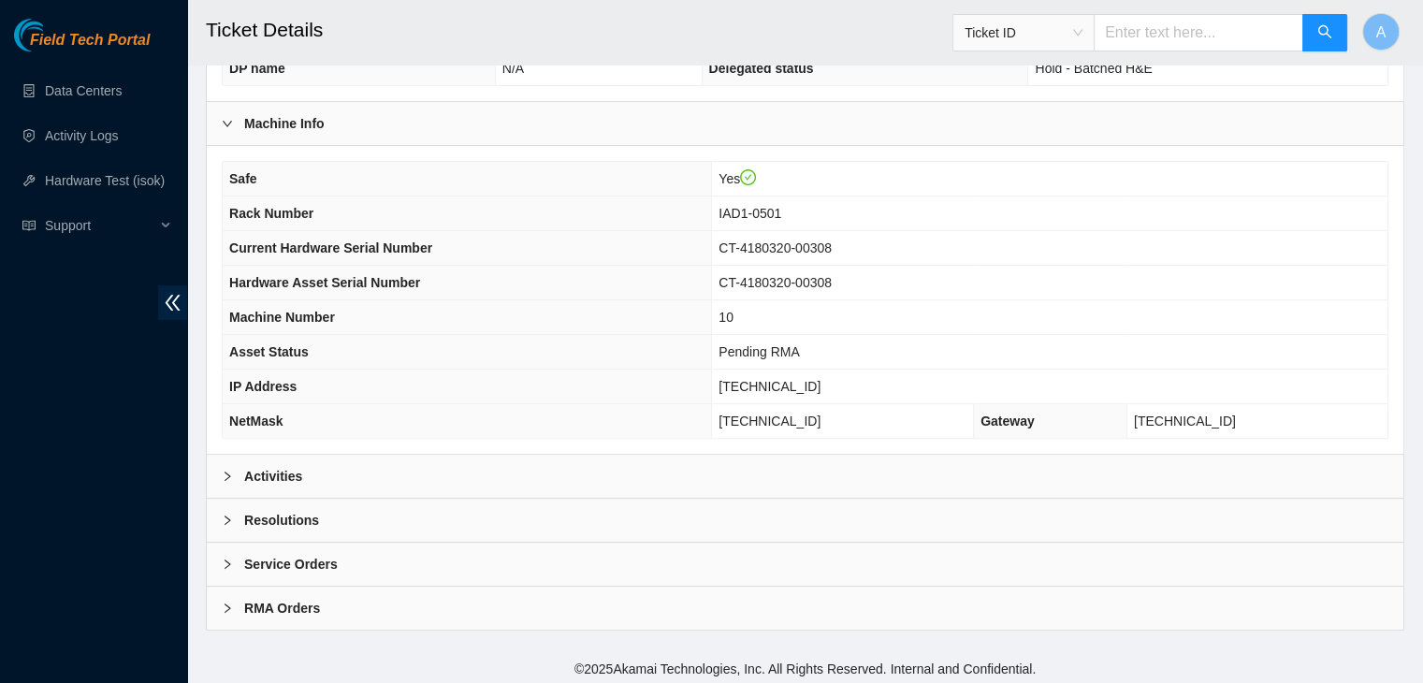
click at [665, 455] on div "Activities" at bounding box center [805, 476] width 1196 height 43
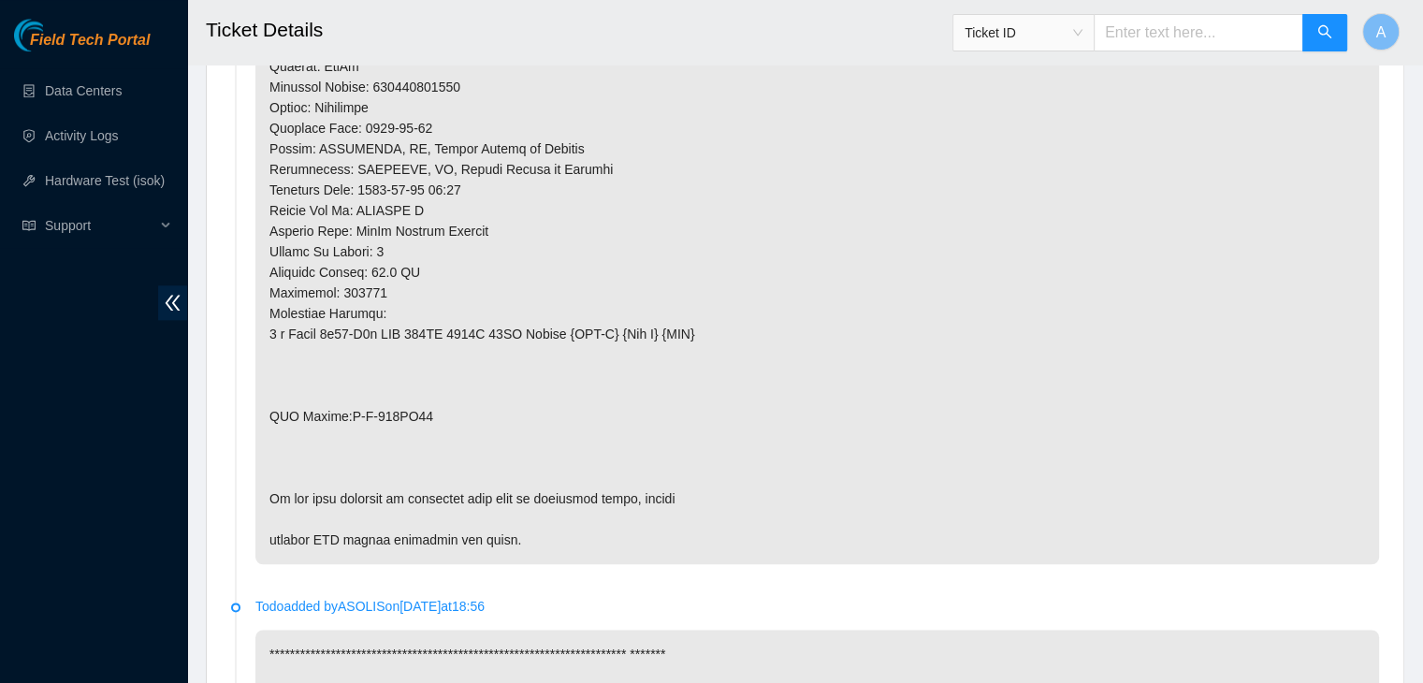
scroll to position [2099, 0]
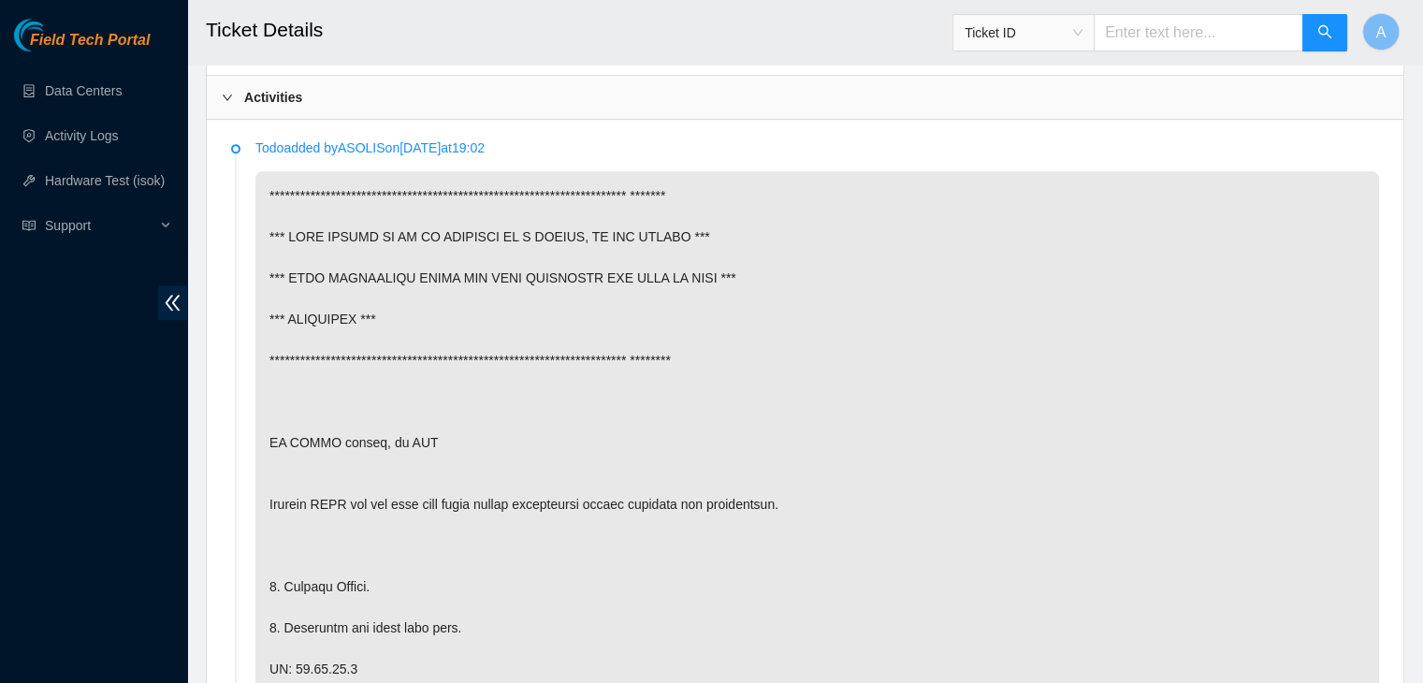
scroll to position [951, 0]
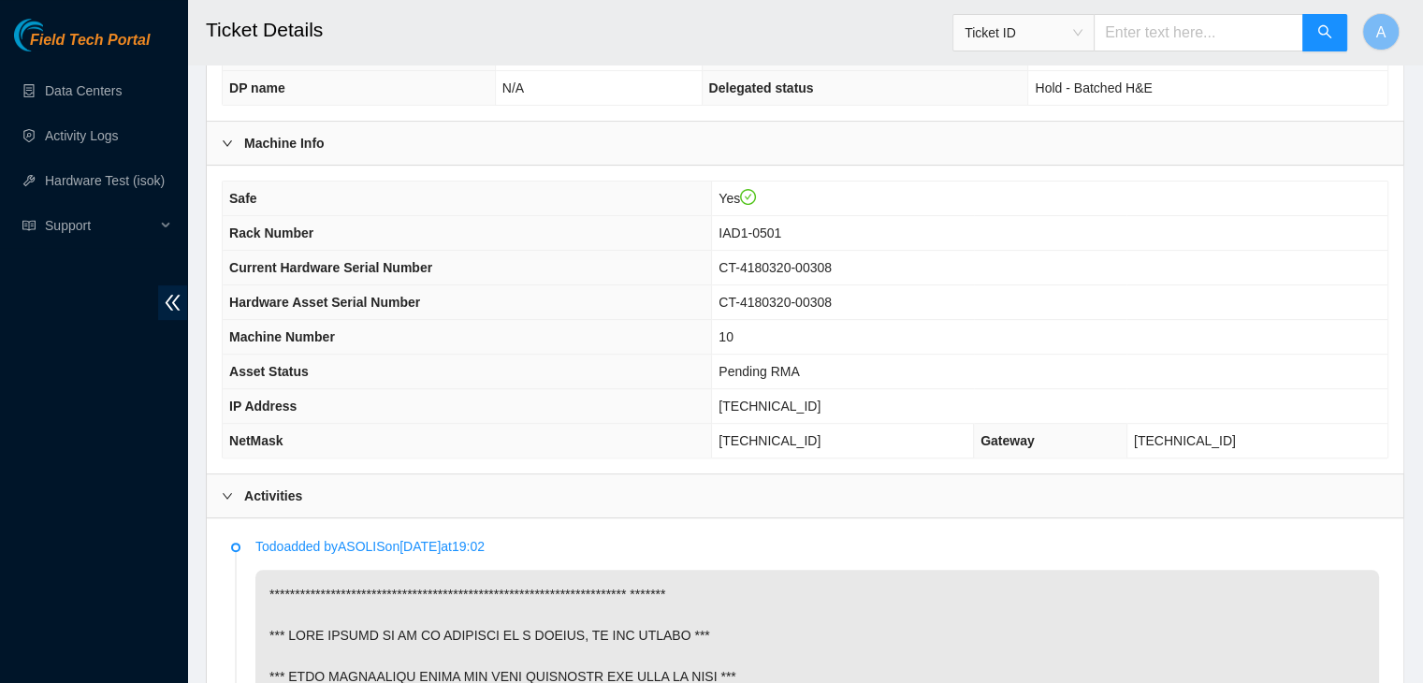
scroll to position [528, 0]
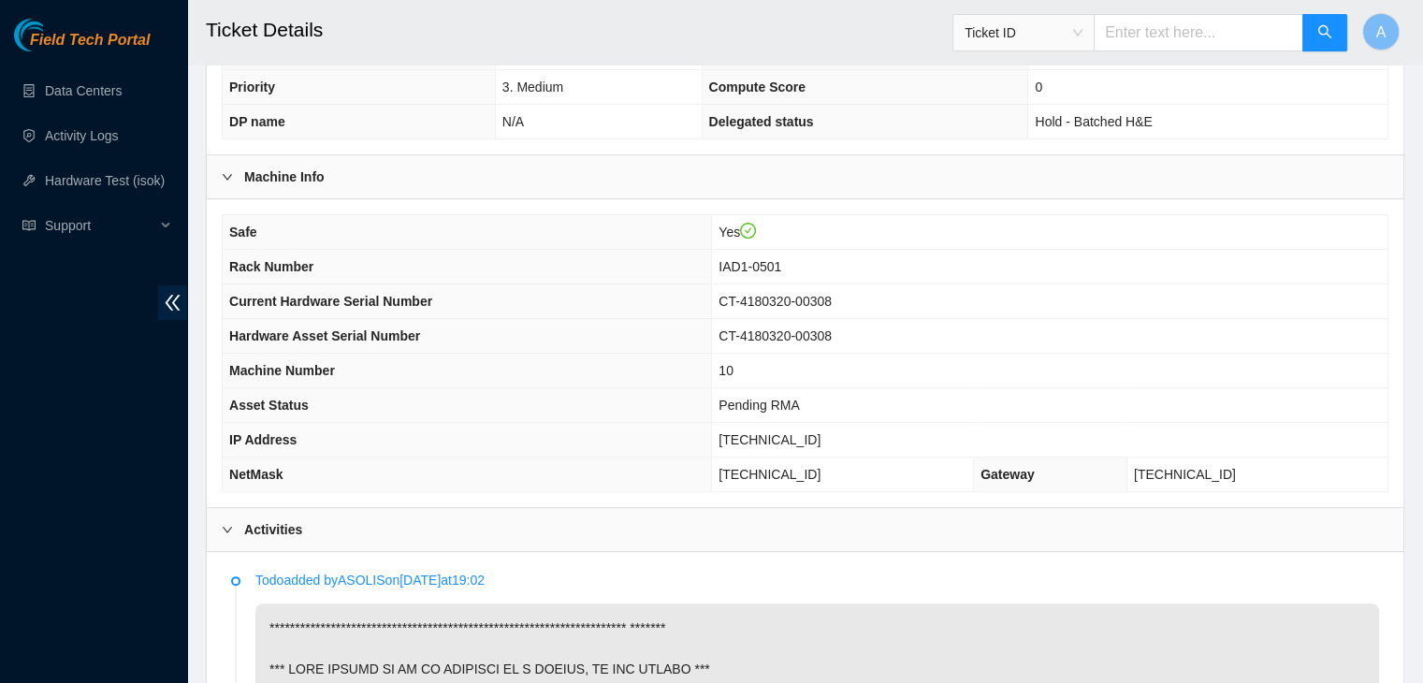
click at [757, 223] on icon "check-circle" at bounding box center [748, 231] width 17 height 17
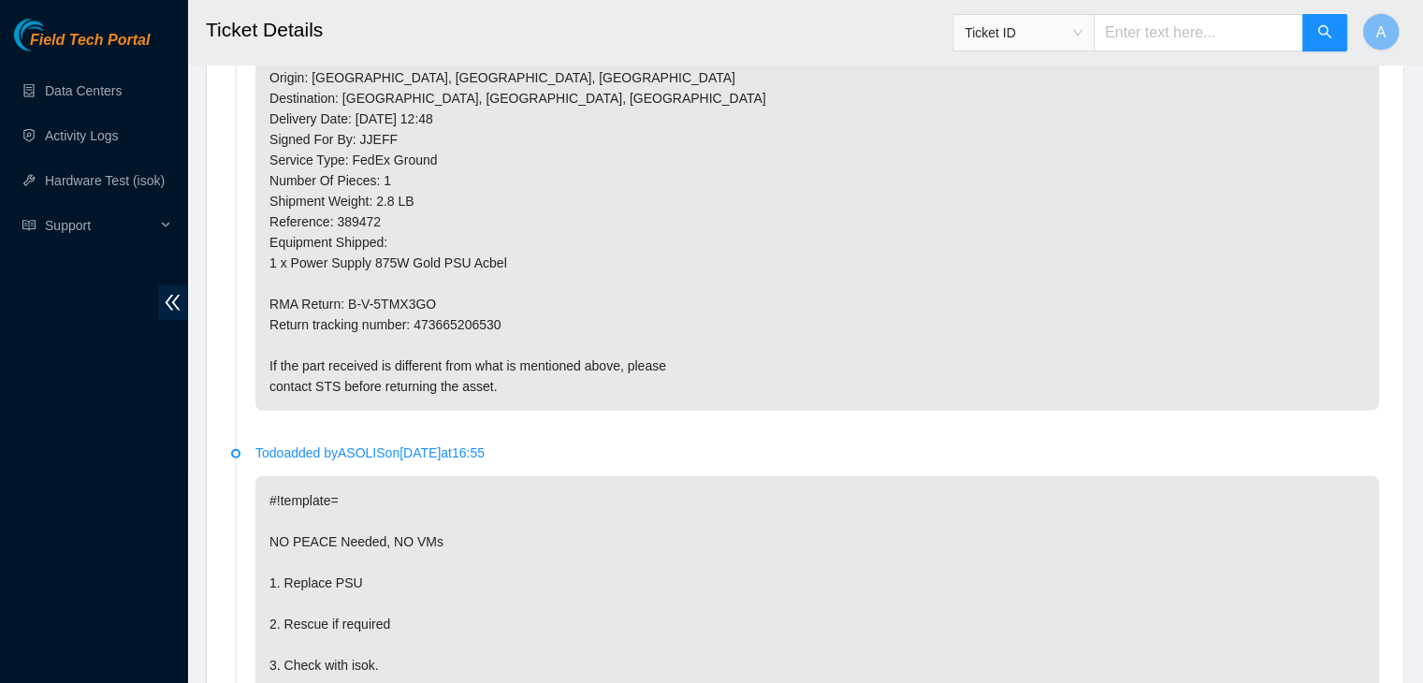
scroll to position [5874, 0]
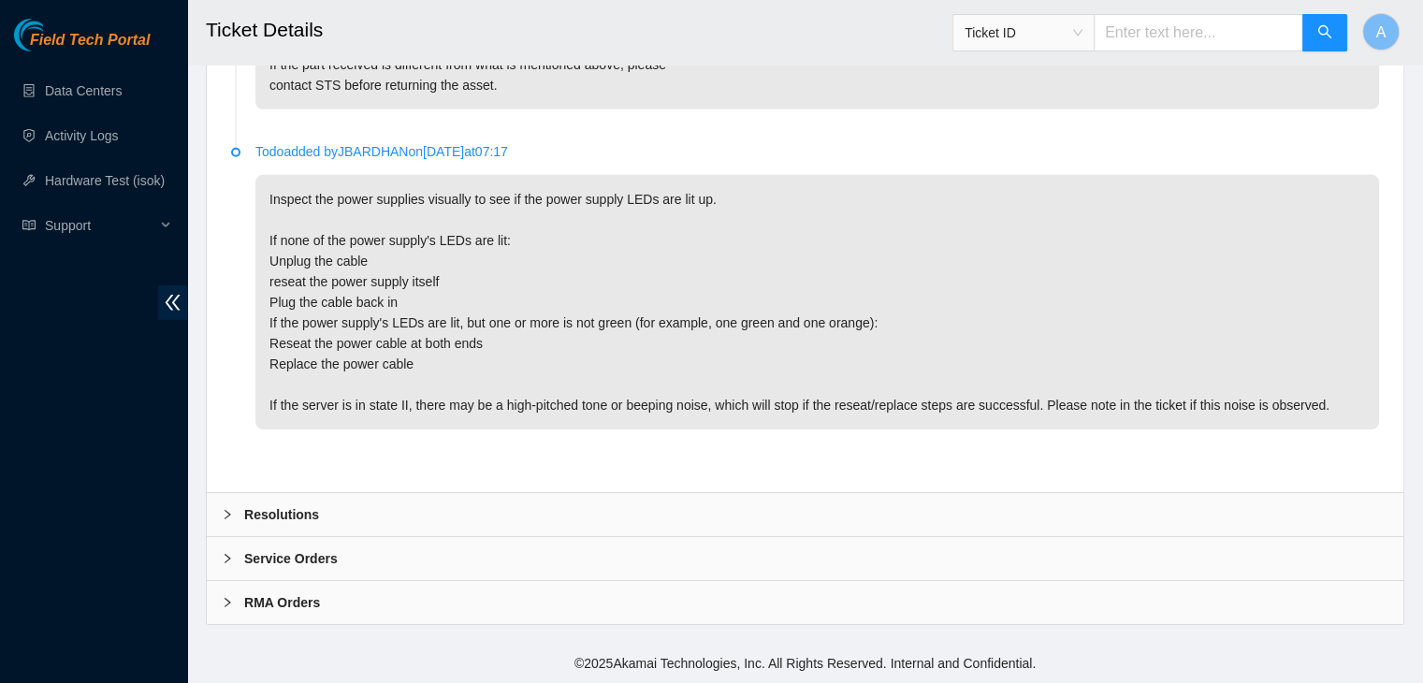
click at [524, 515] on div "Resolutions" at bounding box center [805, 514] width 1196 height 43
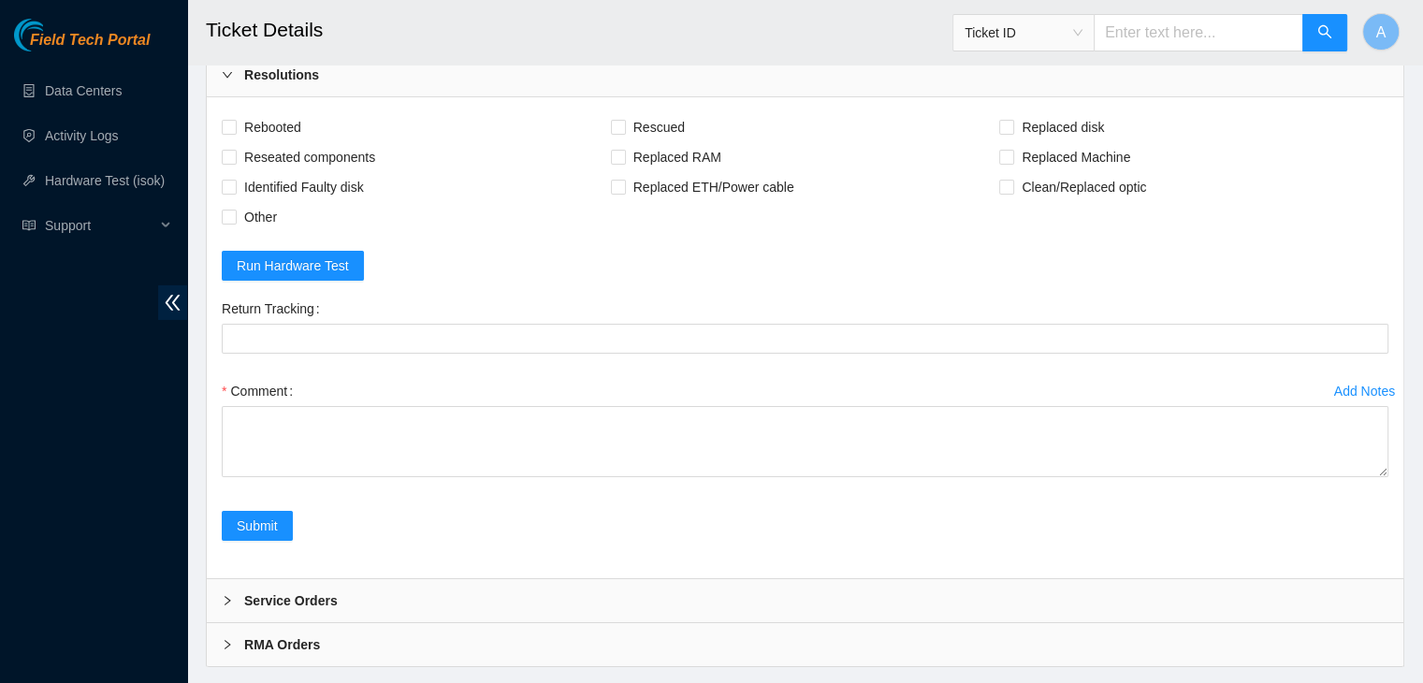
scroll to position [6241, 0]
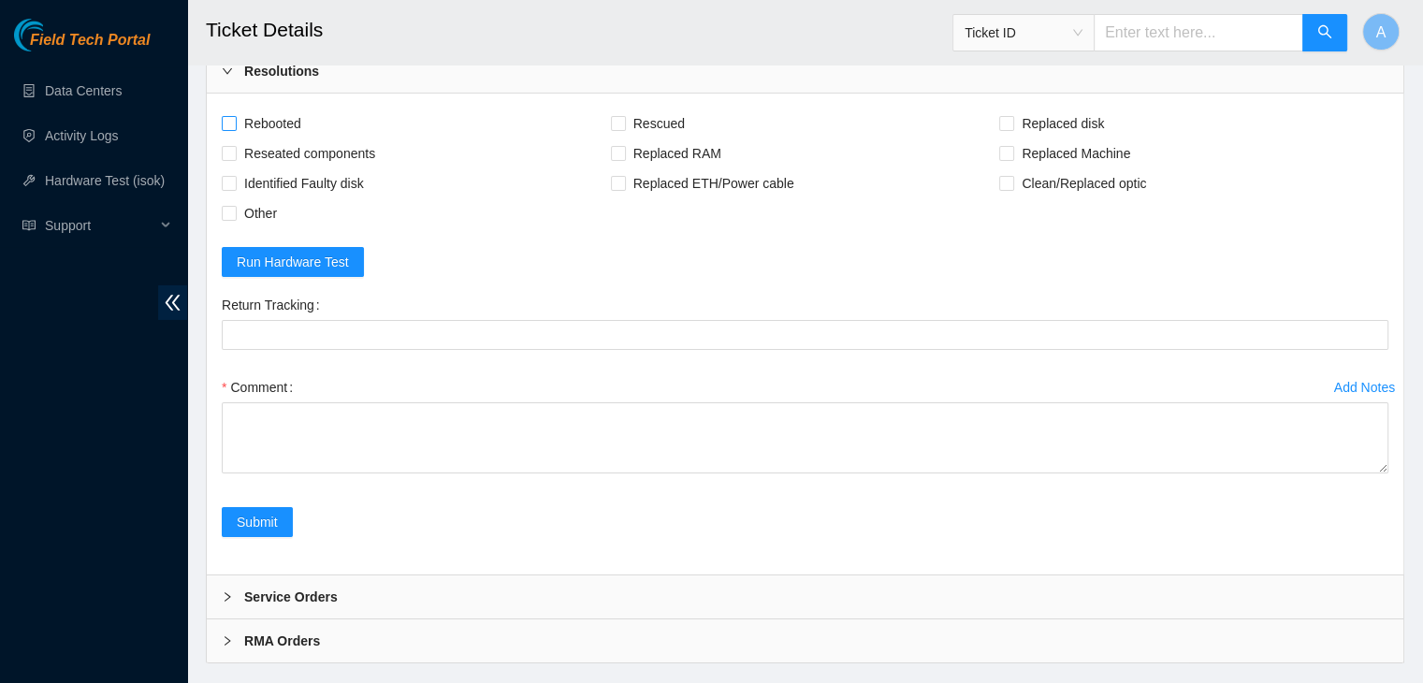
click at [289, 138] on span "Rebooted" at bounding box center [273, 124] width 72 height 30
click at [235, 129] on input "Rebooted" at bounding box center [228, 122] width 13 height 13
checkbox input "true"
click at [302, 168] on span "Reseated components" at bounding box center [310, 153] width 146 height 30
click at [235, 159] on input "Reseated components" at bounding box center [228, 152] width 13 height 13
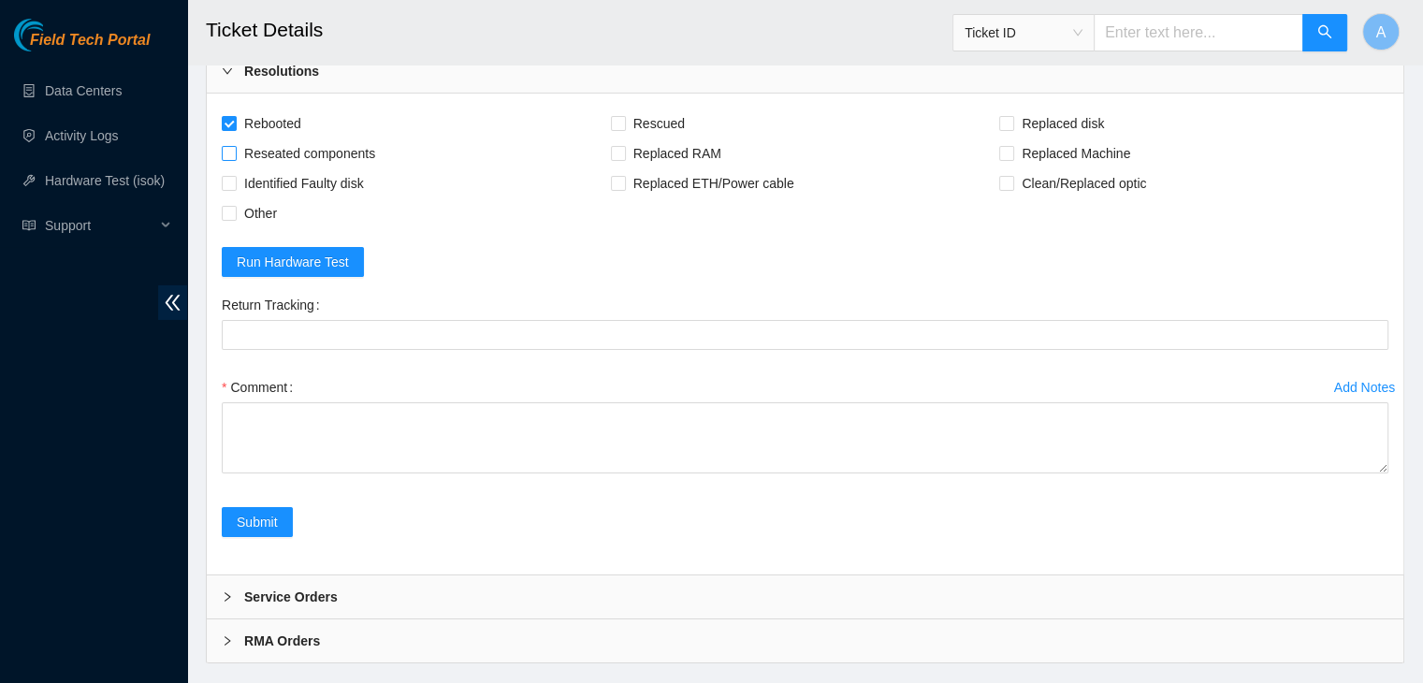
checkbox input "true"
click at [677, 138] on span "Rescued" at bounding box center [659, 124] width 66 height 30
click at [624, 129] on input "Rescued" at bounding box center [617, 122] width 13 height 13
checkbox input "true"
click at [1055, 168] on span "Replaced Machine" at bounding box center [1075, 153] width 123 height 30
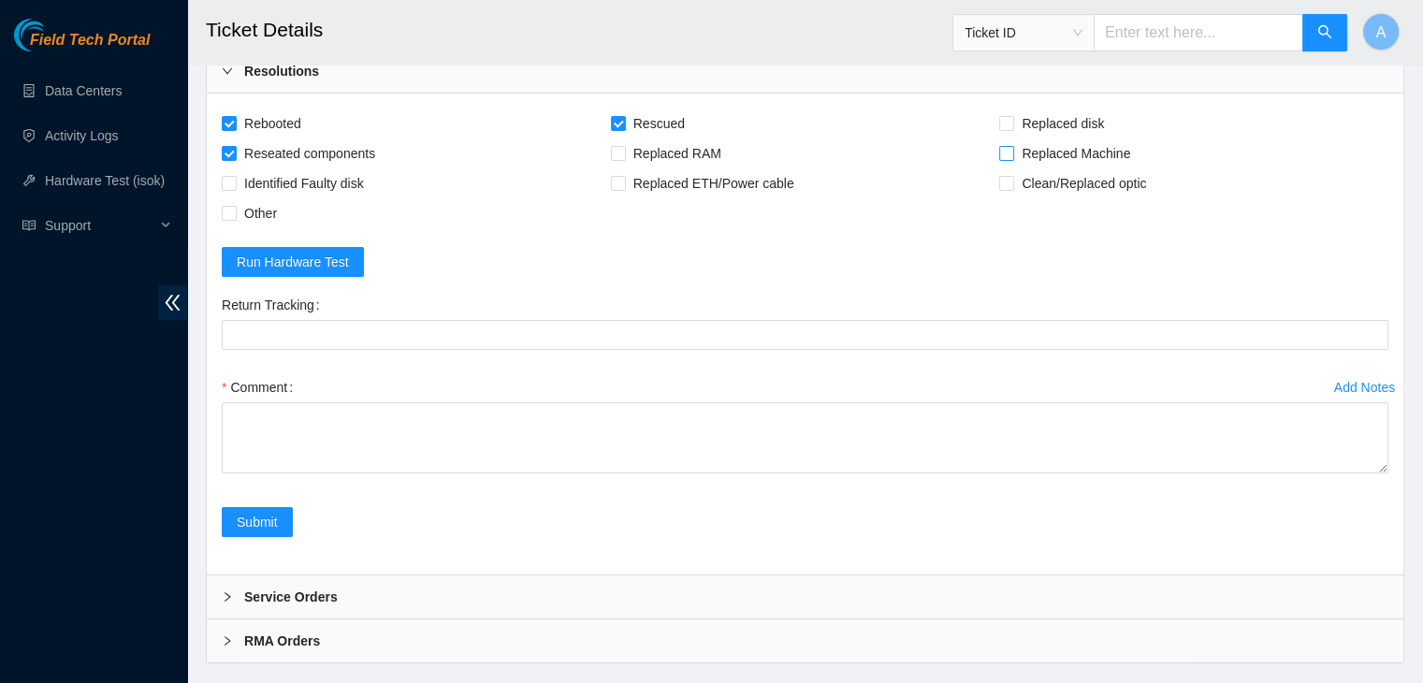
click at [1012, 159] on input "Replaced Machine" at bounding box center [1005, 152] width 13 height 13
checkbox input "true"
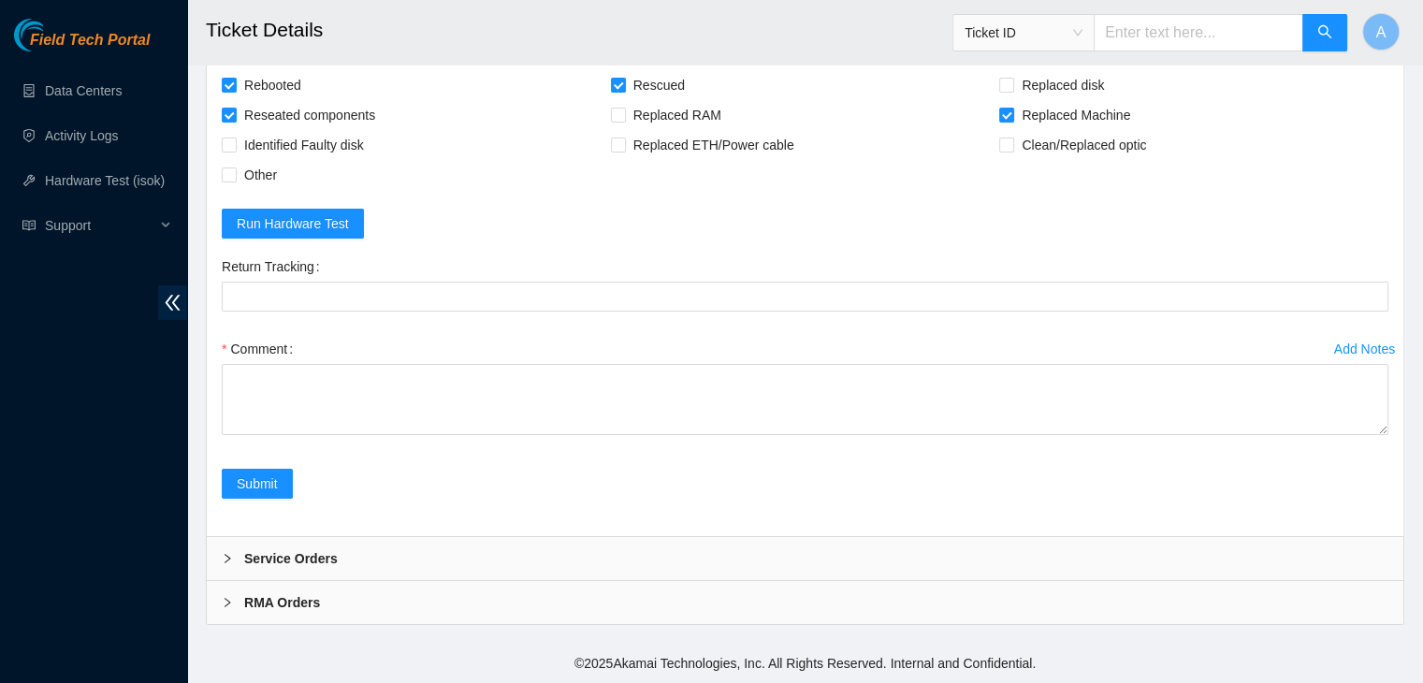
drag, startPoint x: 1385, startPoint y: 431, endPoint x: 1318, endPoint y: 717, distance: 293.1
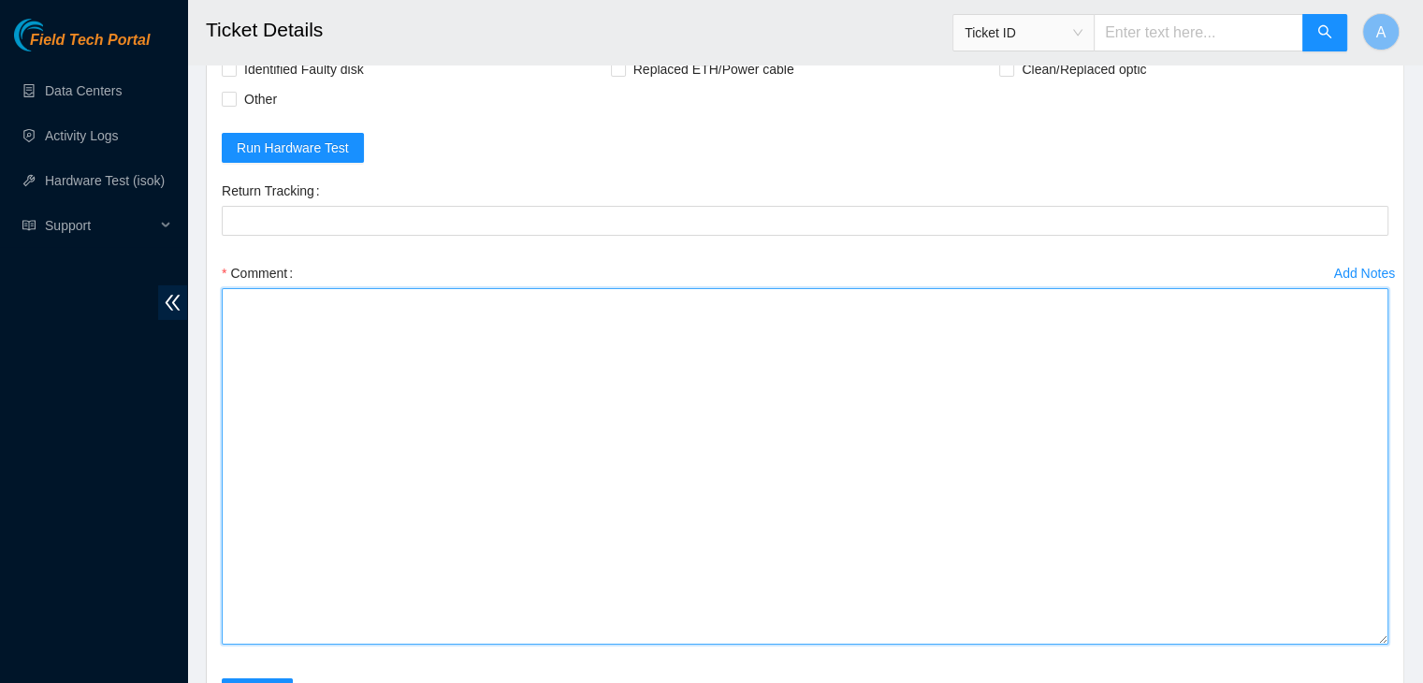
click at [1137, 582] on textarea "Comment" at bounding box center [805, 466] width 1166 height 356
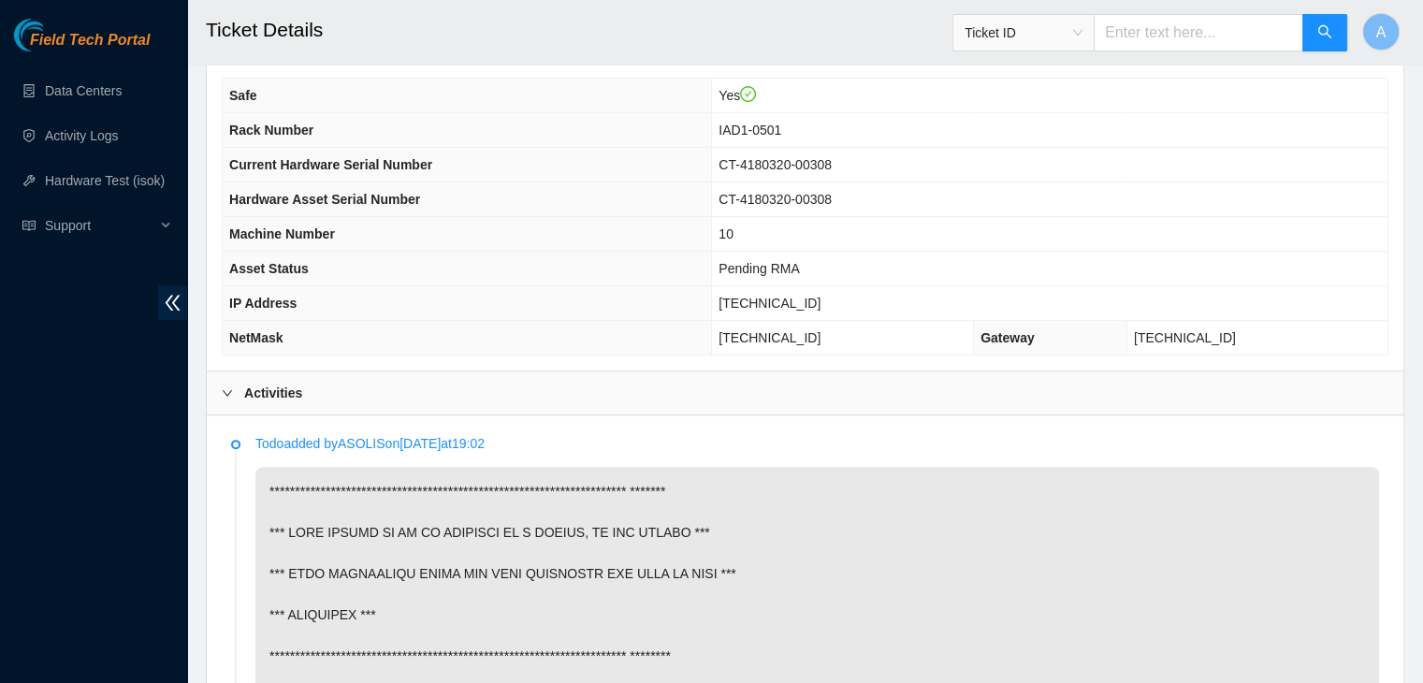
scroll to position [466, 0]
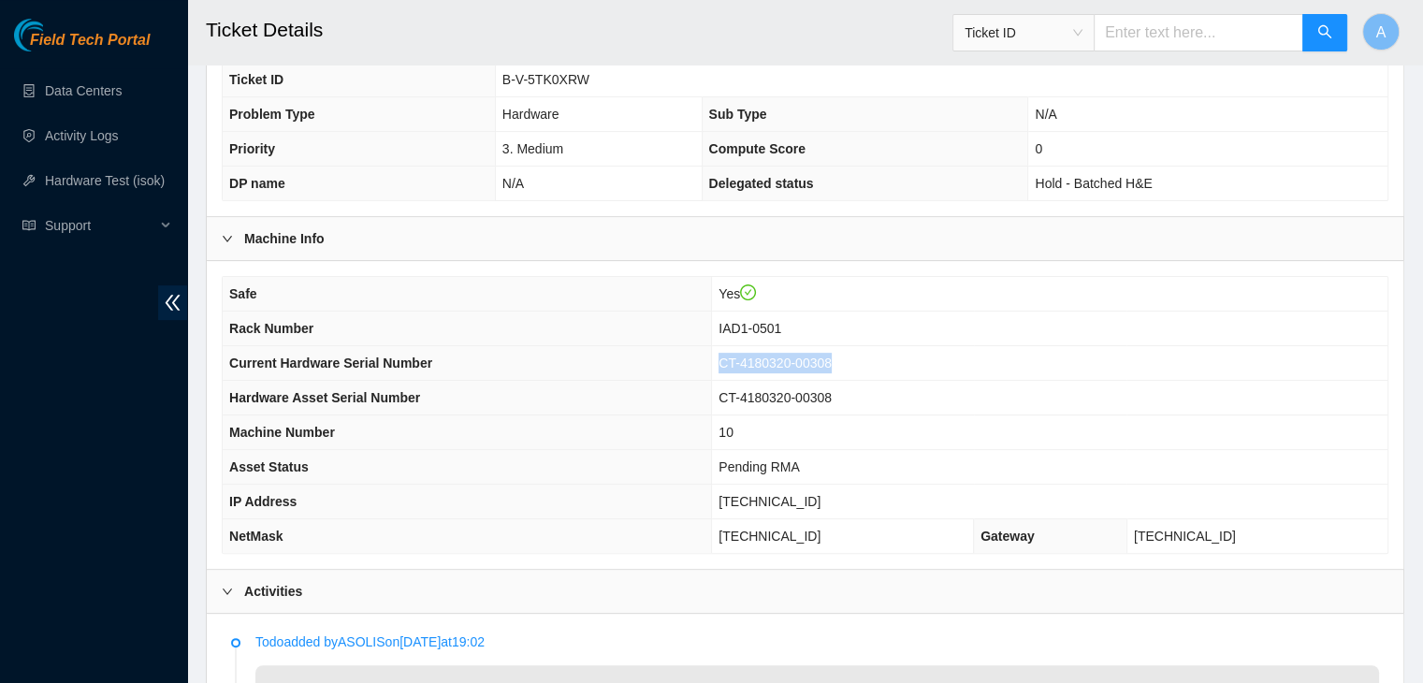
drag, startPoint x: 902, startPoint y: 355, endPoint x: 789, endPoint y: 366, distance: 112.7
click at [789, 366] on td "CT-4180320-00308" at bounding box center [1049, 363] width 675 height 35
copy span "CT-4180320-00308"
click at [789, 366] on td "CT-4180320-00308" at bounding box center [1049, 363] width 675 height 35
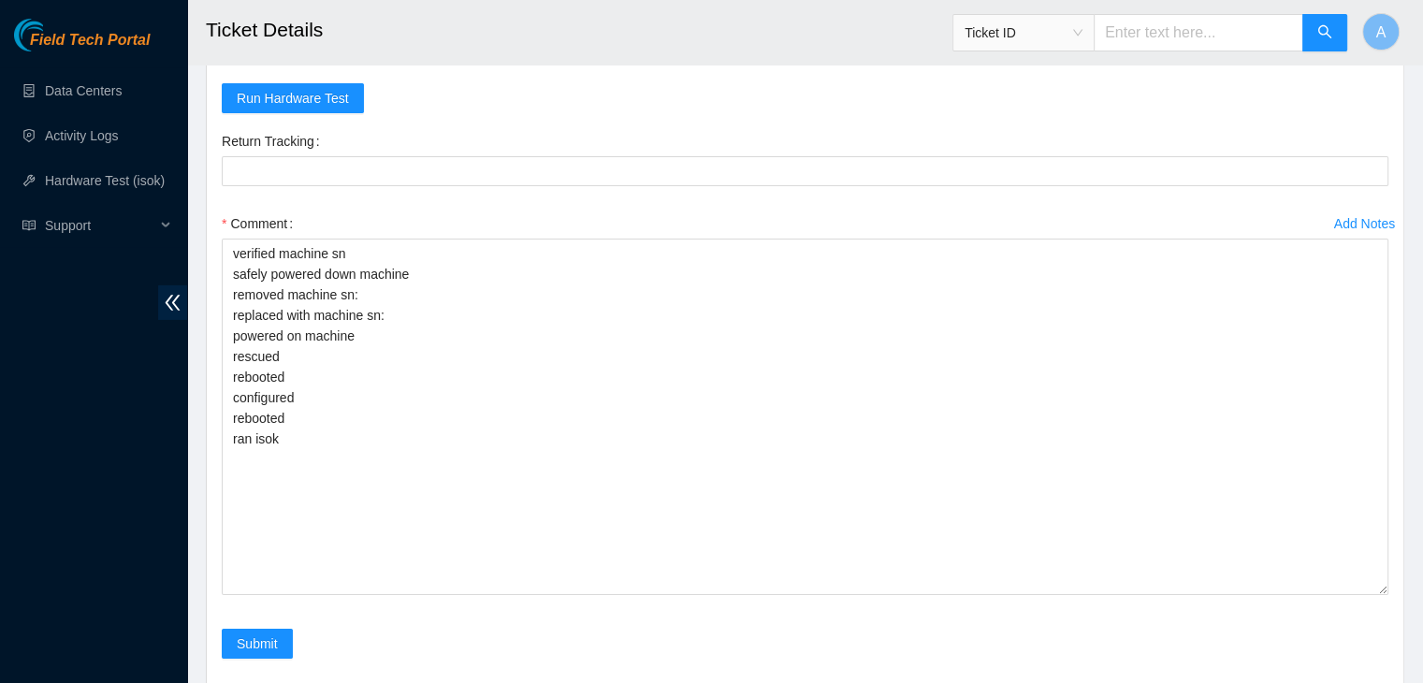
scroll to position [6401, 0]
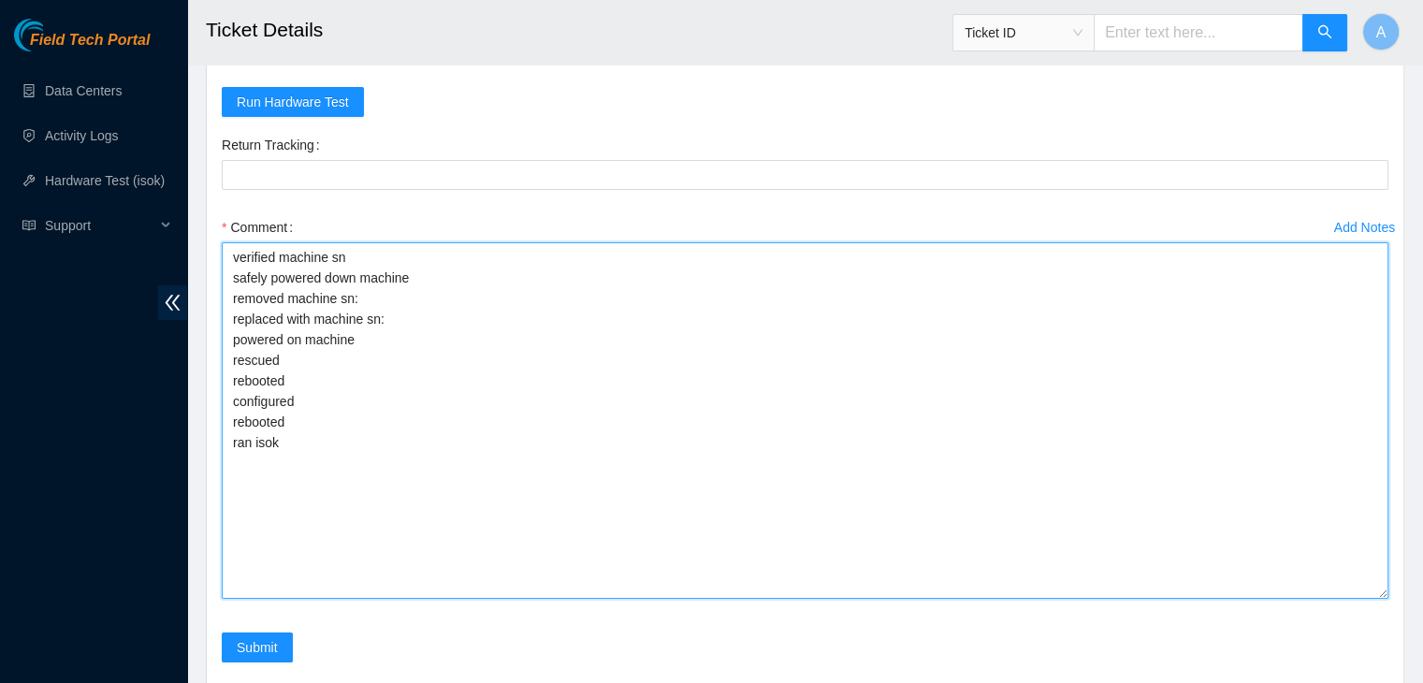
click at [791, 419] on textarea "verified machine sn safely powered down machine removed machine sn: replaced wi…" at bounding box center [805, 420] width 1166 height 356
paste textarea "CT-4180320-00308"
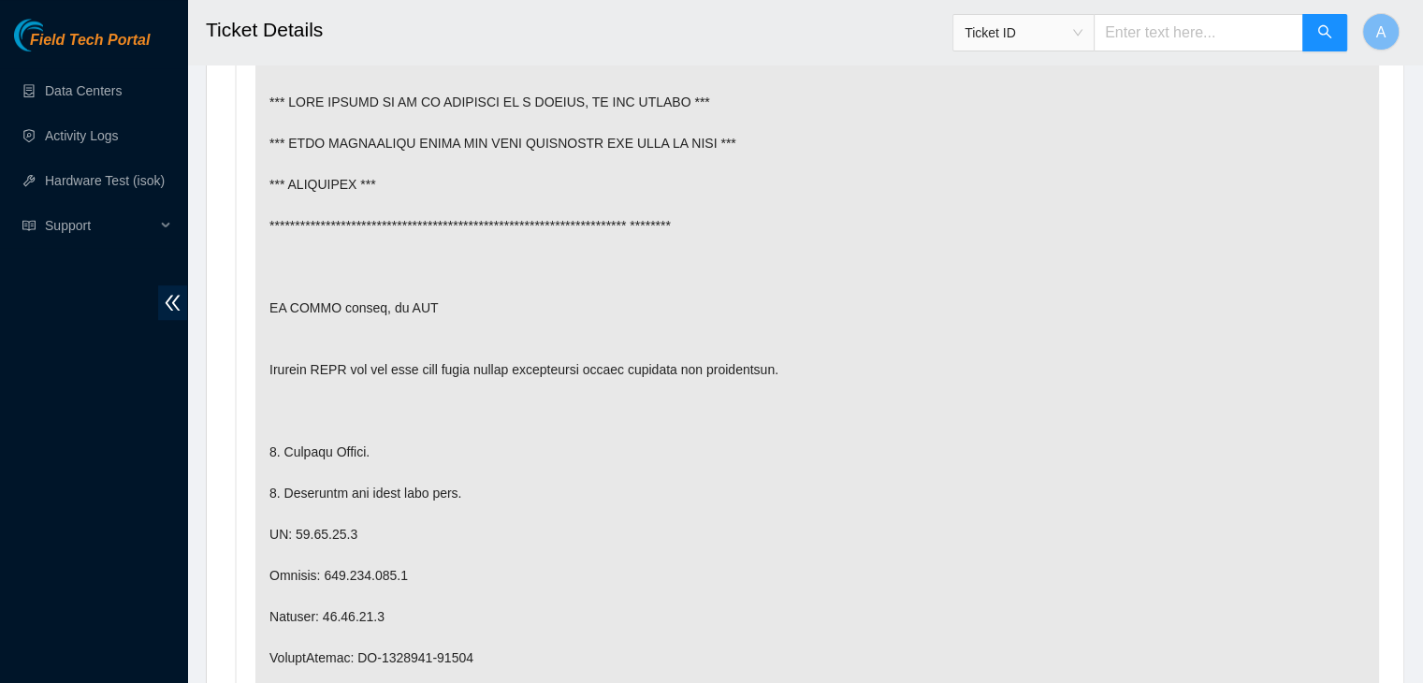
scroll to position [1093, 0]
drag, startPoint x: 475, startPoint y: 658, endPoint x: 355, endPoint y: 656, distance: 119.7
copy p "CT-4210528-00171"
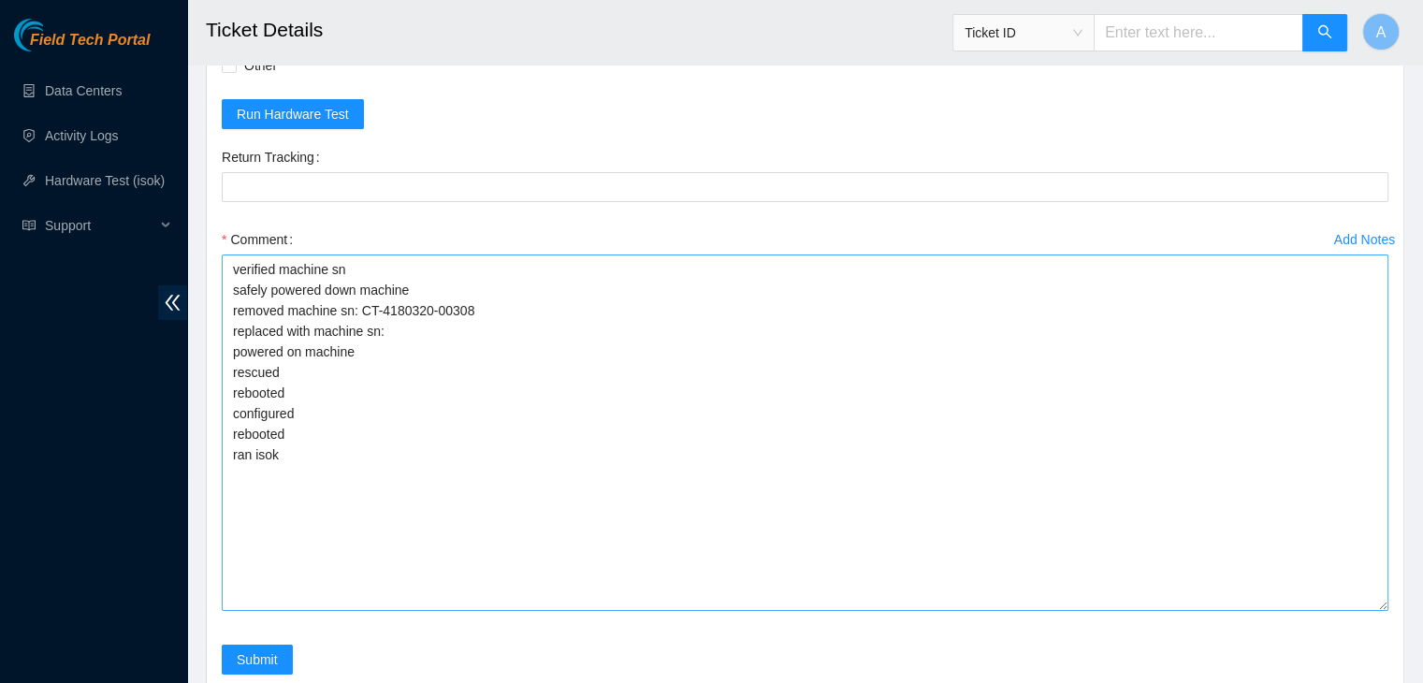
scroll to position [6391, 0]
click at [598, 427] on textarea "verified machine sn safely powered down machine removed machine sn: CT-4180320-…" at bounding box center [805, 431] width 1166 height 356
paste textarea "CT-4210528-00171"
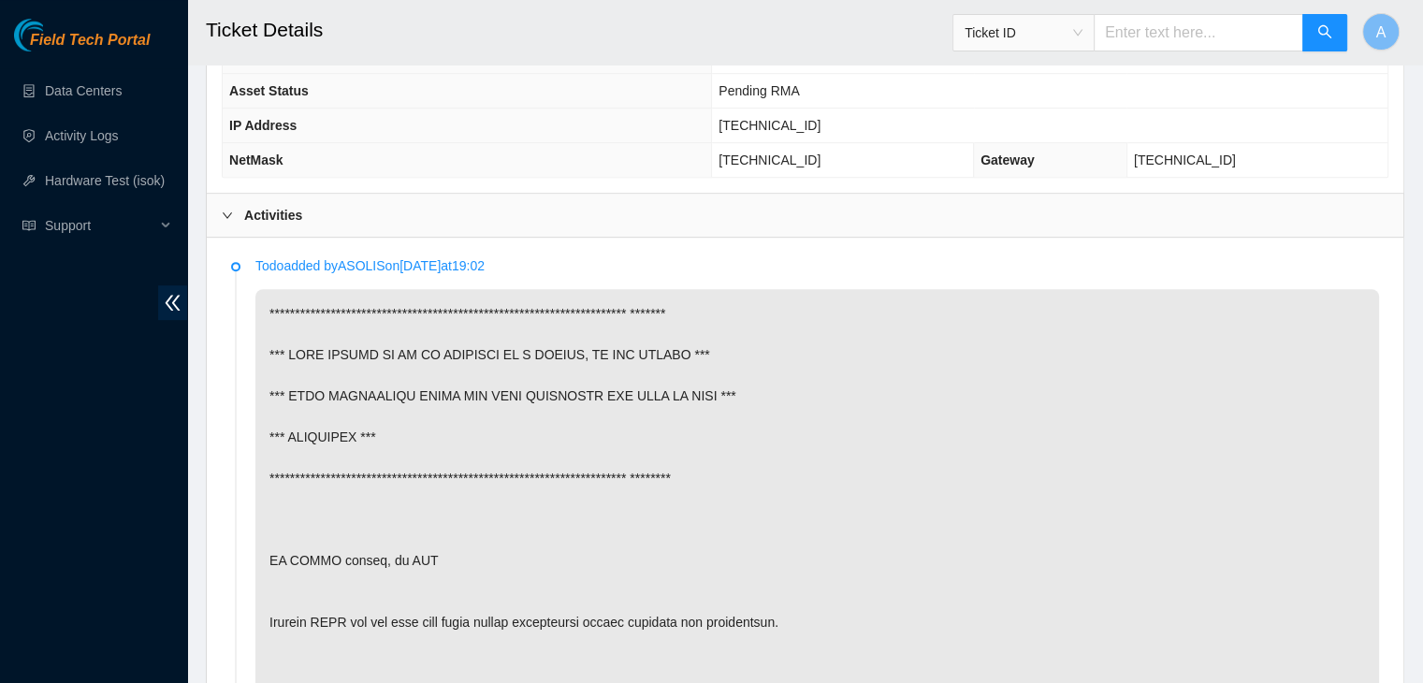
scroll to position [804, 0]
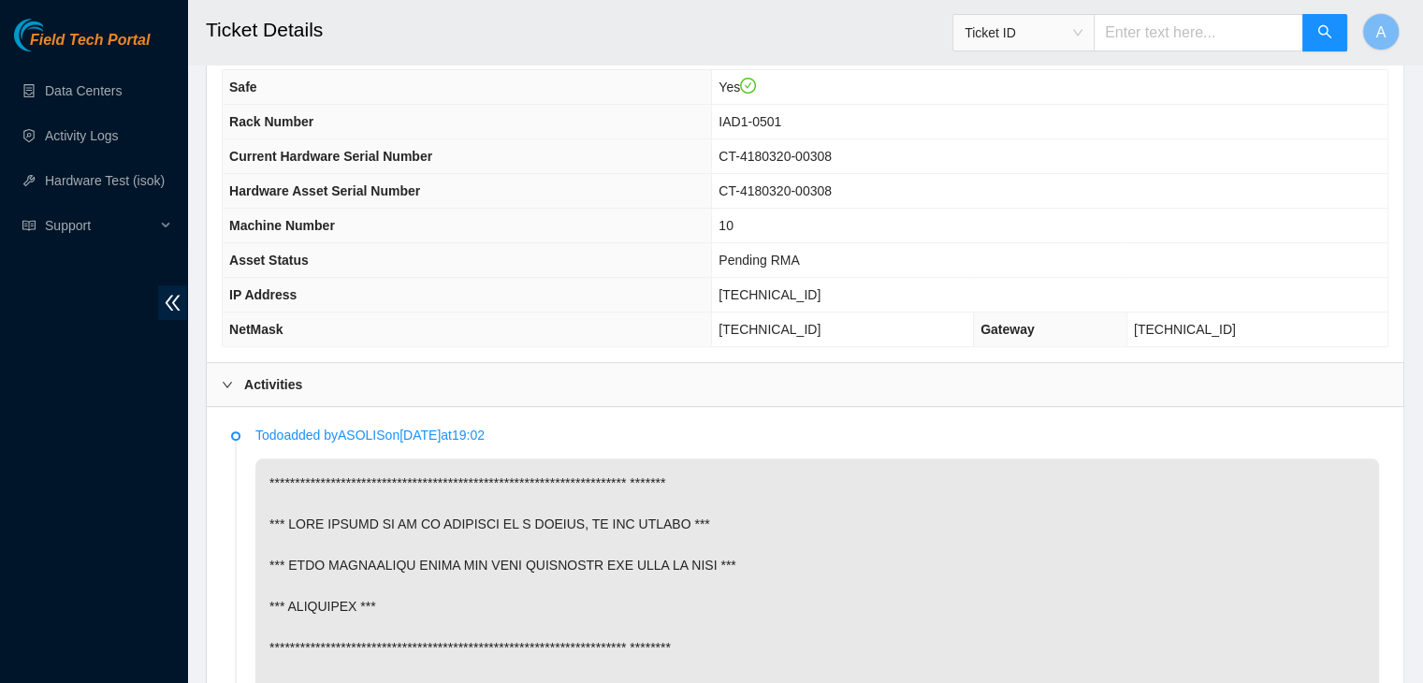
scroll to position [670, 0]
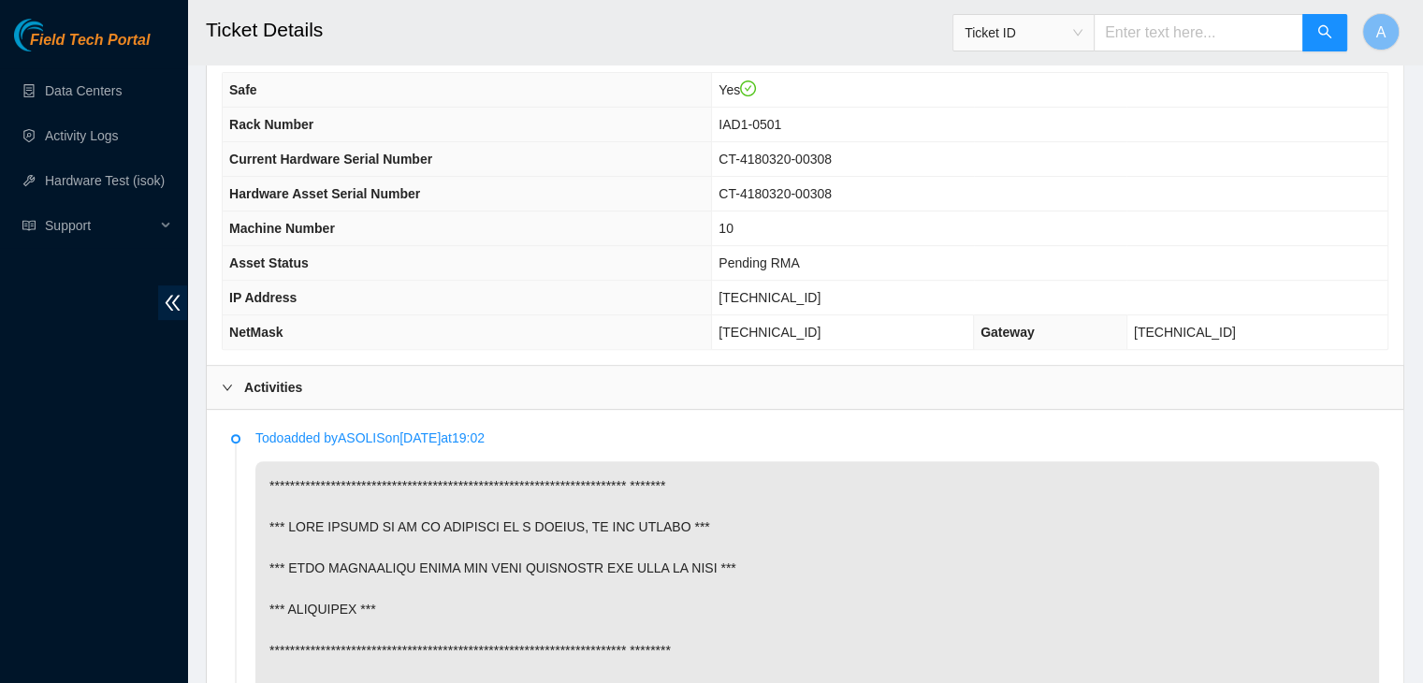
click at [820, 291] on span "[TECHNICAL_ID]" at bounding box center [769, 297] width 102 height 15
copy span "[TECHNICAL_ID]"
click at [820, 291] on span "[TECHNICAL_ID]" at bounding box center [769, 297] width 102 height 15
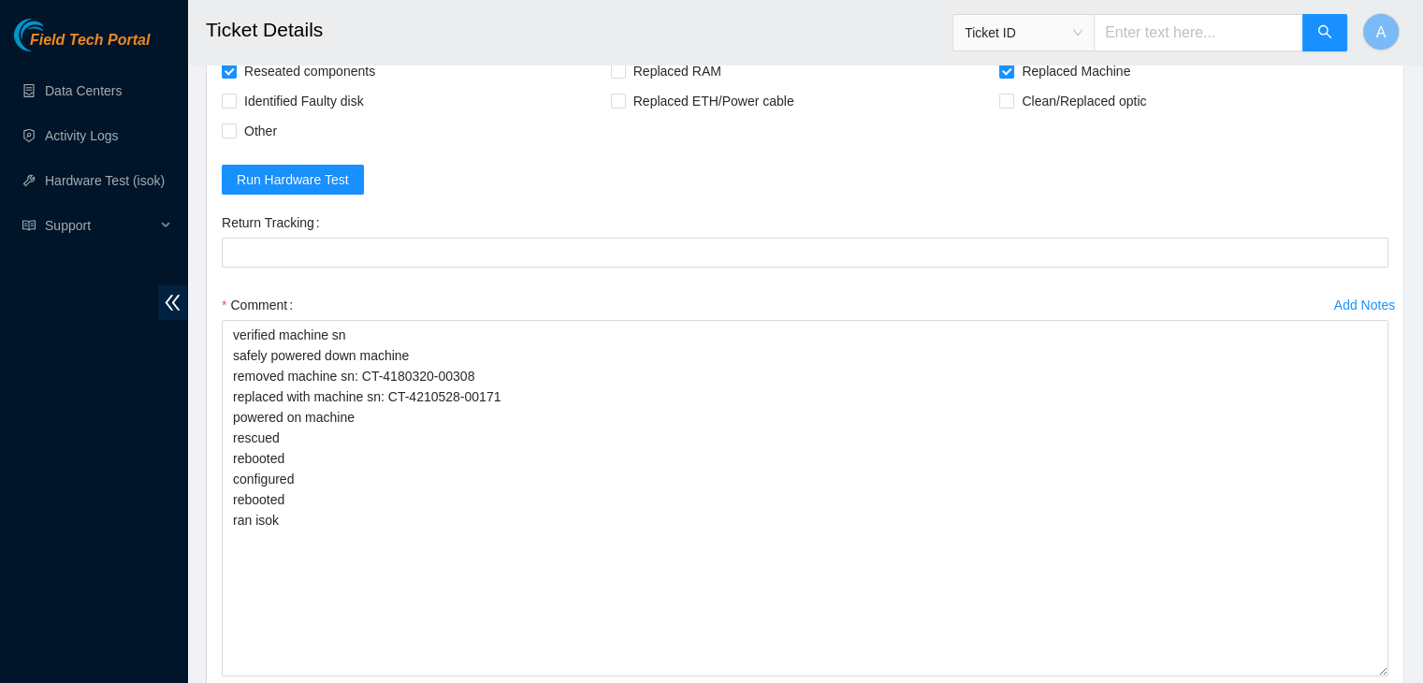
scroll to position [6641, 0]
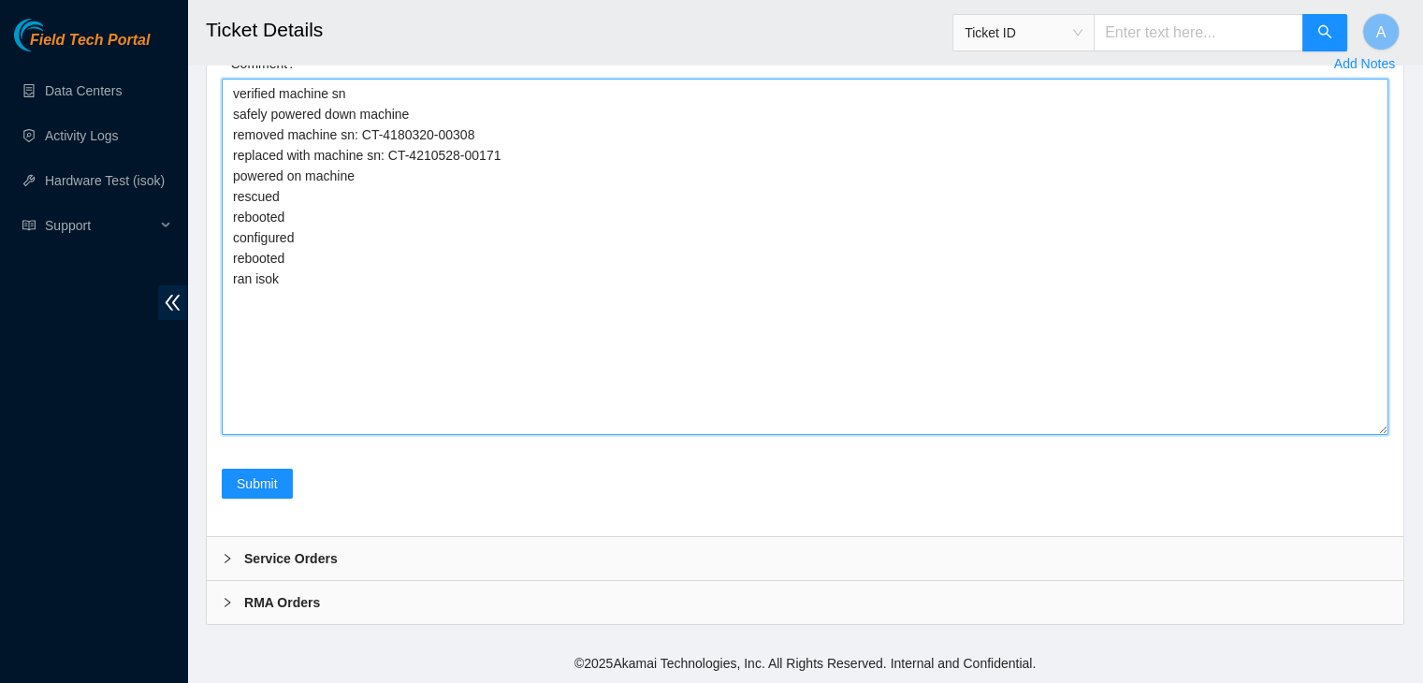
click at [529, 350] on textarea "verified machine sn safely powered down machine removed machine sn: CT-4180320-…" at bounding box center [805, 257] width 1166 height 356
paste textarea "344042 30-09-2025 03:43:54 23.60.90.4 COMPLETE Result Detail Message Ticket ID …"
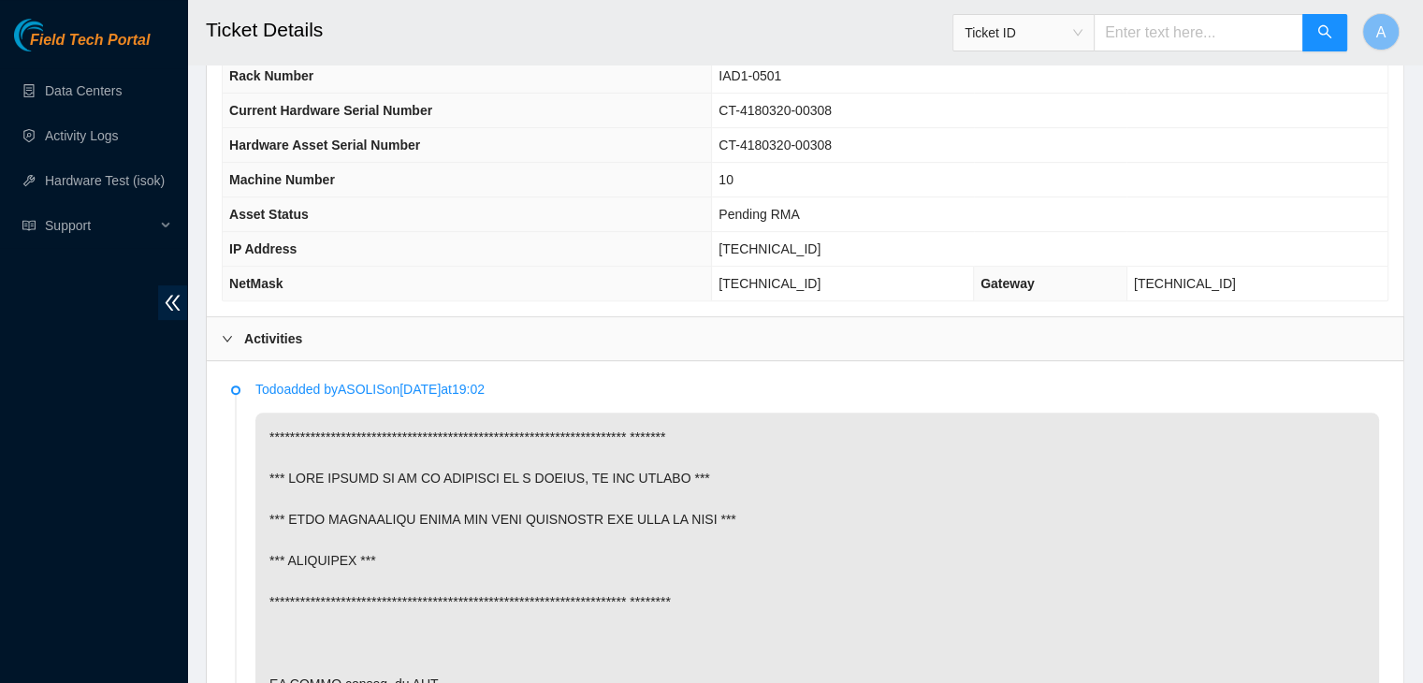
scroll to position [614, 0]
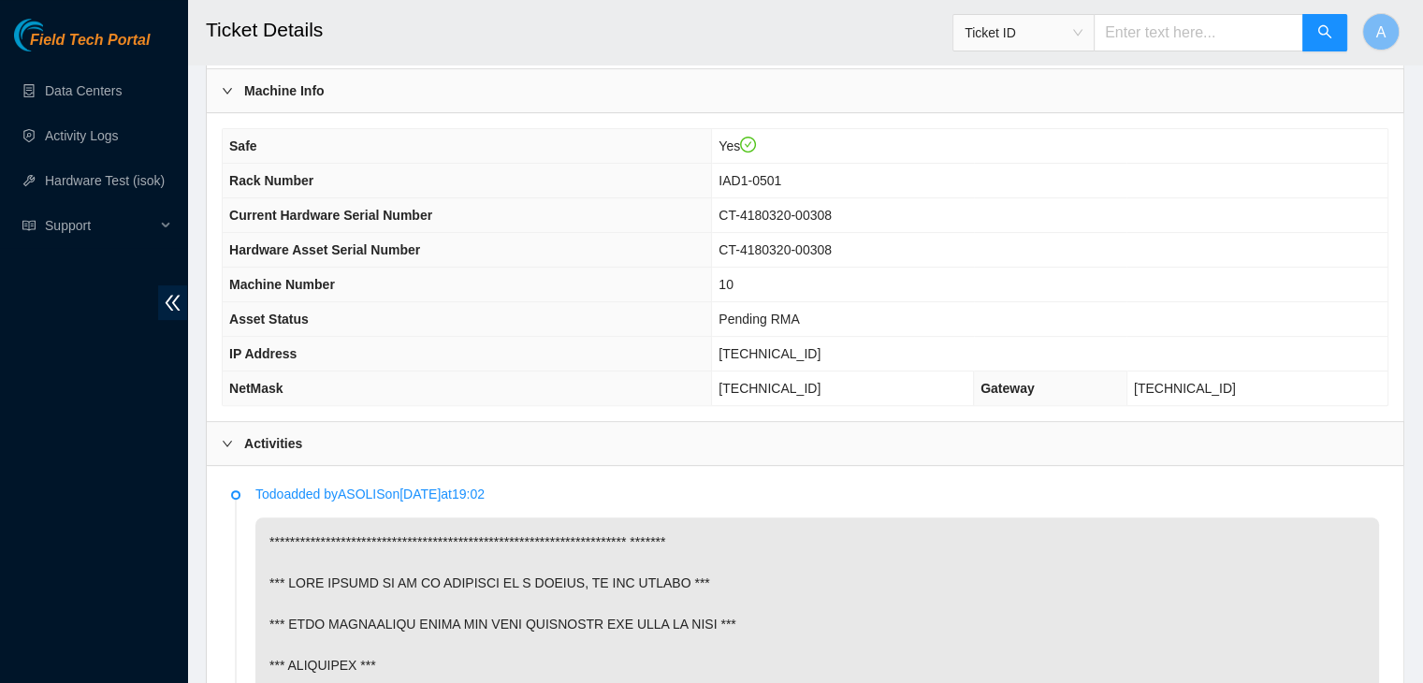
type textarea "verified machine sn safely powered down machine removed machine sn: CT-4180320-…"
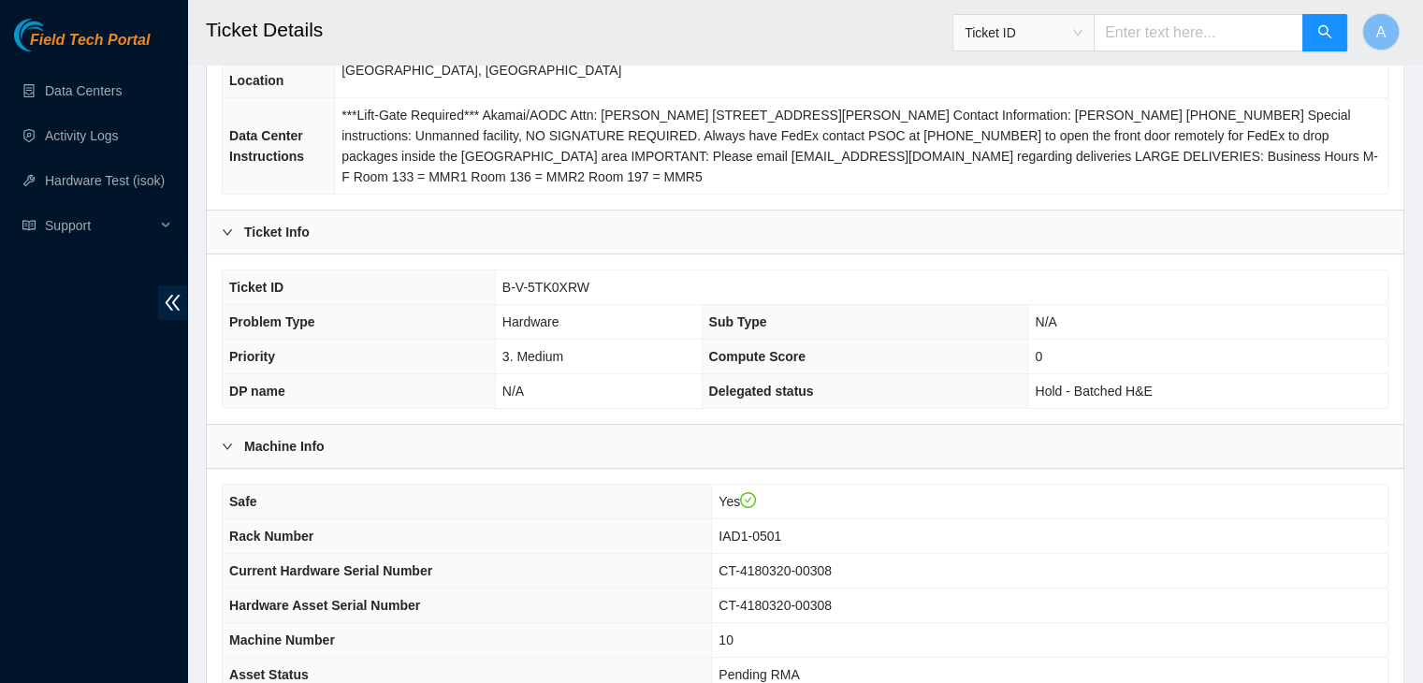
scroll to position [239, 0]
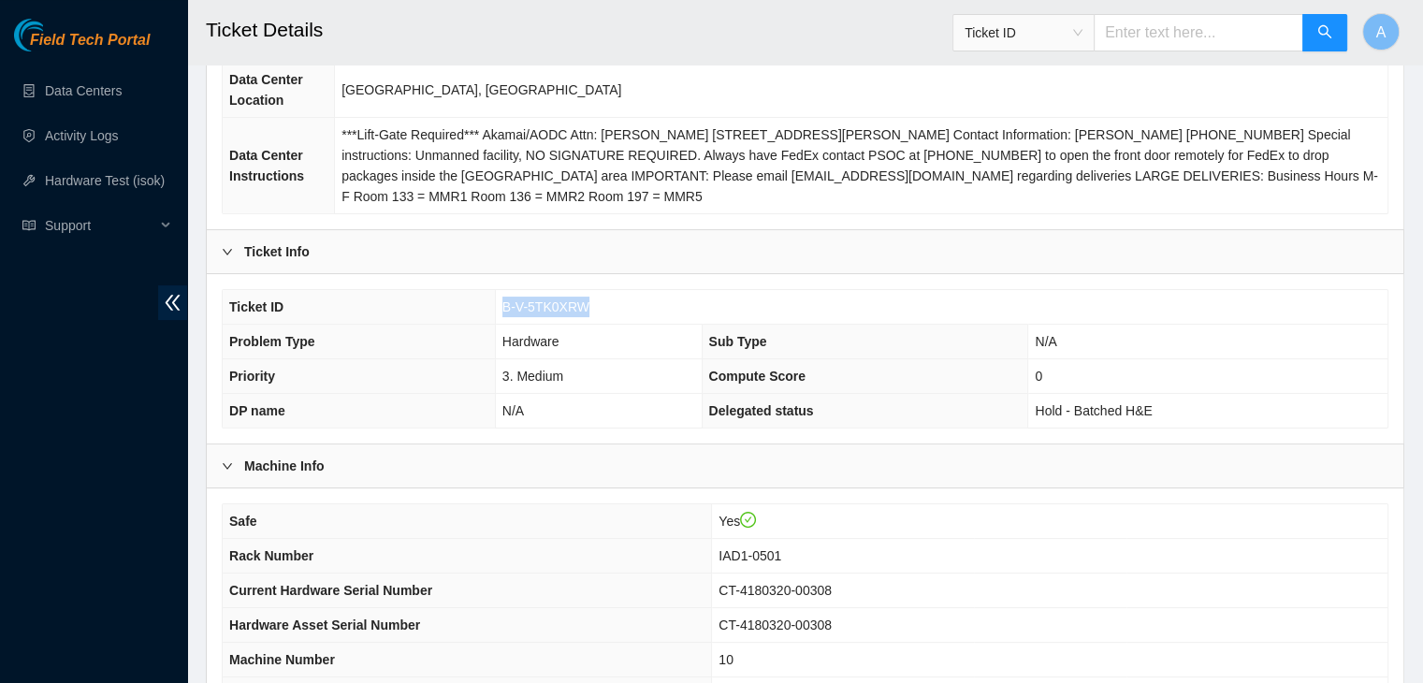
drag, startPoint x: 572, startPoint y: 305, endPoint x: 499, endPoint y: 309, distance: 73.1
click at [499, 309] on td "B-V-5TK0XRW" at bounding box center [941, 307] width 892 height 35
copy span "B-V-5TK0XRW"
click at [499, 309] on td "B-V-5TK0XRW" at bounding box center [941, 307] width 892 height 35
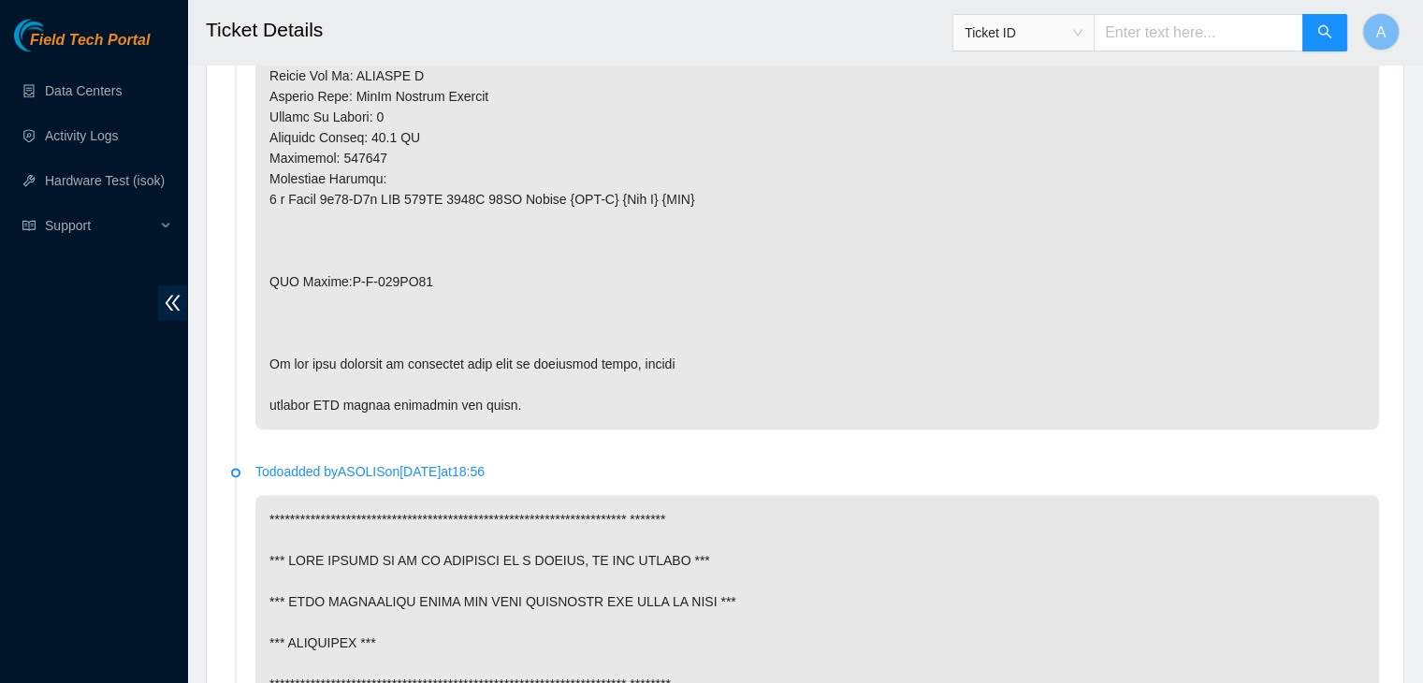
scroll to position [2230, 0]
drag, startPoint x: 428, startPoint y: 278, endPoint x: 342, endPoint y: 280, distance: 86.1
copy p "B-W-155NJ35"
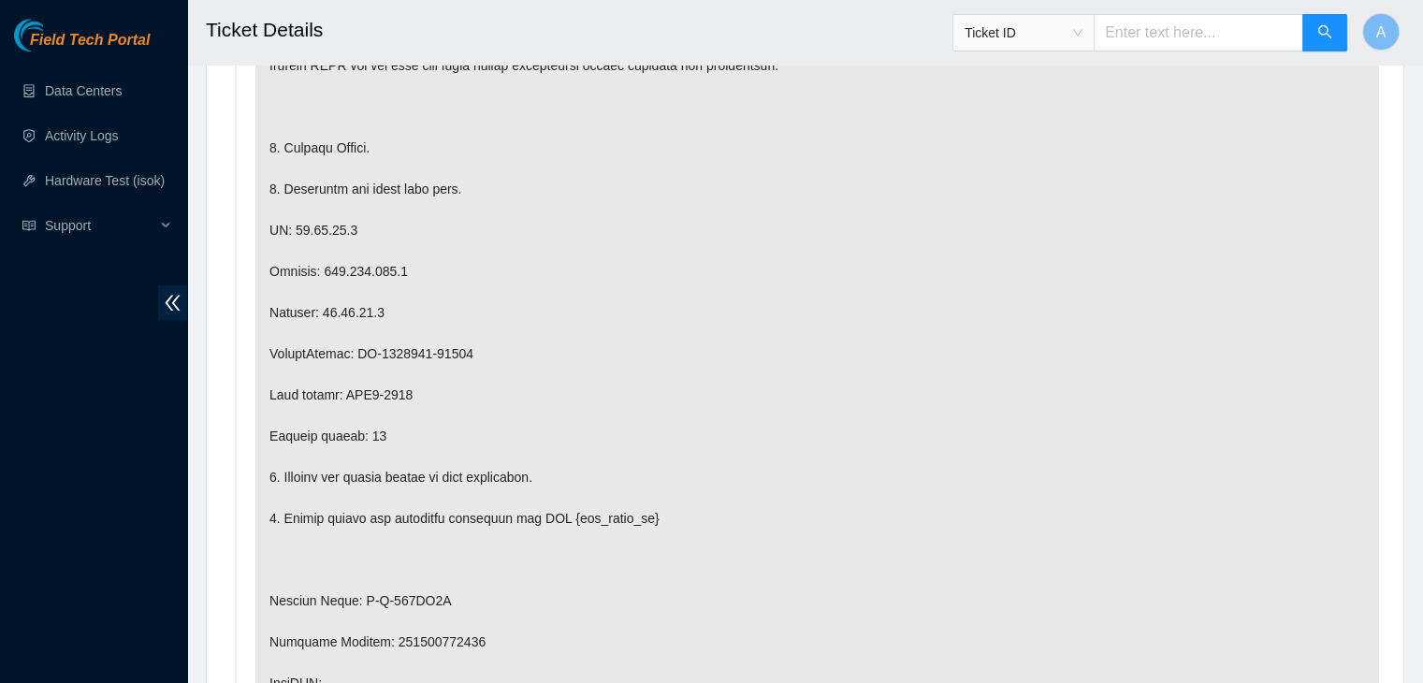
scroll to position [1399, 0]
drag, startPoint x: 472, startPoint y: 353, endPoint x: 354, endPoint y: 352, distance: 118.8
click at [354, 352] on p at bounding box center [816, 497] width 1123 height 1530
copy p "CT-4210528-00171"
click at [354, 352] on p at bounding box center [816, 497] width 1123 height 1530
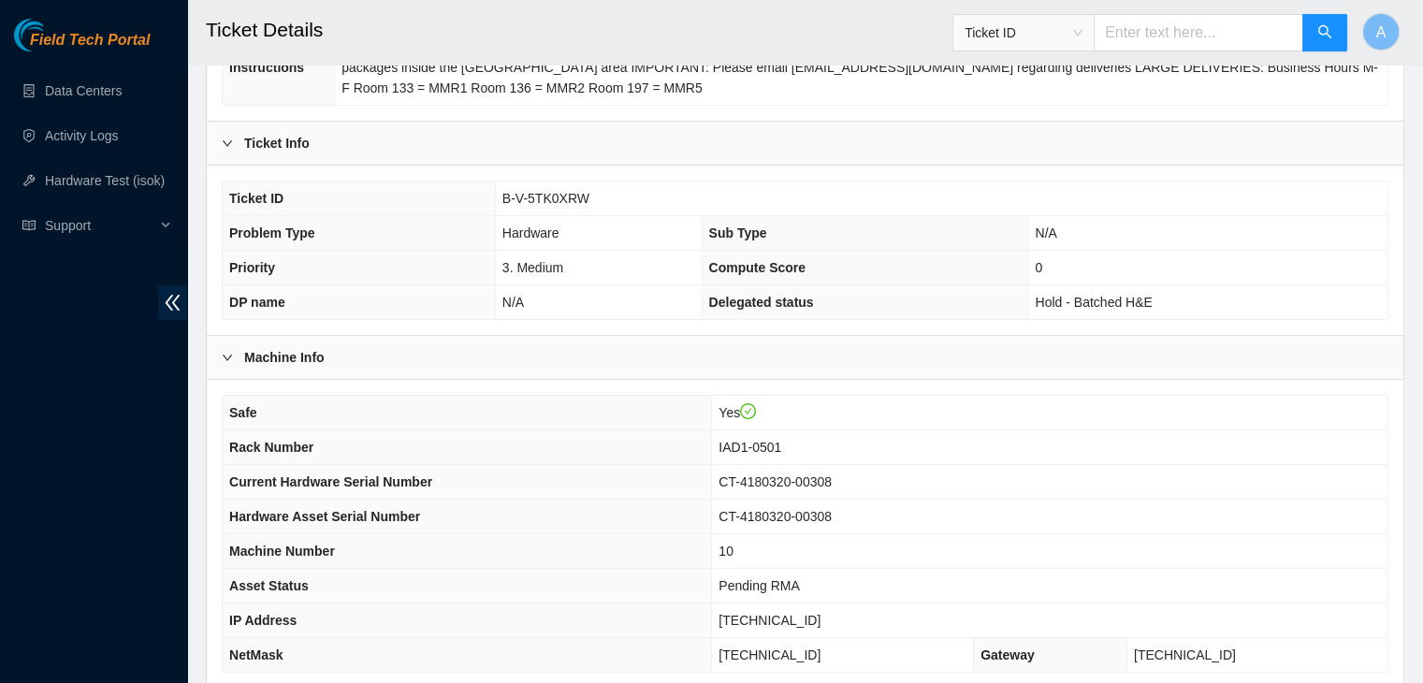
scroll to position [411, 0]
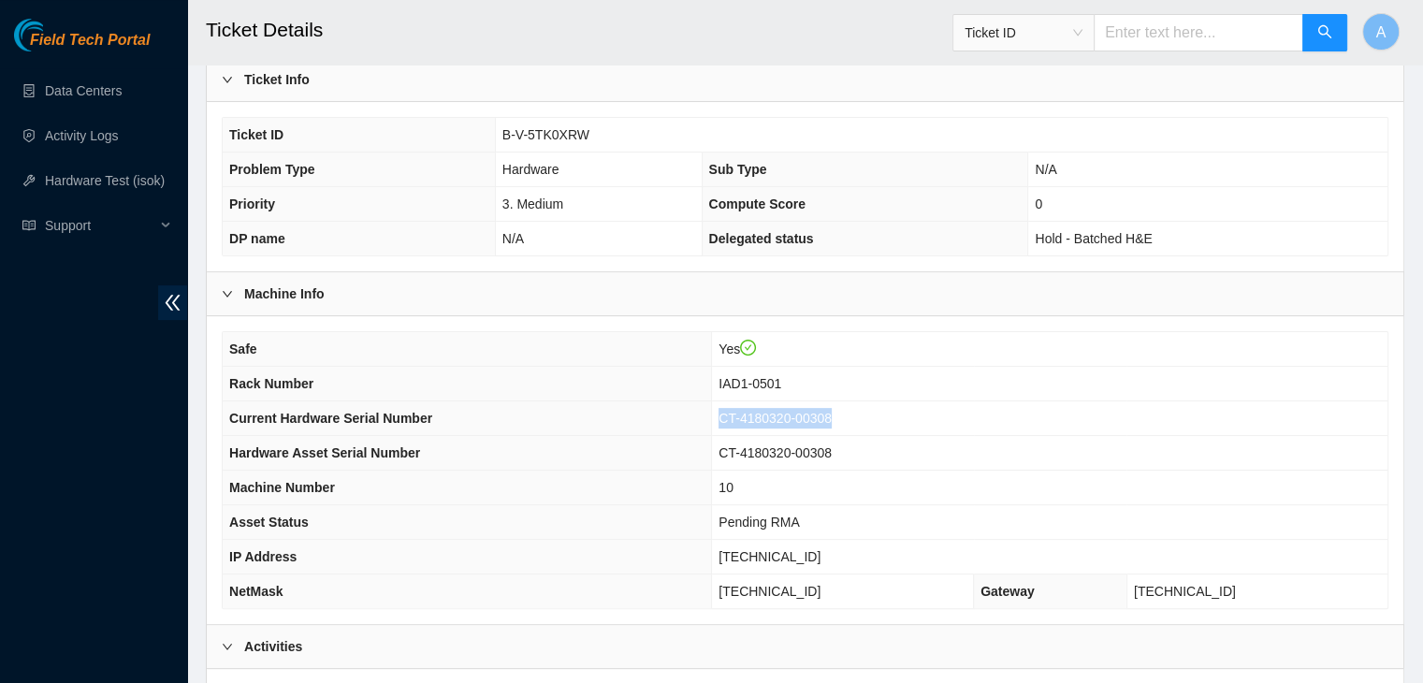
drag, startPoint x: 913, startPoint y: 416, endPoint x: 790, endPoint y: 417, distance: 122.5
click at [790, 417] on td "CT-4180320-00308" at bounding box center [1049, 418] width 675 height 35
copy span "CT-4180320-00308"
click at [790, 417] on span "CT-4180320-00308" at bounding box center [774, 418] width 113 height 15
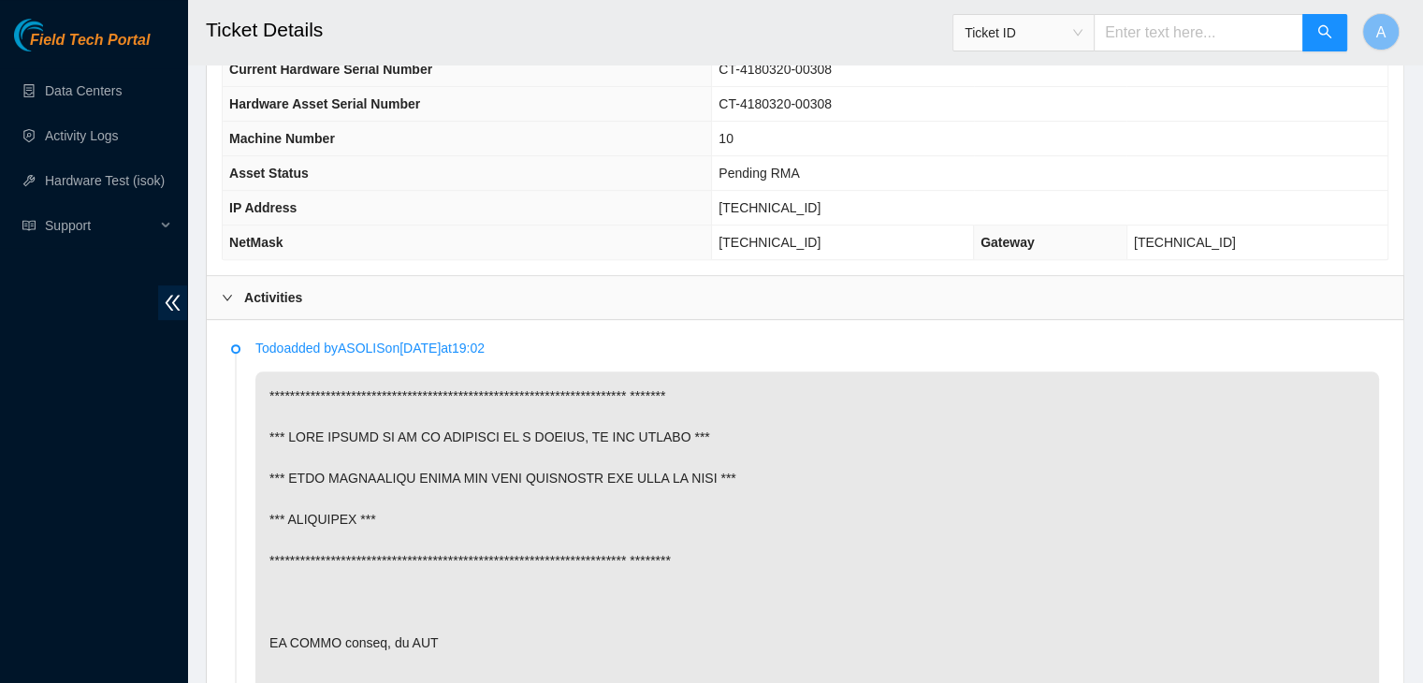
scroll to position [760, 0]
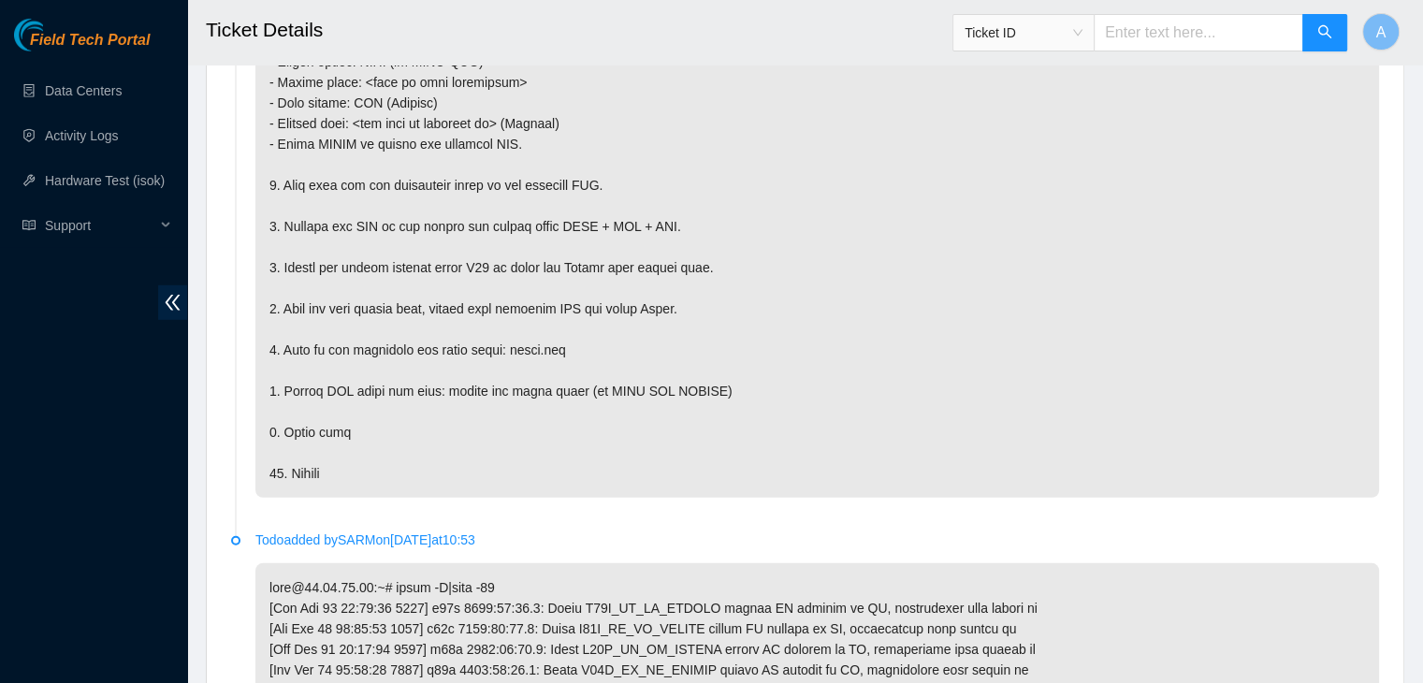
scroll to position [5772, 0]
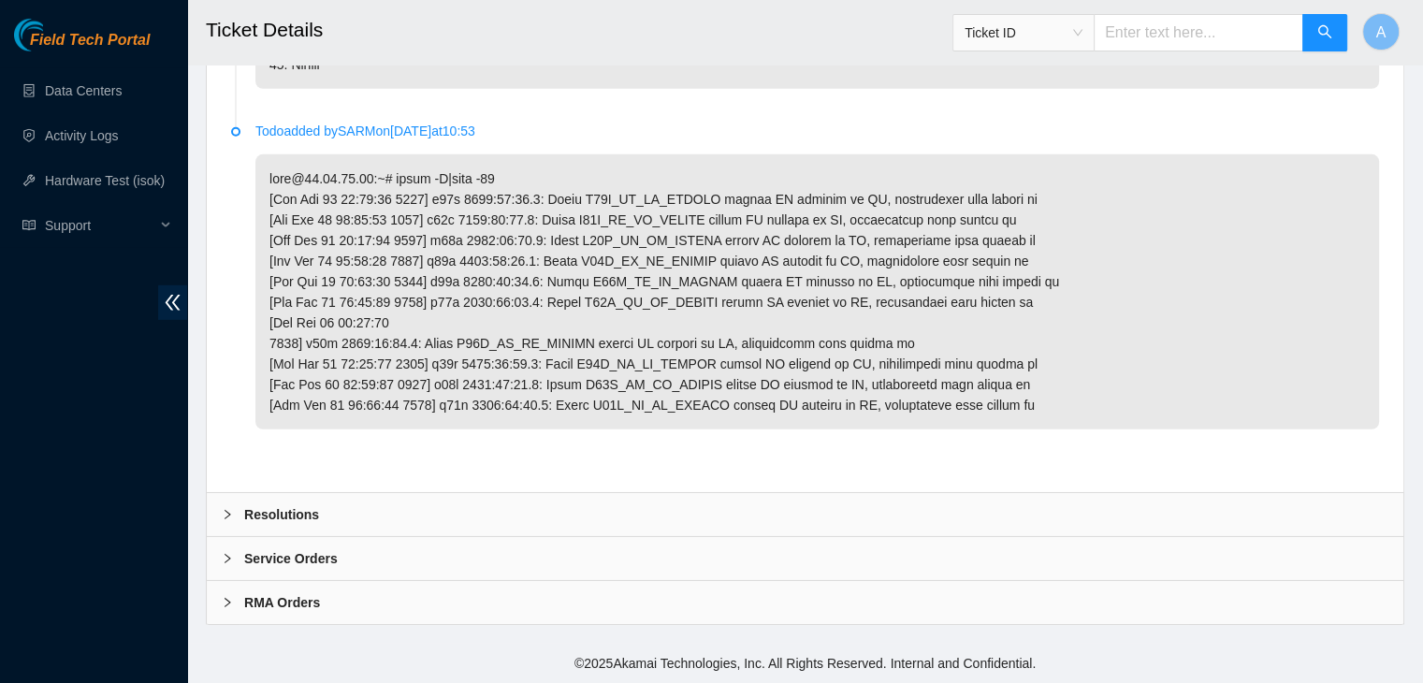
click at [570, 511] on div "Resolutions" at bounding box center [805, 514] width 1196 height 43
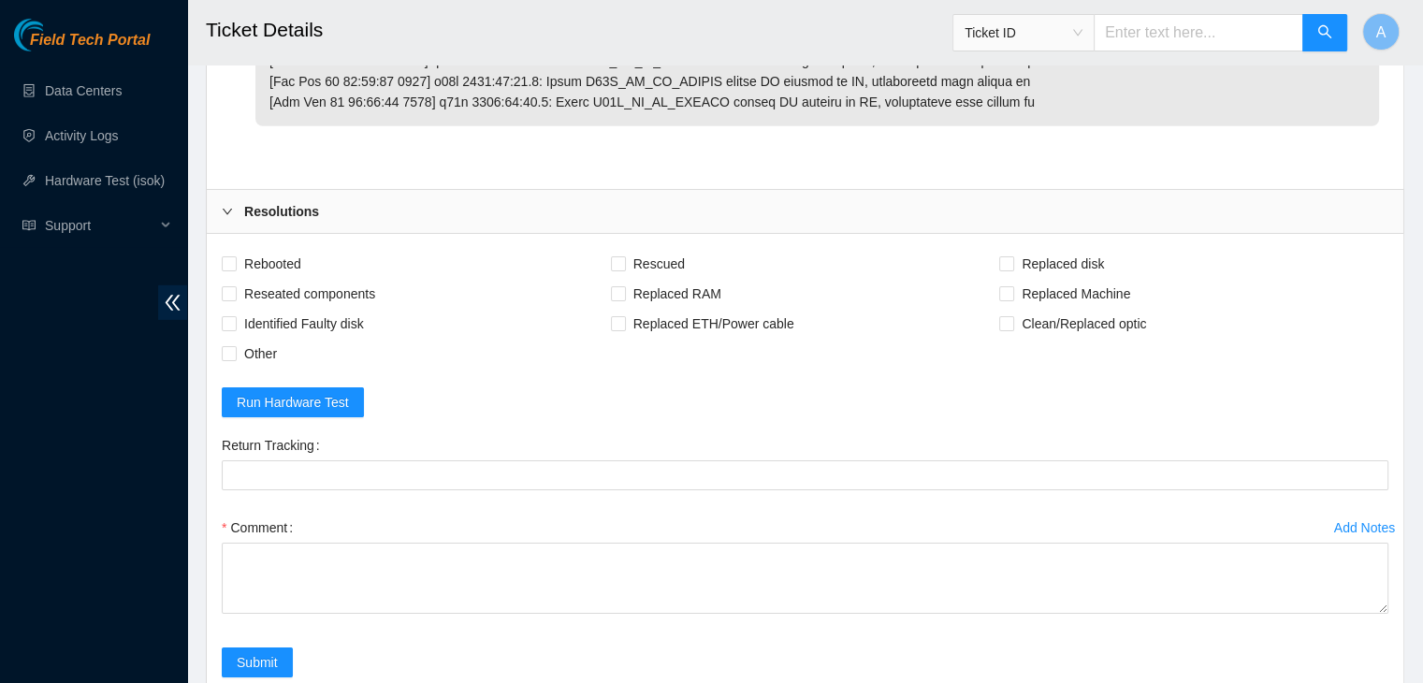
scroll to position [6041, 0]
click at [286, 277] on span "Rebooted" at bounding box center [273, 262] width 72 height 30
click at [235, 268] on input "Rebooted" at bounding box center [228, 260] width 13 height 13
checkbox input "true"
click at [301, 307] on span "Reseated components" at bounding box center [310, 292] width 146 height 30
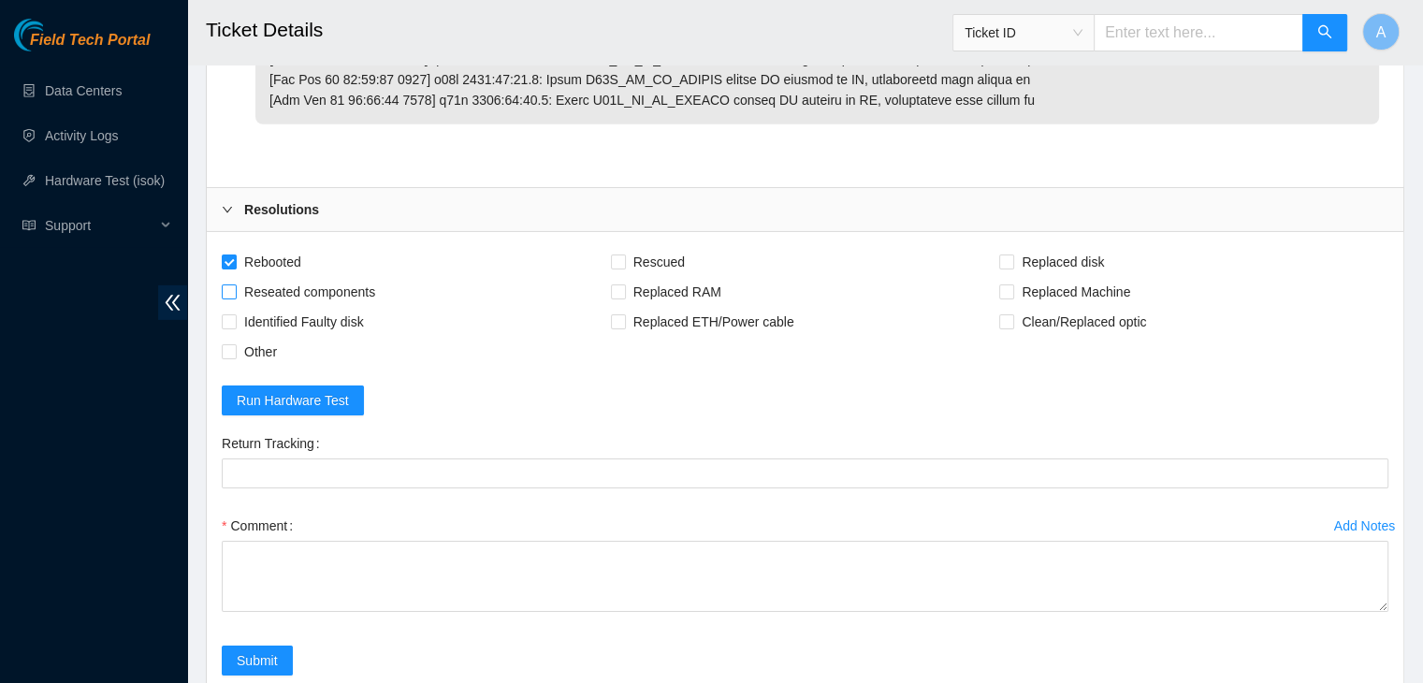
click at [235, 297] on input "Reseated components" at bounding box center [228, 290] width 13 height 13
checkbox input "true"
click at [674, 277] on span "Rescued" at bounding box center [659, 262] width 66 height 30
click at [624, 268] on input "Rescued" at bounding box center [617, 260] width 13 height 13
checkbox input "true"
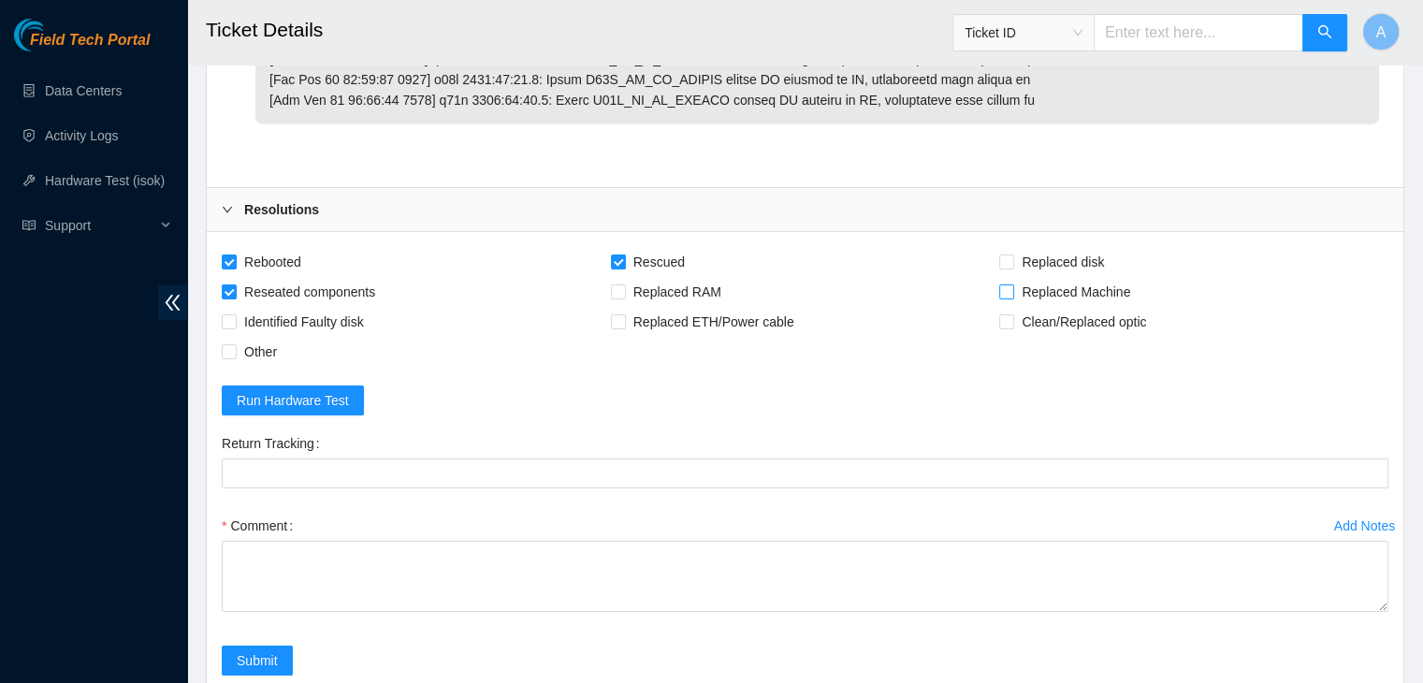
click at [1060, 307] on span "Replaced Machine" at bounding box center [1075, 292] width 123 height 30
click at [1012, 297] on input "Replaced Machine" at bounding box center [1005, 290] width 13 height 13
checkbox input "true"
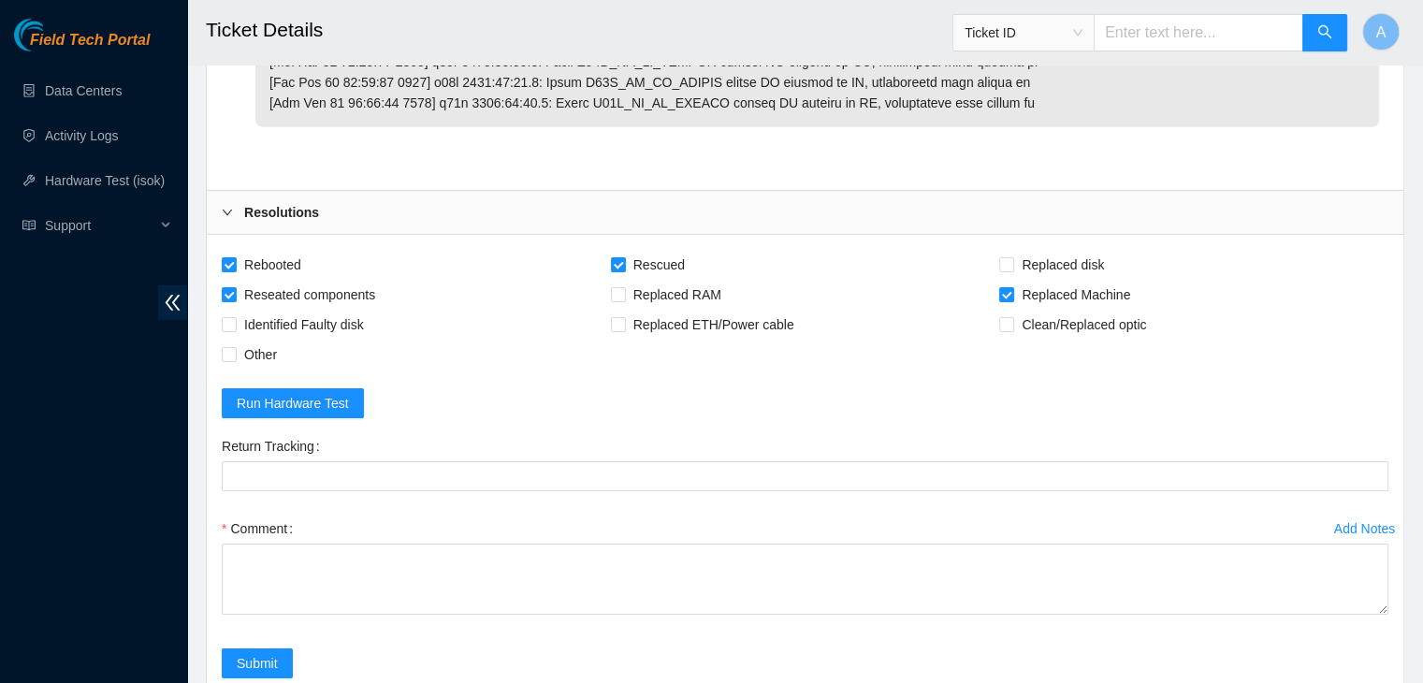
scroll to position [6252, 0]
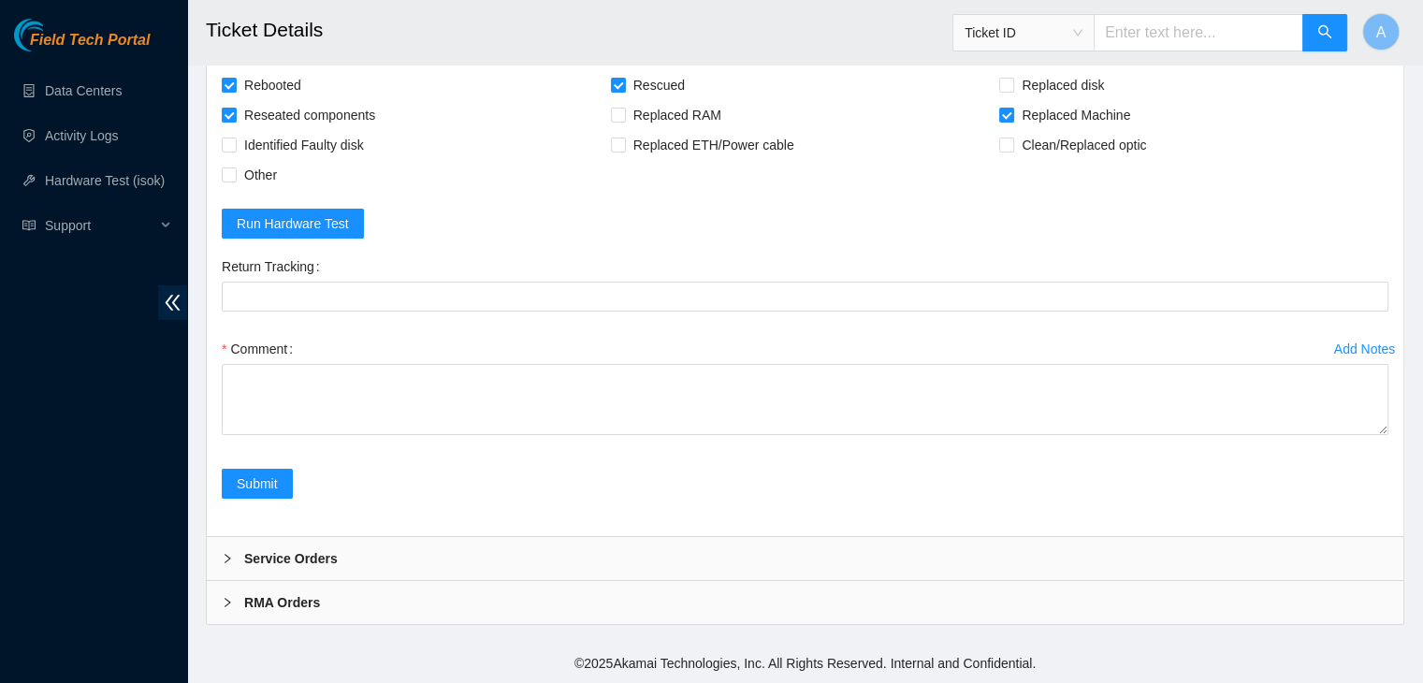
drag, startPoint x: 1384, startPoint y: 424, endPoint x: 1340, endPoint y: 726, distance: 305.3
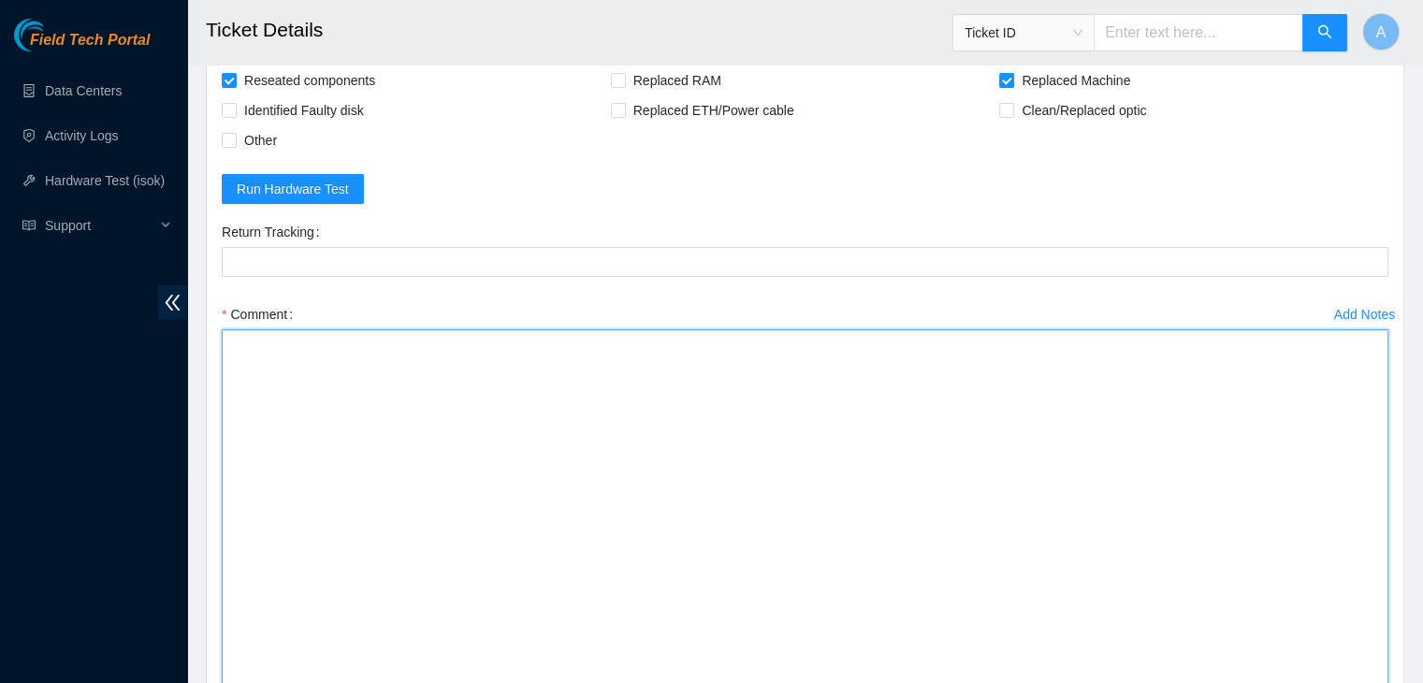
click at [1096, 571] on textarea "Comment" at bounding box center [805, 515] width 1166 height 372
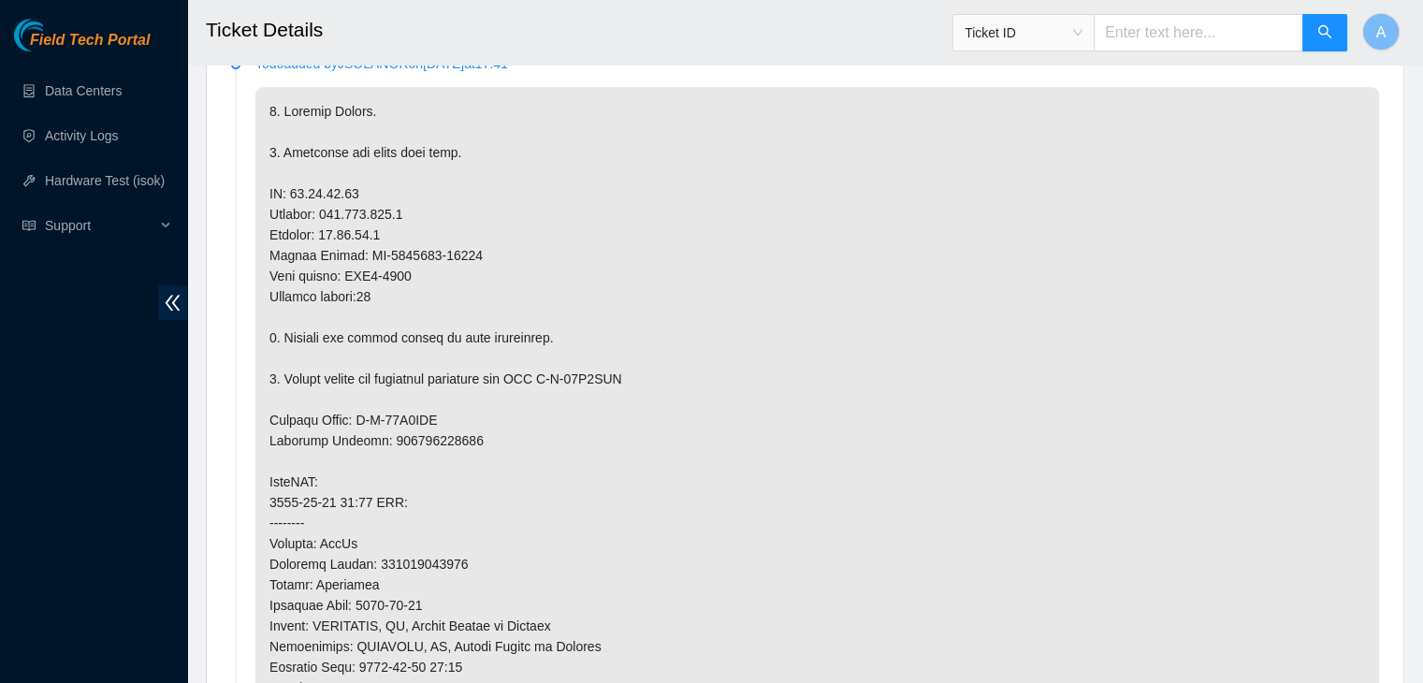
scroll to position [606, 0]
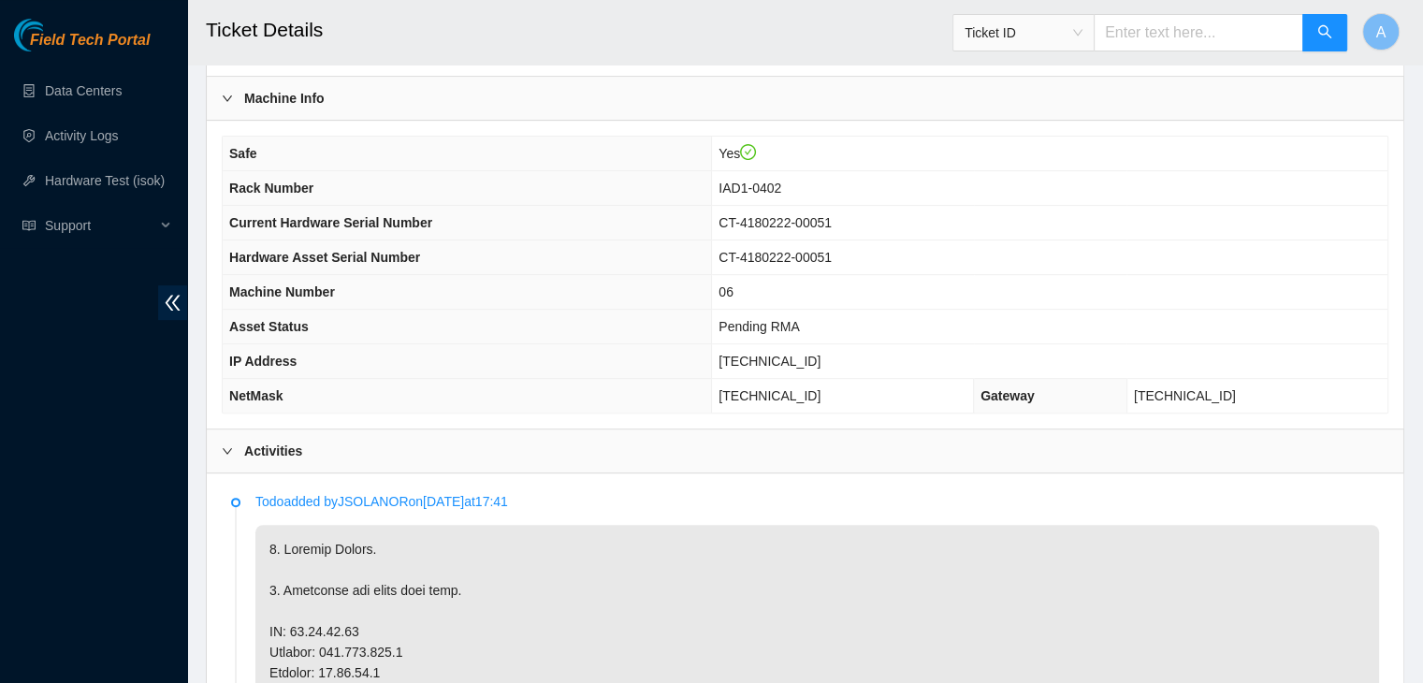
drag, startPoint x: 503, startPoint y: 251, endPoint x: 901, endPoint y: 228, distance: 398.2
click at [901, 228] on td "CT-4180222-00051" at bounding box center [1049, 223] width 675 height 35
drag, startPoint x: 904, startPoint y: 220, endPoint x: 786, endPoint y: 233, distance: 118.6
click at [786, 233] on td "CT-4180222-00051" at bounding box center [1049, 223] width 675 height 35
copy span "CT-4180222-00051"
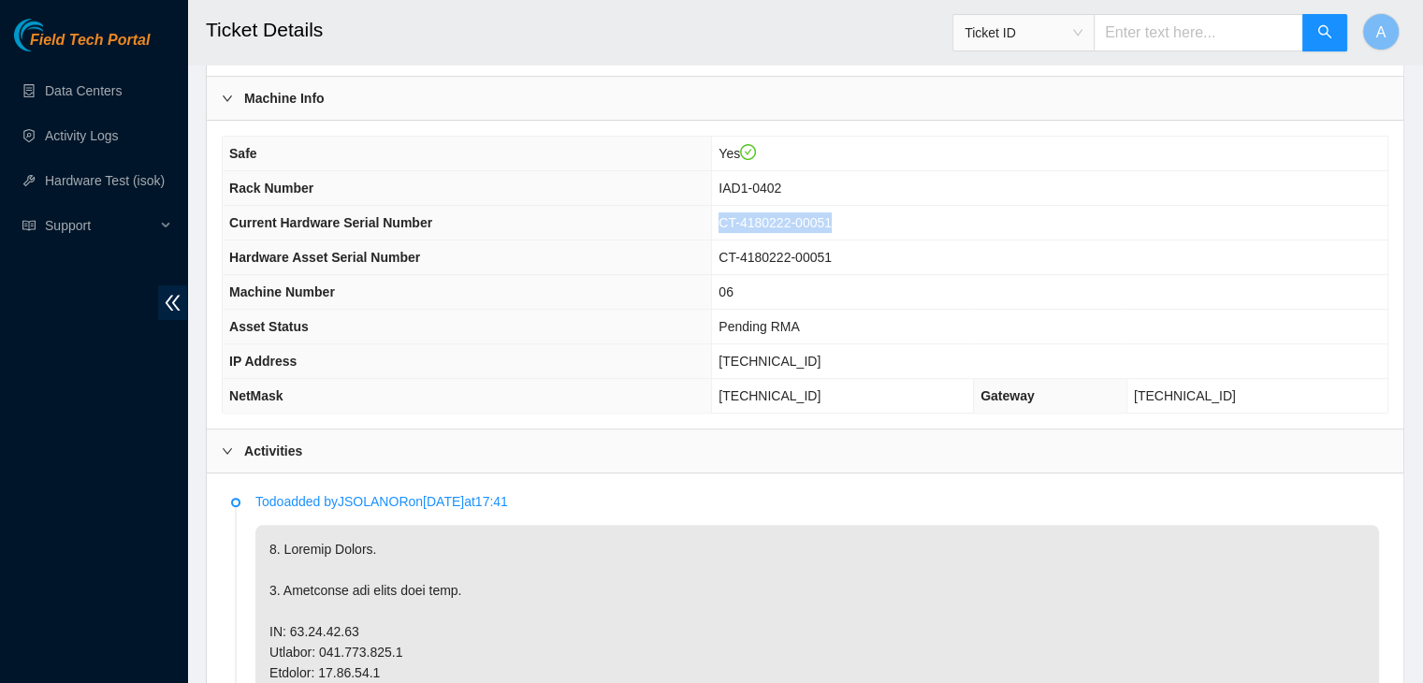
click at [786, 233] on td "CT-4180222-00051" at bounding box center [1049, 223] width 675 height 35
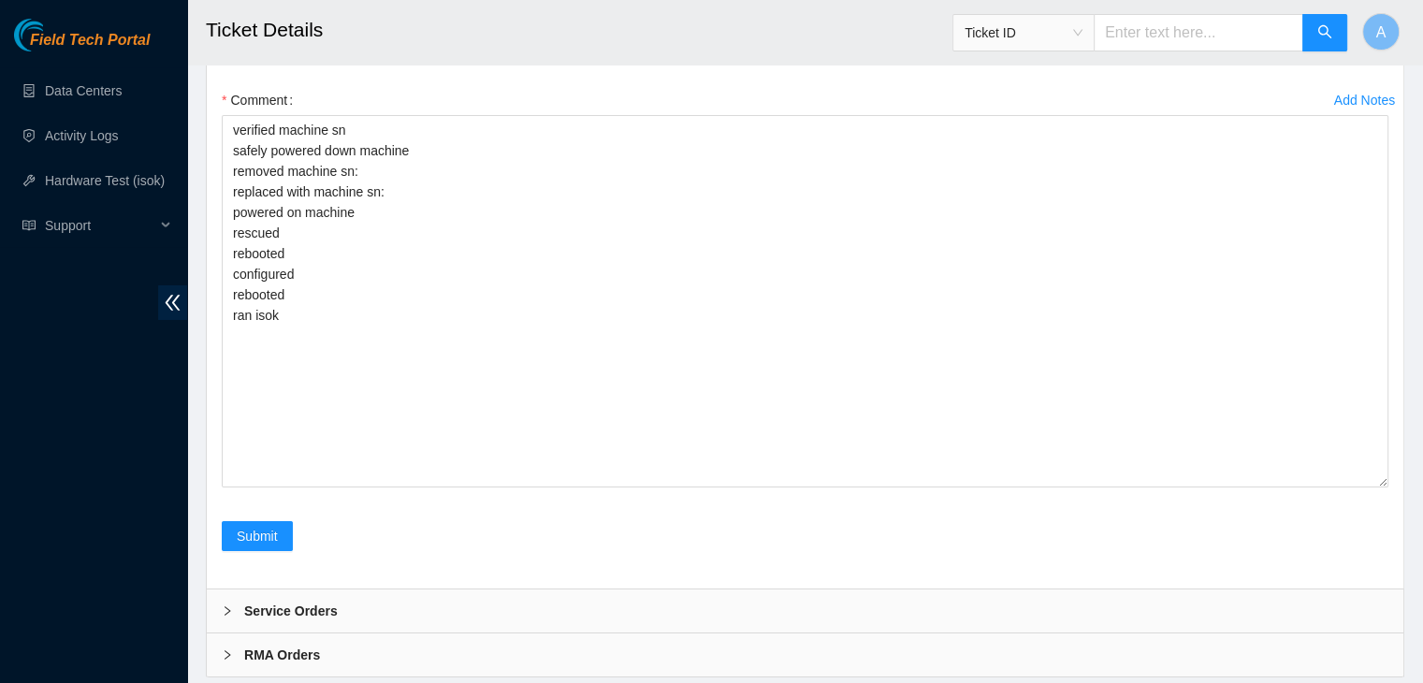
scroll to position [6462, 0]
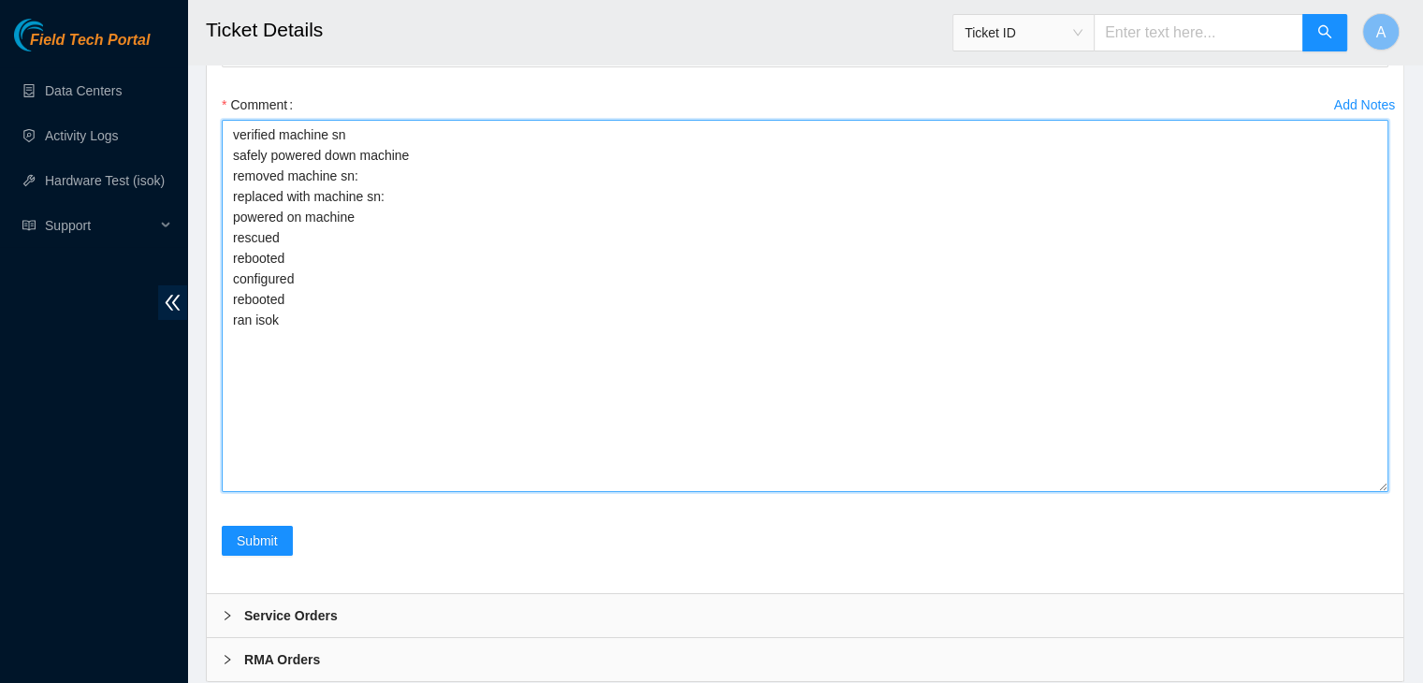
click at [786, 233] on textarea "verified machine sn safely powered down machine removed machine sn: replaced wi…" at bounding box center [805, 306] width 1166 height 372
paste textarea "CT-4180222-00051"
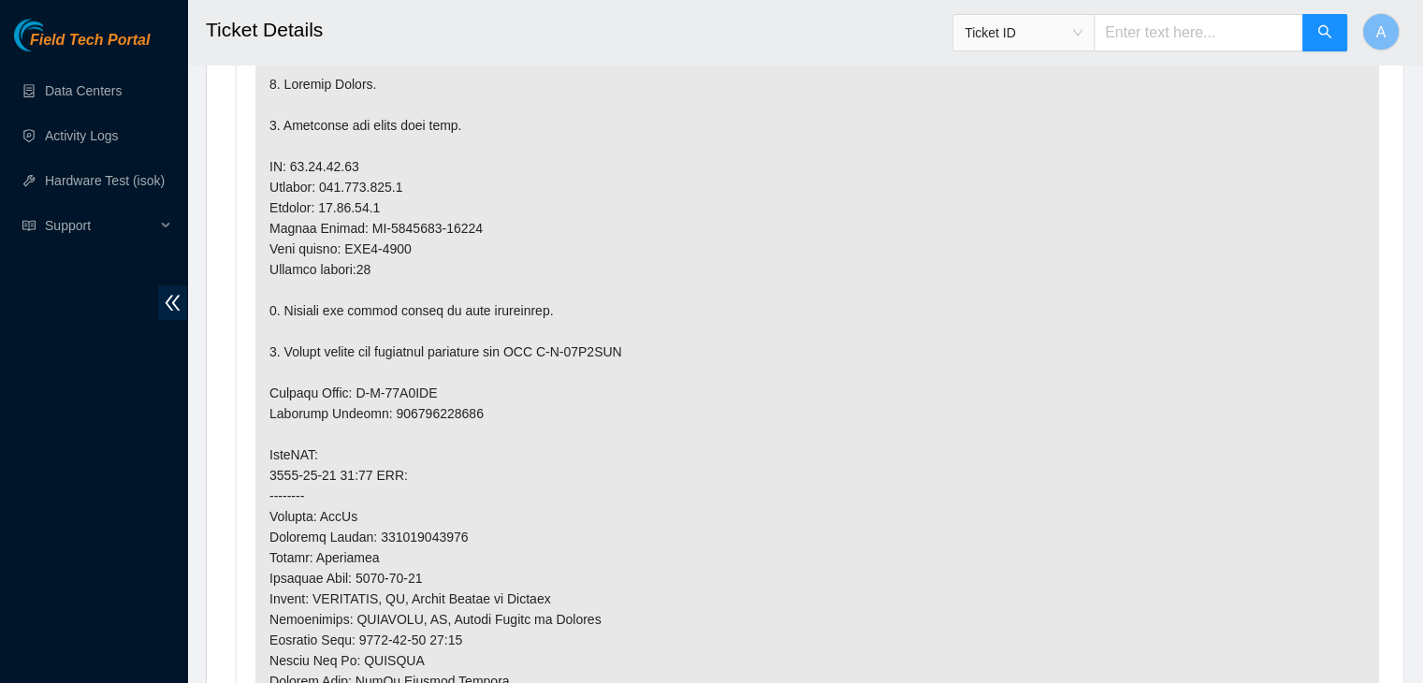
scroll to position [1070, 0]
drag, startPoint x: 482, startPoint y: 229, endPoint x: 359, endPoint y: 229, distance: 122.5
click at [359, 229] on p at bounding box center [816, 600] width 1123 height 1078
copy p "CT-4180131-00179"
click at [359, 229] on p at bounding box center [816, 600] width 1123 height 1078
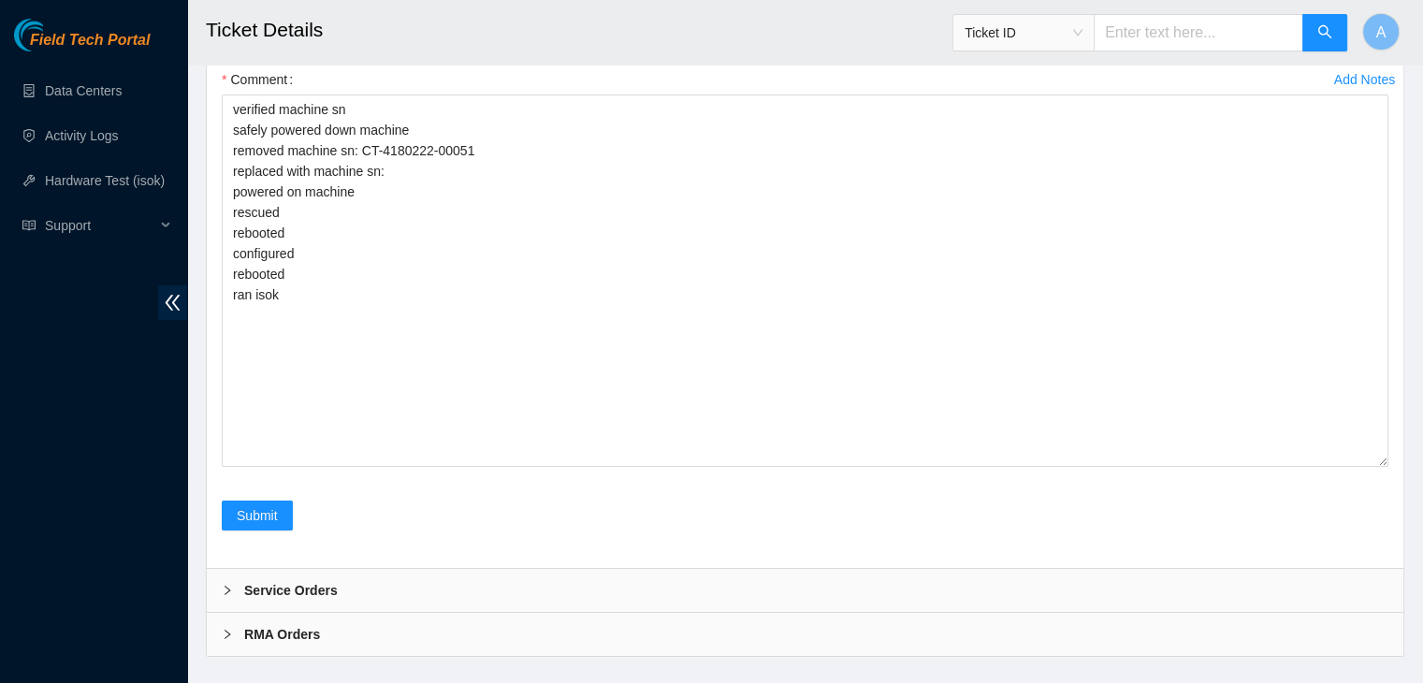
scroll to position [6554, 0]
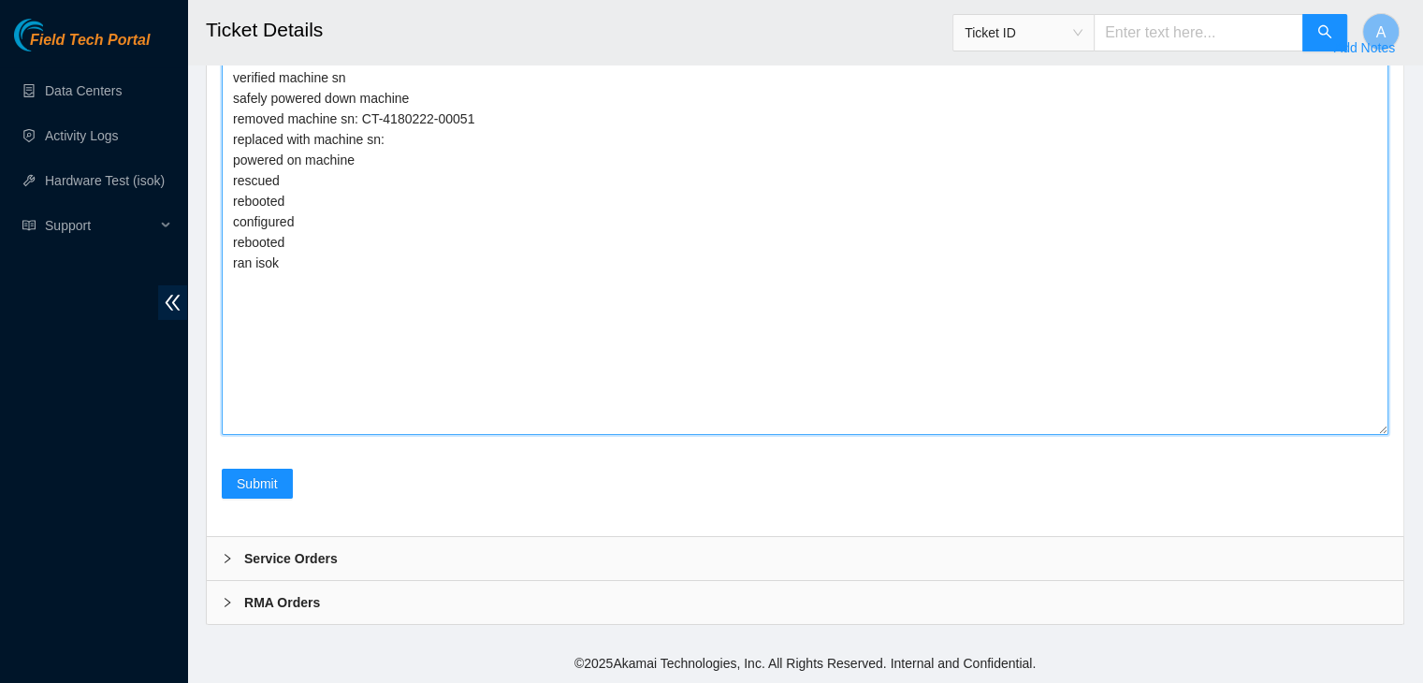
click at [496, 157] on textarea "verified machine sn safely powered down machine removed machine sn: CT-4180222-…" at bounding box center [805, 249] width 1166 height 372
paste textarea "CT-4180131-00179"
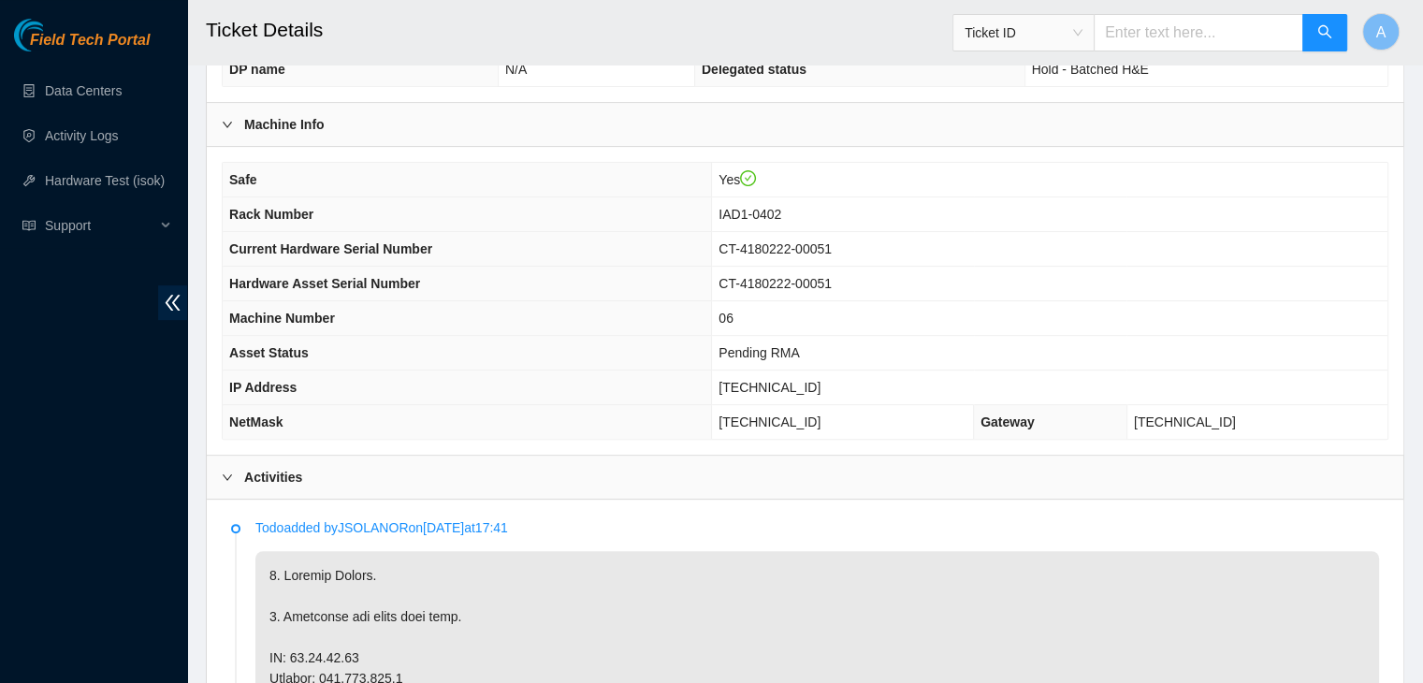
scroll to position [575, 0]
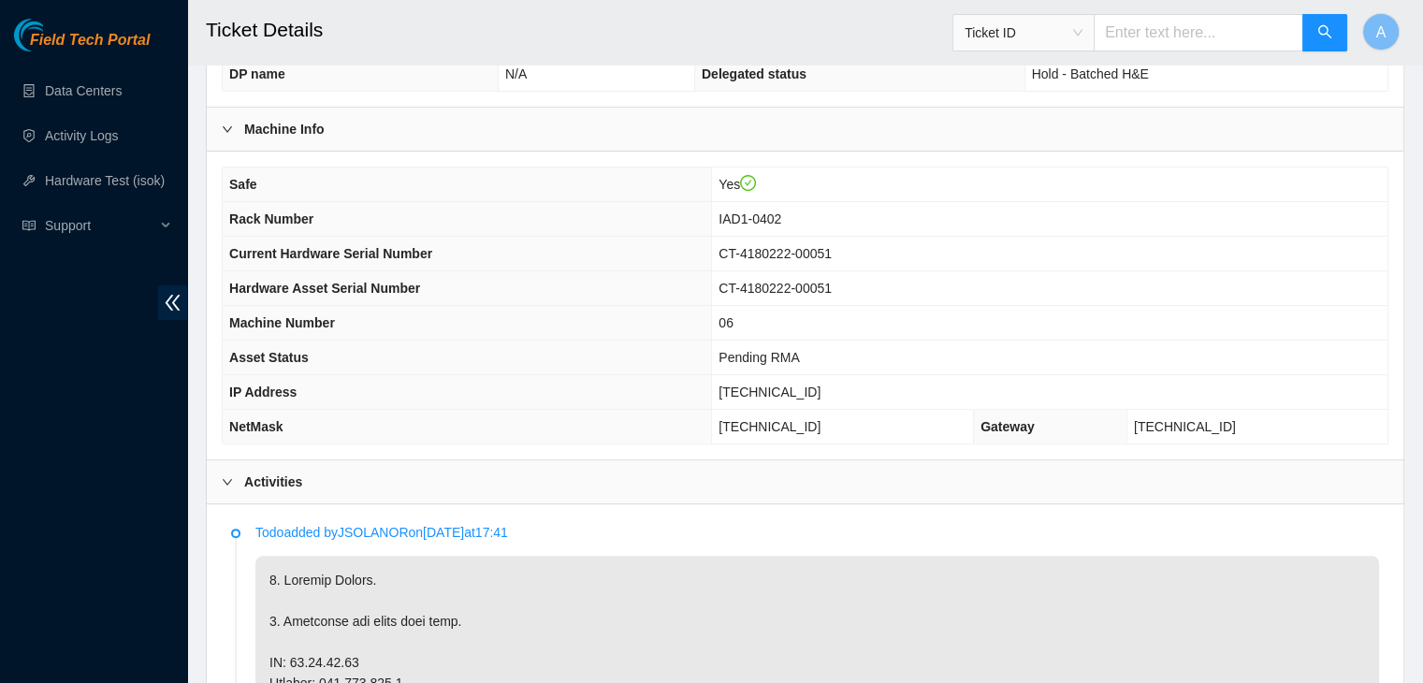
click at [820, 384] on span "[TECHNICAL_ID]" at bounding box center [769, 391] width 102 height 15
copy span "[TECHNICAL_ID]"
click at [820, 384] on span "[TECHNICAL_ID]" at bounding box center [769, 391] width 102 height 15
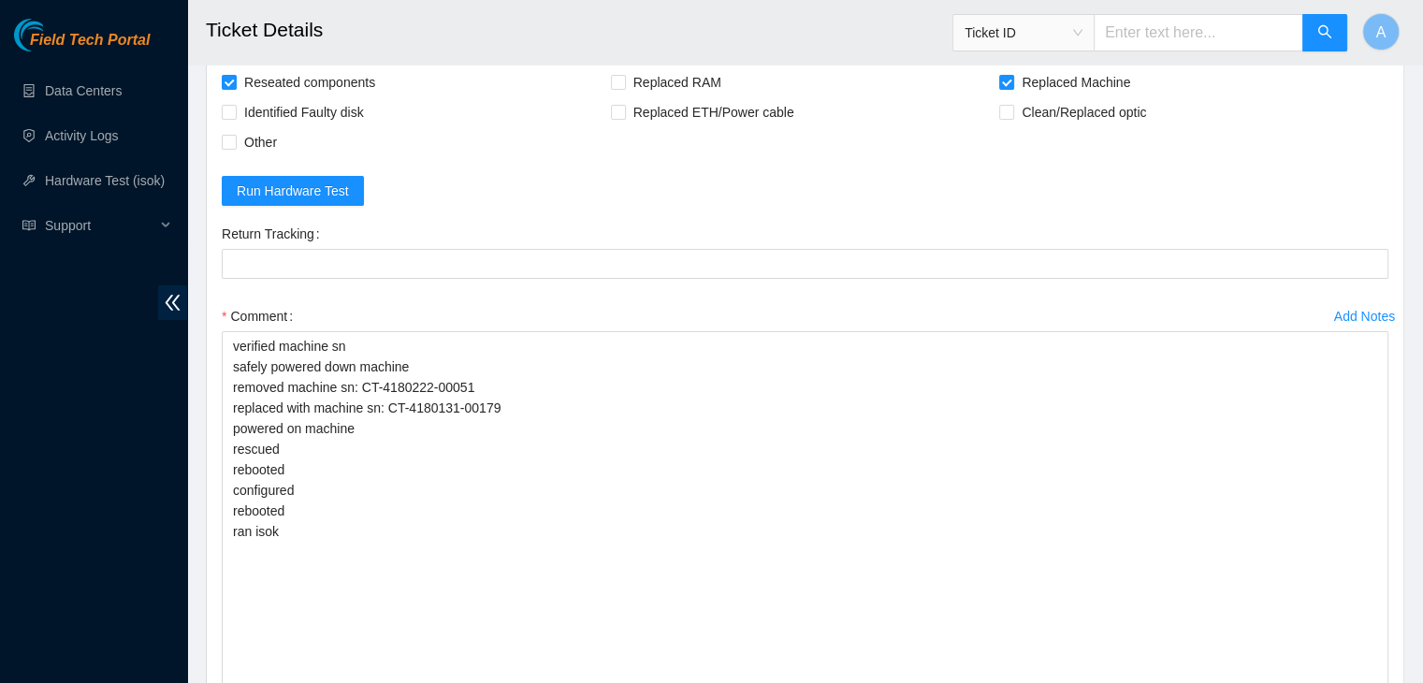
scroll to position [6554, 0]
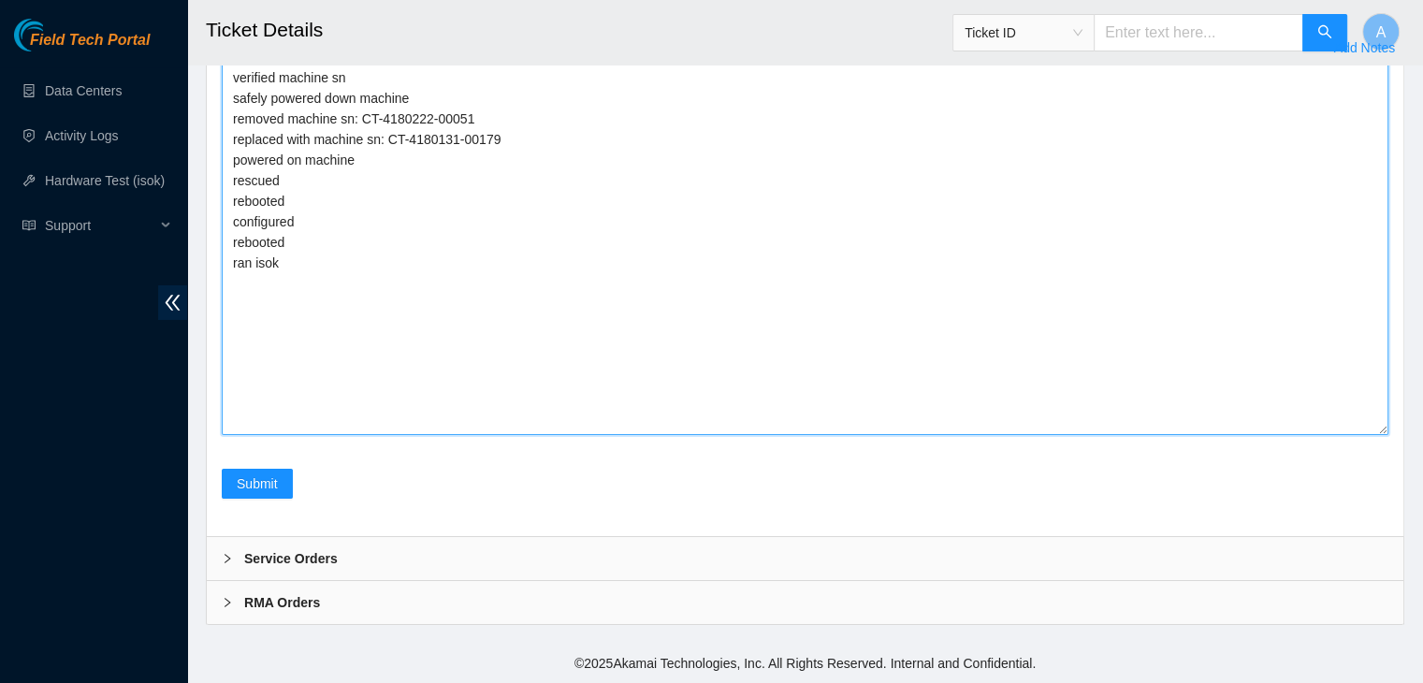
click at [696, 307] on textarea "verified machine sn safely powered down machine removed machine sn: CT-4180222-…" at bounding box center [805, 249] width 1166 height 372
paste textarea "344043 30-09-2025 03:46:08 23.60.92.16 COMPLETE Result Detail Message Ticket ID…"
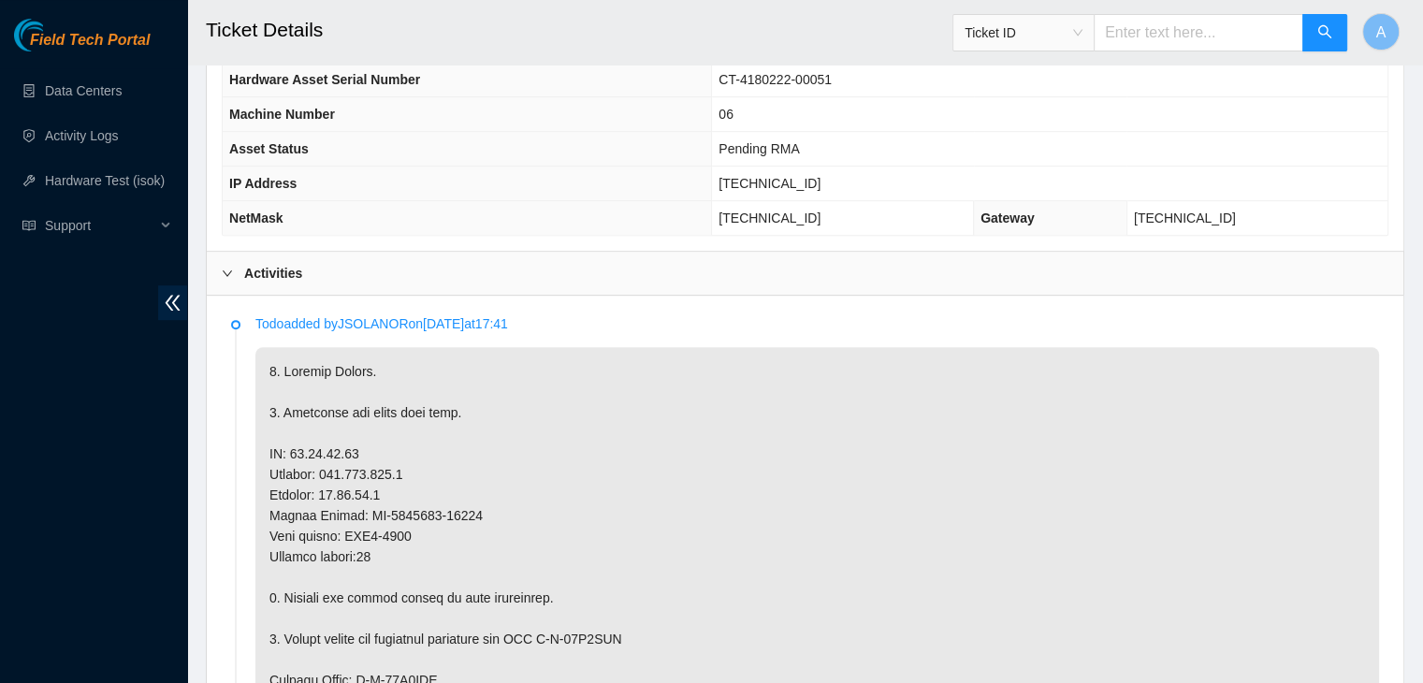
scroll to position [786, 0]
type textarea "verified machine sn safely powered down machine removed machine sn: CT-4180222-…"
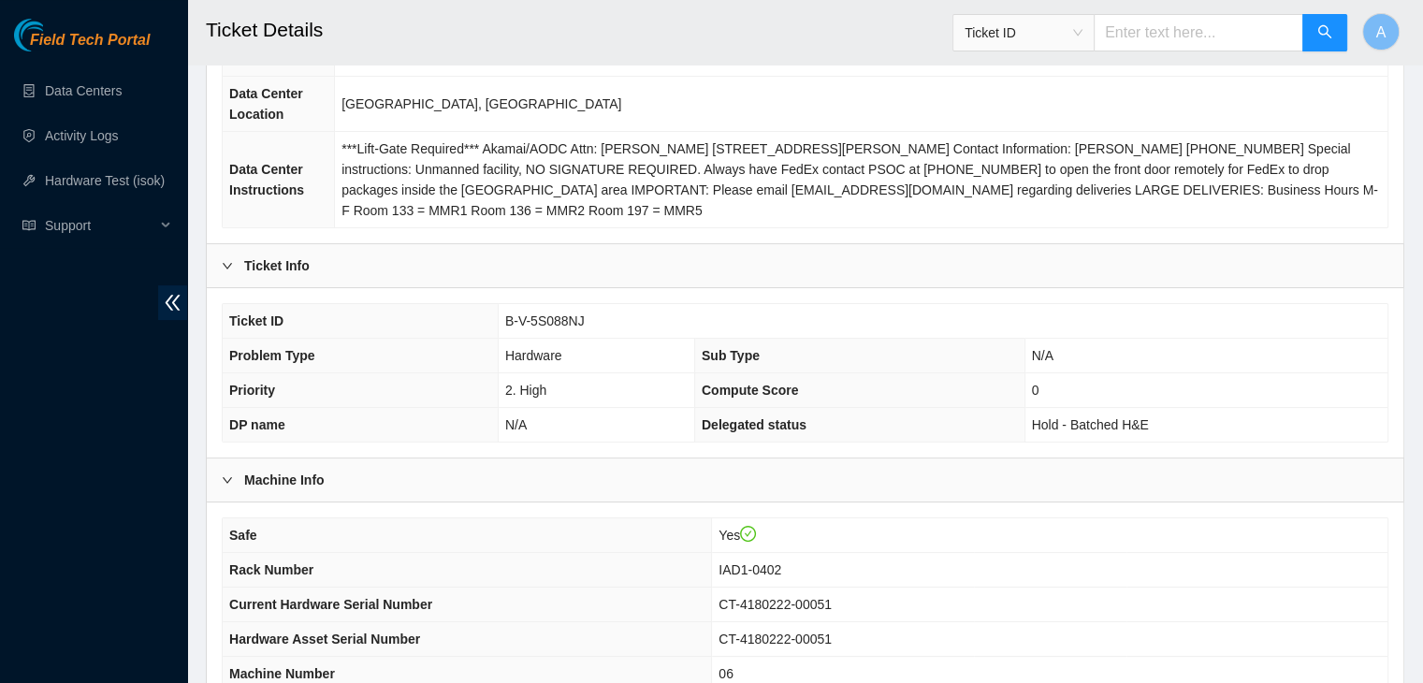
scroll to position [137, 0]
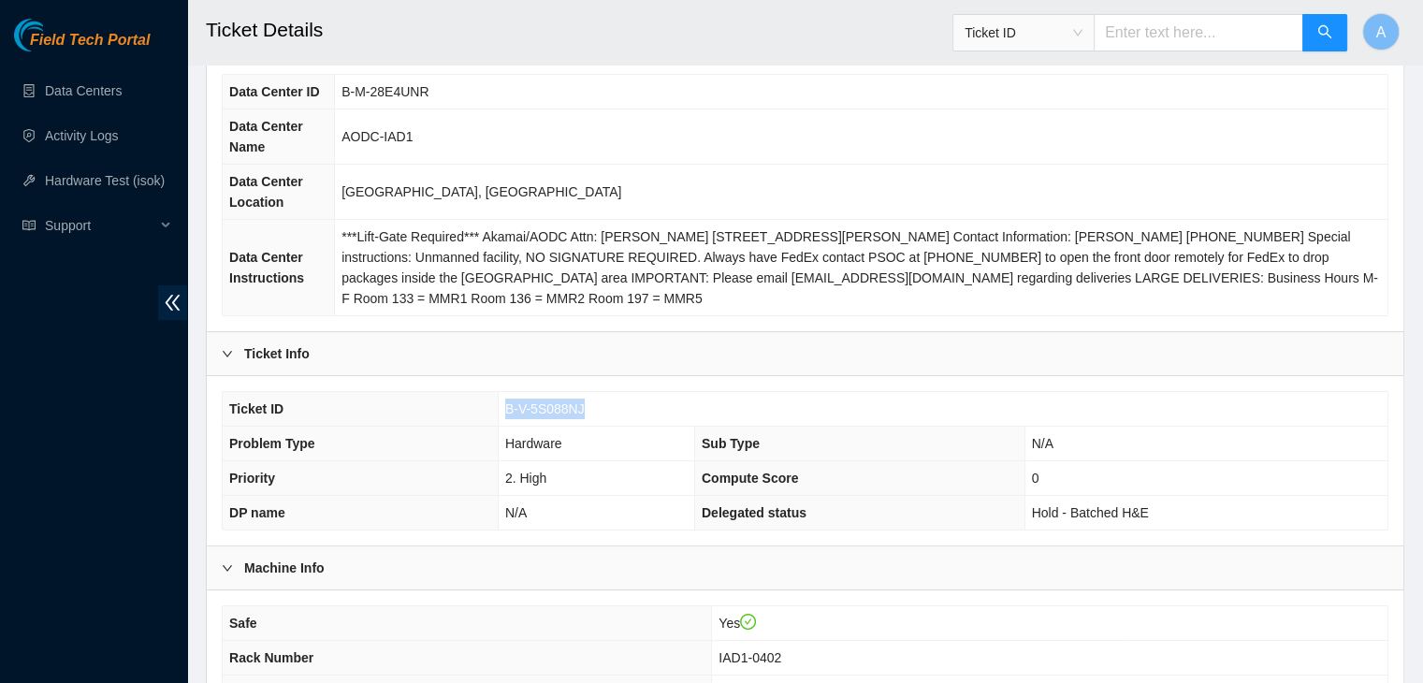
drag, startPoint x: 595, startPoint y: 406, endPoint x: 500, endPoint y: 408, distance: 95.4
click at [500, 408] on td "B-V-5S088NJ" at bounding box center [943, 409] width 890 height 35
copy span "B-V-5S088NJ"
click at [500, 408] on td "B-V-5S088NJ" at bounding box center [943, 409] width 890 height 35
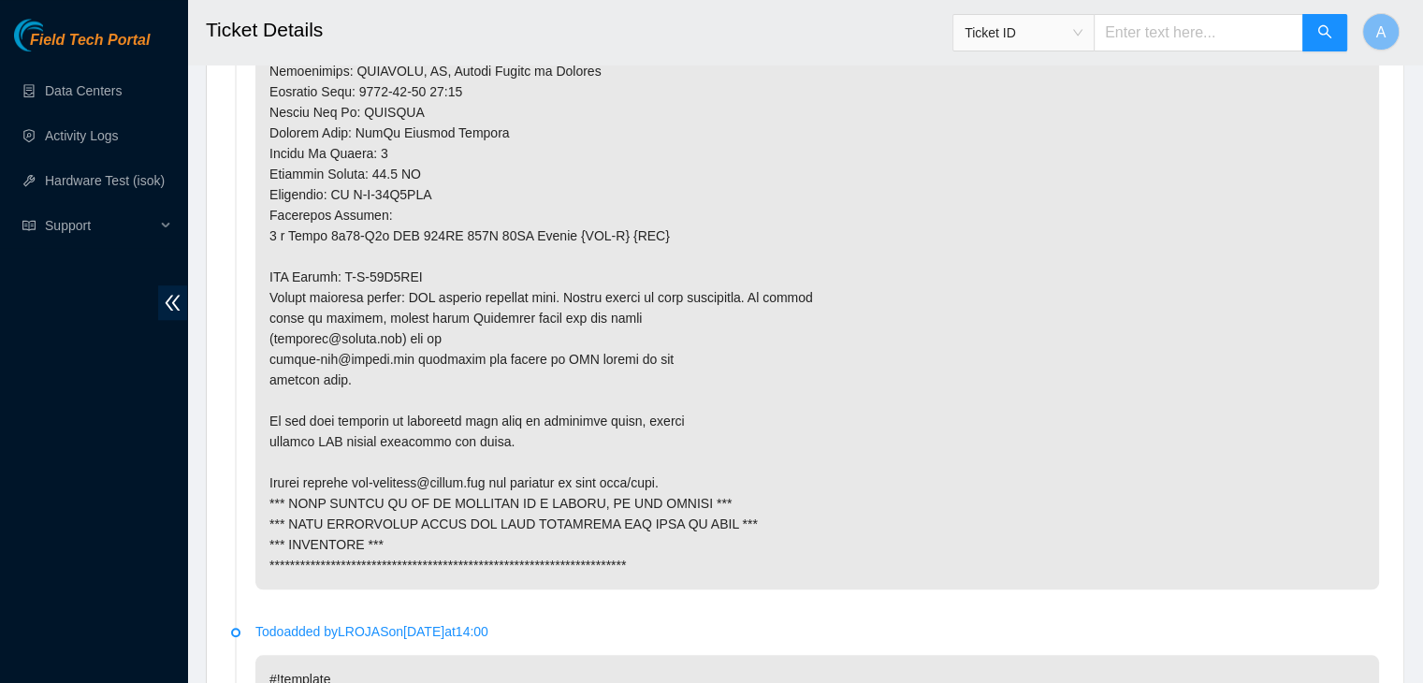
scroll to position [1618, 0]
drag, startPoint x: 440, startPoint y: 257, endPoint x: 364, endPoint y: 282, distance: 79.6
click at [364, 282] on p at bounding box center [816, 52] width 1123 height 1078
click at [425, 277] on p at bounding box center [816, 52] width 1123 height 1078
drag, startPoint x: 432, startPoint y: 274, endPoint x: 343, endPoint y: 269, distance: 89.0
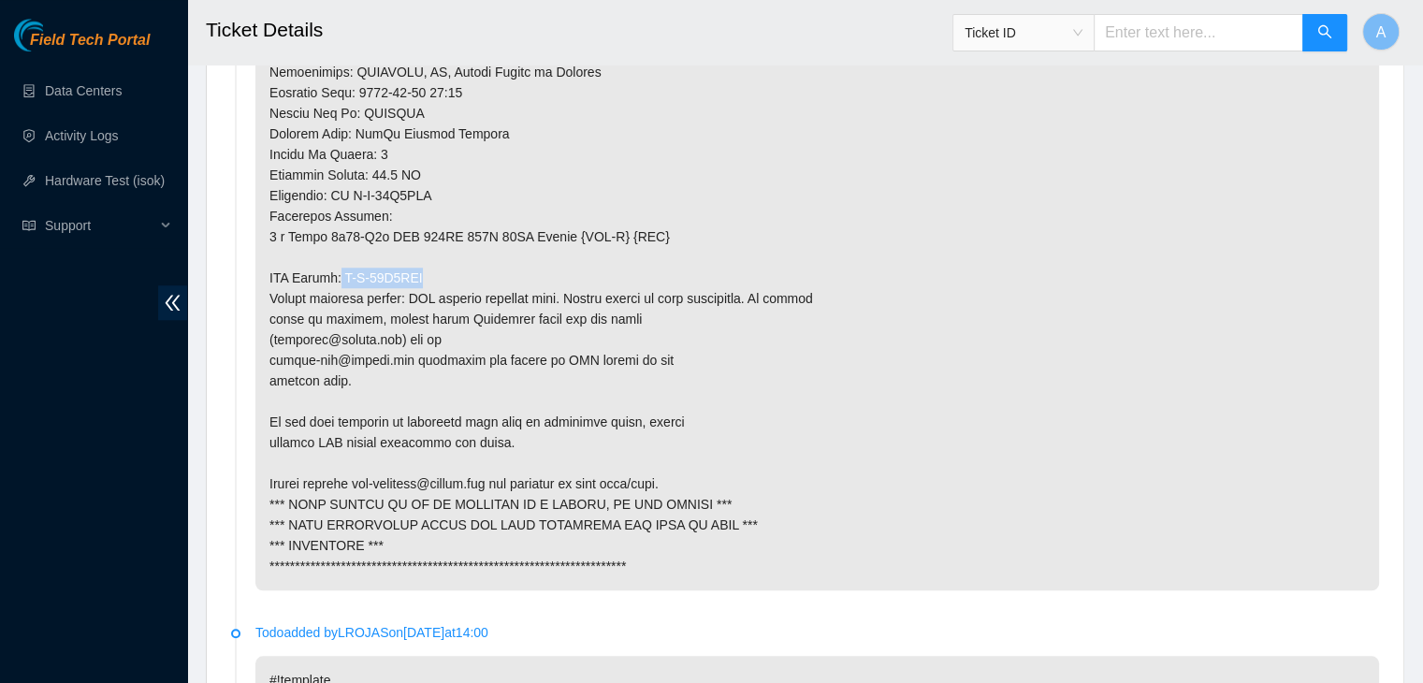
click at [343, 269] on p at bounding box center [816, 52] width 1123 height 1078
click at [408, 270] on p at bounding box center [816, 52] width 1123 height 1078
drag, startPoint x: 430, startPoint y: 272, endPoint x: 347, endPoint y: 276, distance: 83.3
click at [347, 276] on p at bounding box center [816, 52] width 1123 height 1078
copy p "B-W-14M2JVS"
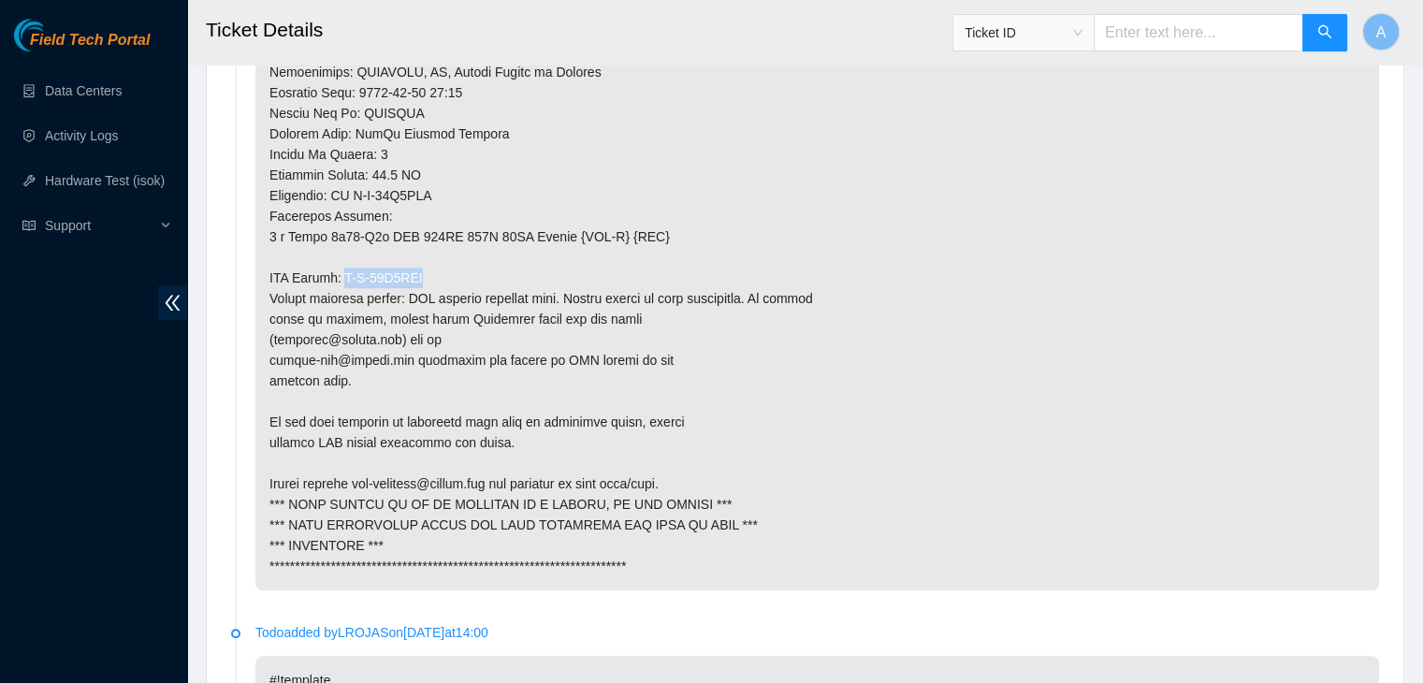
click at [347, 276] on p at bounding box center [816, 52] width 1123 height 1078
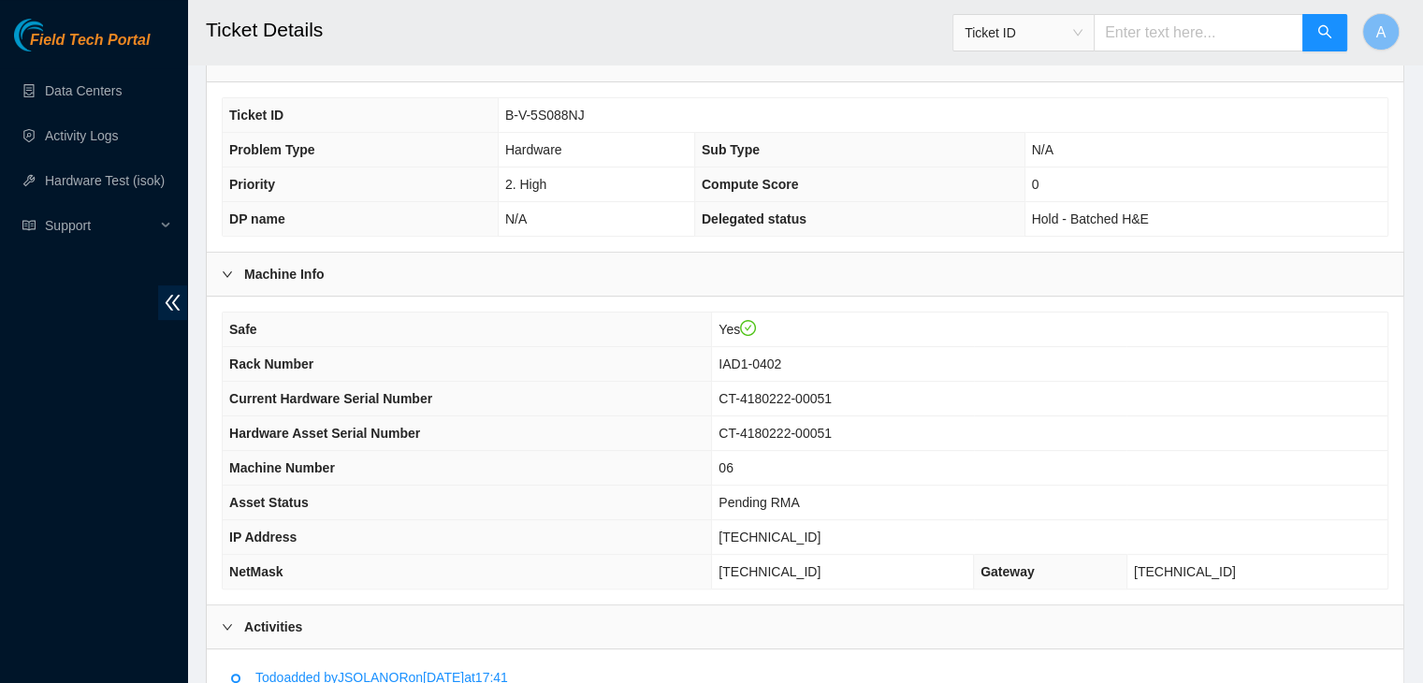
scroll to position [429, 0]
drag, startPoint x: 891, startPoint y: 431, endPoint x: 782, endPoint y: 437, distance: 108.7
click at [782, 437] on tr "Hardware Asset Serial Number CT-4180222-00051" at bounding box center [805, 434] width 1165 height 35
copy tr "CT-4180222-00051"
click at [712, 437] on th "Hardware Asset Serial Number" at bounding box center [467, 434] width 489 height 35
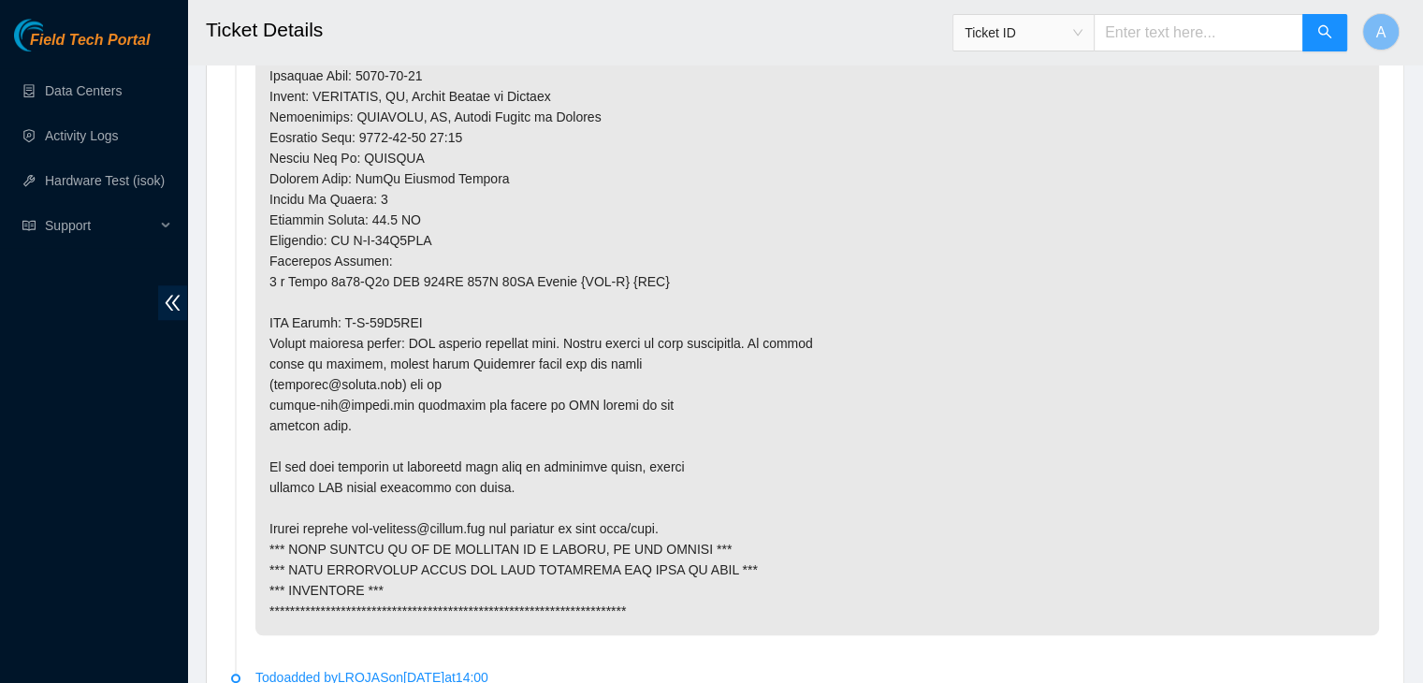
scroll to position [1571, 0]
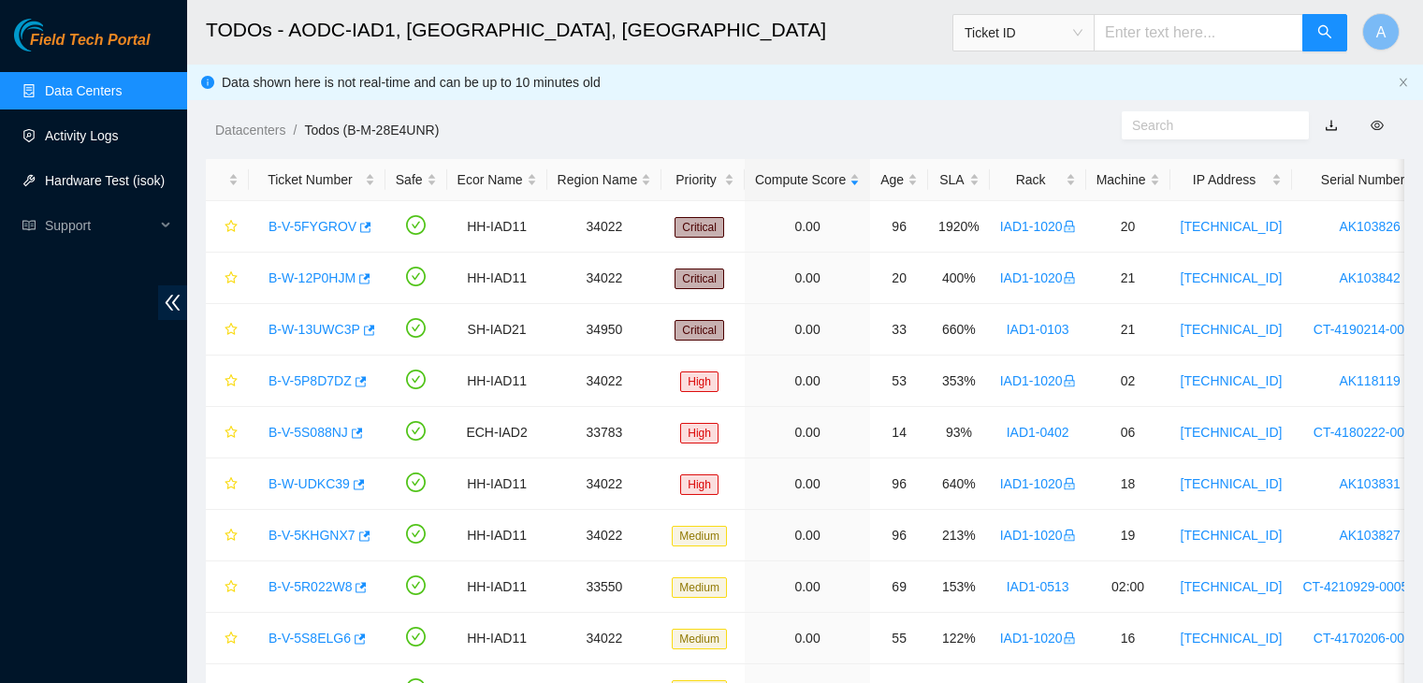
scroll to position [200, 0]
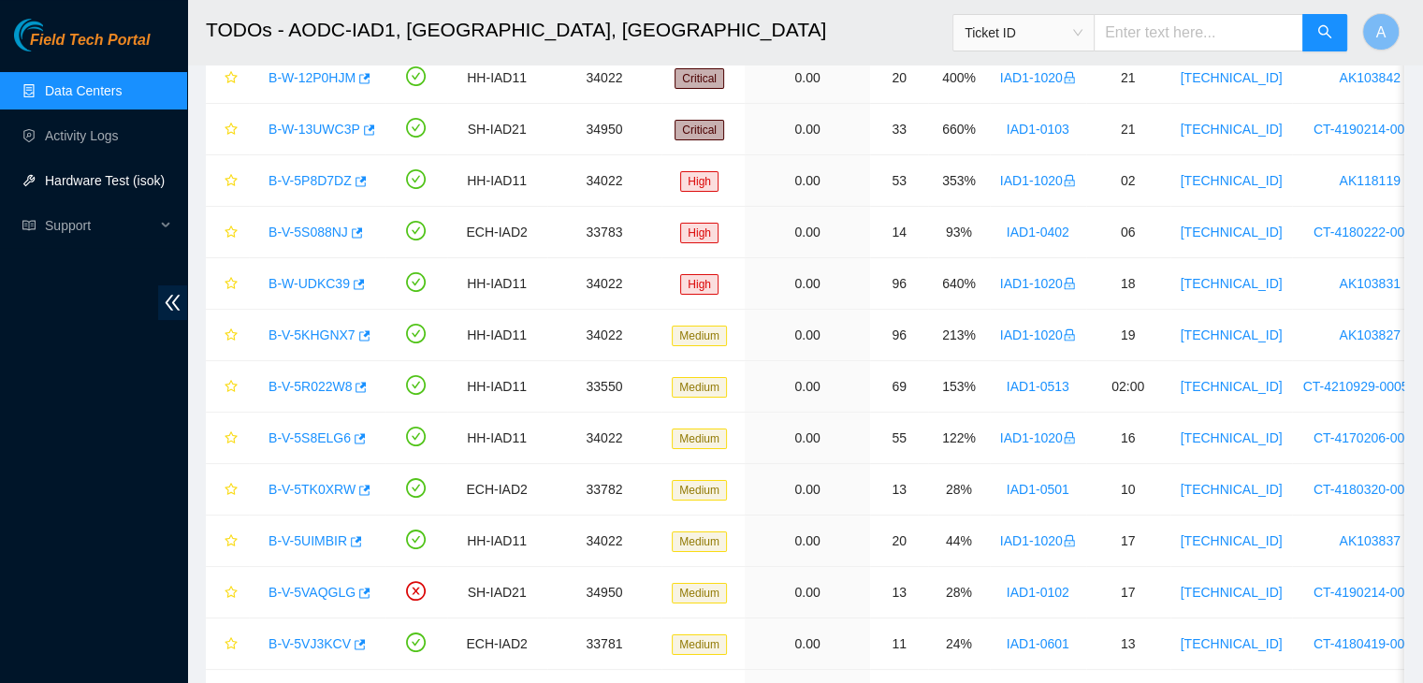
click at [114, 173] on link "Hardware Test (isok)" at bounding box center [105, 180] width 120 height 15
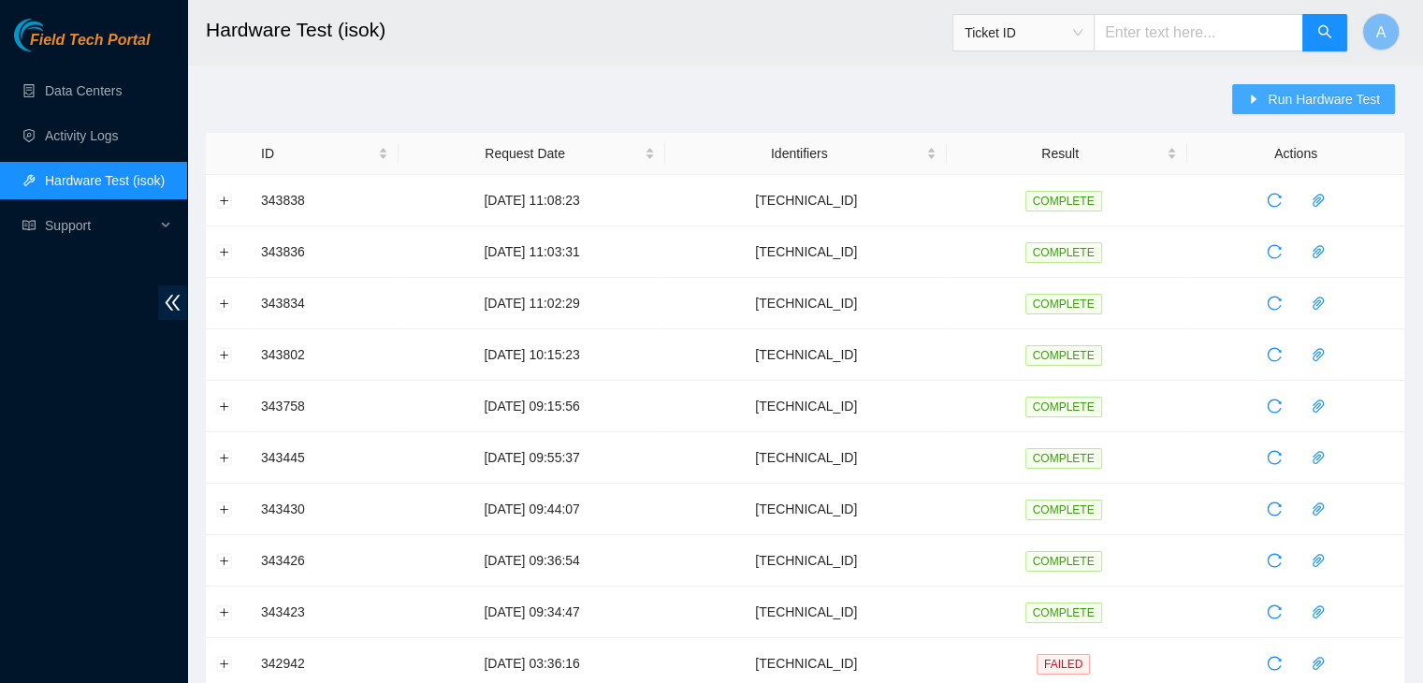
click at [1308, 96] on span "Run Hardware Test" at bounding box center [1323, 99] width 112 height 21
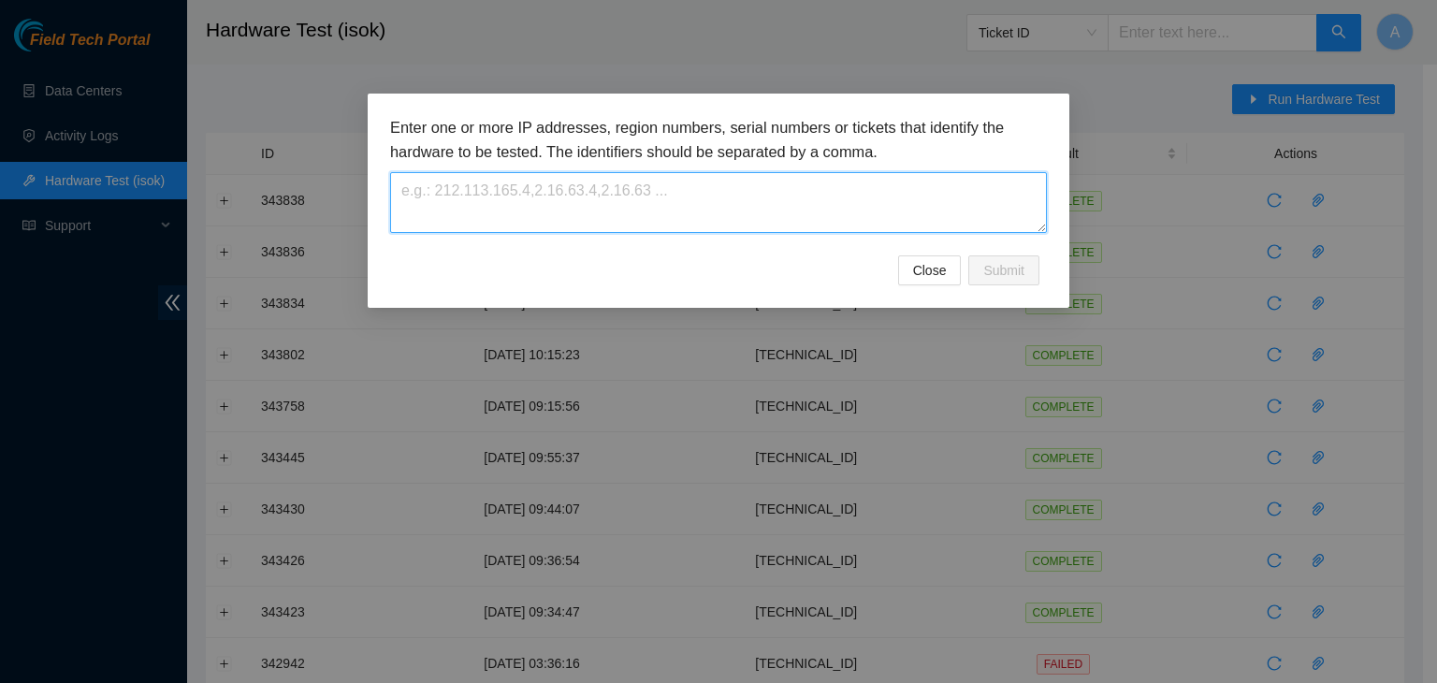
click at [923, 195] on textarea at bounding box center [718, 202] width 657 height 61
paste textarea "[TECHNICAL_ID]"
type textarea "[TECHNICAL_ID]"
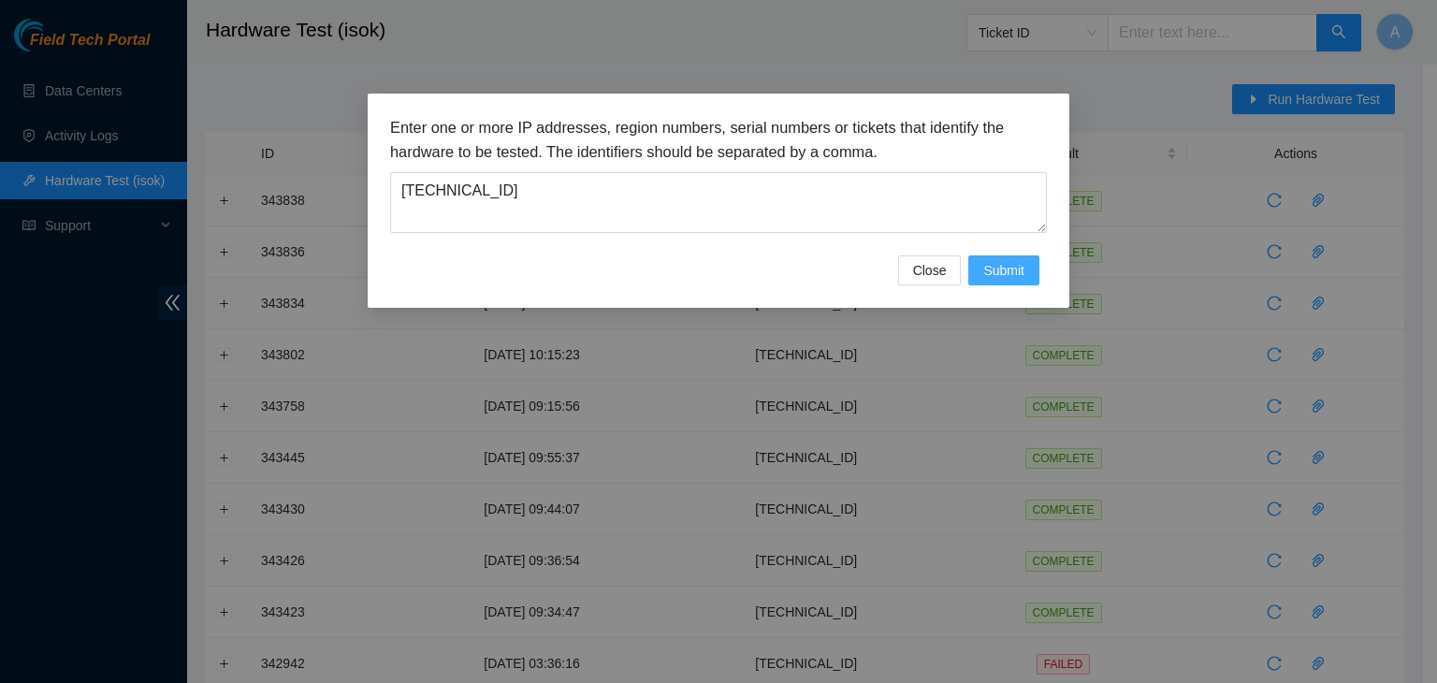
click at [1003, 277] on span "Submit" at bounding box center [1003, 270] width 41 height 21
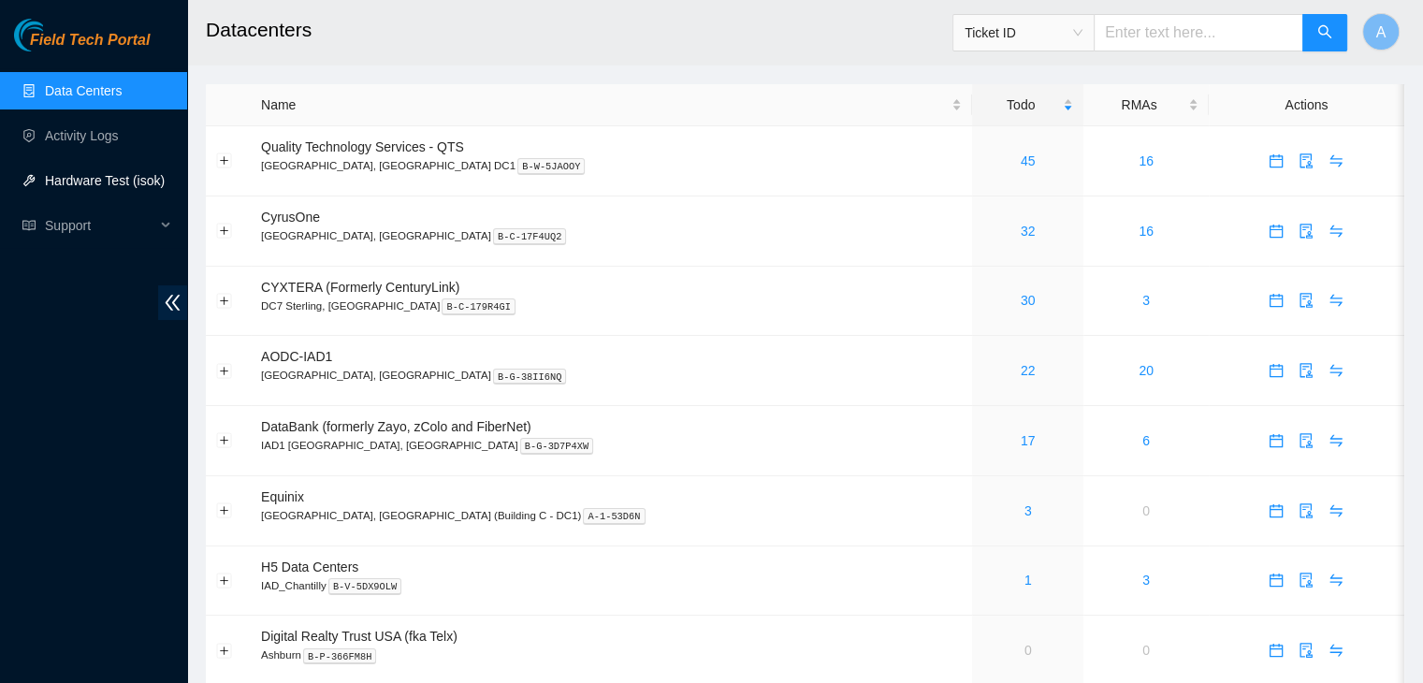
click at [162, 178] on link "Hardware Test (isok)" at bounding box center [105, 180] width 120 height 15
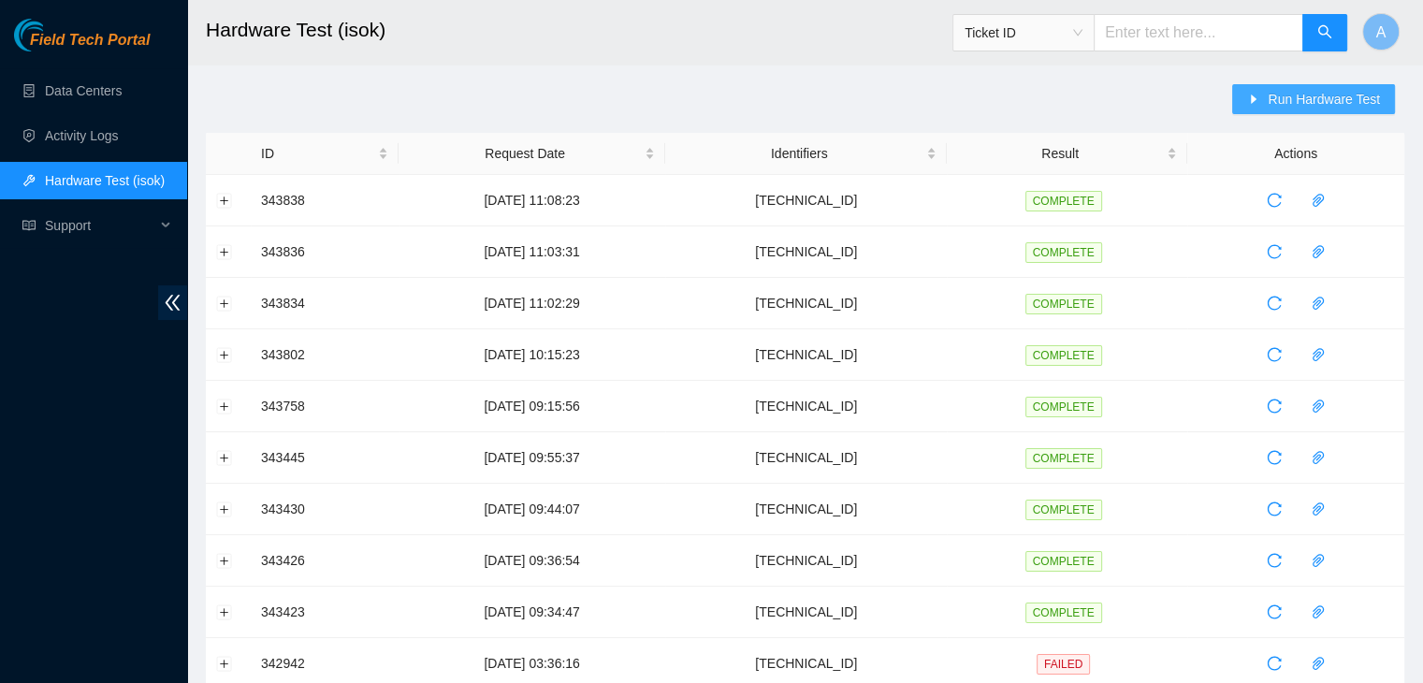
click at [1257, 109] on button "Run Hardware Test" at bounding box center [1313, 99] width 163 height 30
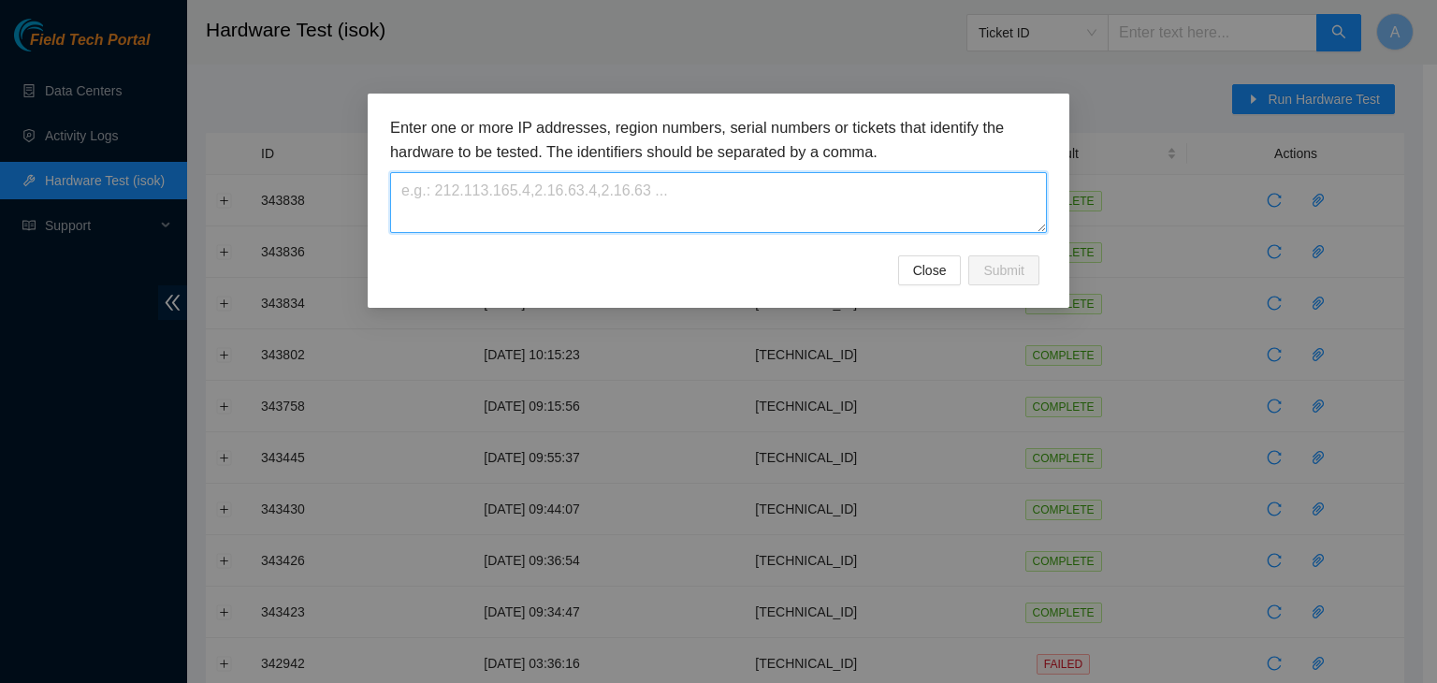
click at [939, 217] on textarea at bounding box center [718, 202] width 657 height 61
paste textarea "[TECHNICAL_ID]"
type textarea "[TECHNICAL_ID]"
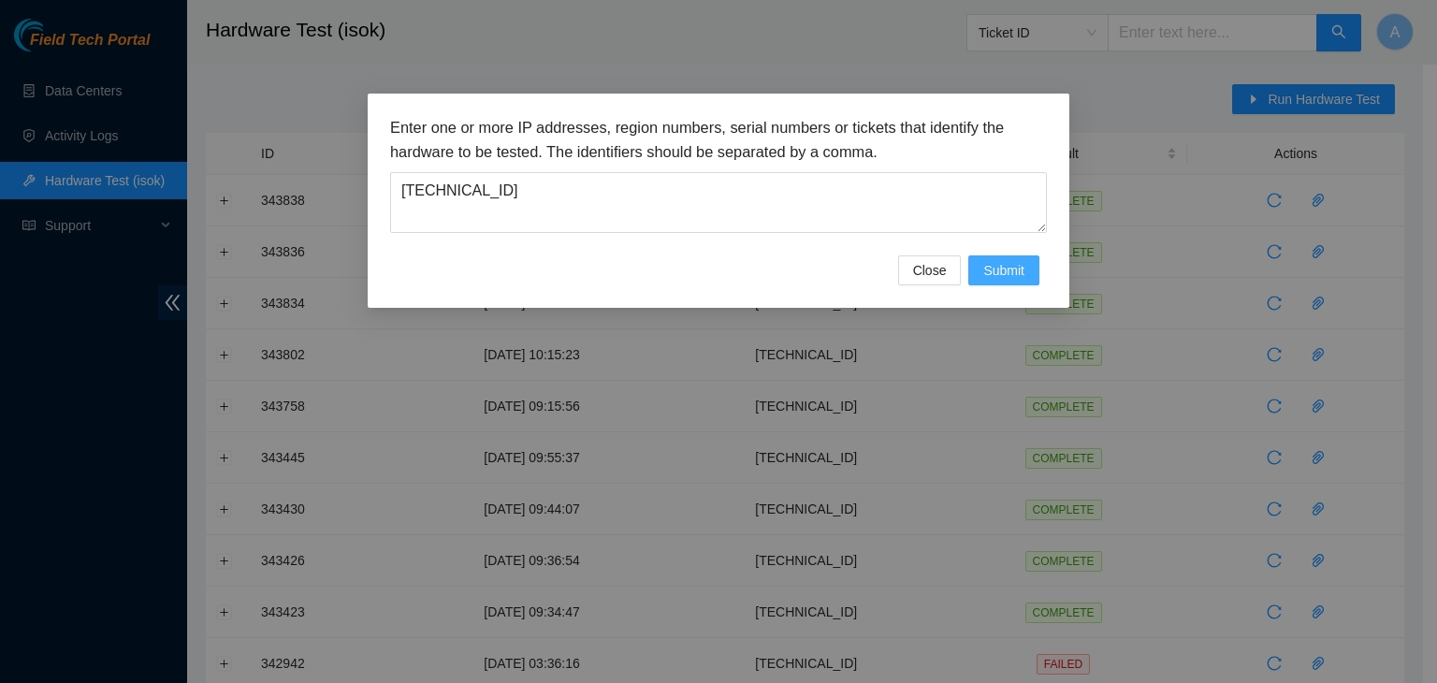
click at [1014, 262] on span "Submit" at bounding box center [1003, 270] width 41 height 21
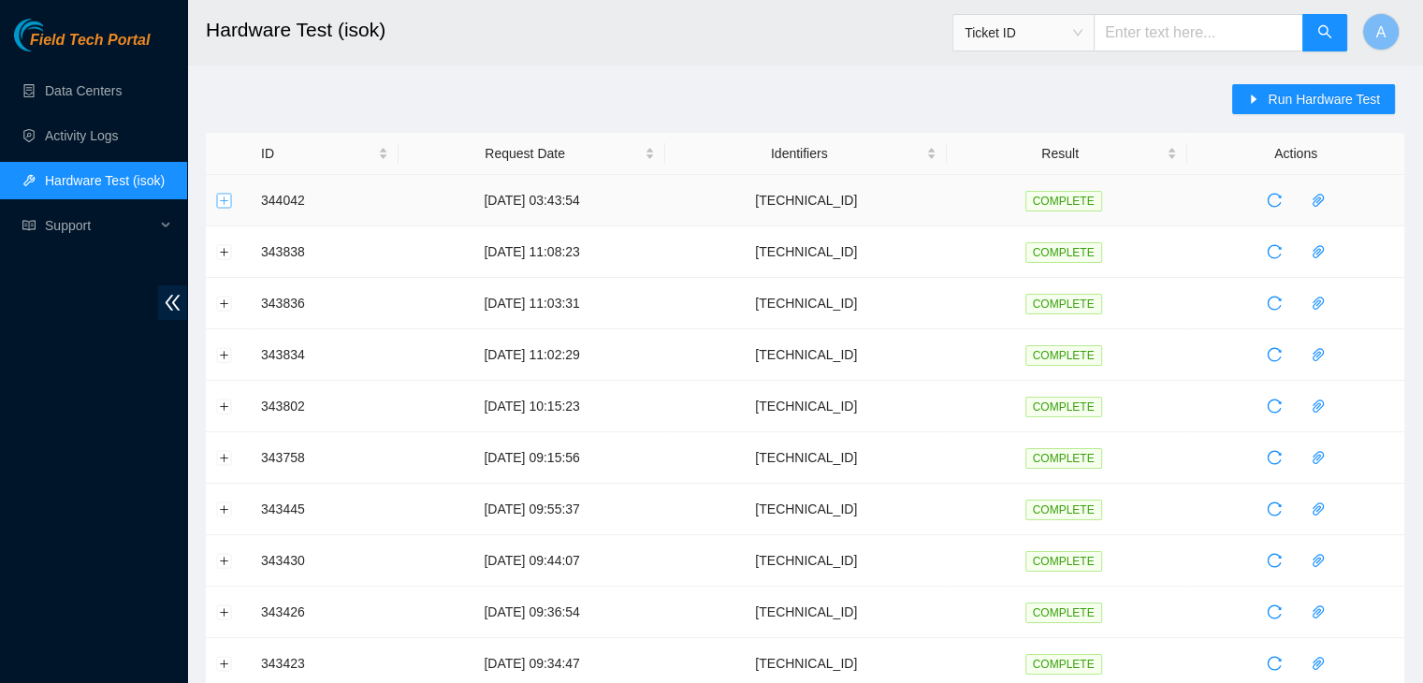
click at [225, 203] on button "Expand row" at bounding box center [224, 200] width 15 height 15
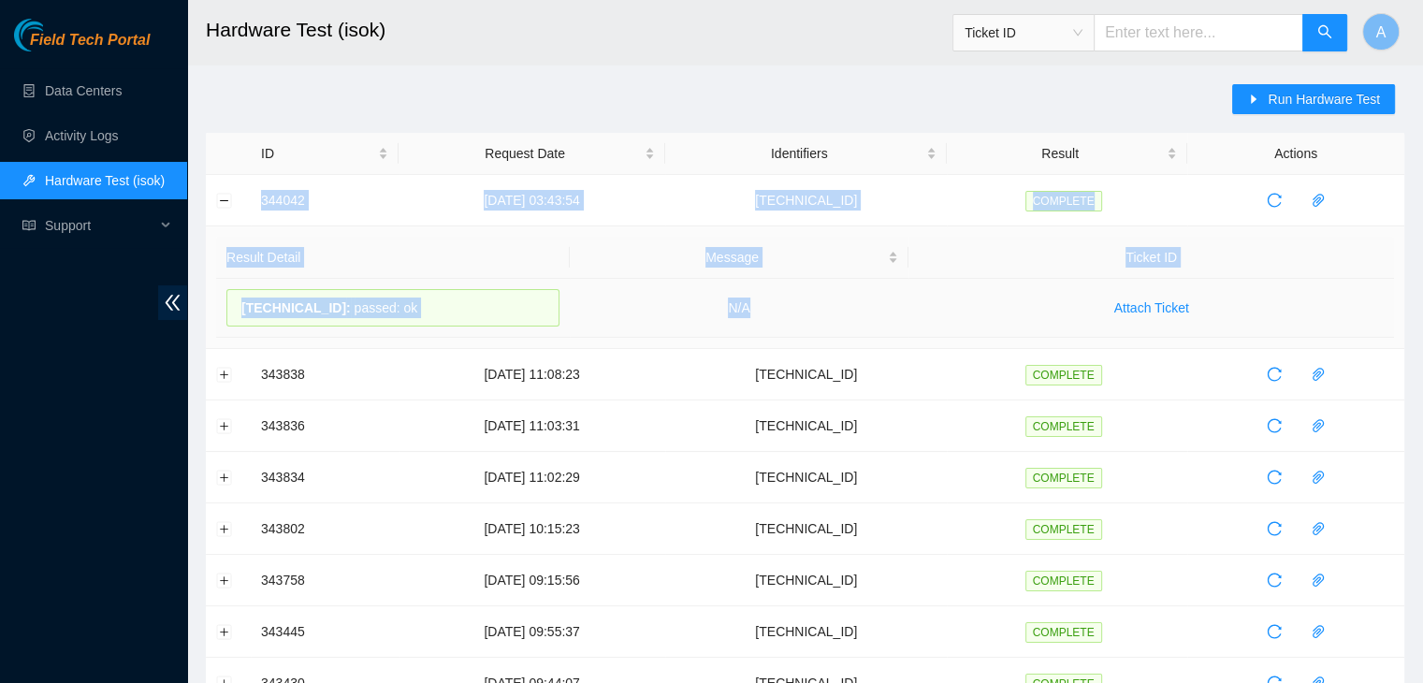
drag, startPoint x: 244, startPoint y: 197, endPoint x: 804, endPoint y: 285, distance: 567.2
copy tbody "344042 [DATE] 03:43:54 [TECHNICAL_ID] COMPLETE Result Detail Message Ticket ID …"
click at [804, 285] on td "N/A" at bounding box center [740, 308] width 340 height 59
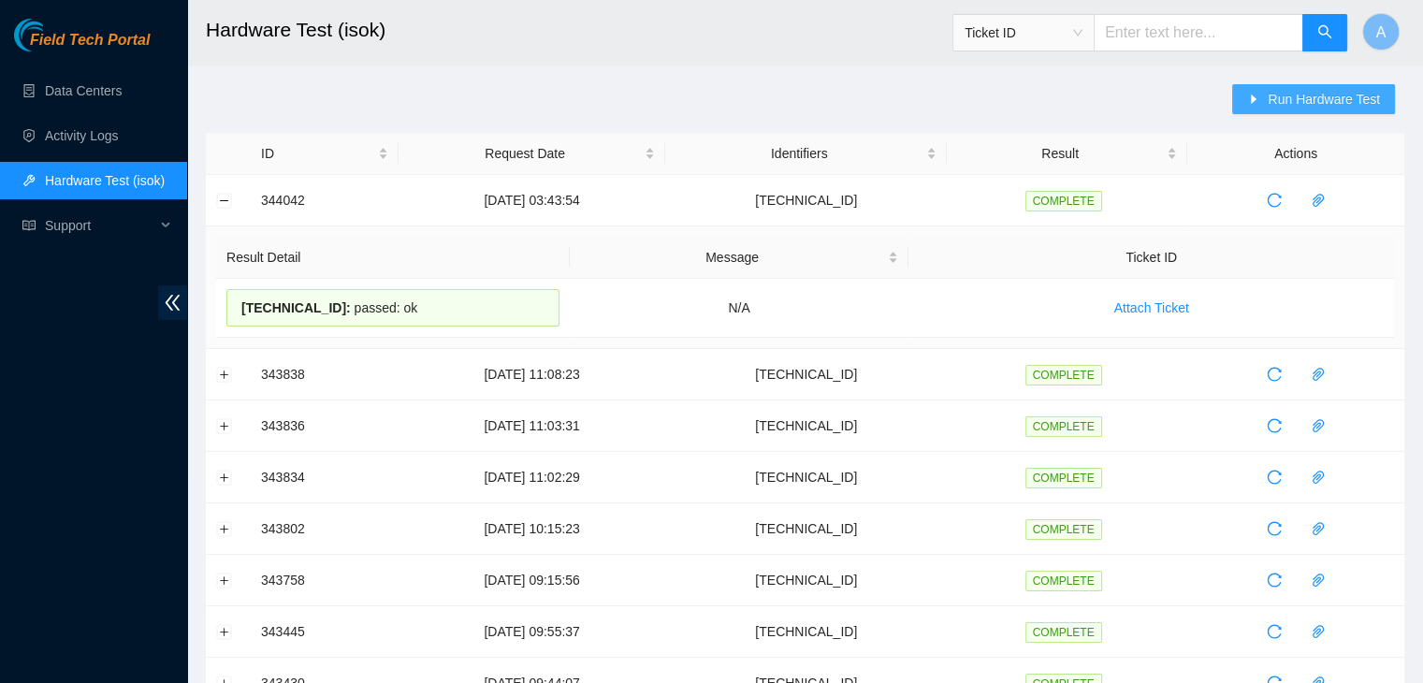
click at [1268, 106] on button "Run Hardware Test" at bounding box center [1313, 99] width 163 height 30
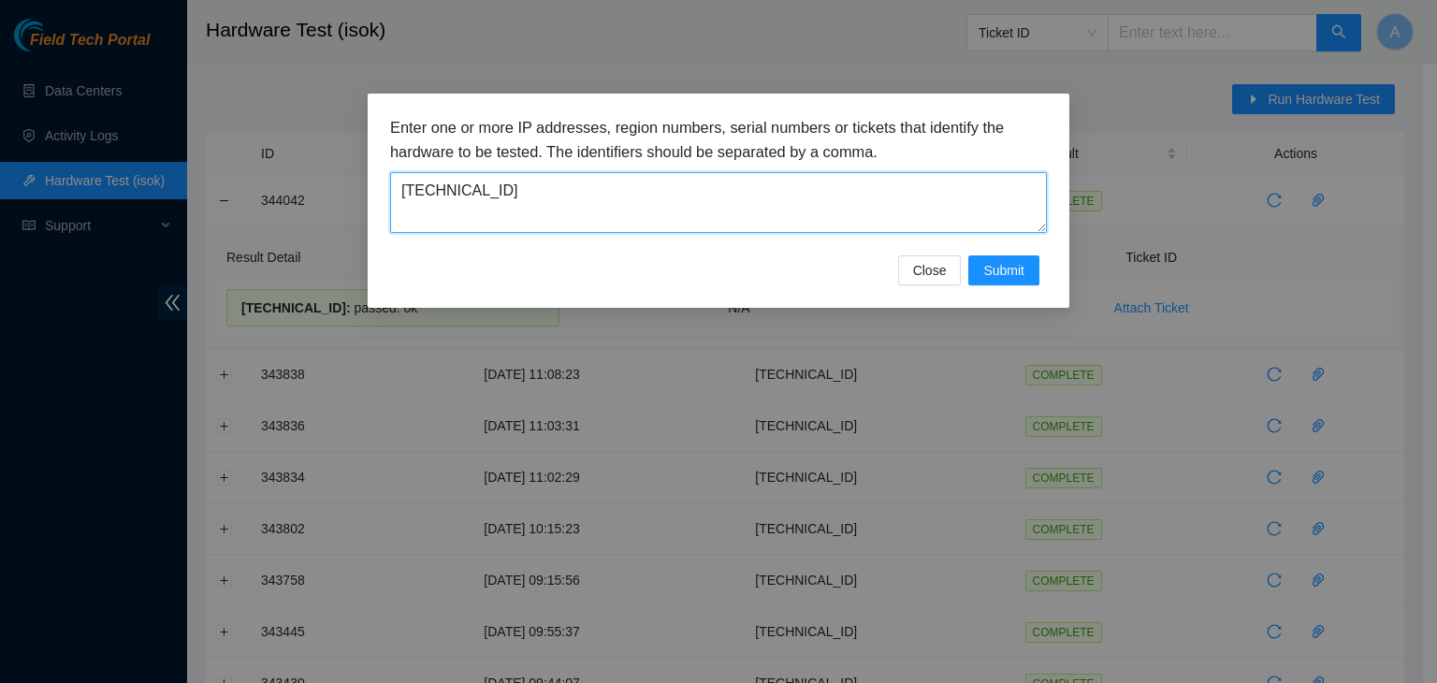
click at [889, 218] on textarea "[TECHNICAL_ID]" at bounding box center [718, 202] width 657 height 61
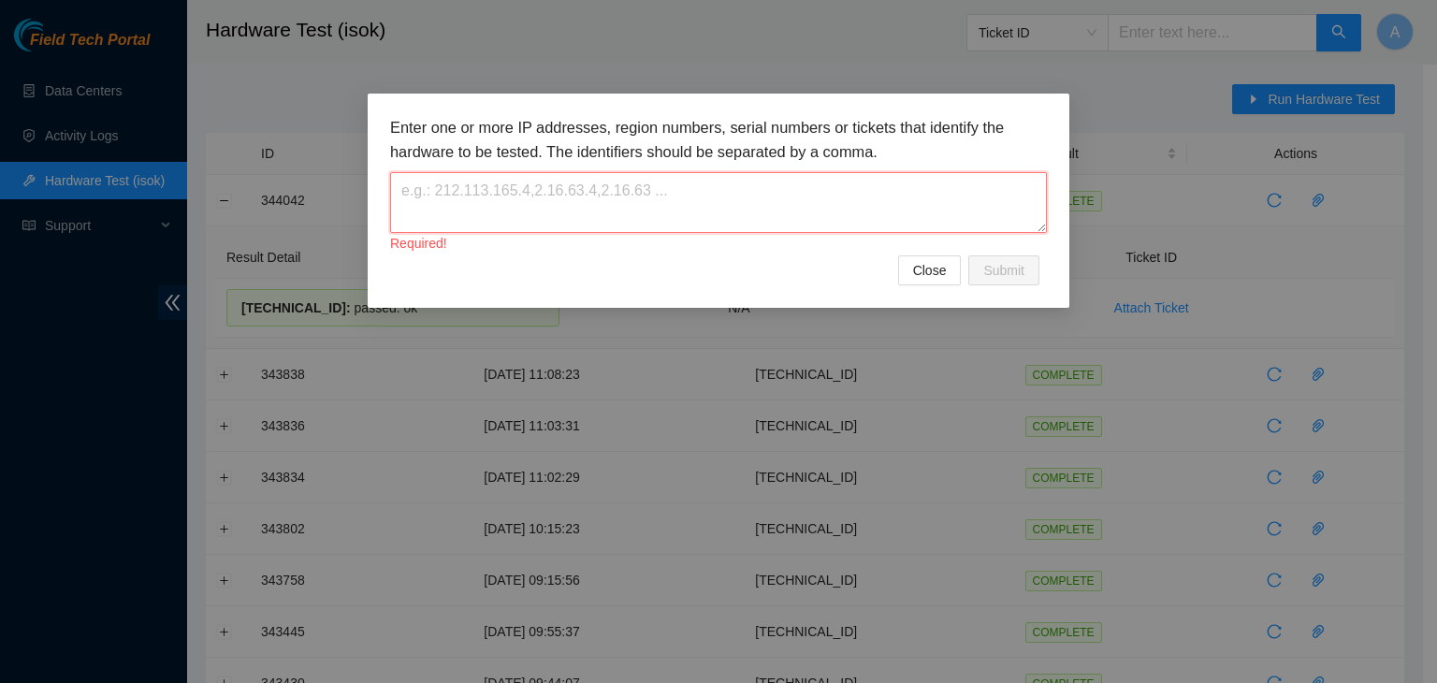
paste textarea "[TECHNICAL_ID]"
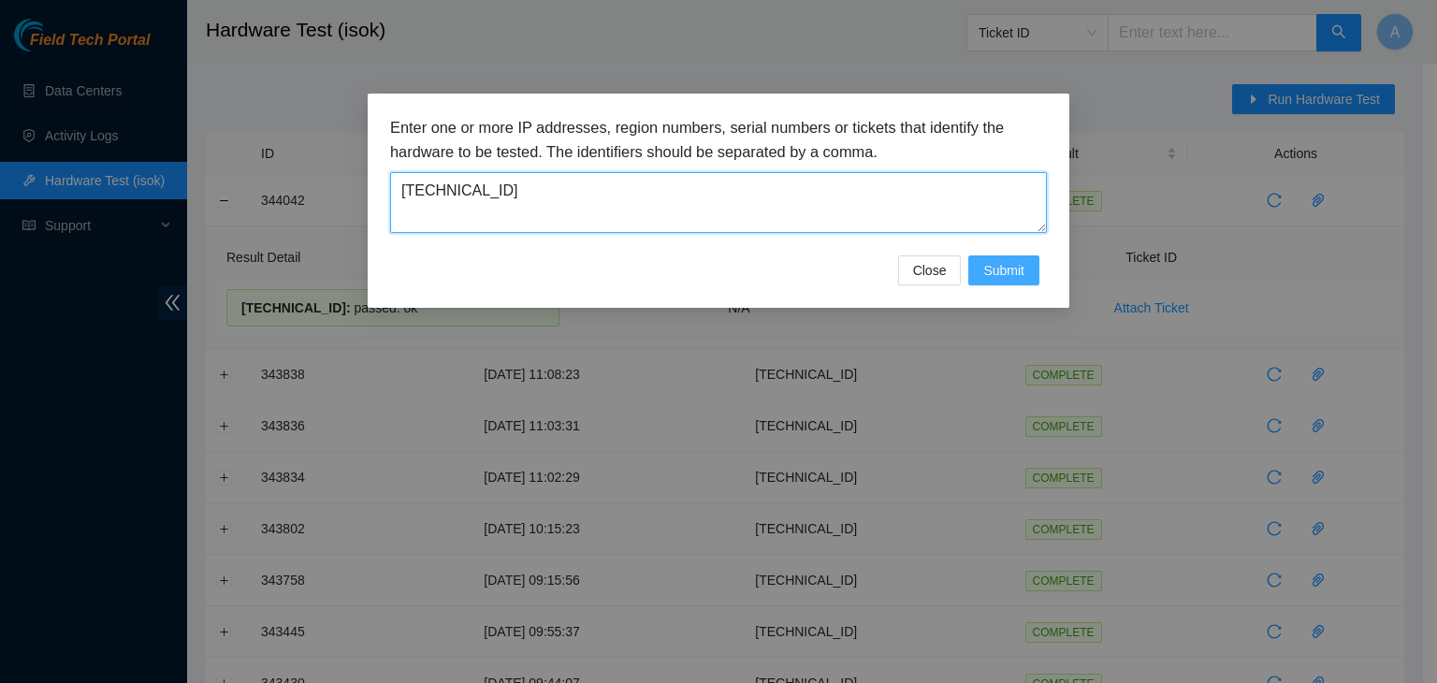
type textarea "[TECHNICAL_ID]"
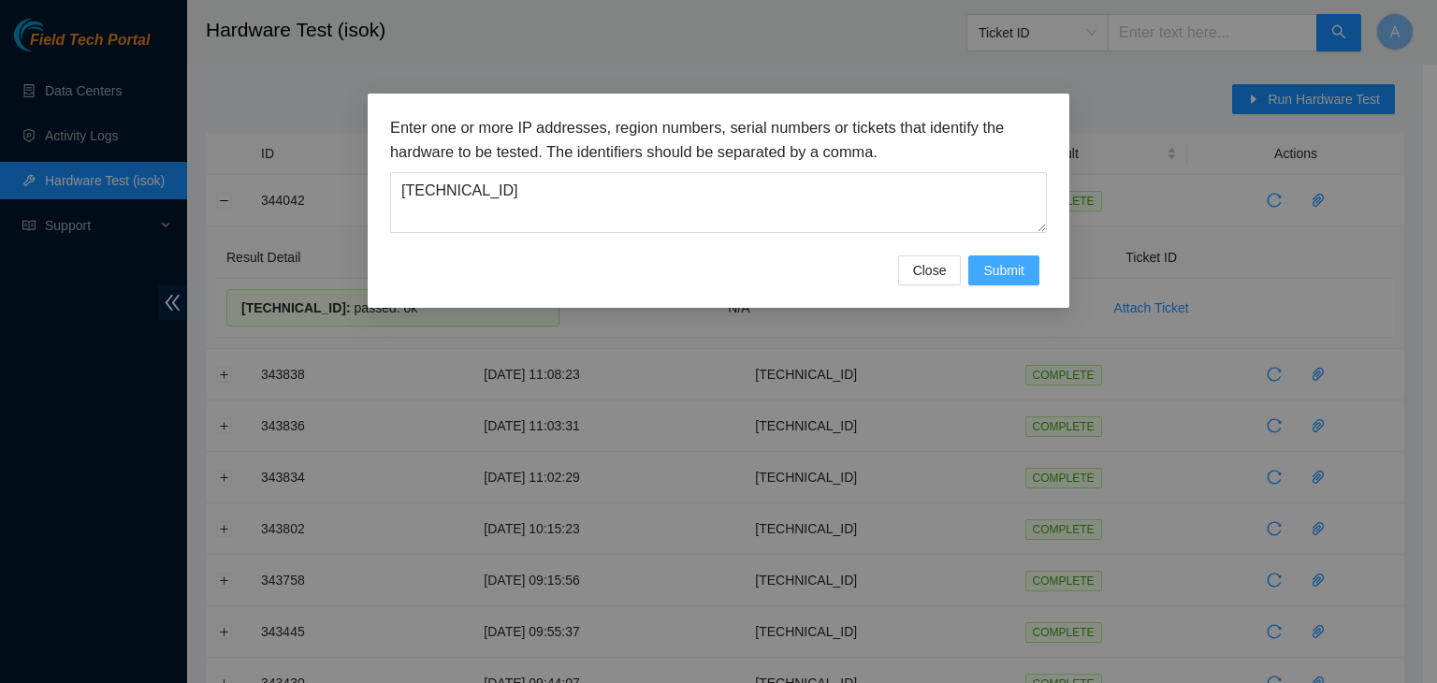
click at [992, 274] on span "Submit" at bounding box center [1003, 270] width 41 height 21
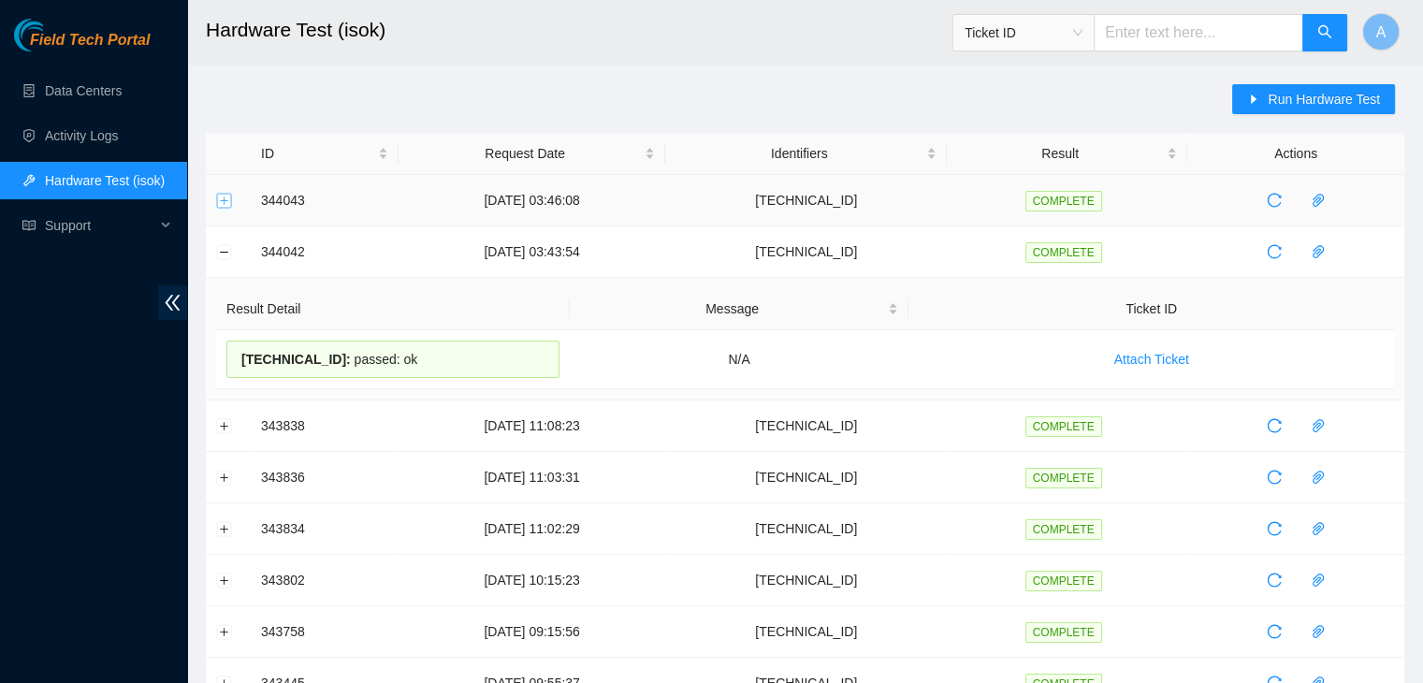
click at [217, 196] on button "Expand row" at bounding box center [224, 200] width 15 height 15
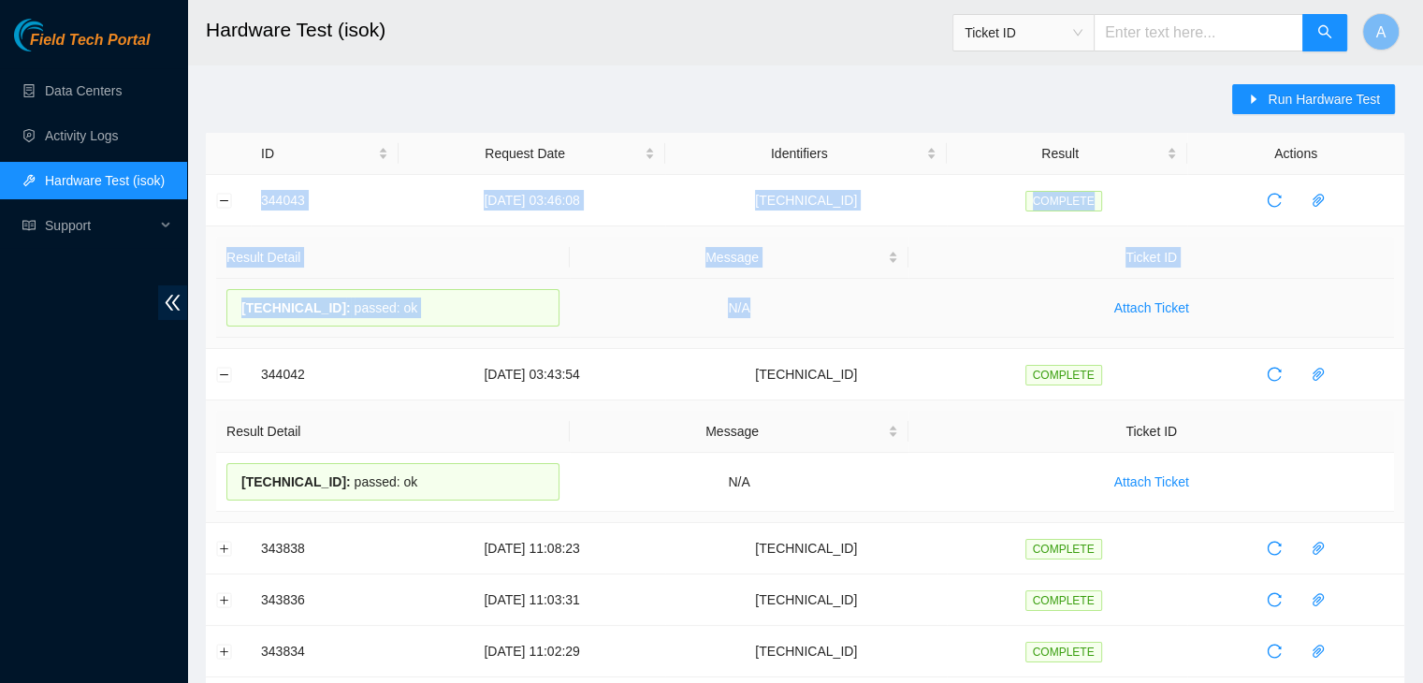
drag, startPoint x: 253, startPoint y: 192, endPoint x: 805, endPoint y: 296, distance: 562.5
copy tbody "344043 [DATE] 03:46:08 [TECHNICAL_ID] COMPLETE Result Detail Message Ticket ID …"
click at [805, 296] on td "N/A" at bounding box center [740, 308] width 340 height 59
